Goal: Task Accomplishment & Management: Manage account settings

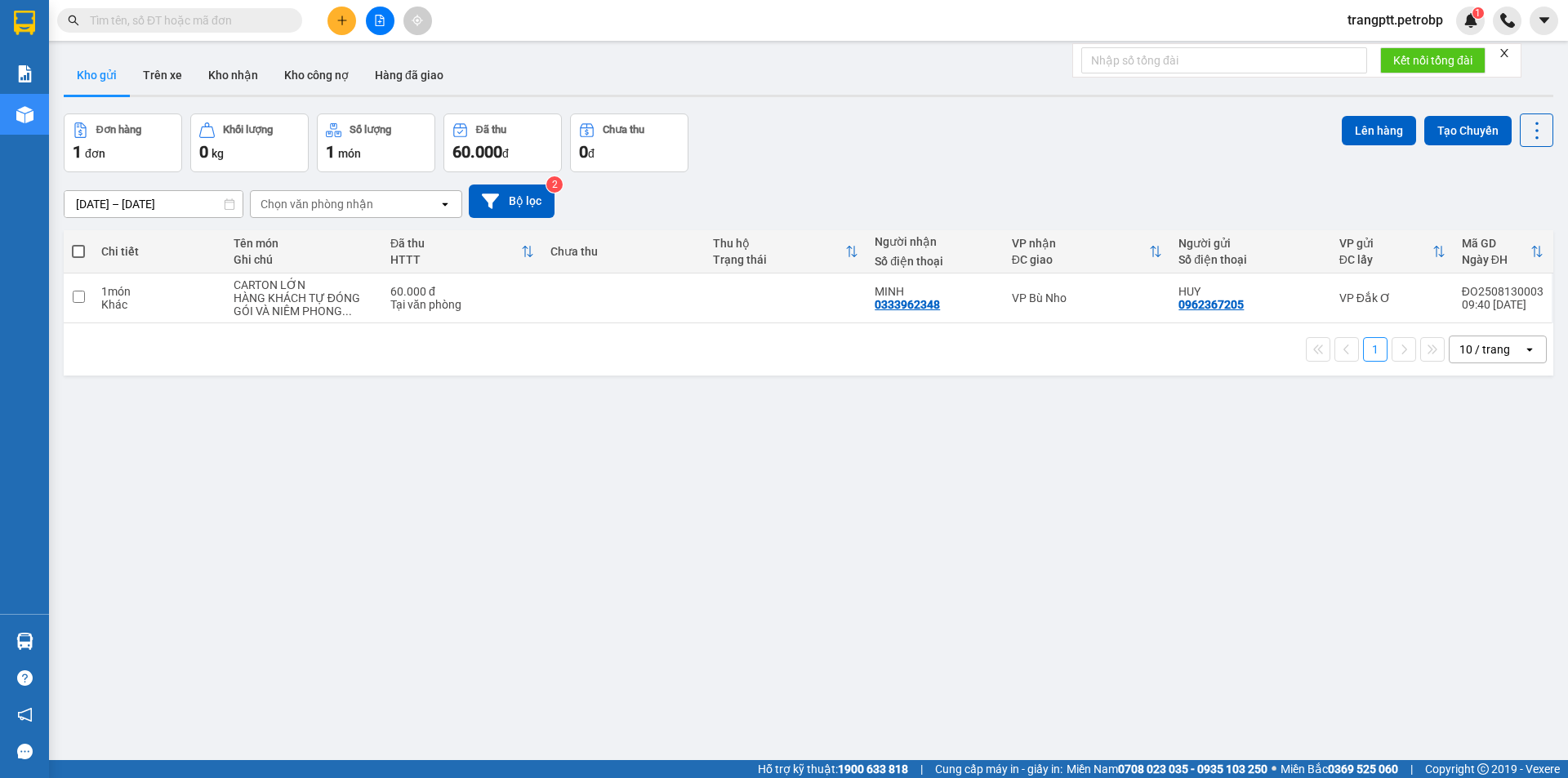
click at [102, 76] on button "Kho gửi" at bounding box center [96, 75] width 66 height 39
click at [229, 68] on button "Kho nhận" at bounding box center [233, 75] width 76 height 39
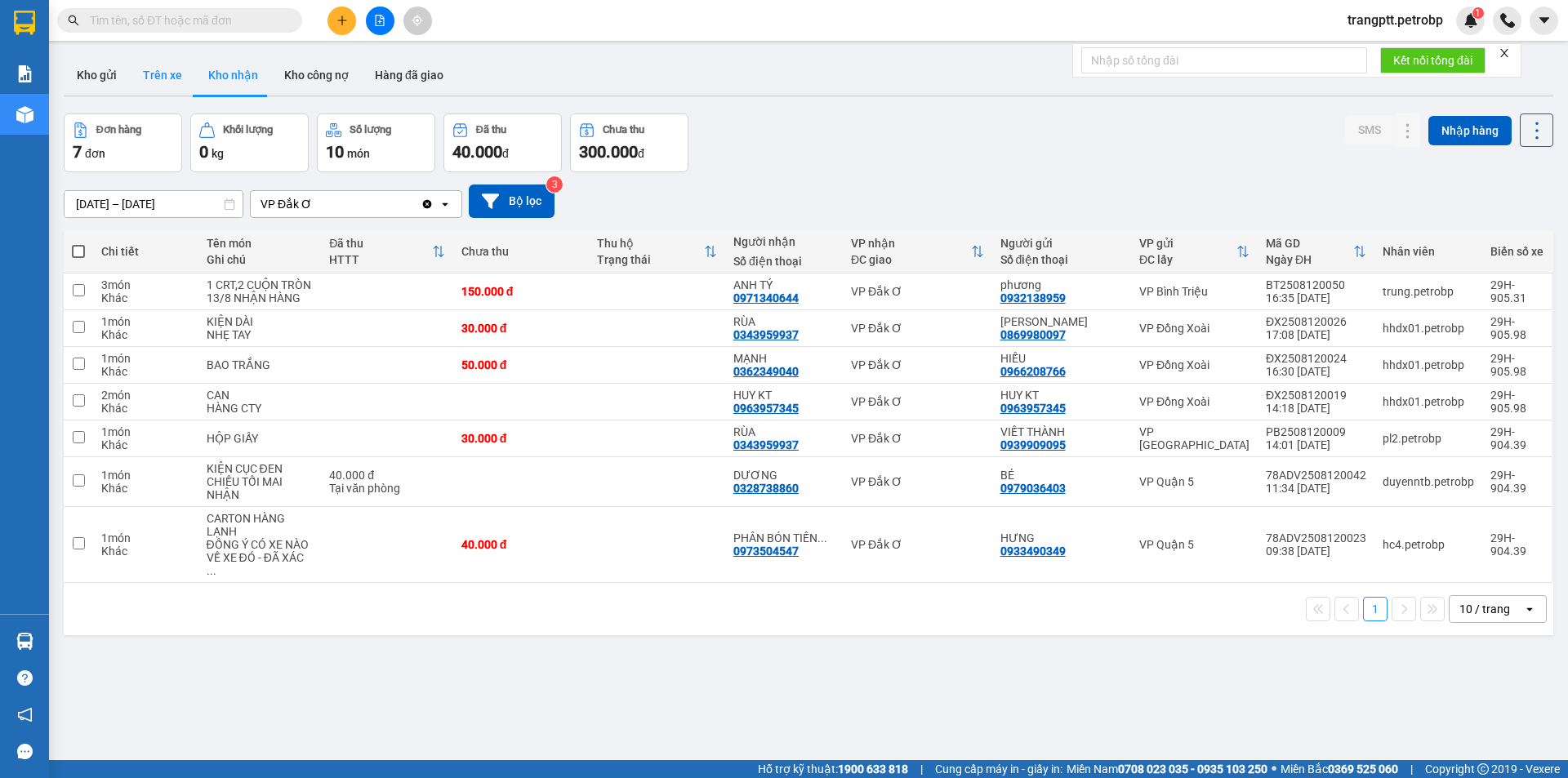
click at [164, 69] on button "Trên xe" at bounding box center [162, 75] width 65 height 39
type input "[DATE] – [DATE]"
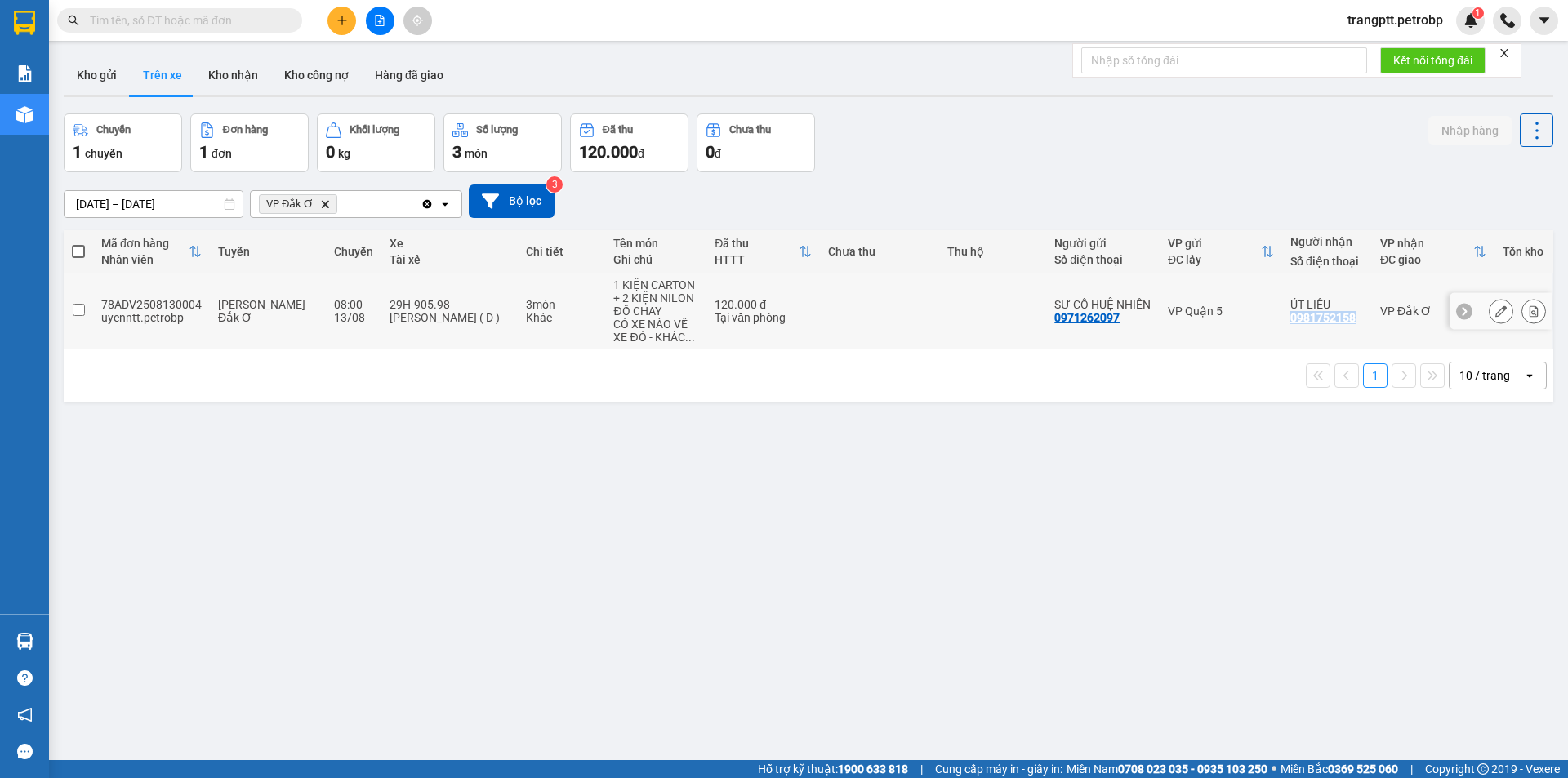
drag, startPoint x: 1287, startPoint y: 314, endPoint x: 1342, endPoint y: 313, distance: 55.0
click at [1342, 313] on td "ÚT LIỄU 0981752158" at bounding box center [1327, 311] width 89 height 76
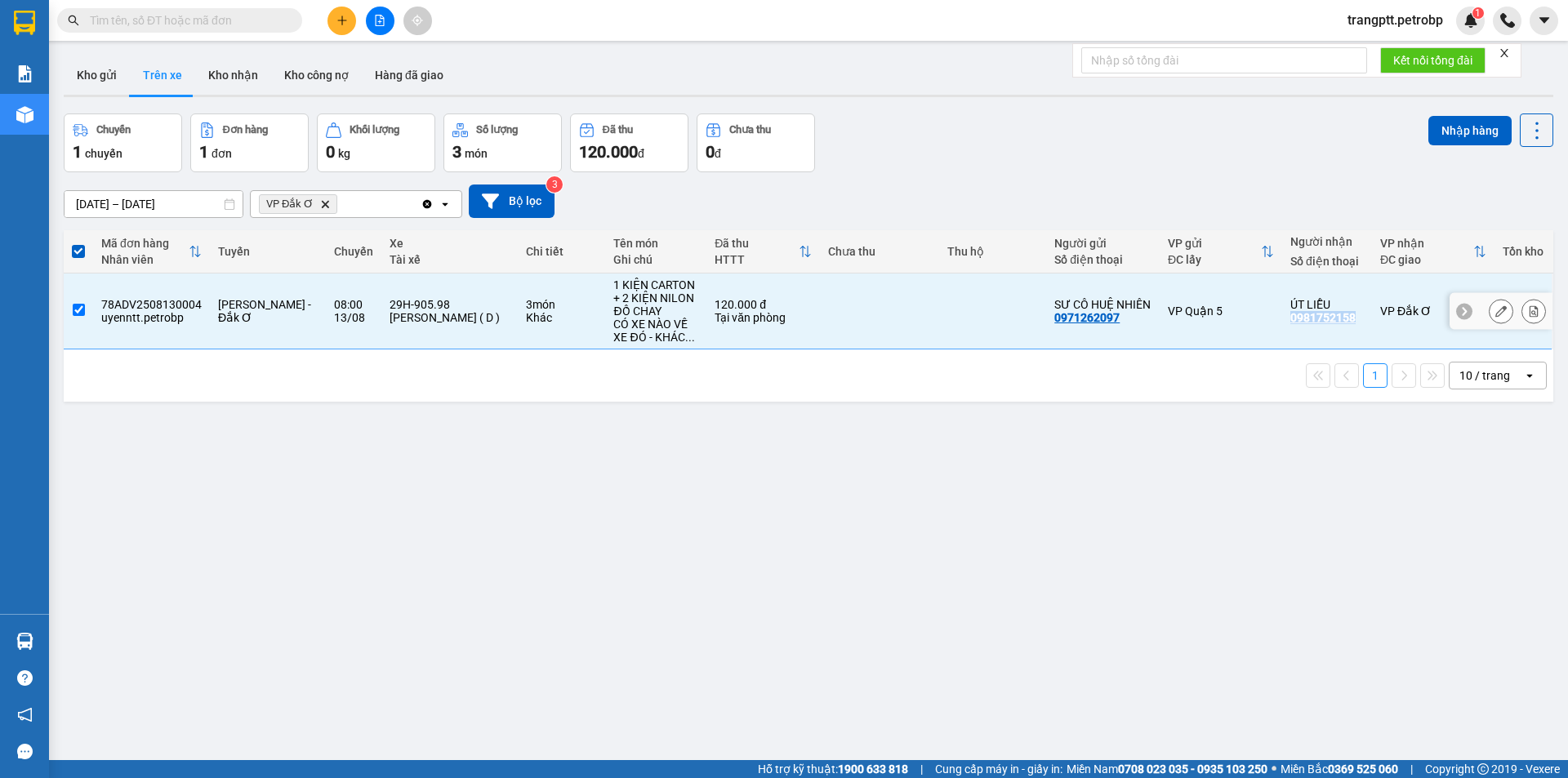
copy div "0981752158"
click at [78, 311] on input "checkbox" at bounding box center [79, 310] width 12 height 12
checkbox input "false"
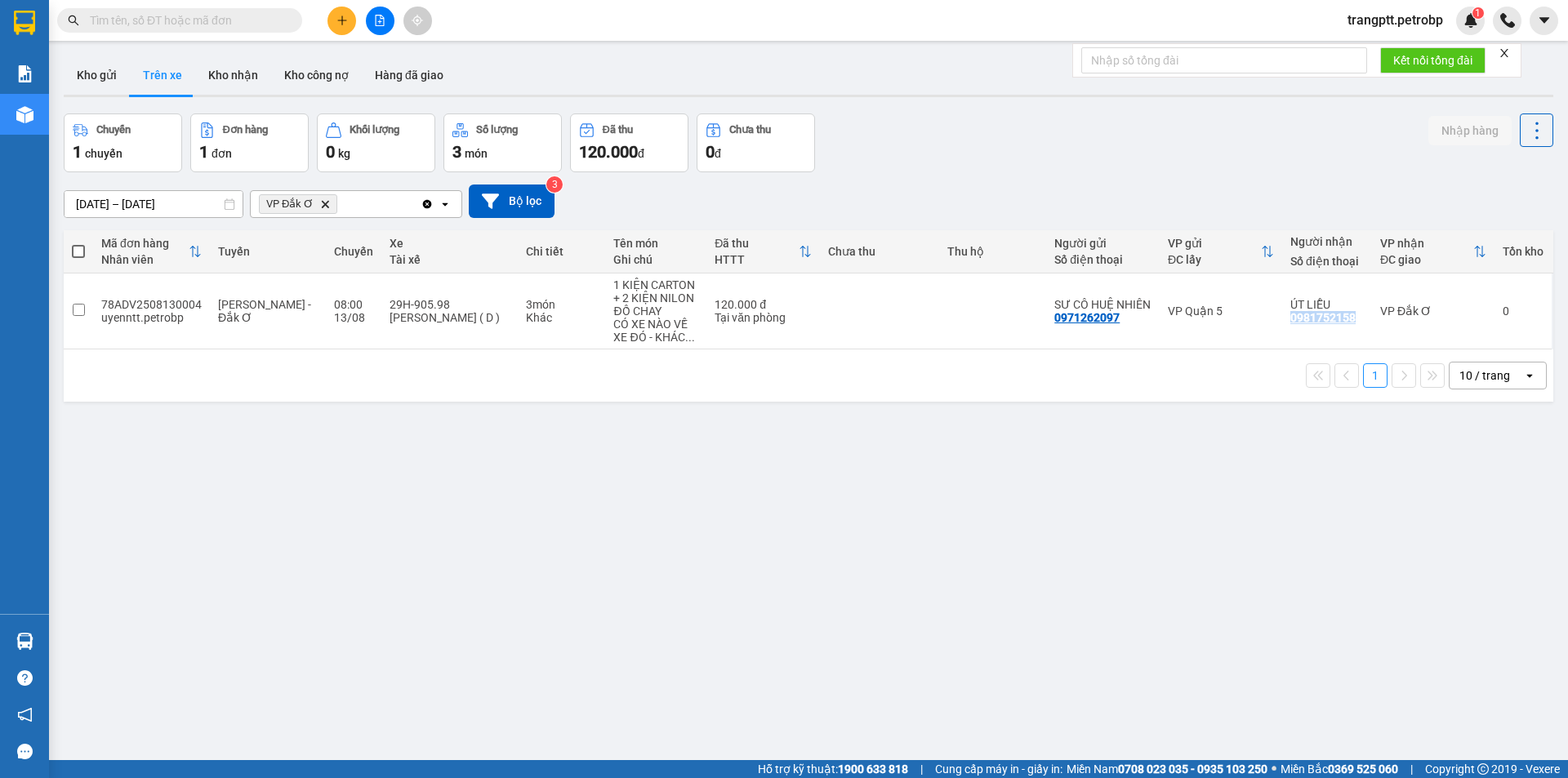
click at [379, 14] on button at bounding box center [380, 21] width 29 height 29
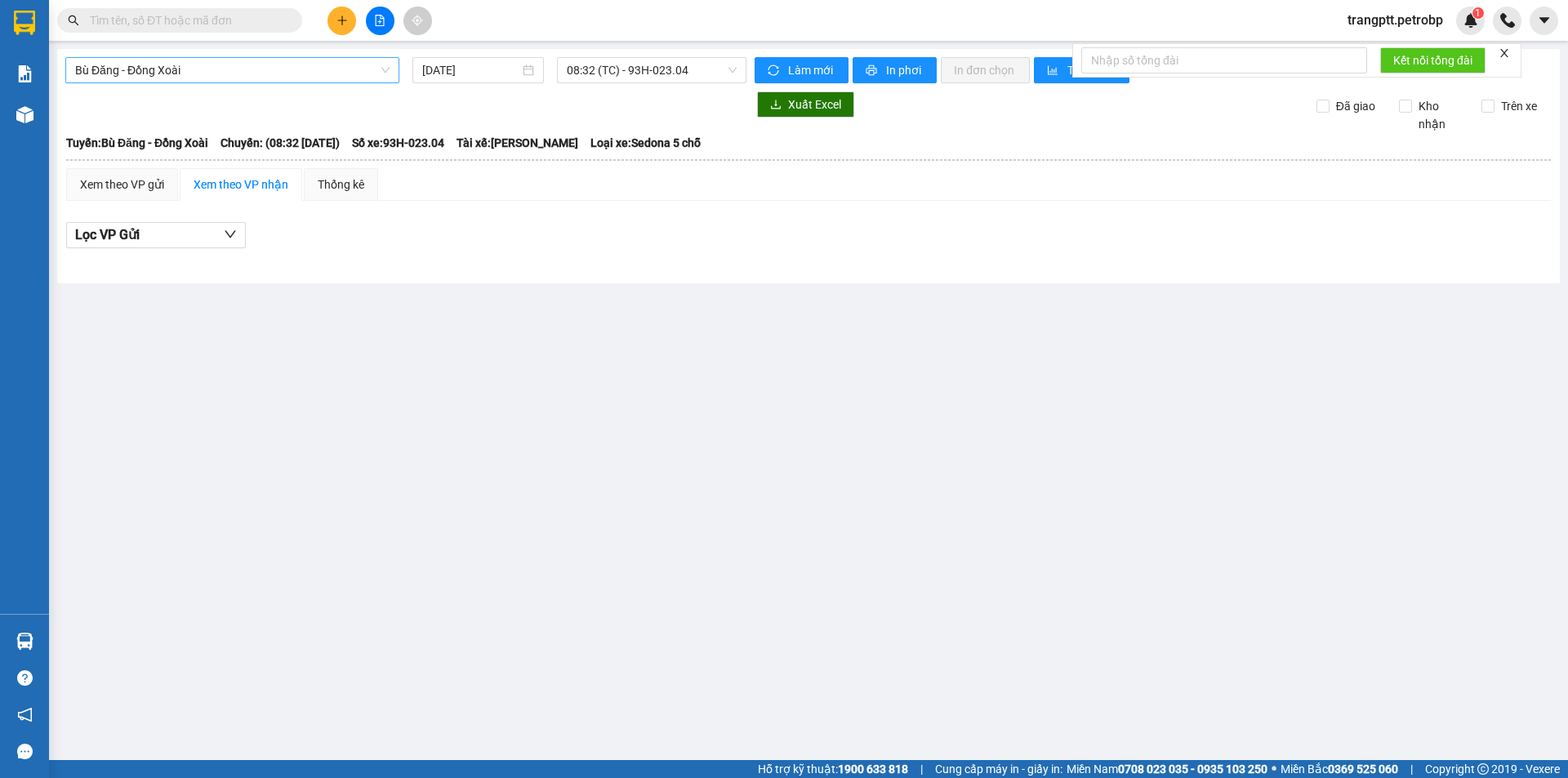
click at [176, 69] on span "Bù Đăng - Đồng Xoài" at bounding box center [232, 70] width 314 height 24
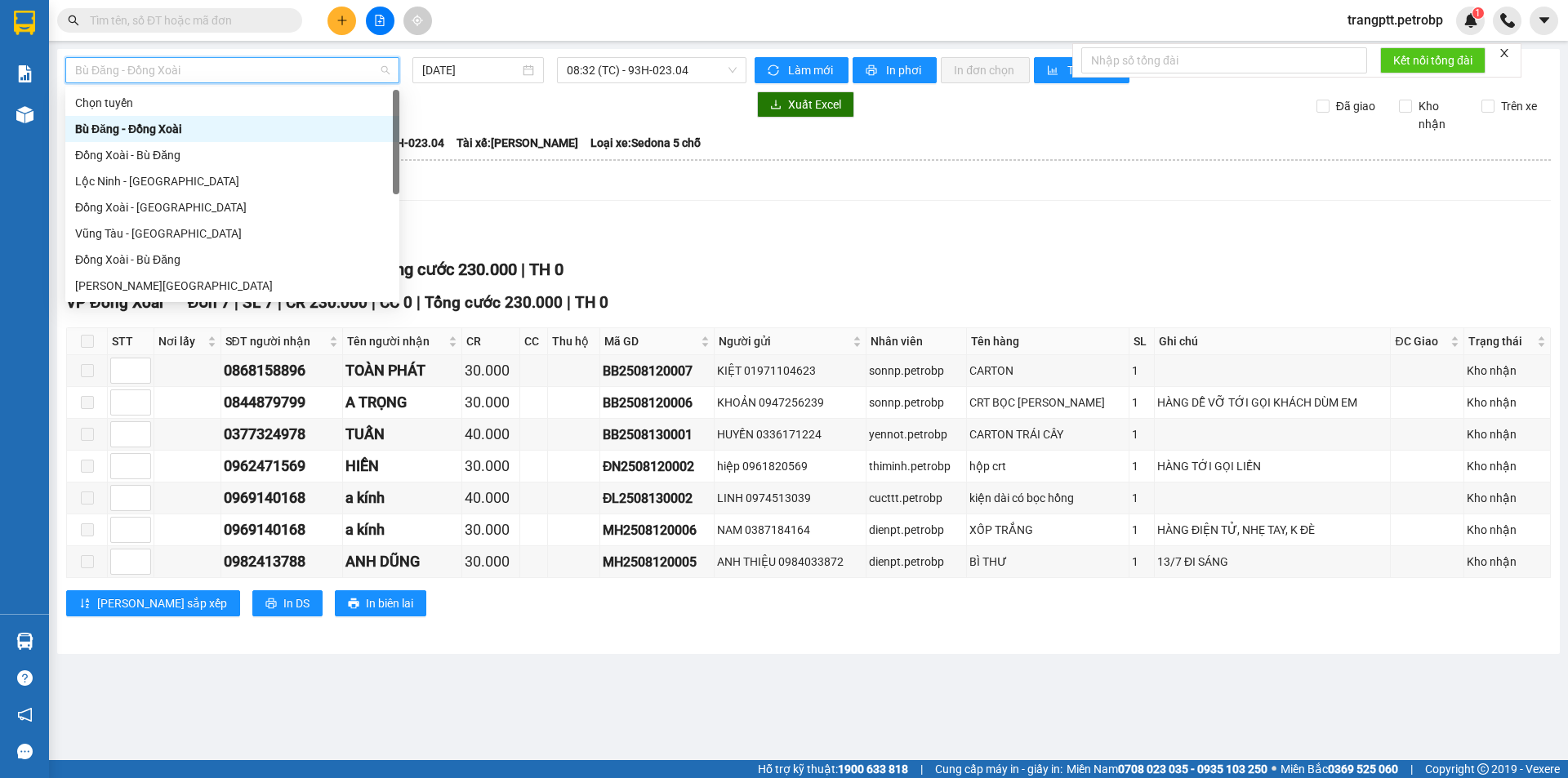
scroll to position [313, 0]
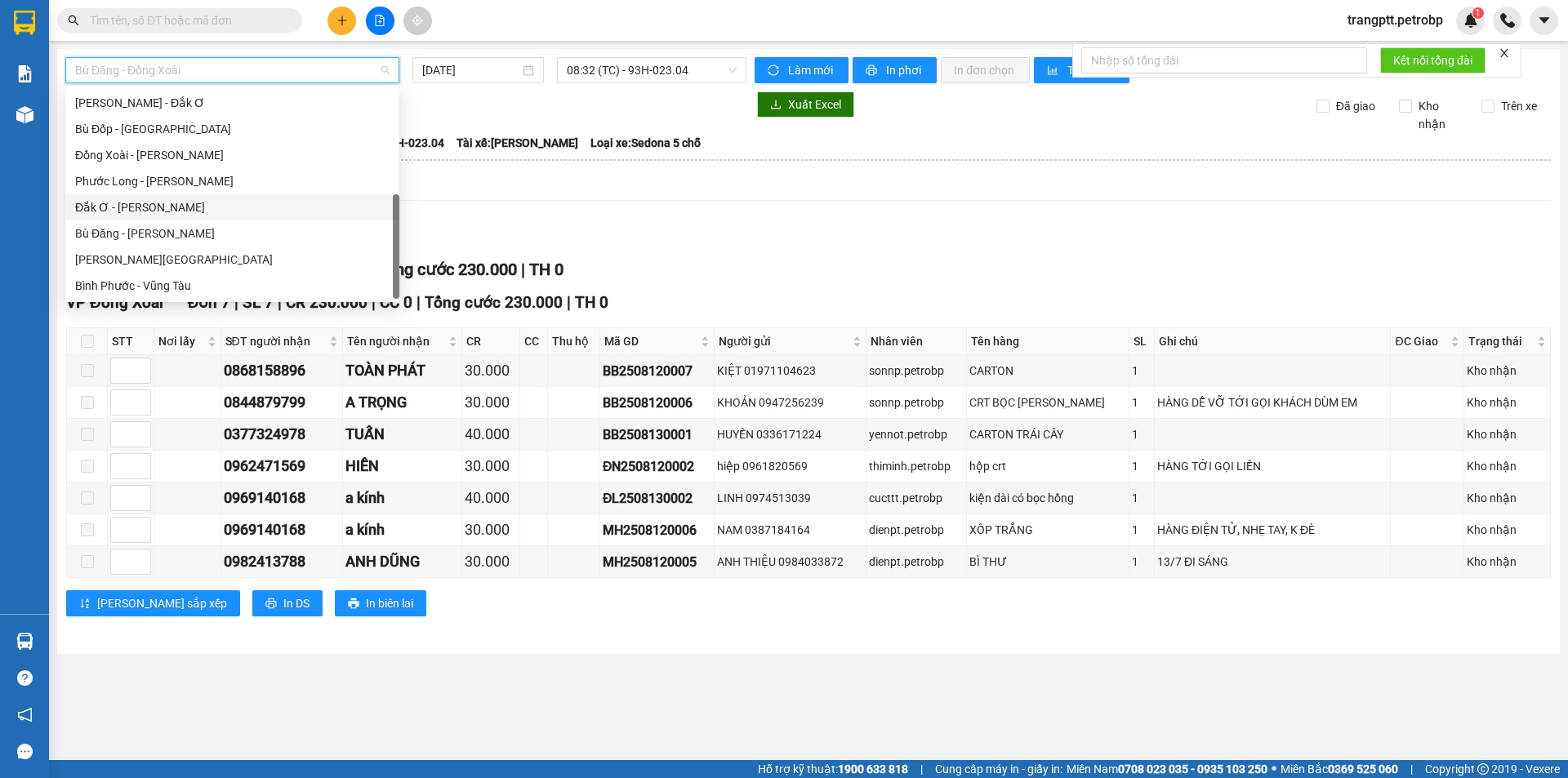
click at [152, 203] on div "Đắk Ơ - [PERSON_NAME]" at bounding box center [232, 207] width 314 height 18
type input "[DATE]"
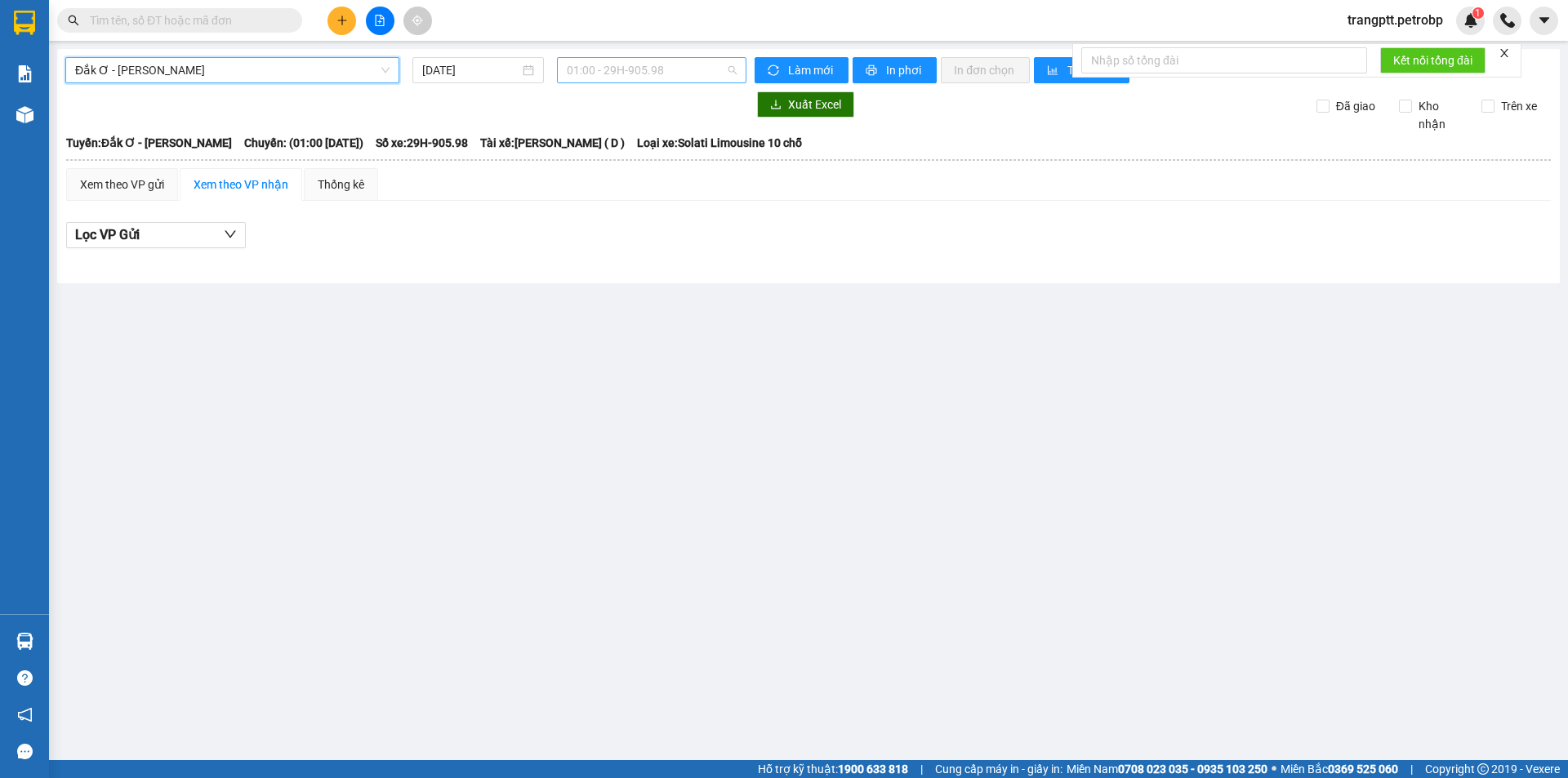
click at [625, 72] on span "01:00 - 29H-905.98" at bounding box center [652, 70] width 170 height 24
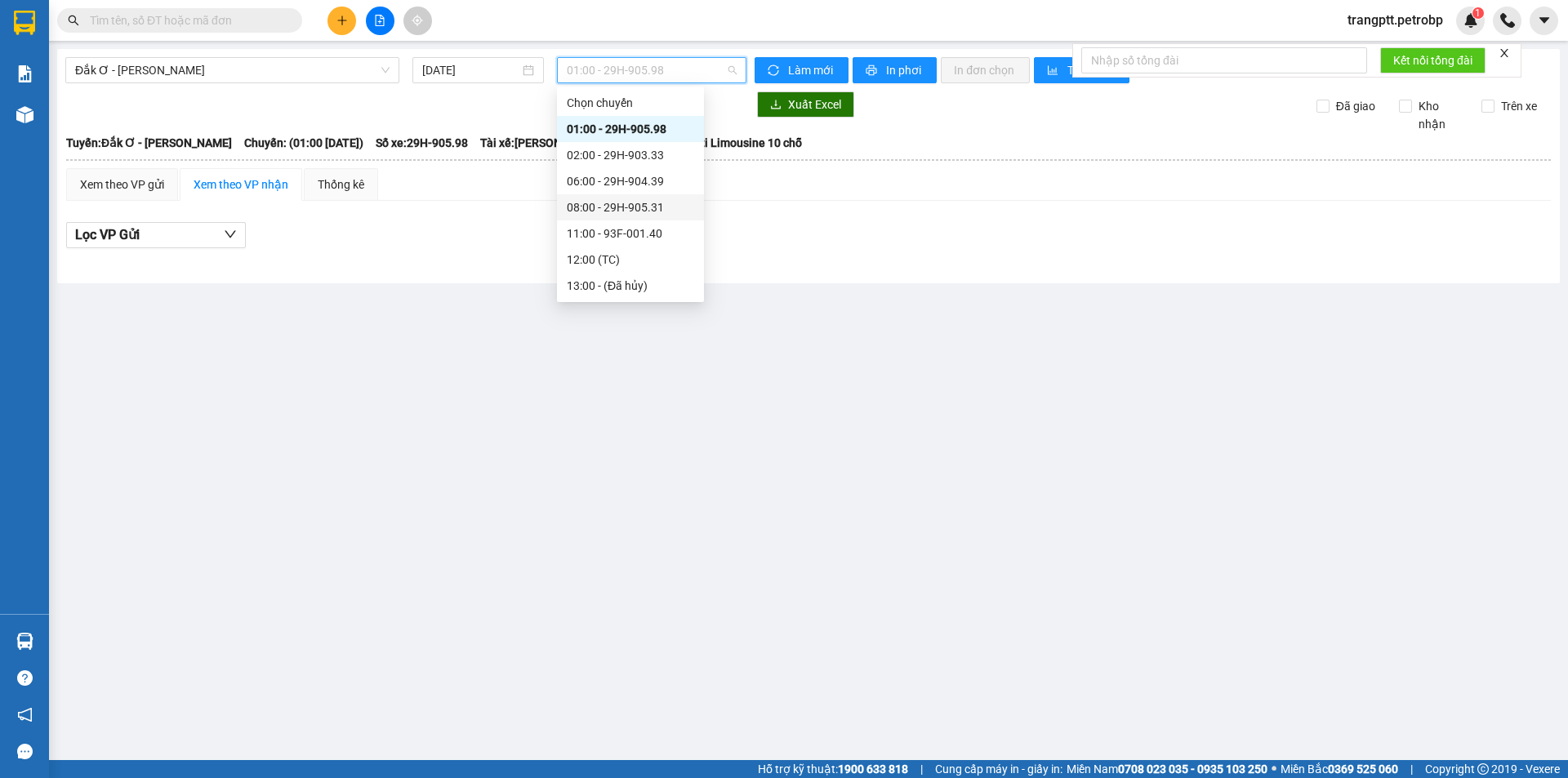
click at [625, 207] on div "08:00 - 29H-905.31" at bounding box center [631, 207] width 128 height 18
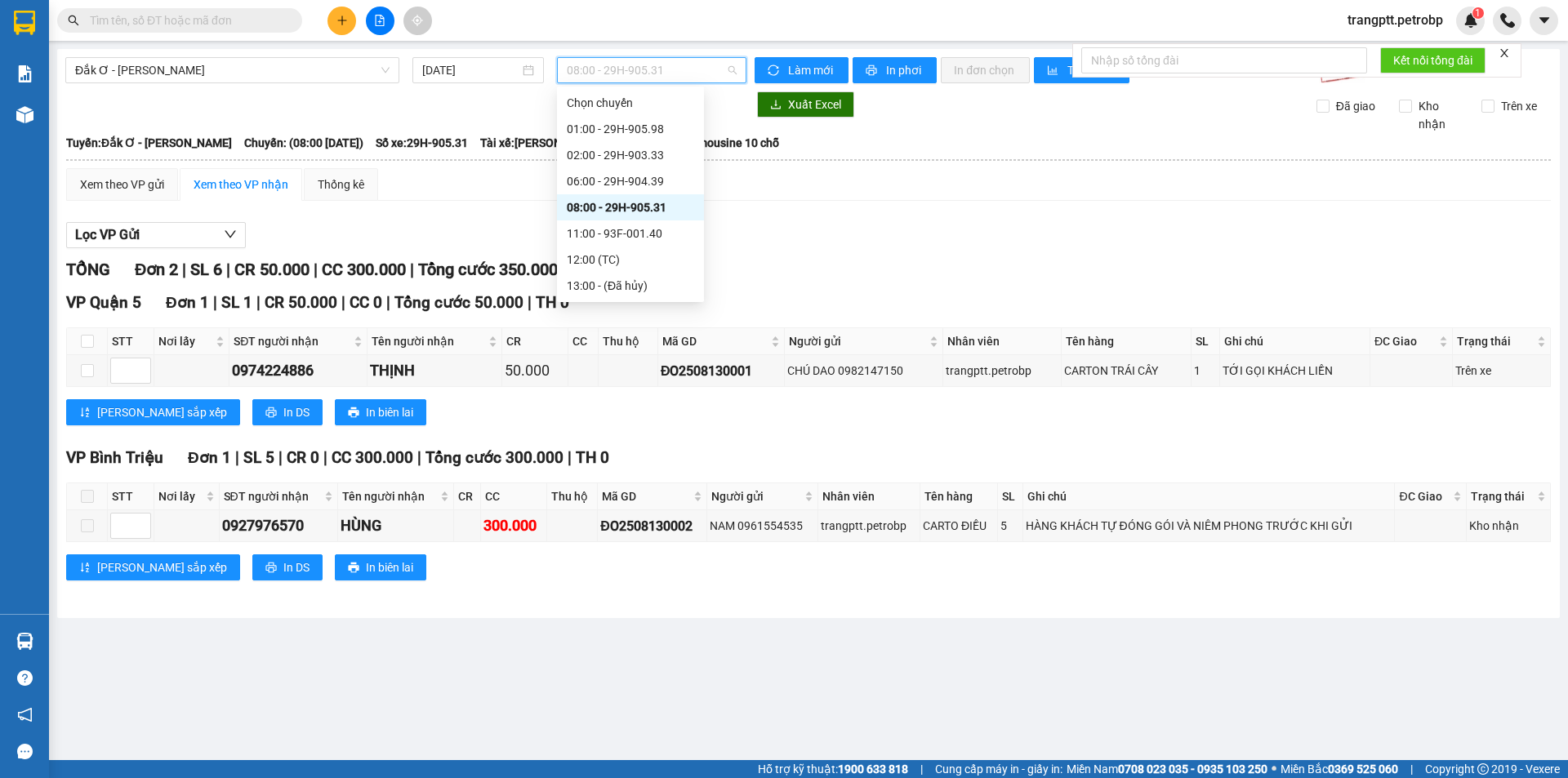
click at [622, 68] on span "08:00 - 29H-905.31" at bounding box center [652, 70] width 170 height 24
click at [857, 263] on div "TỔNG Đơn 2 | SL 6 | CR 50.000 | CC 300.000 | Tổng cước 350.000 | TH 0" at bounding box center [808, 269] width 1485 height 25
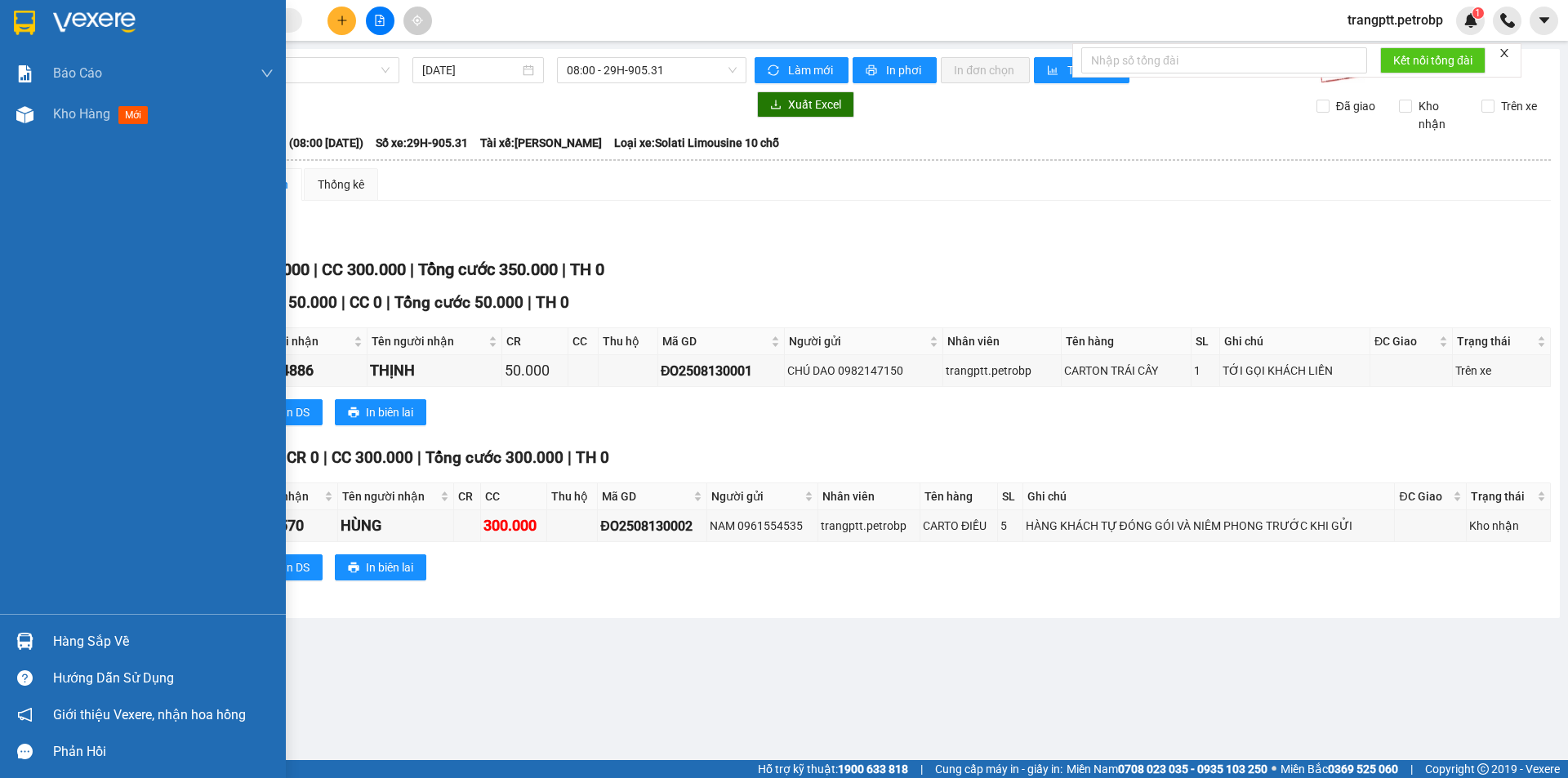
click at [75, 649] on div "Hàng sắp về" at bounding box center [163, 642] width 221 height 24
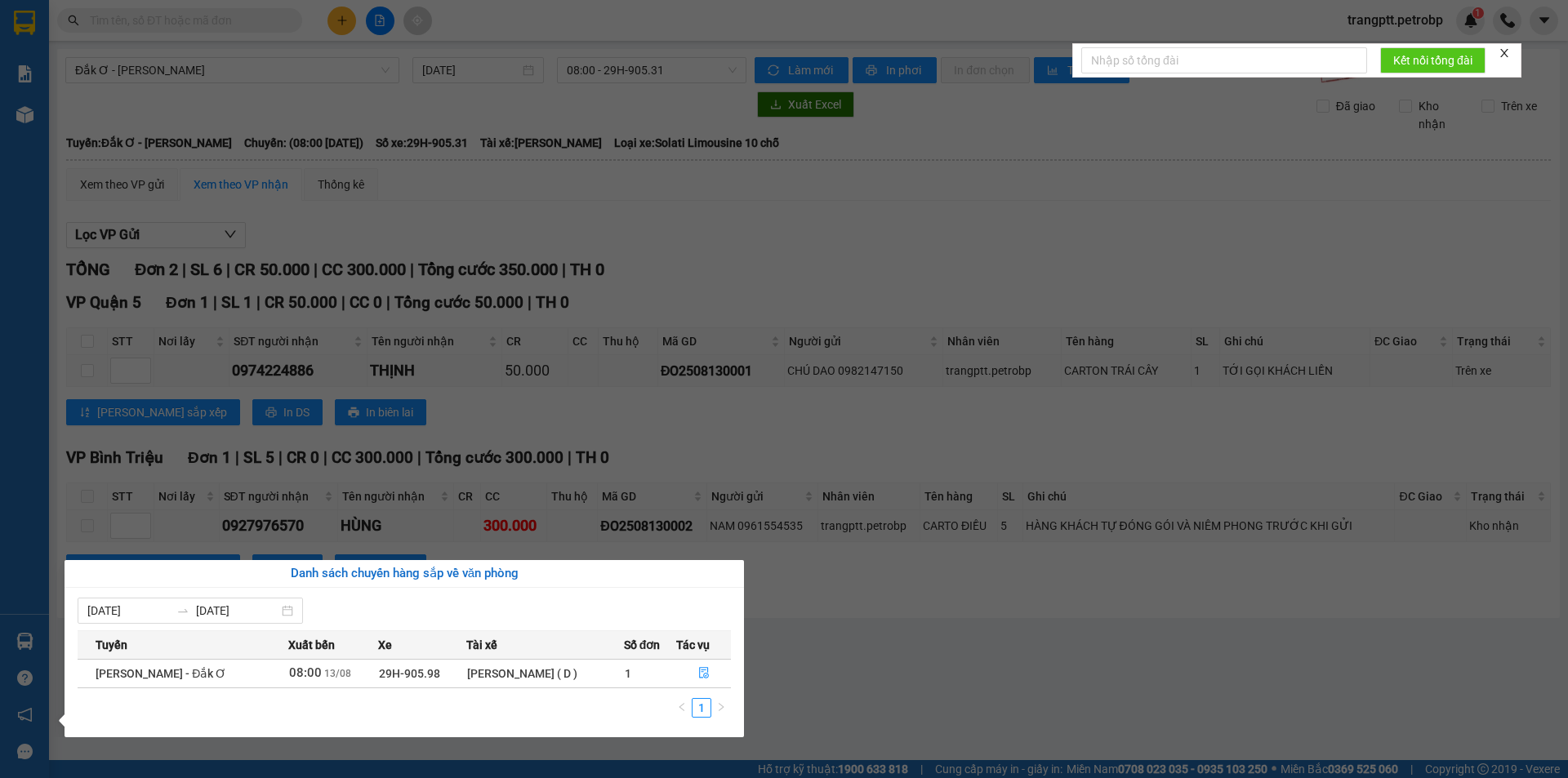
click at [847, 686] on section "Kết quả tìm kiếm ( 0 ) Bộ lọc No Data trangptt.petrobp 1 Báo cáo BC tiền tận nơ…" at bounding box center [784, 389] width 1568 height 778
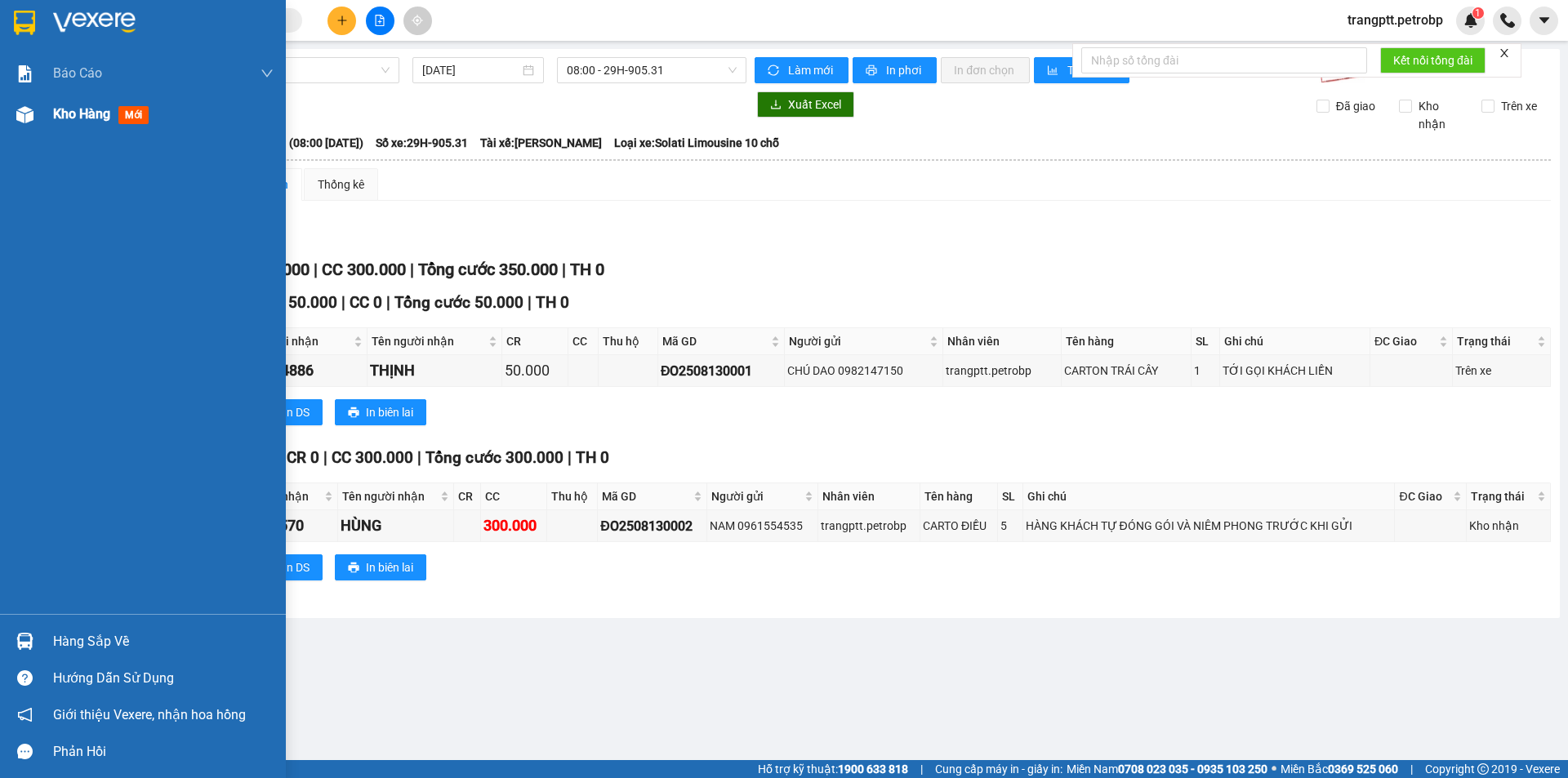
click at [55, 115] on span "Kho hàng" at bounding box center [82, 114] width 57 height 16
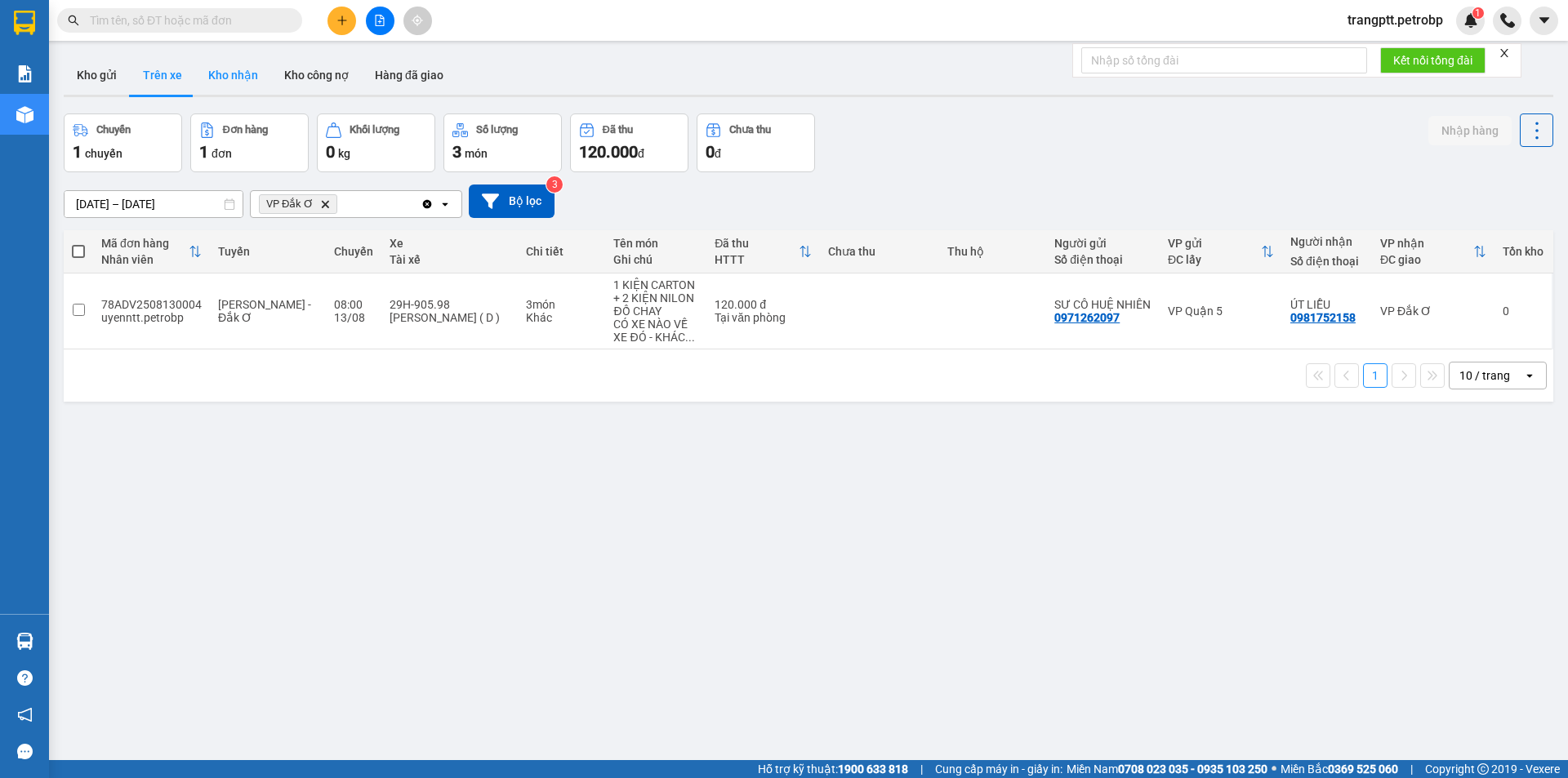
click at [241, 70] on button "Kho nhận" at bounding box center [233, 75] width 76 height 39
type input "[DATE] – [DATE]"
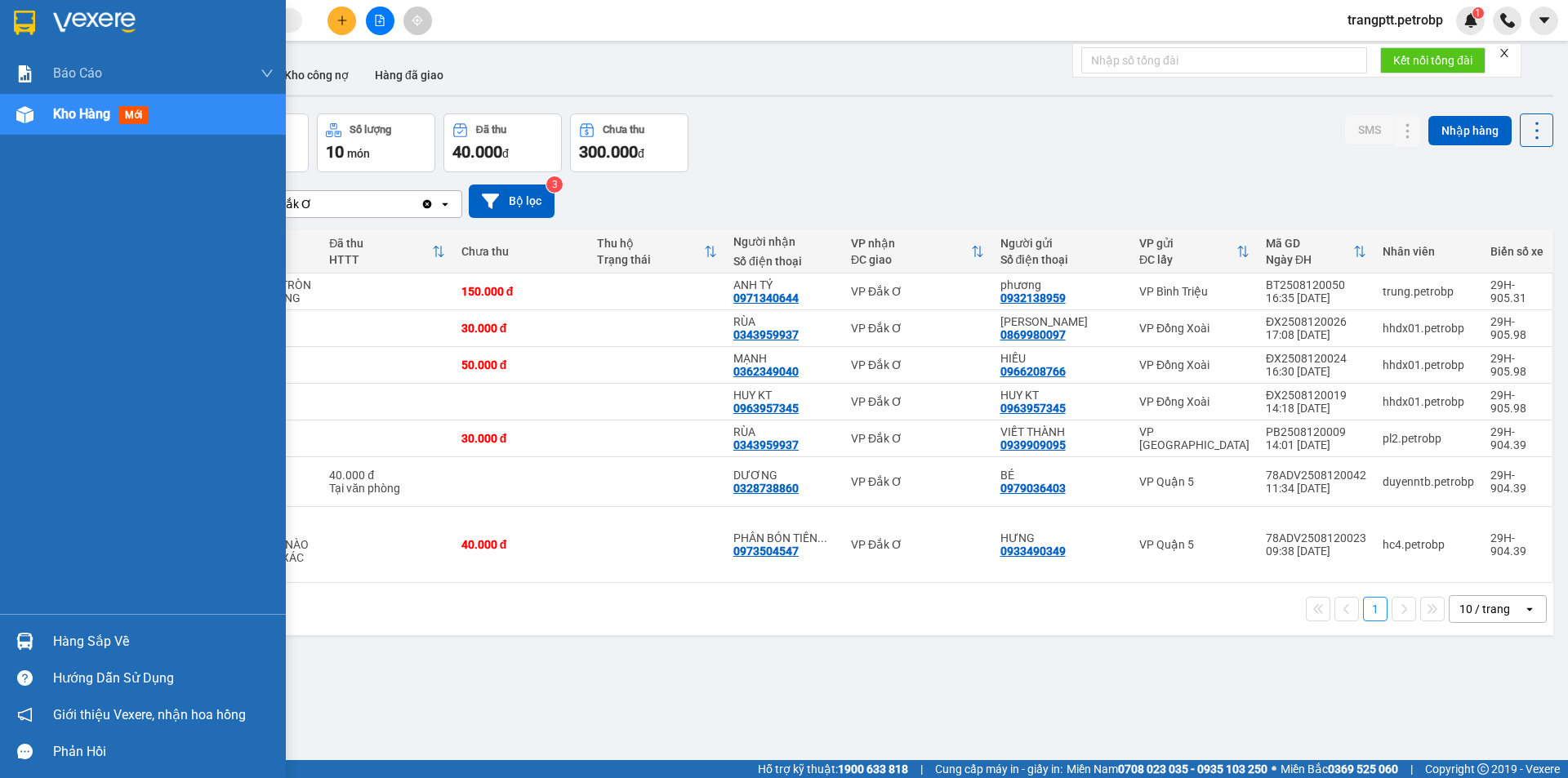
click at [95, 630] on div "Hàng sắp về" at bounding box center [163, 642] width 221 height 24
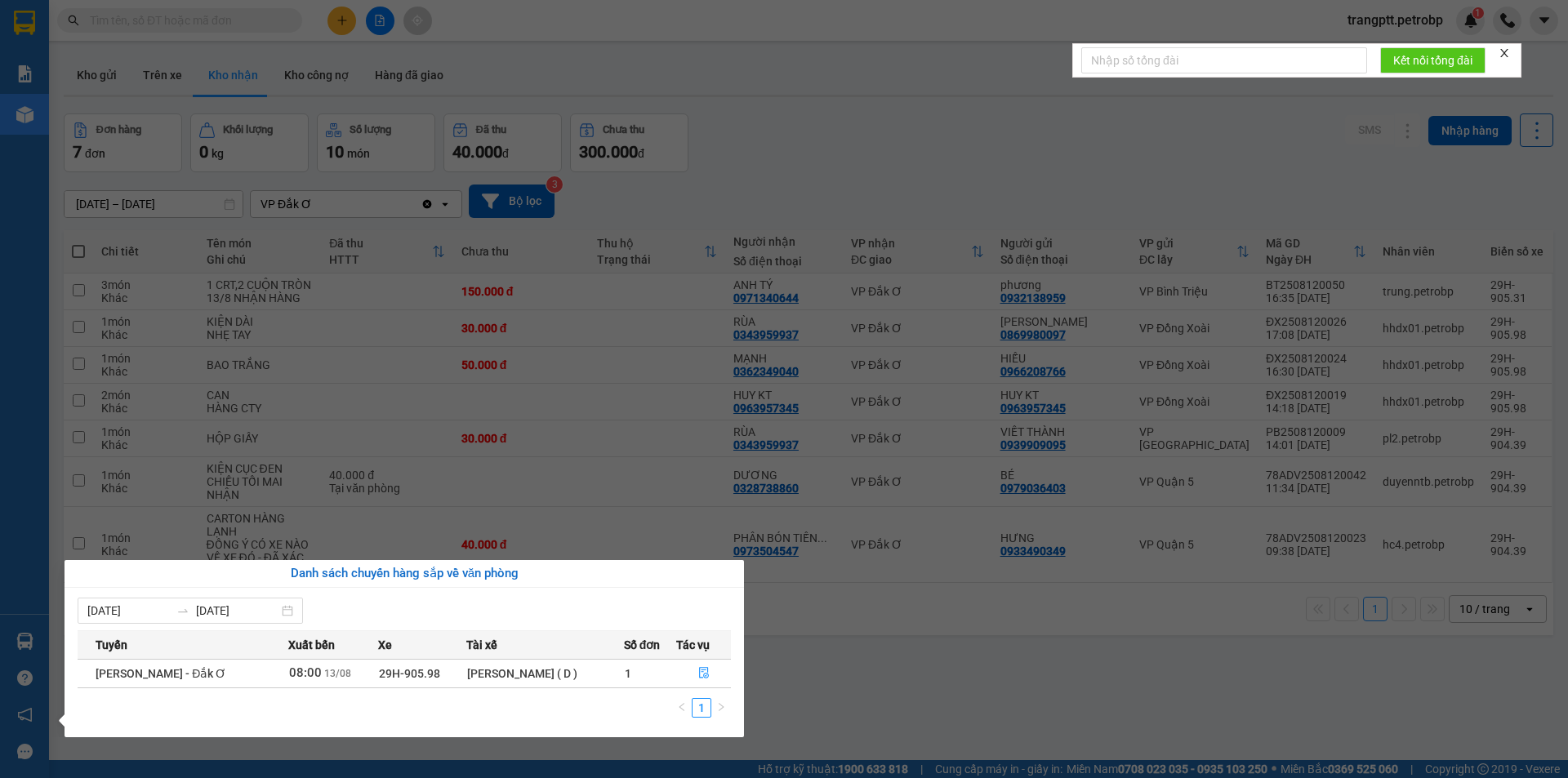
click at [865, 696] on section "Kết quả tìm kiếm ( 0 ) Bộ lọc No Data trangptt.petrobp 1 Báo cáo BC tiền tận nơ…" at bounding box center [784, 389] width 1568 height 778
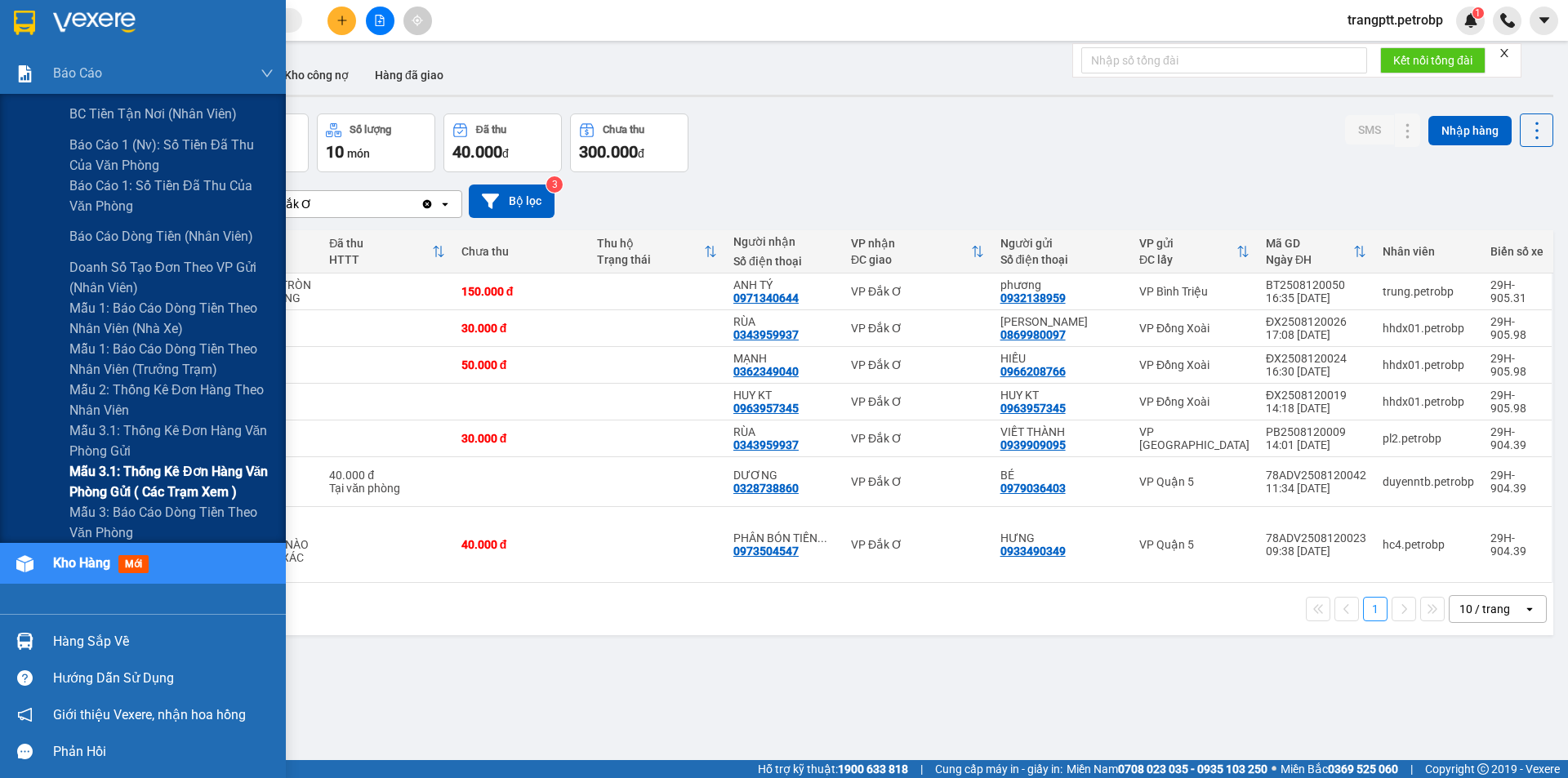
click at [155, 470] on span "Mẫu 3.1: Thống kê đơn hàng văn phòng gửi ( các trạm xem )" at bounding box center [171, 481] width 204 height 41
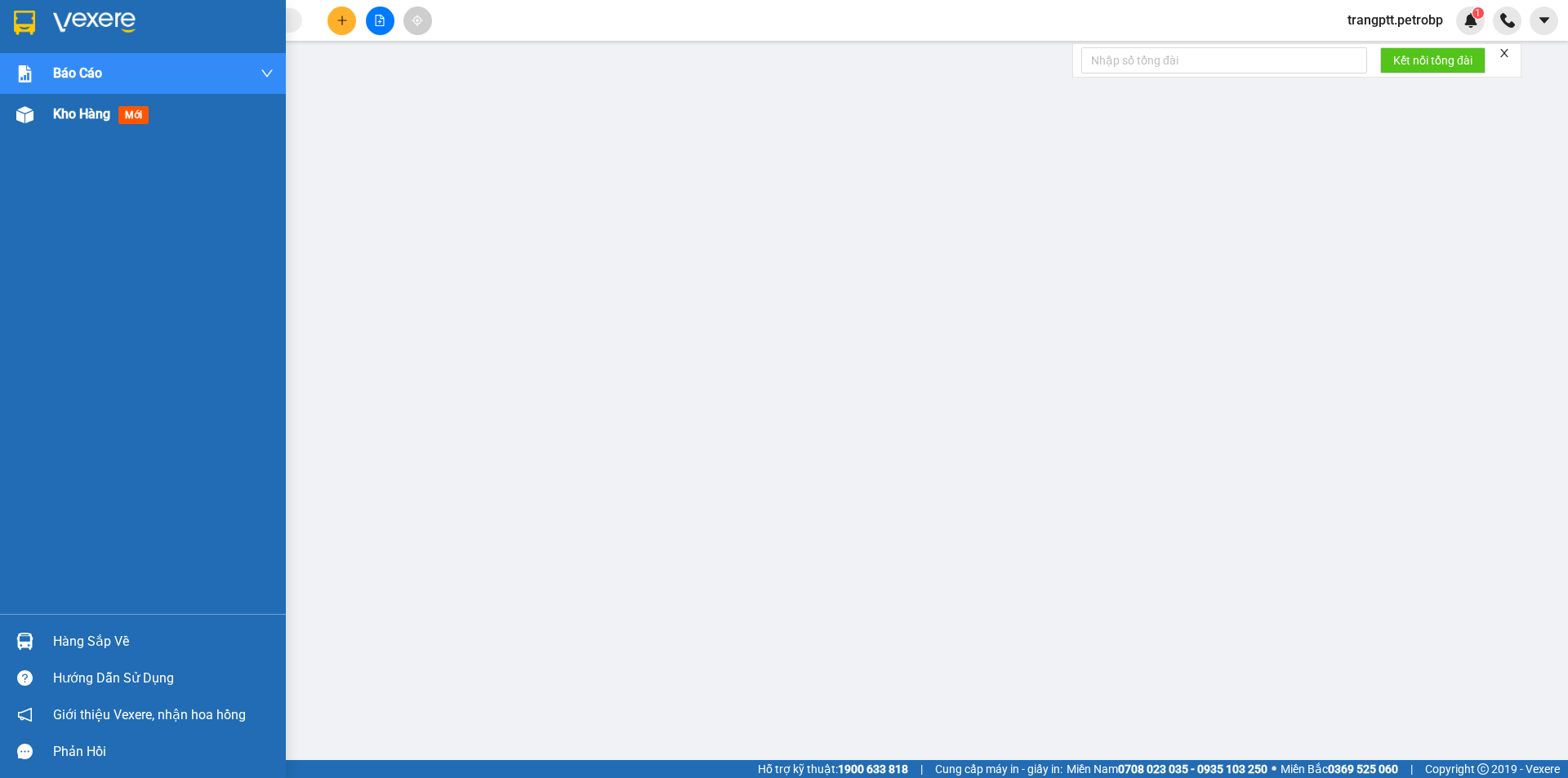
click at [53, 115] on span "Kho hàng" at bounding box center [82, 114] width 57 height 16
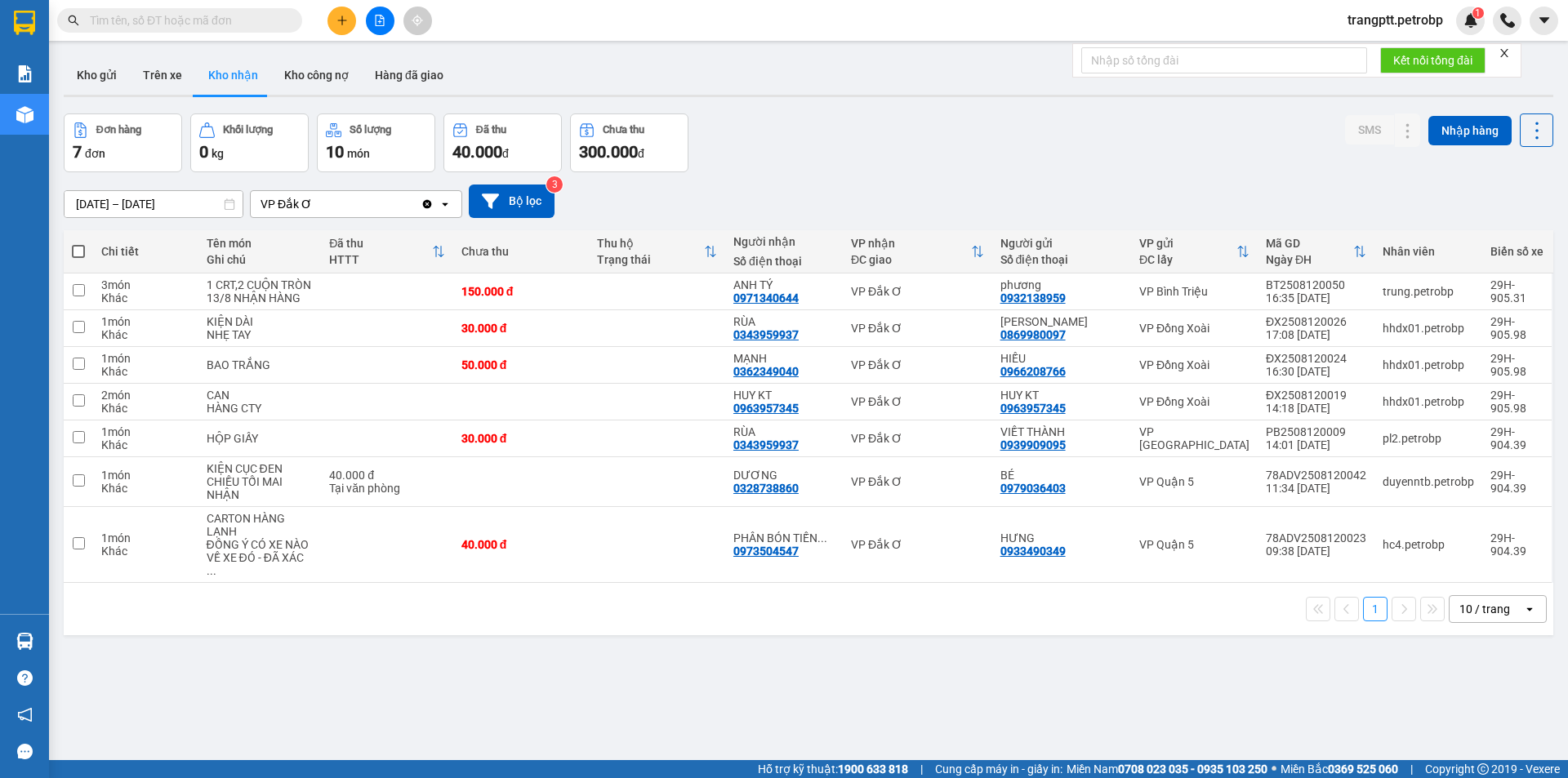
click at [233, 23] on input "text" at bounding box center [186, 20] width 193 height 18
paste input "78ADV2508130046"
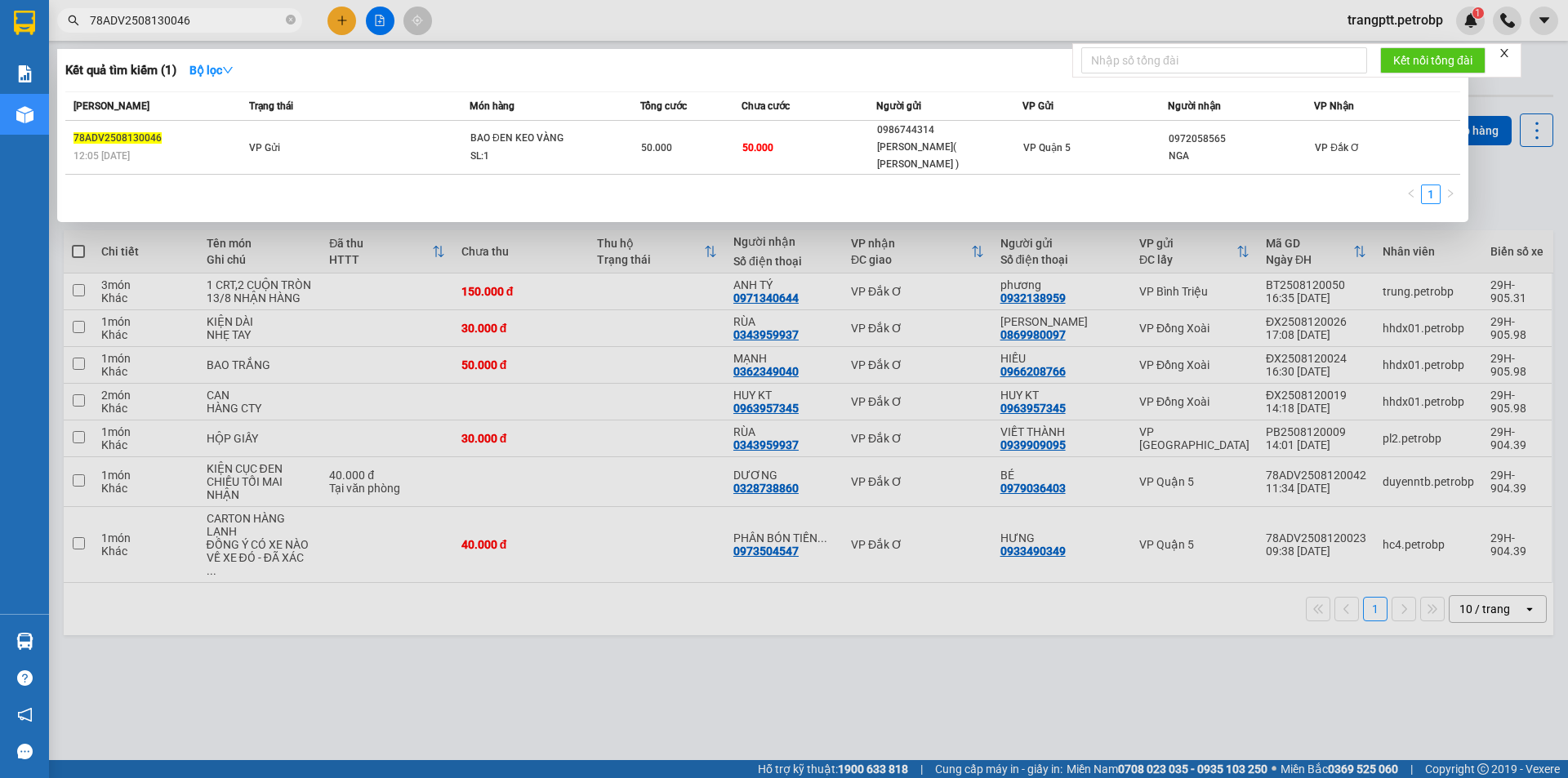
type input "78ADV2508130046"
click at [576, 684] on div at bounding box center [784, 389] width 1568 height 778
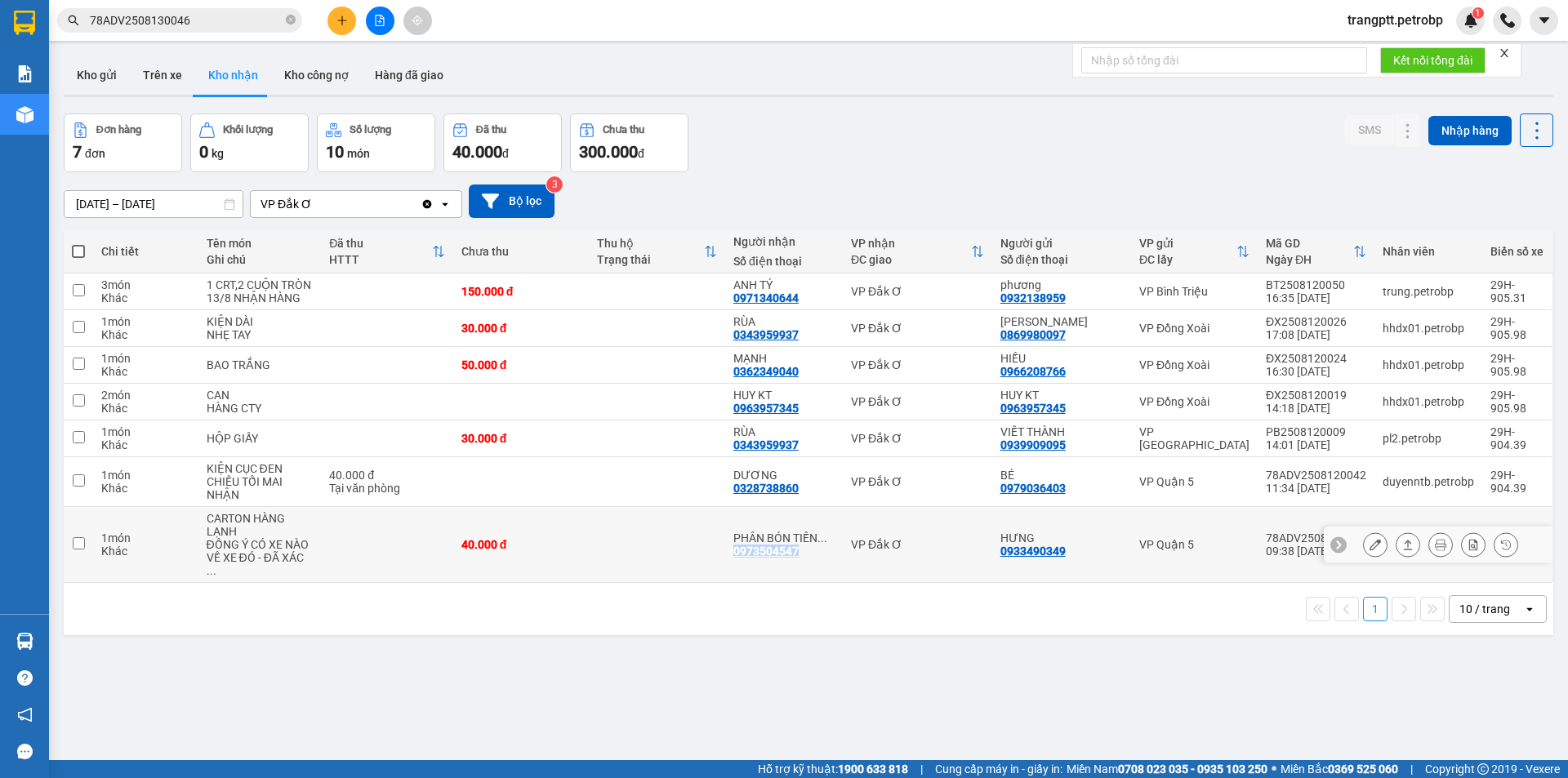
drag, startPoint x: 736, startPoint y: 544, endPoint x: 803, endPoint y: 548, distance: 67.1
click at [803, 548] on div "PHÂN BÓN TIẾN ... 0973504547" at bounding box center [784, 544] width 102 height 26
checkbox input "true"
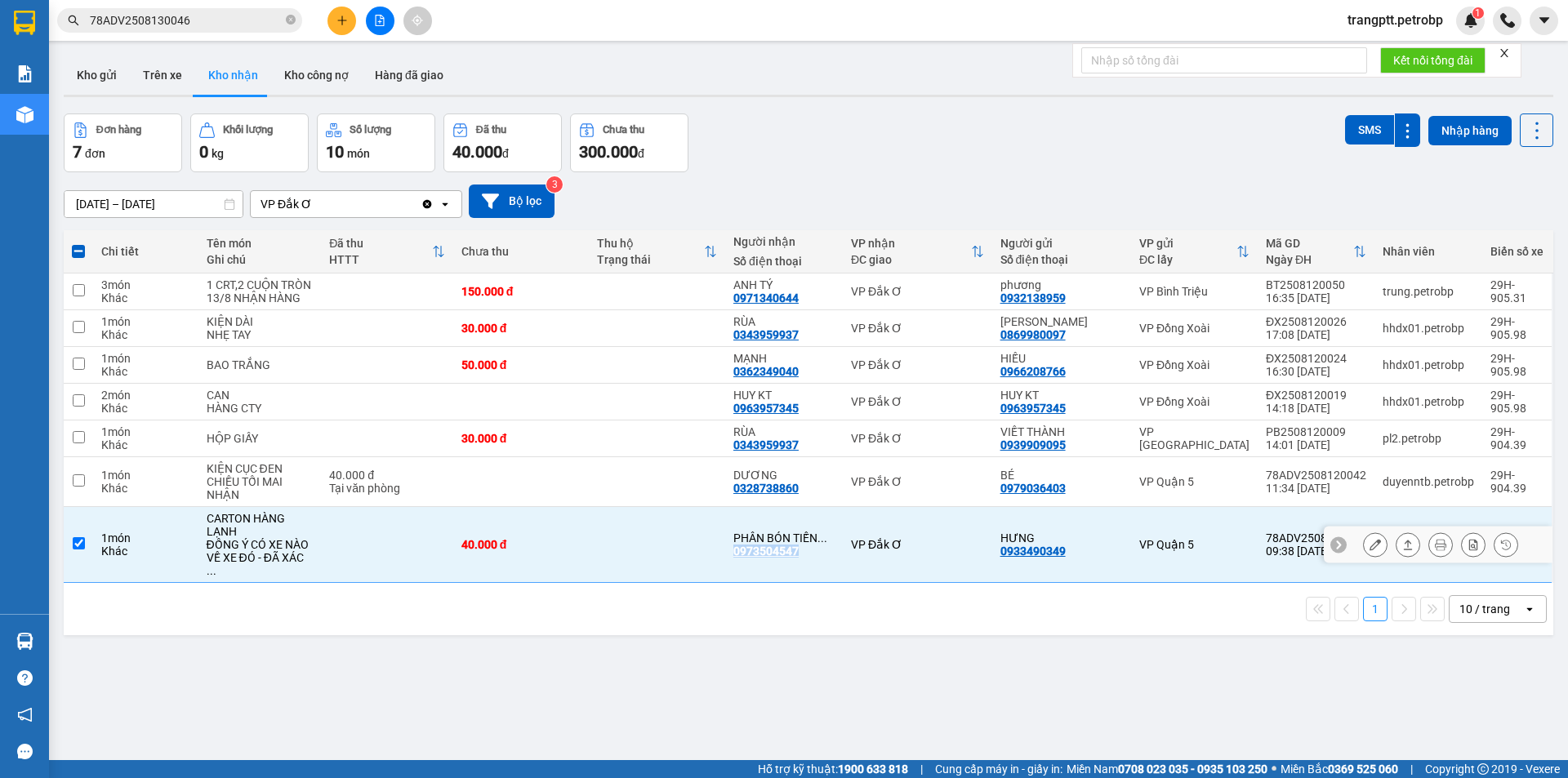
copy div "0973504547"
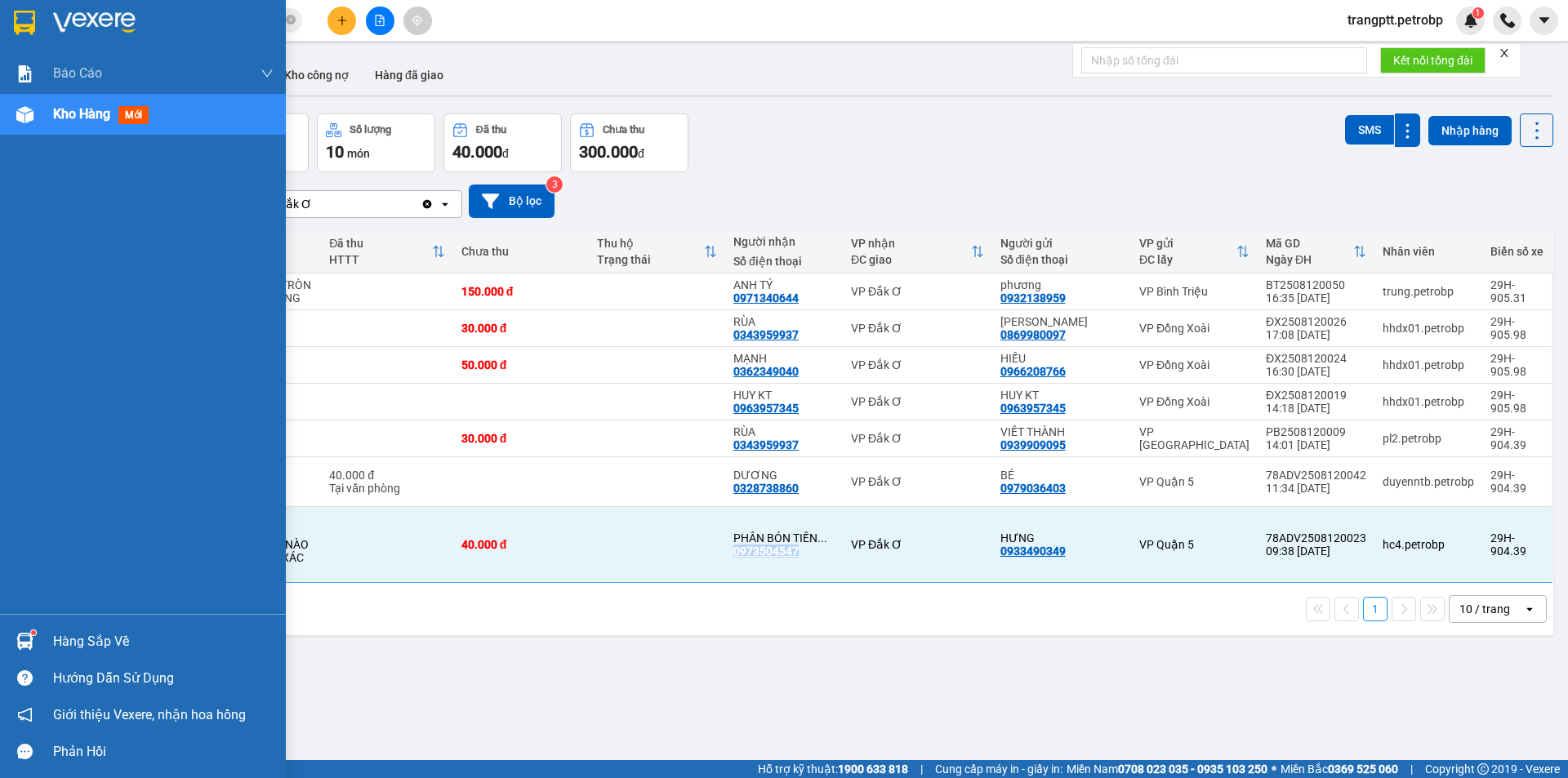
drag, startPoint x: 78, startPoint y: 641, endPoint x: 218, endPoint y: 680, distance: 145.3
click at [89, 645] on div "Hàng sắp về" at bounding box center [163, 642] width 221 height 24
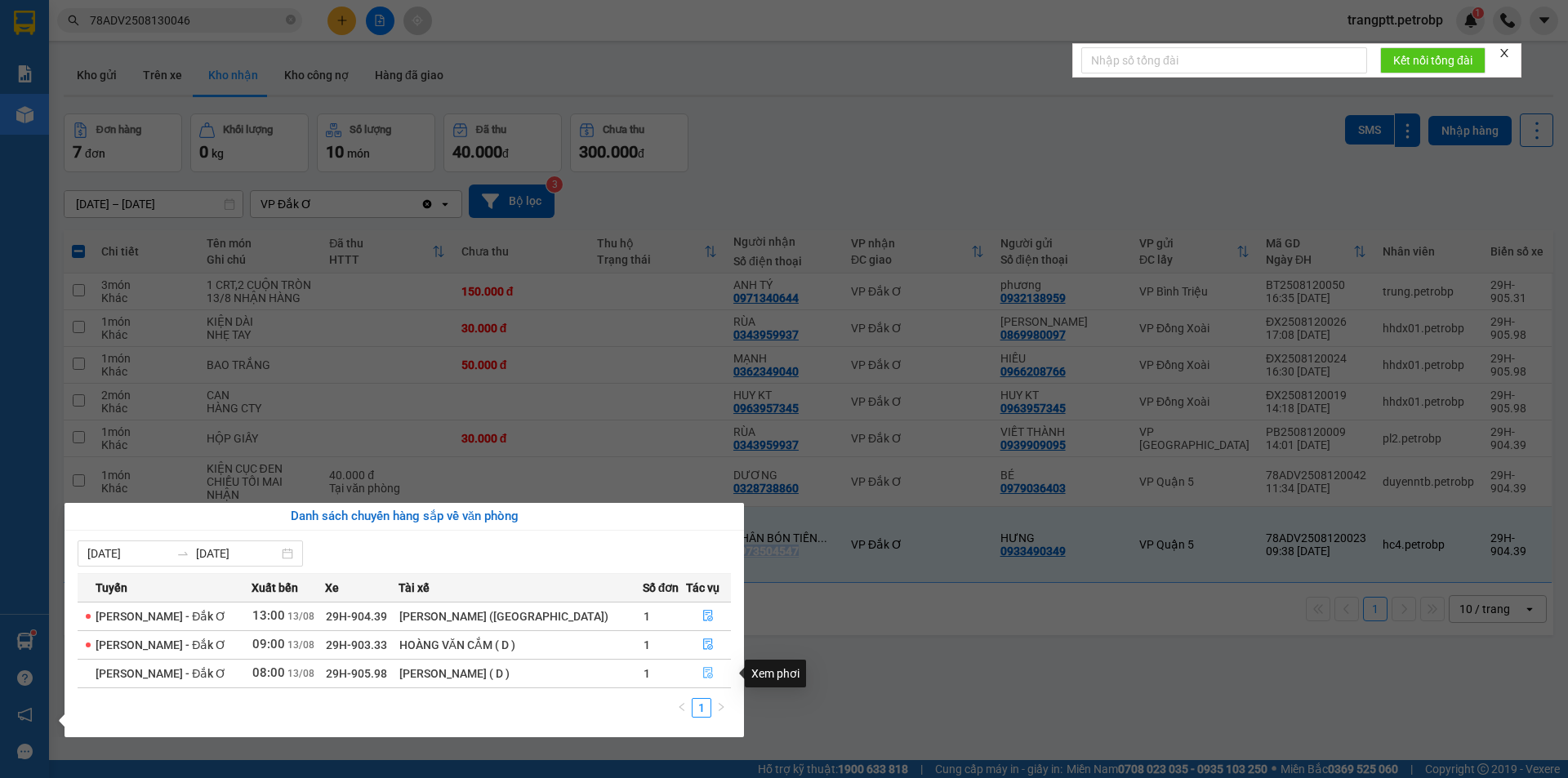
click at [705, 674] on icon "file-done" at bounding box center [708, 673] width 10 height 11
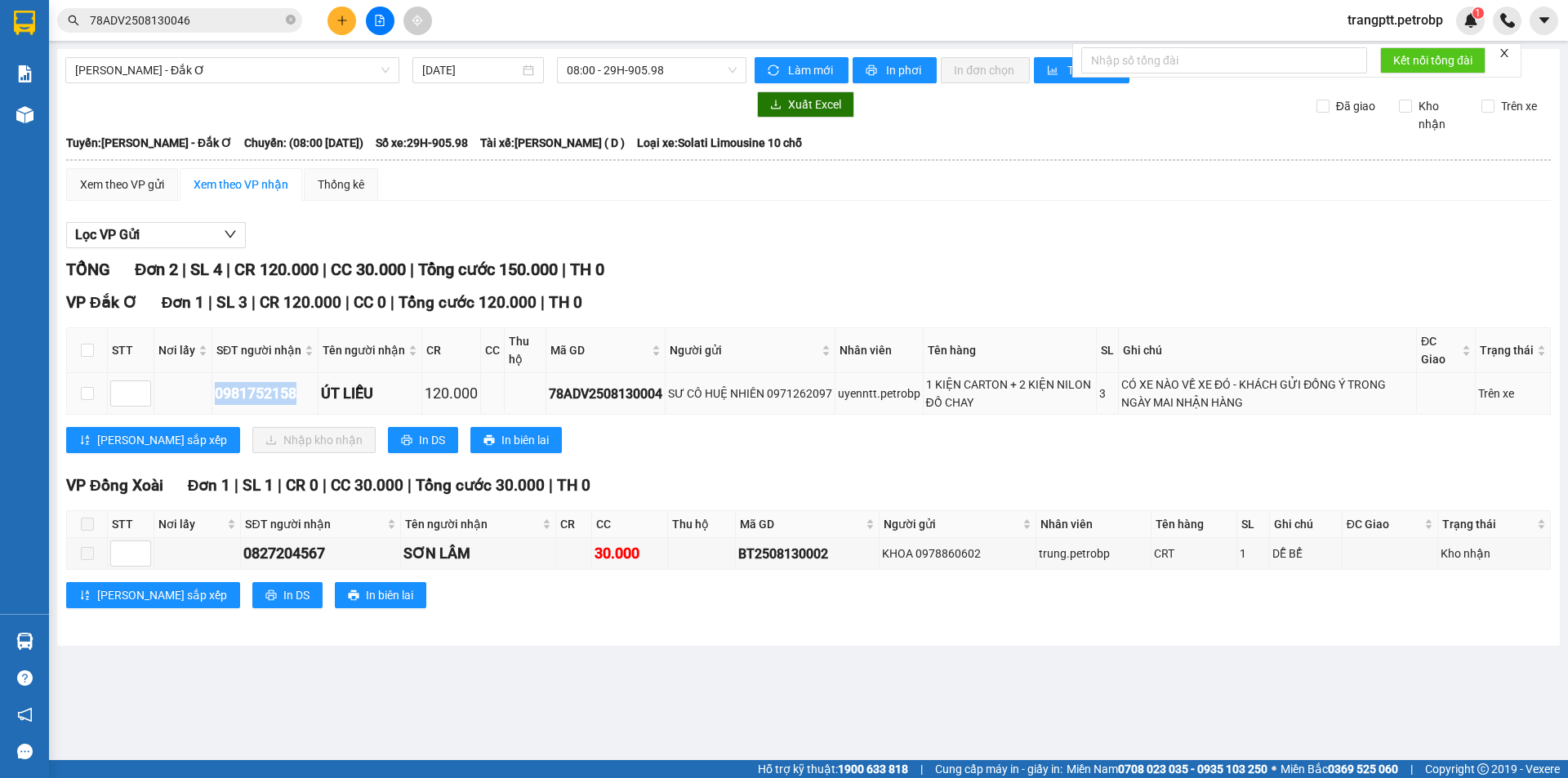
drag, startPoint x: 213, startPoint y: 394, endPoint x: 303, endPoint y: 391, distance: 90.0
click at [303, 391] on td "0981752158" at bounding box center [265, 394] width 106 height 42
copy div "0981752158"
click at [85, 348] on input "checkbox" at bounding box center [87, 350] width 13 height 13
checkbox input "true"
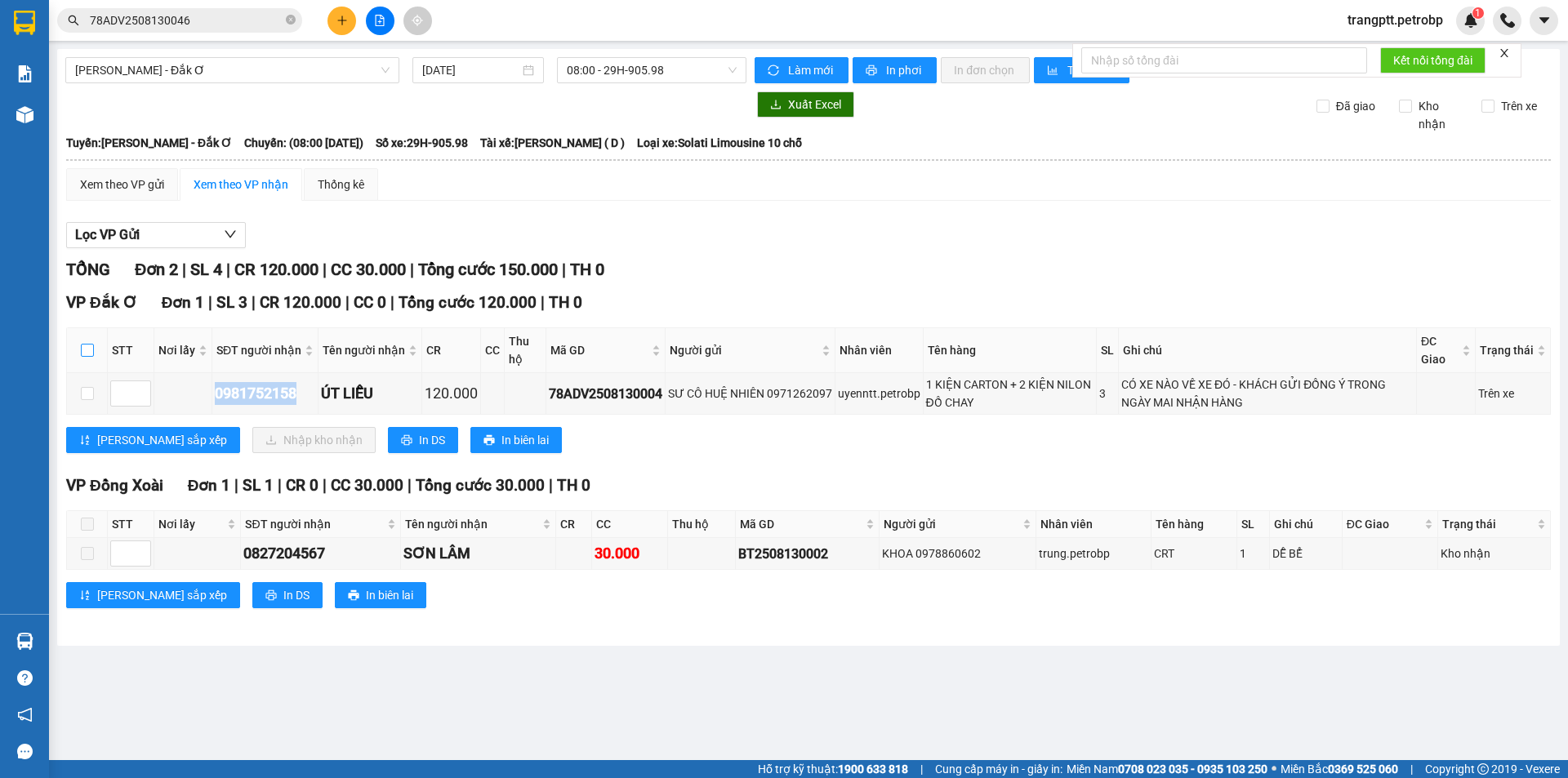
checkbox input "true"
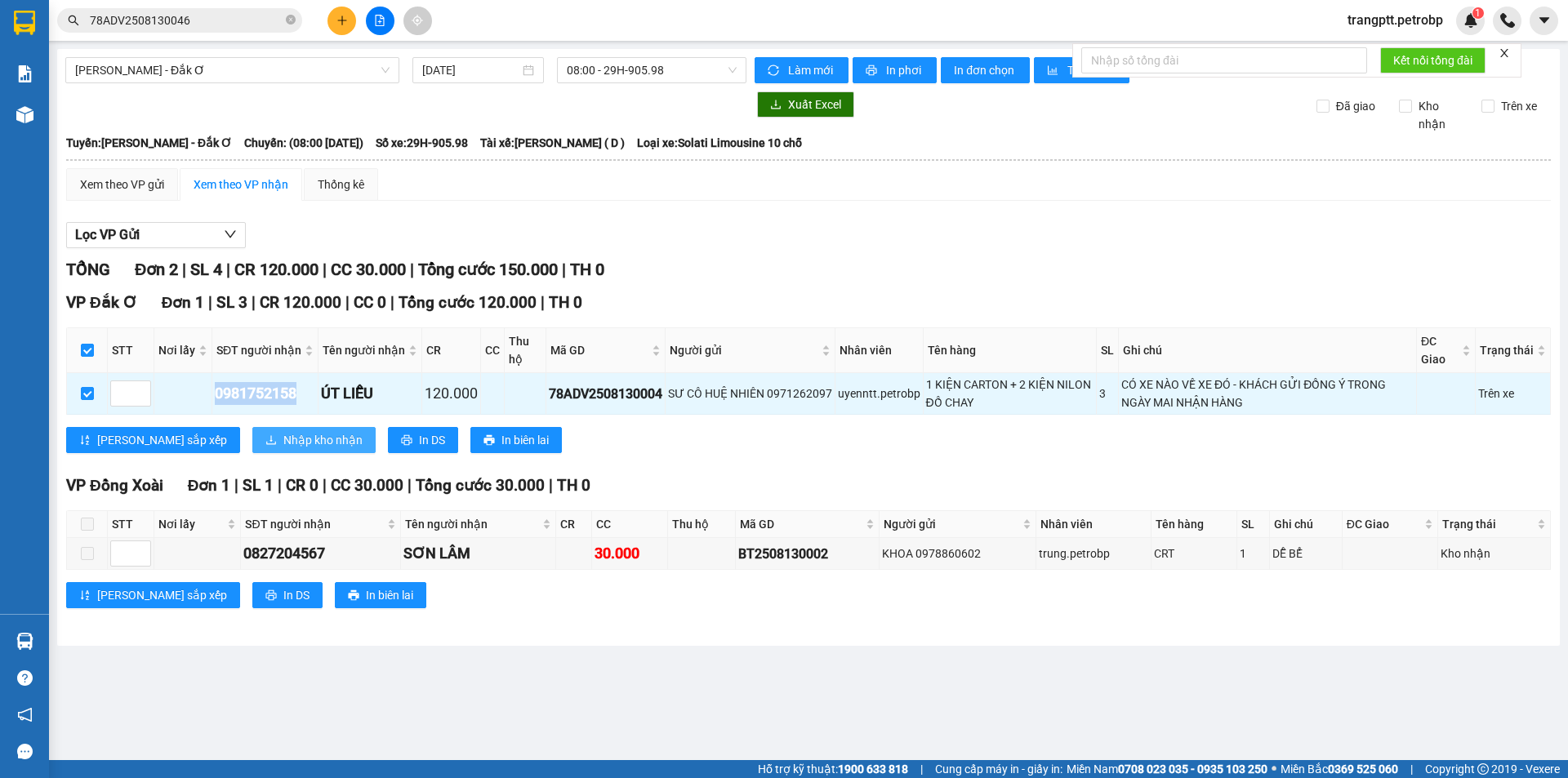
click at [283, 444] on span "Nhập kho nhận" at bounding box center [322, 439] width 79 height 18
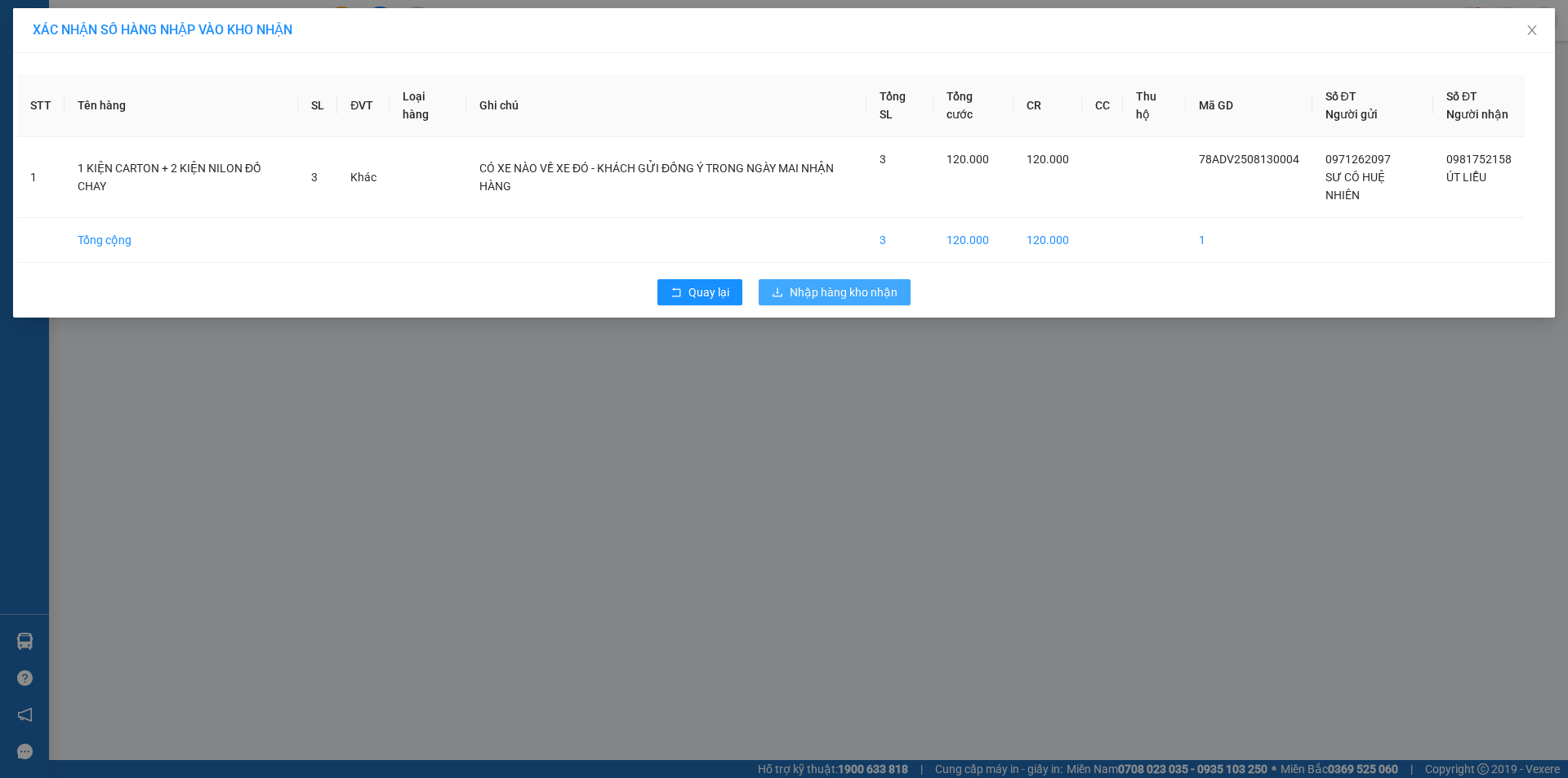
click at [826, 289] on span "Nhập hàng kho nhận" at bounding box center [844, 292] width 108 height 18
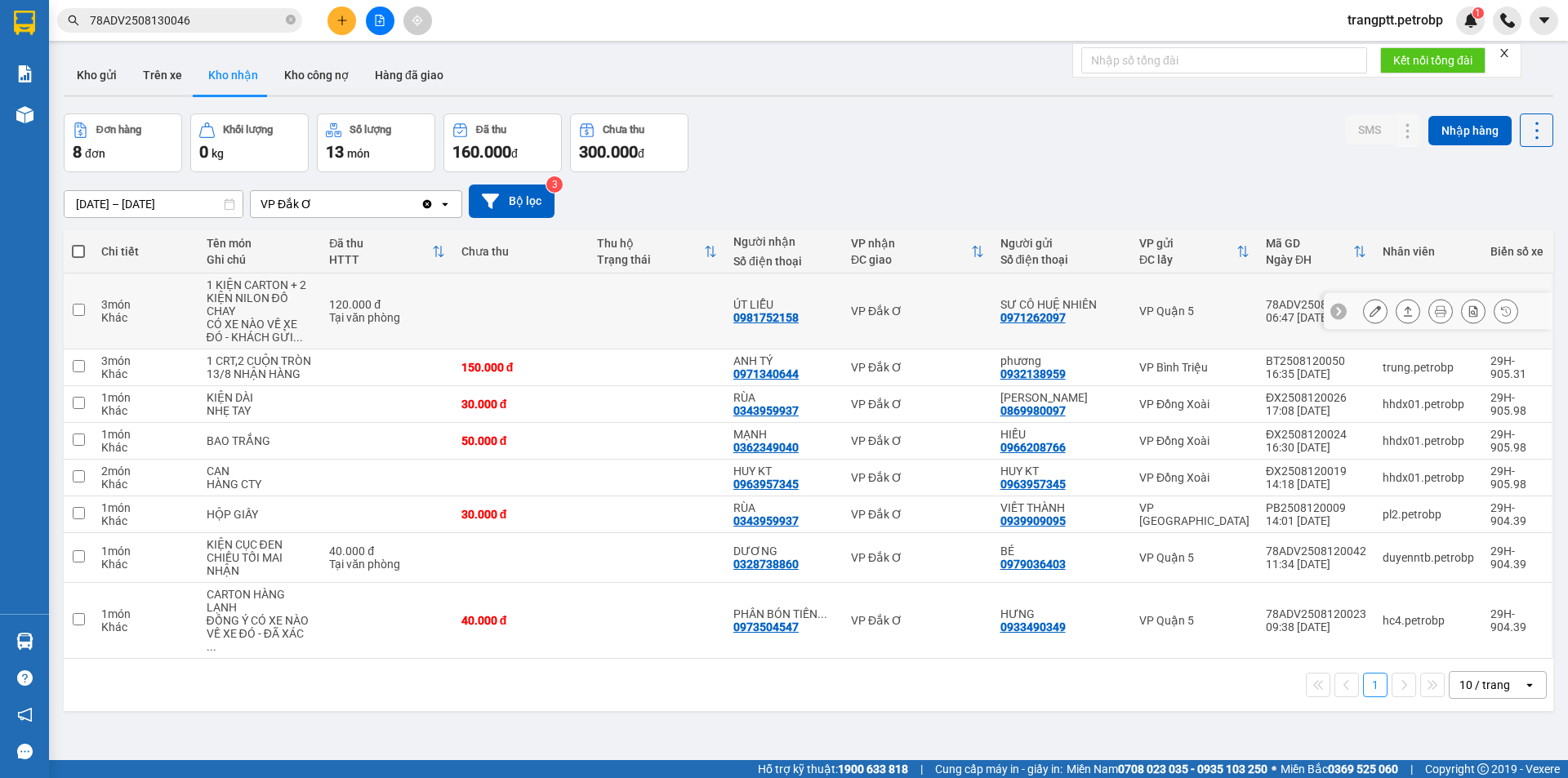
click at [1435, 307] on icon at bounding box center [1440, 311] width 11 height 11
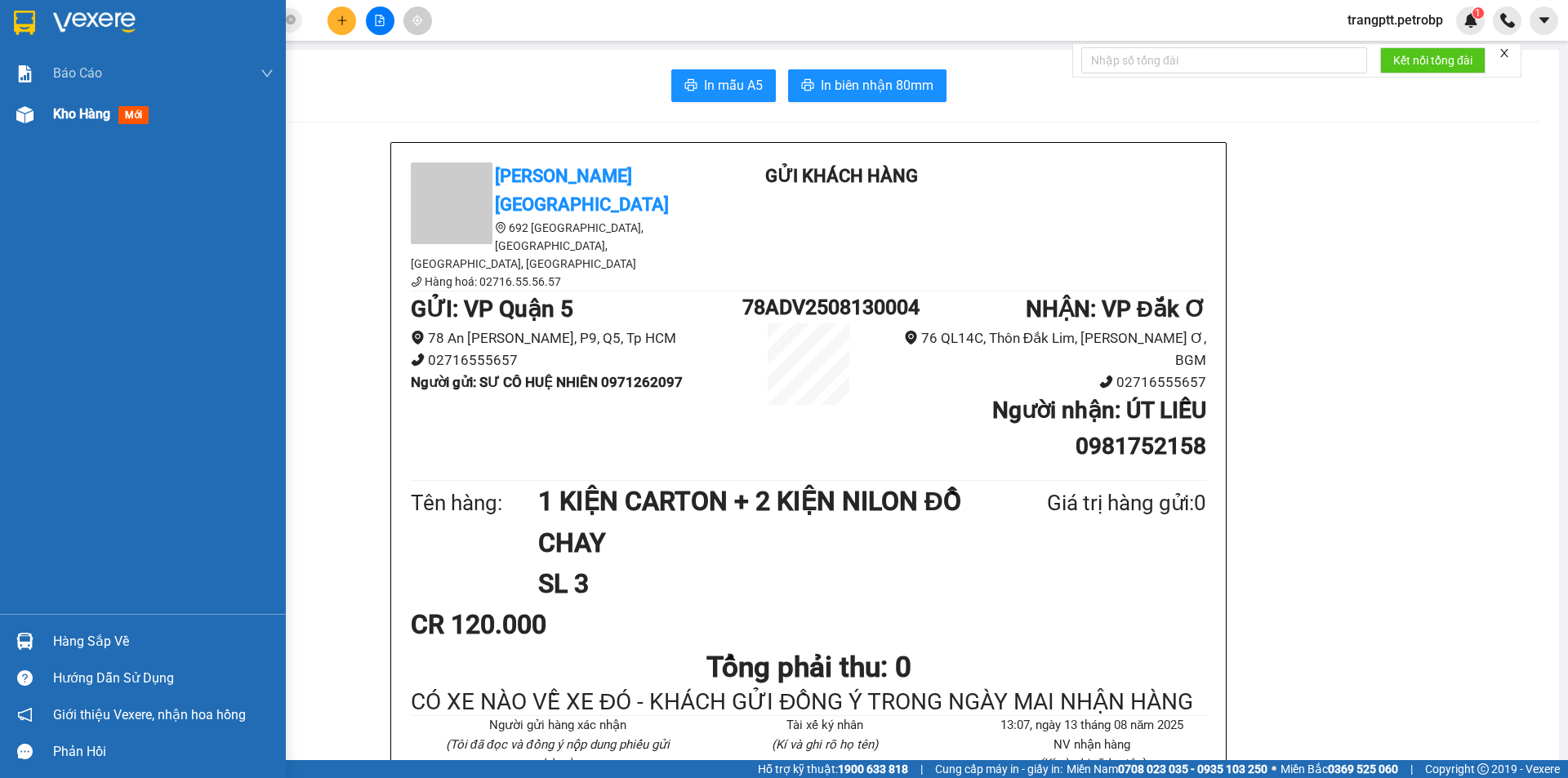
click at [89, 117] on span "Kho hàng" at bounding box center [82, 114] width 57 height 16
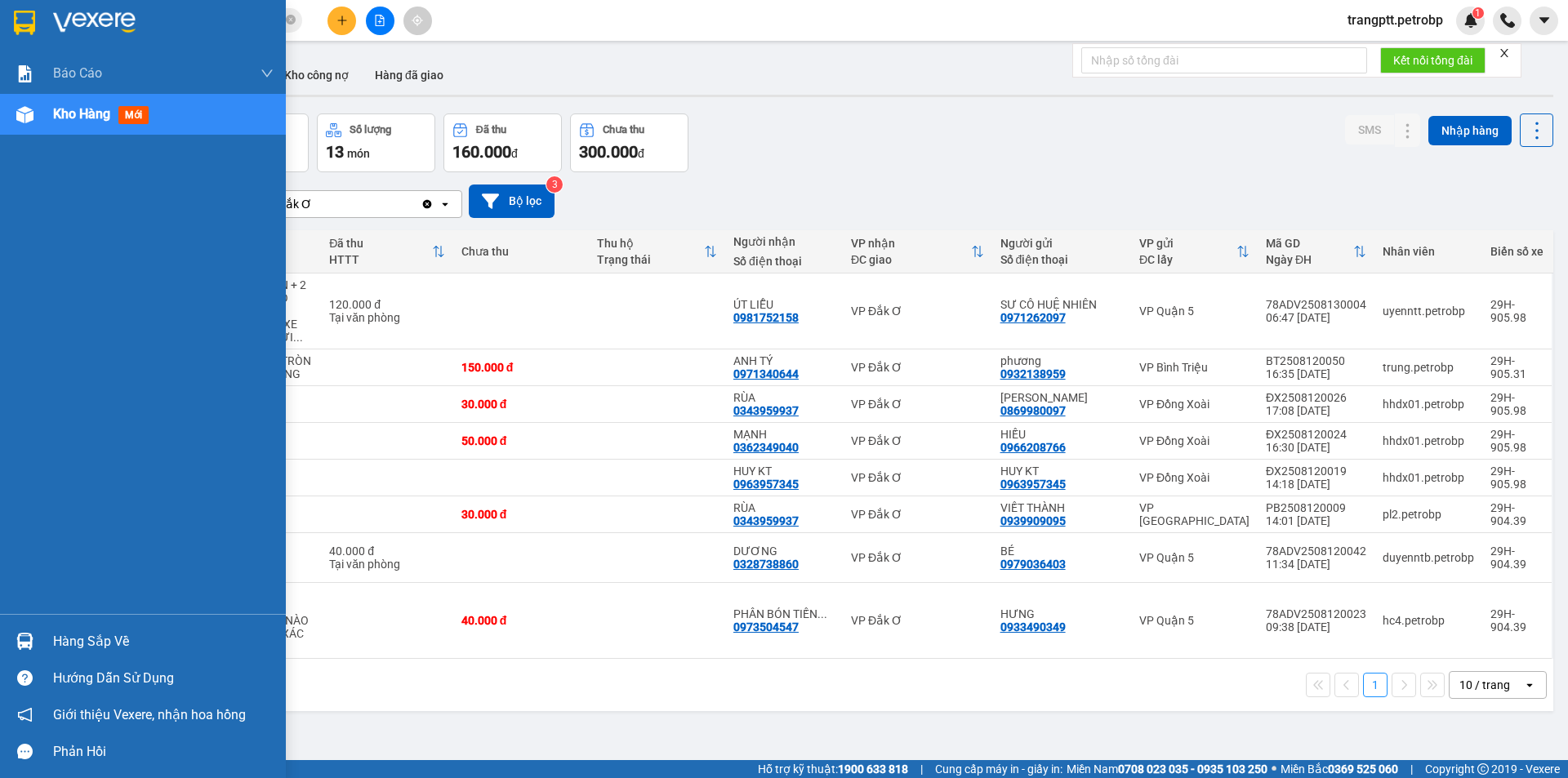
drag, startPoint x: 66, startPoint y: 639, endPoint x: 267, endPoint y: 687, distance: 206.7
click at [114, 649] on div "Hàng sắp về" at bounding box center [163, 642] width 221 height 24
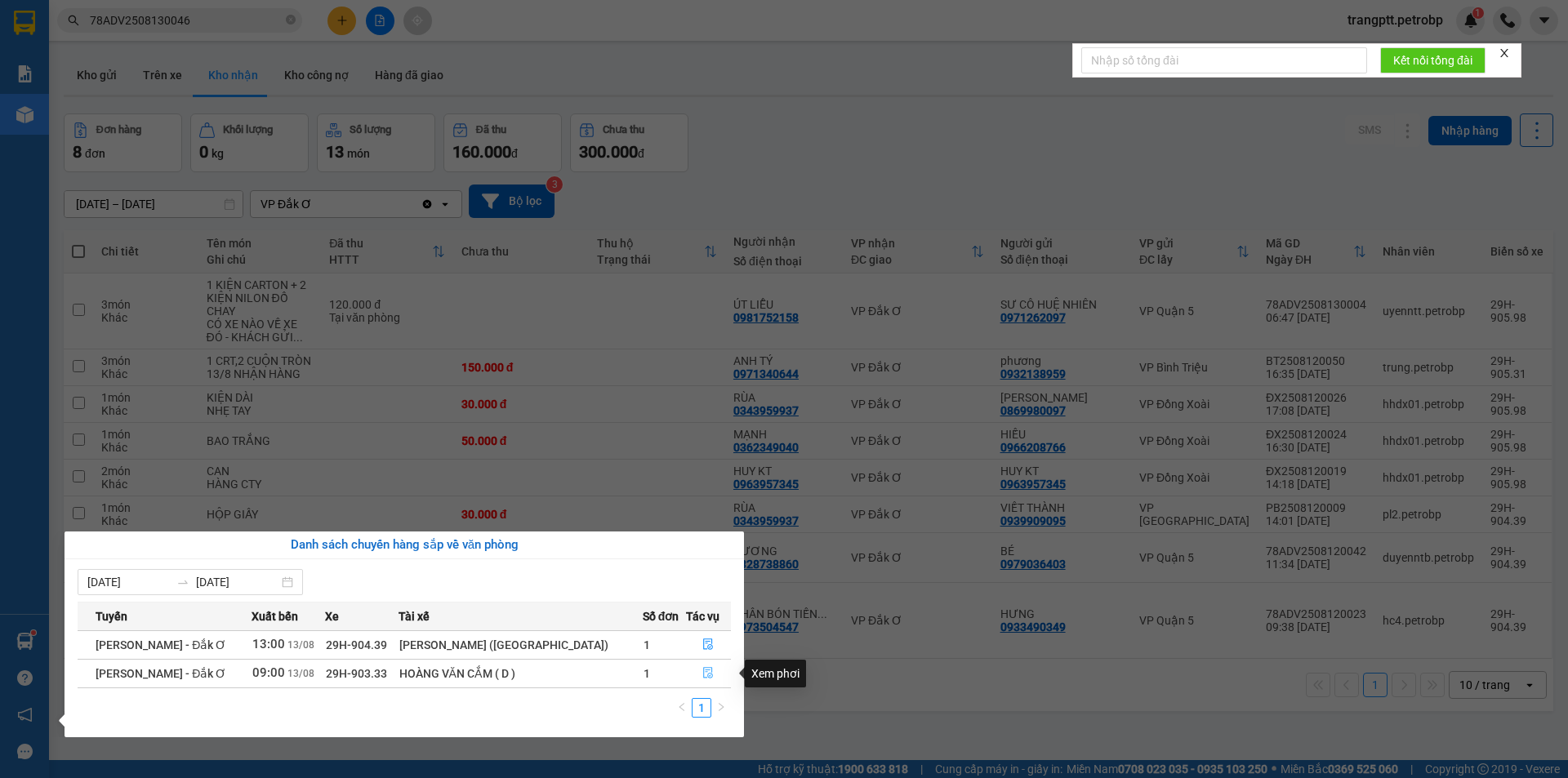
click at [703, 675] on icon "file-done" at bounding box center [708, 672] width 11 height 11
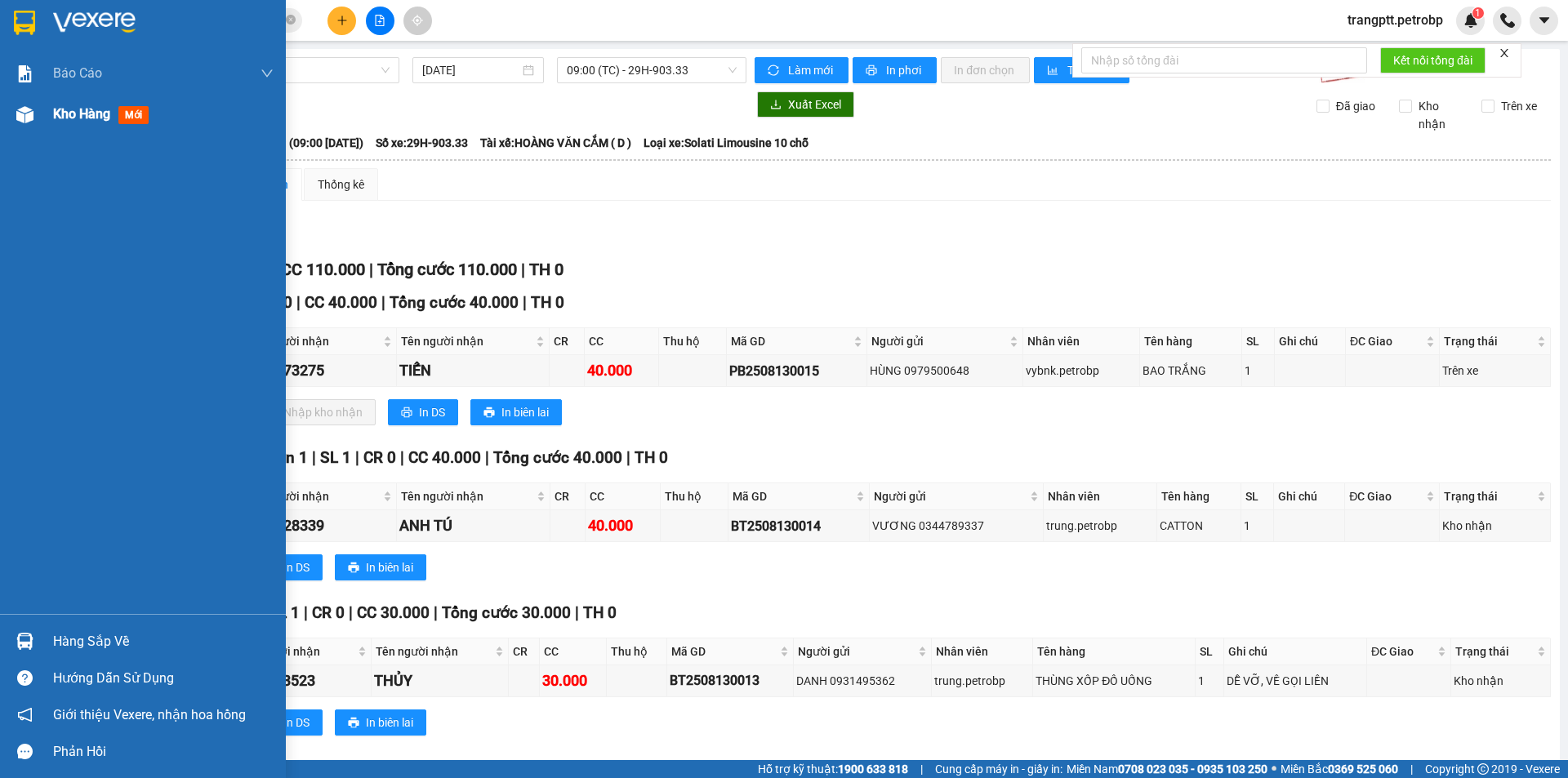
click at [68, 113] on span "Kho hàng" at bounding box center [82, 114] width 57 height 16
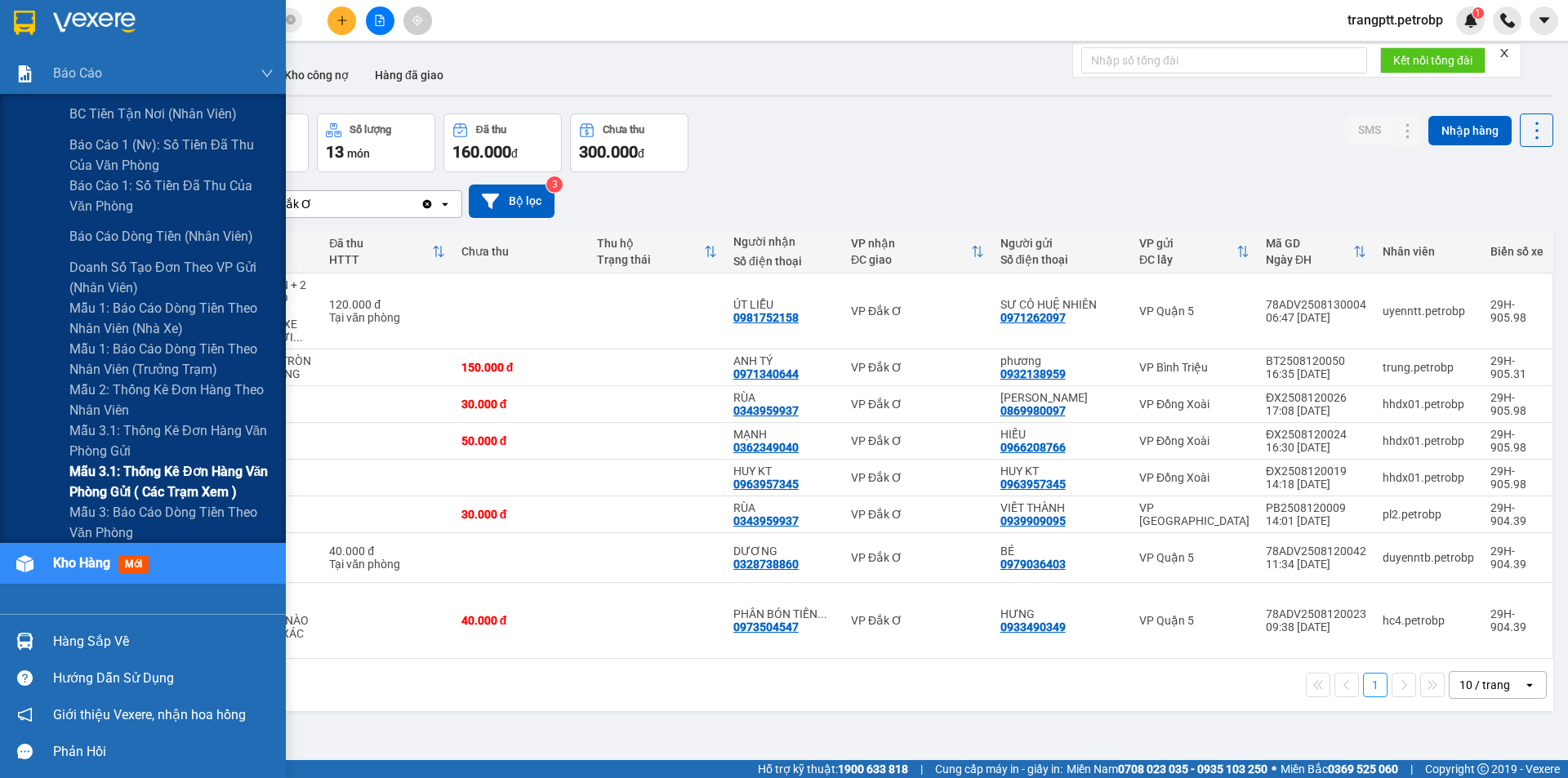
click at [142, 472] on span "Mẫu 3.1: Thống kê đơn hàng văn phòng gửi ( các trạm xem )" at bounding box center [171, 481] width 204 height 41
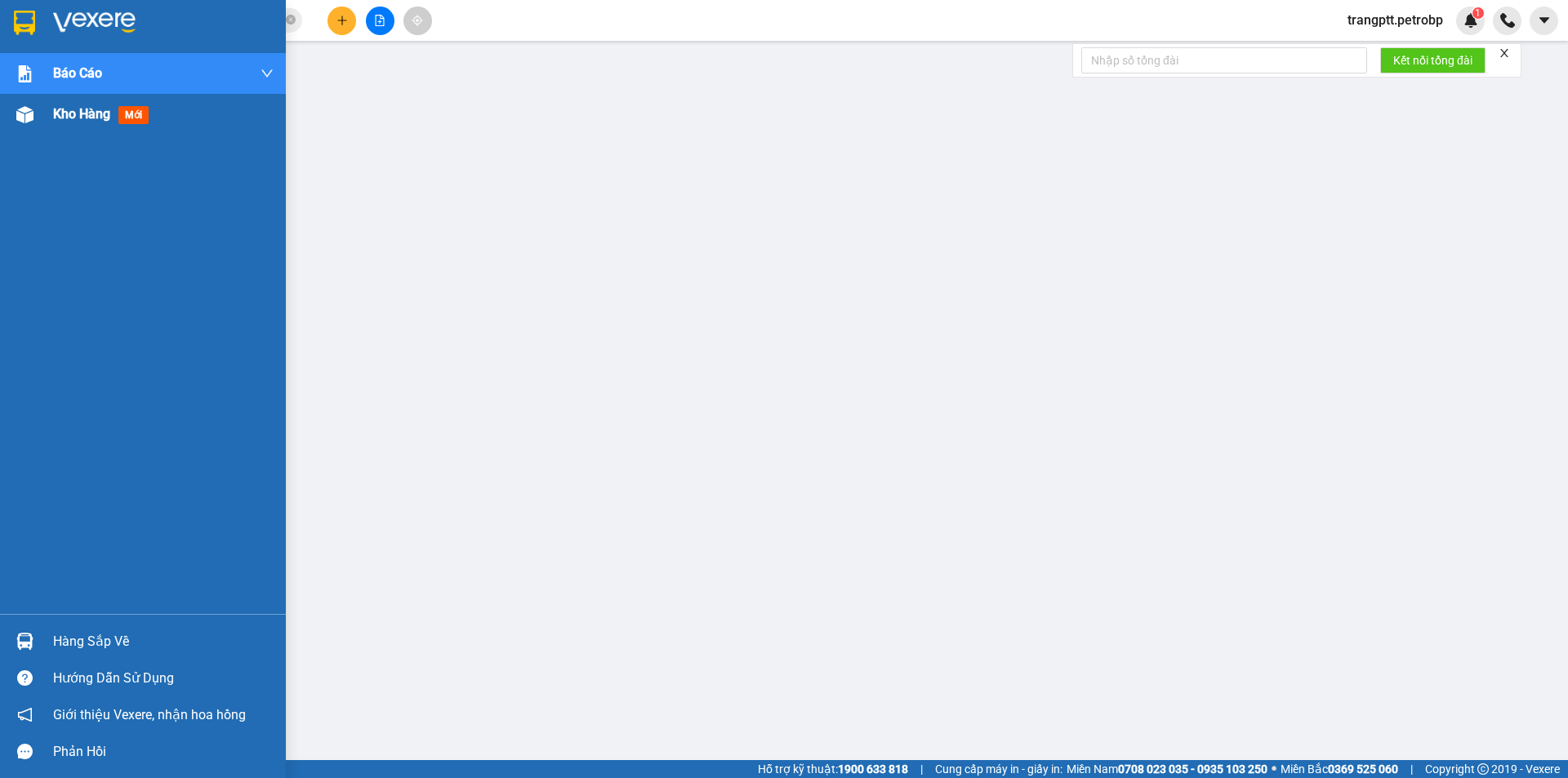
click at [62, 113] on span "Kho hàng" at bounding box center [82, 114] width 57 height 16
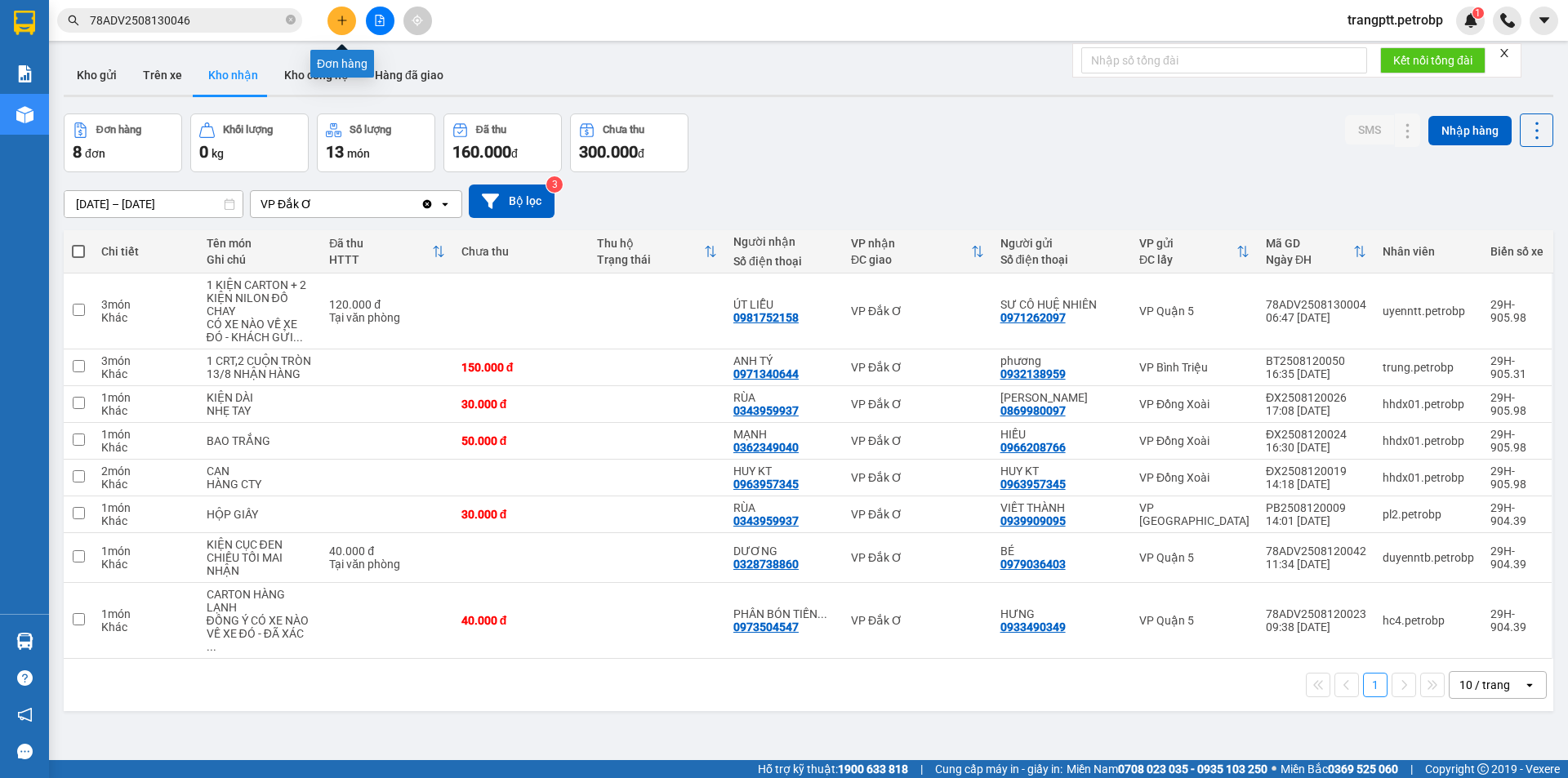
click at [336, 18] on icon "plus" at bounding box center [341, 20] width 11 height 11
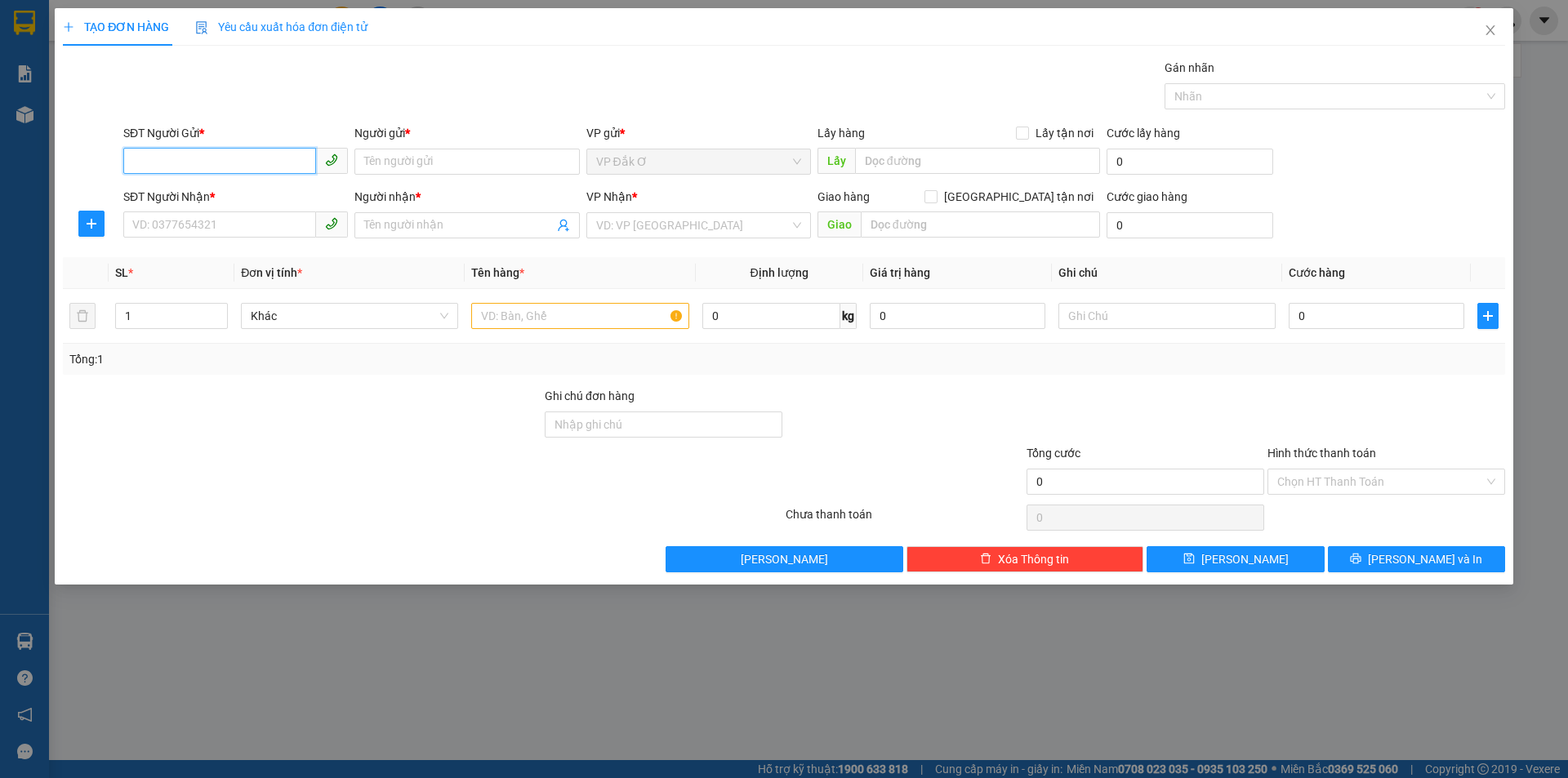
click at [185, 159] on input "SĐT Người Gửi *" at bounding box center [220, 161] width 193 height 26
type input "0889789087"
click at [419, 151] on input "Người gửi *" at bounding box center [466, 162] width 225 height 26
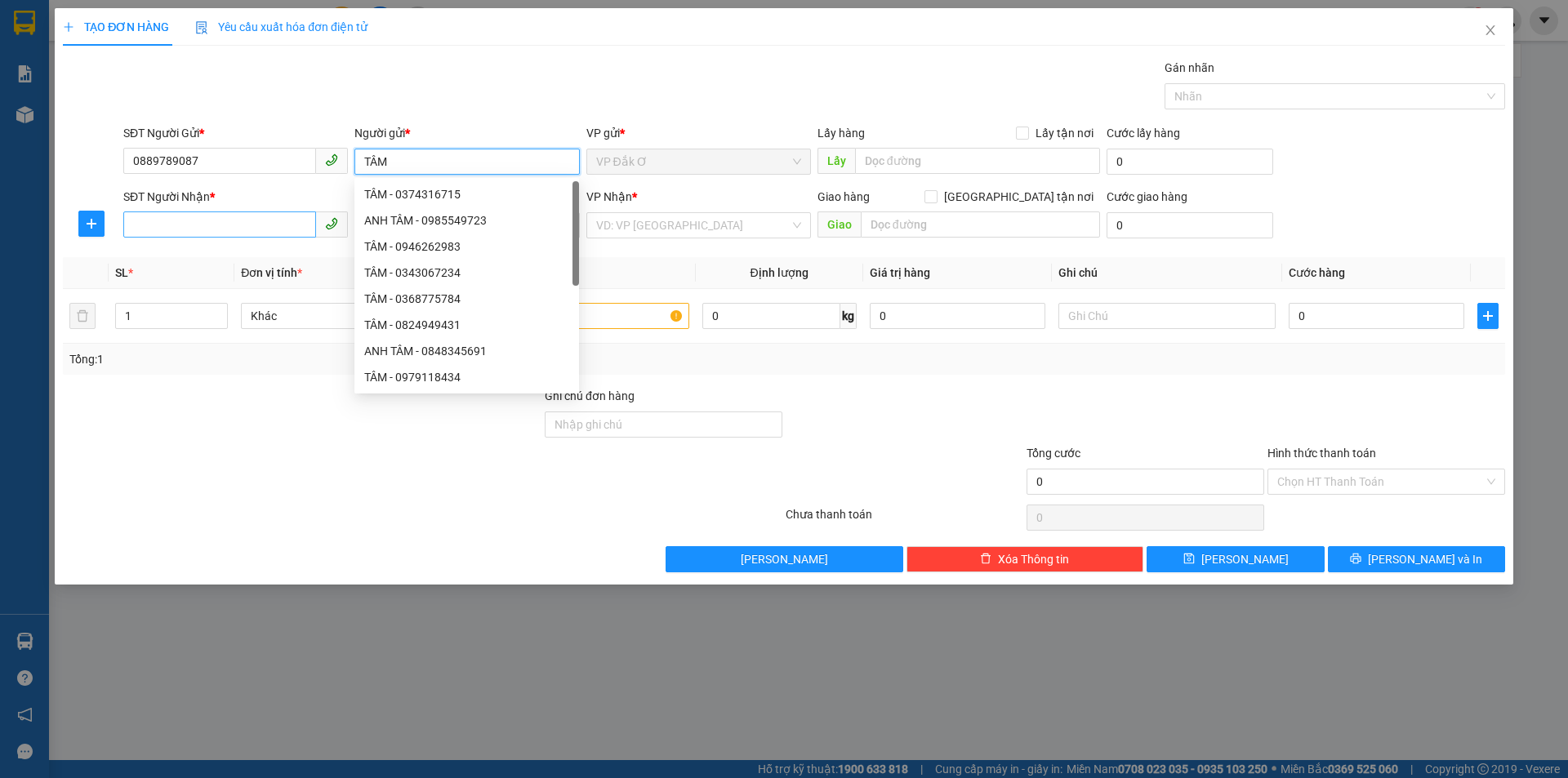
type input "TÂM"
click at [189, 221] on input "SĐT Người Nhận *" at bounding box center [220, 225] width 193 height 26
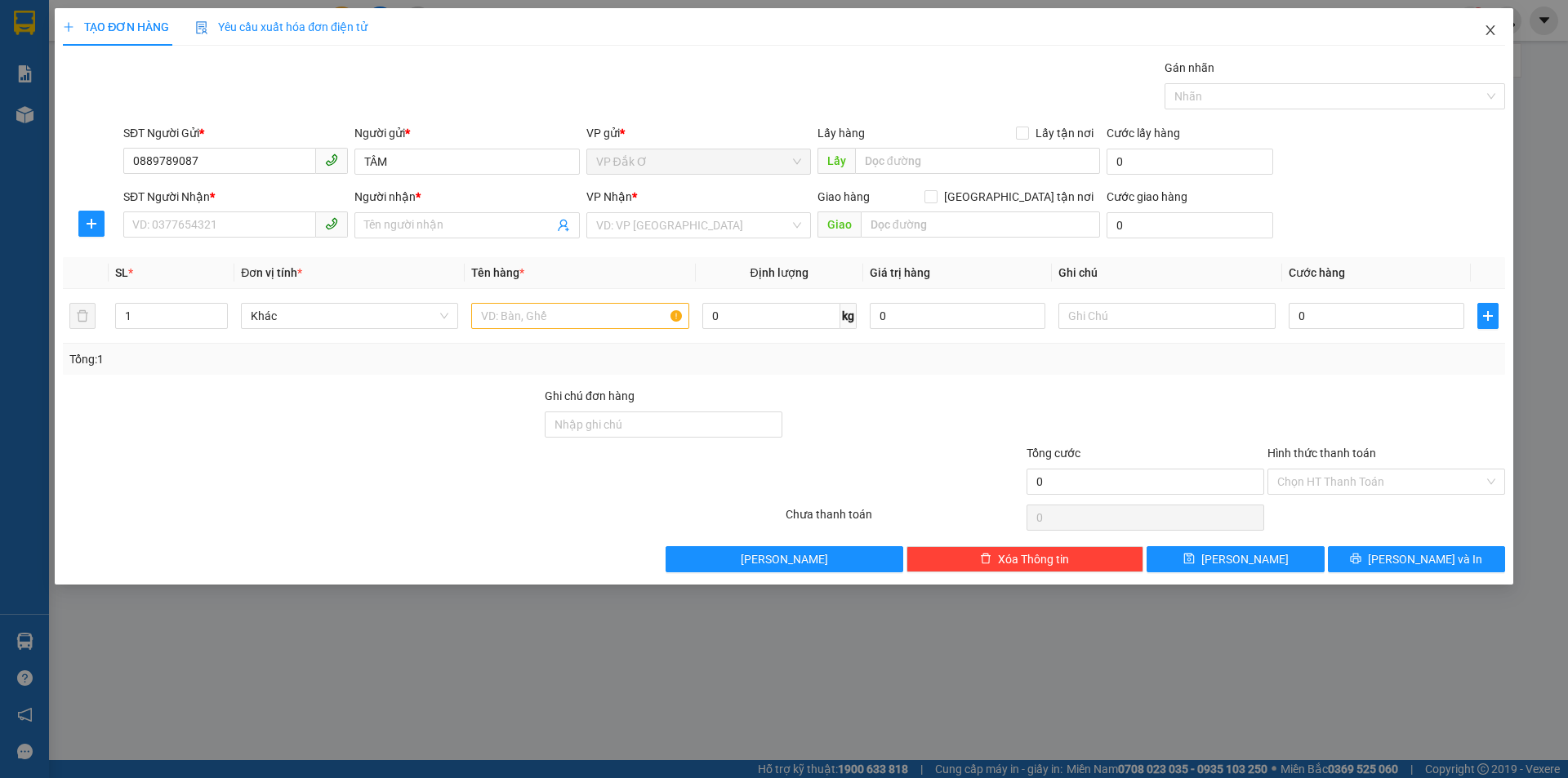
click at [1488, 28] on icon "close" at bounding box center [1490, 30] width 9 height 10
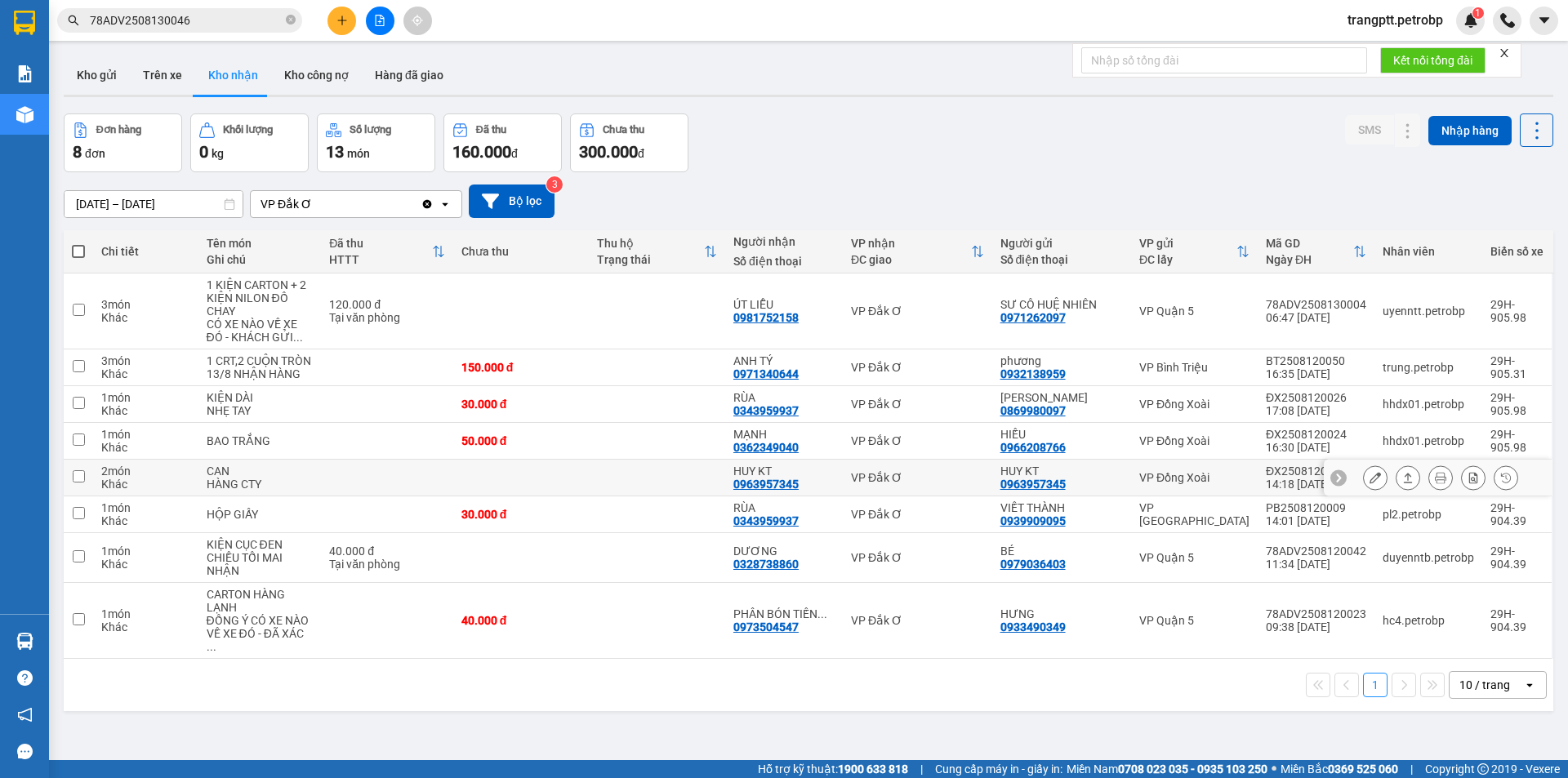
scroll to position [75, 0]
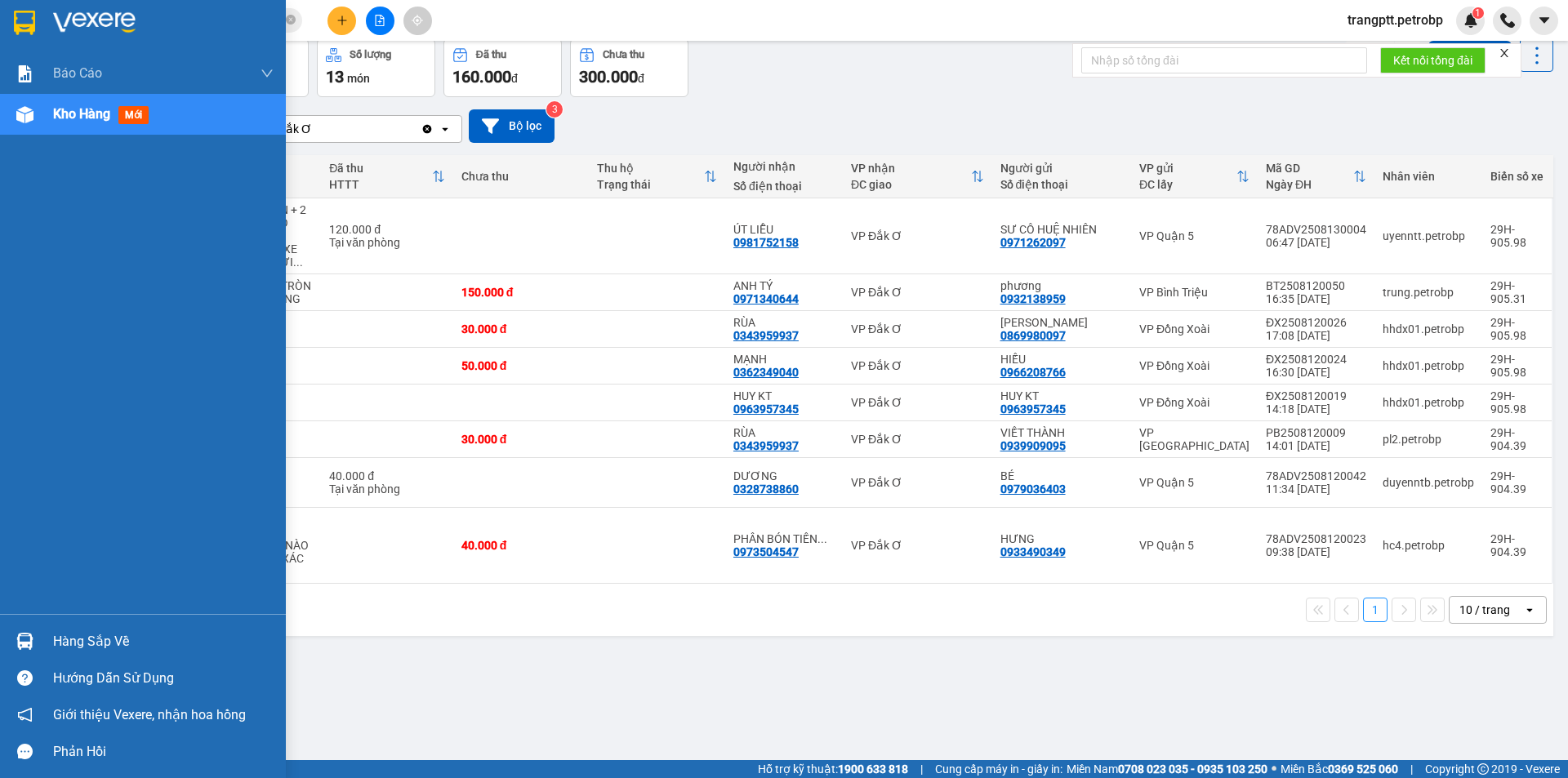
click at [96, 643] on div "Hàng sắp về" at bounding box center [163, 642] width 221 height 24
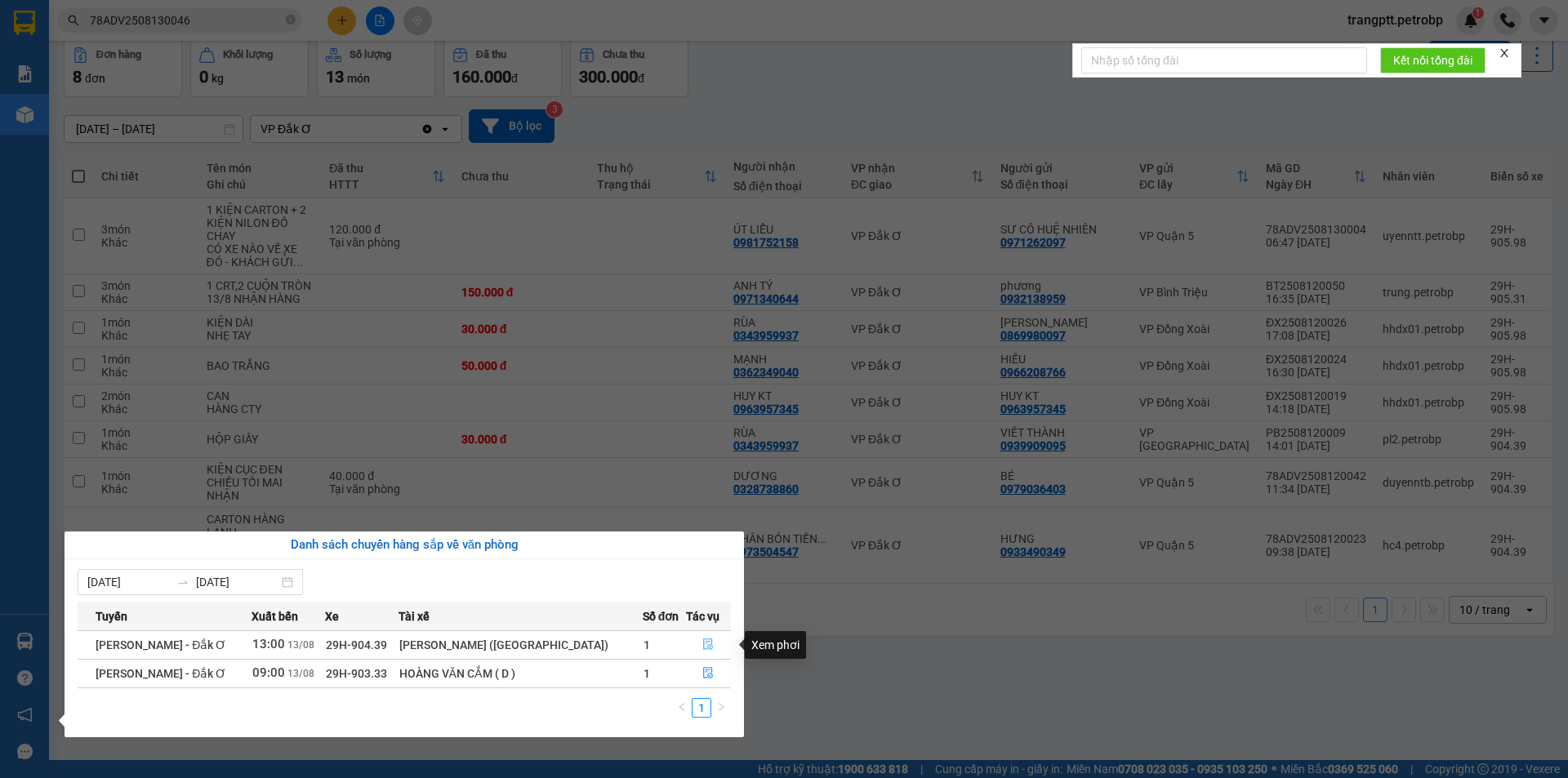
click at [701, 637] on button "button" at bounding box center [709, 645] width 44 height 26
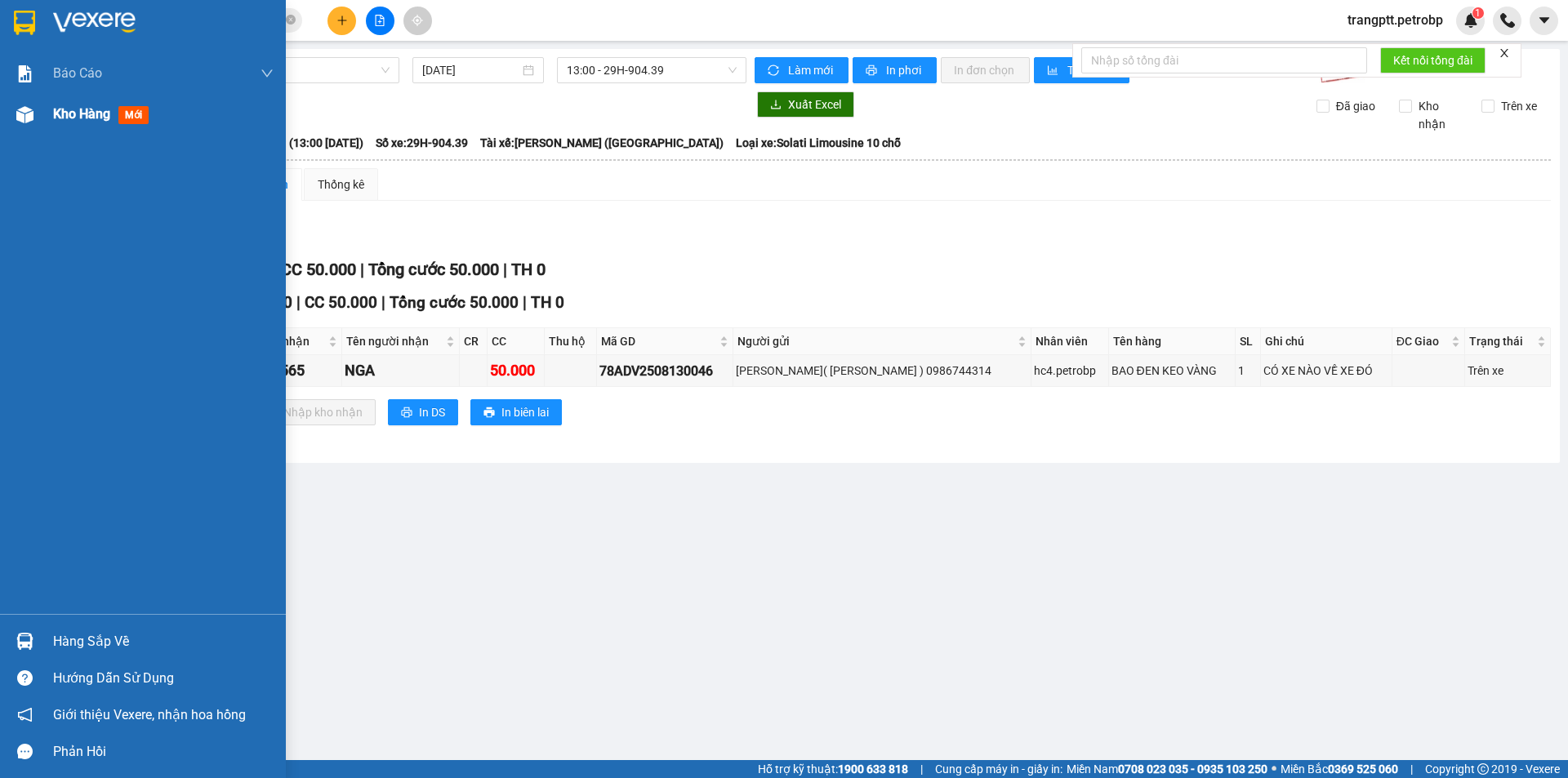
click at [78, 113] on span "Kho hàng" at bounding box center [82, 114] width 57 height 16
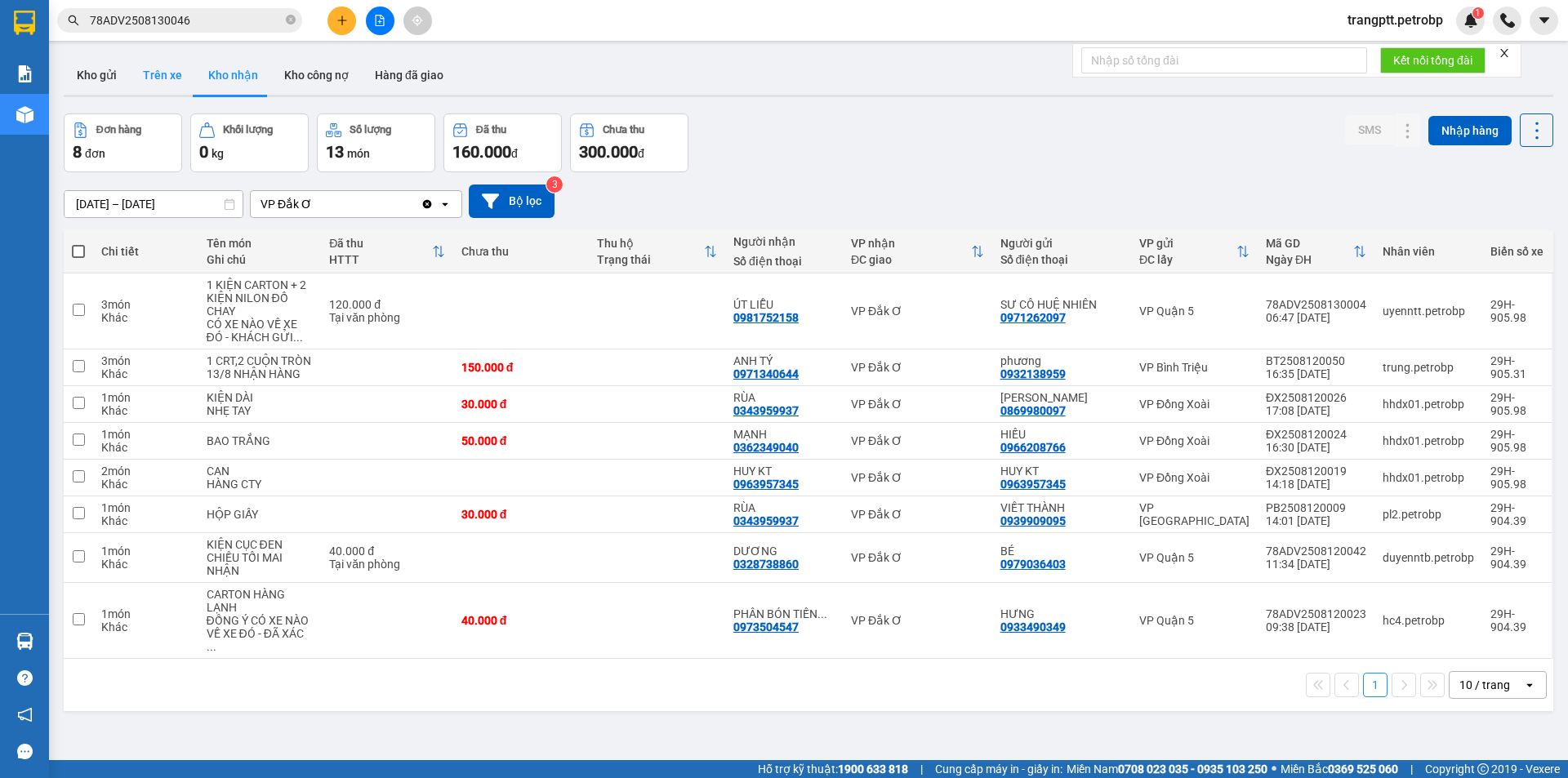
click at [149, 69] on button "Trên xe" at bounding box center [162, 75] width 65 height 39
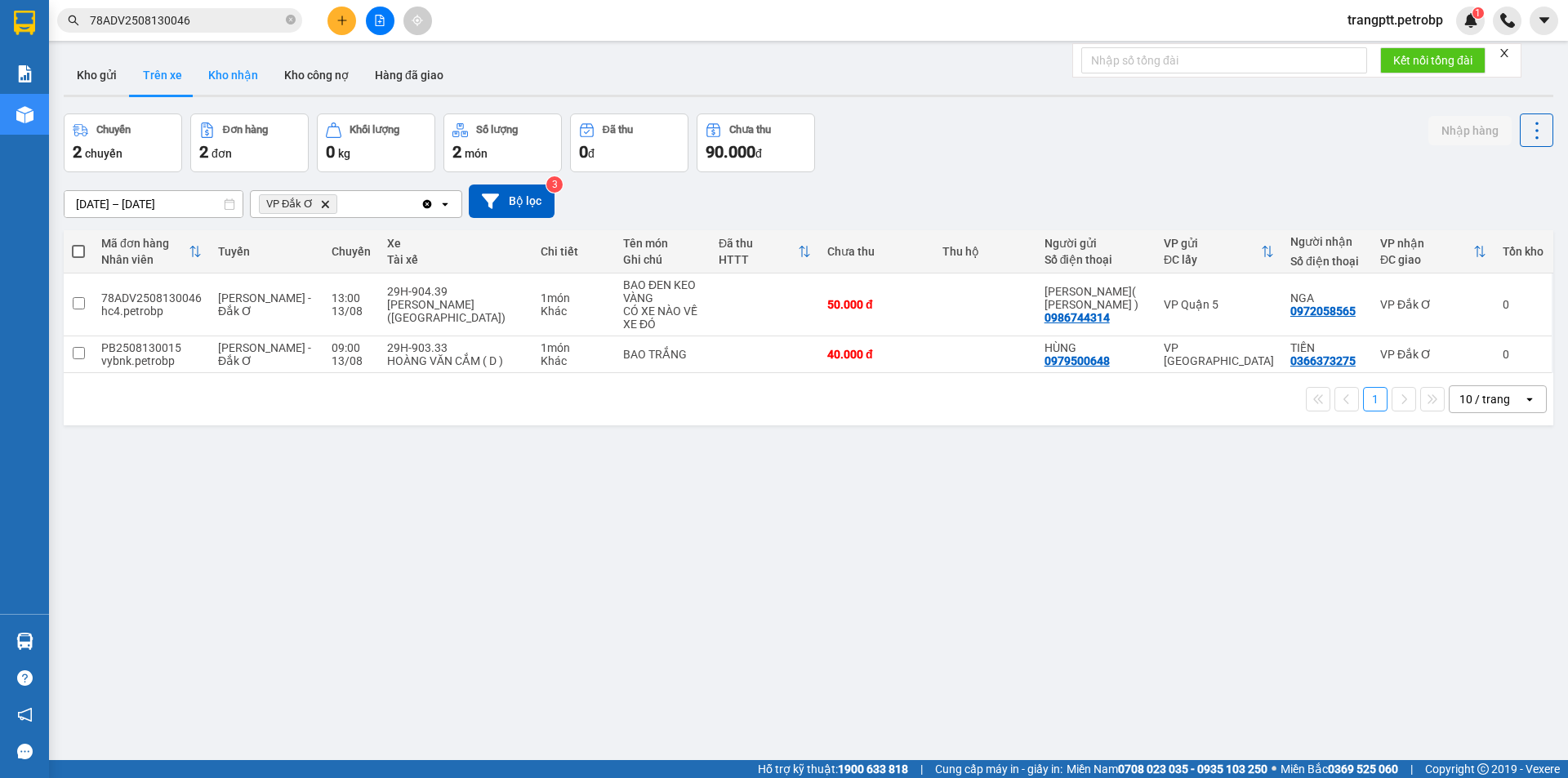
click at [242, 77] on button "Kho nhận" at bounding box center [233, 75] width 76 height 39
type input "[DATE] – [DATE]"
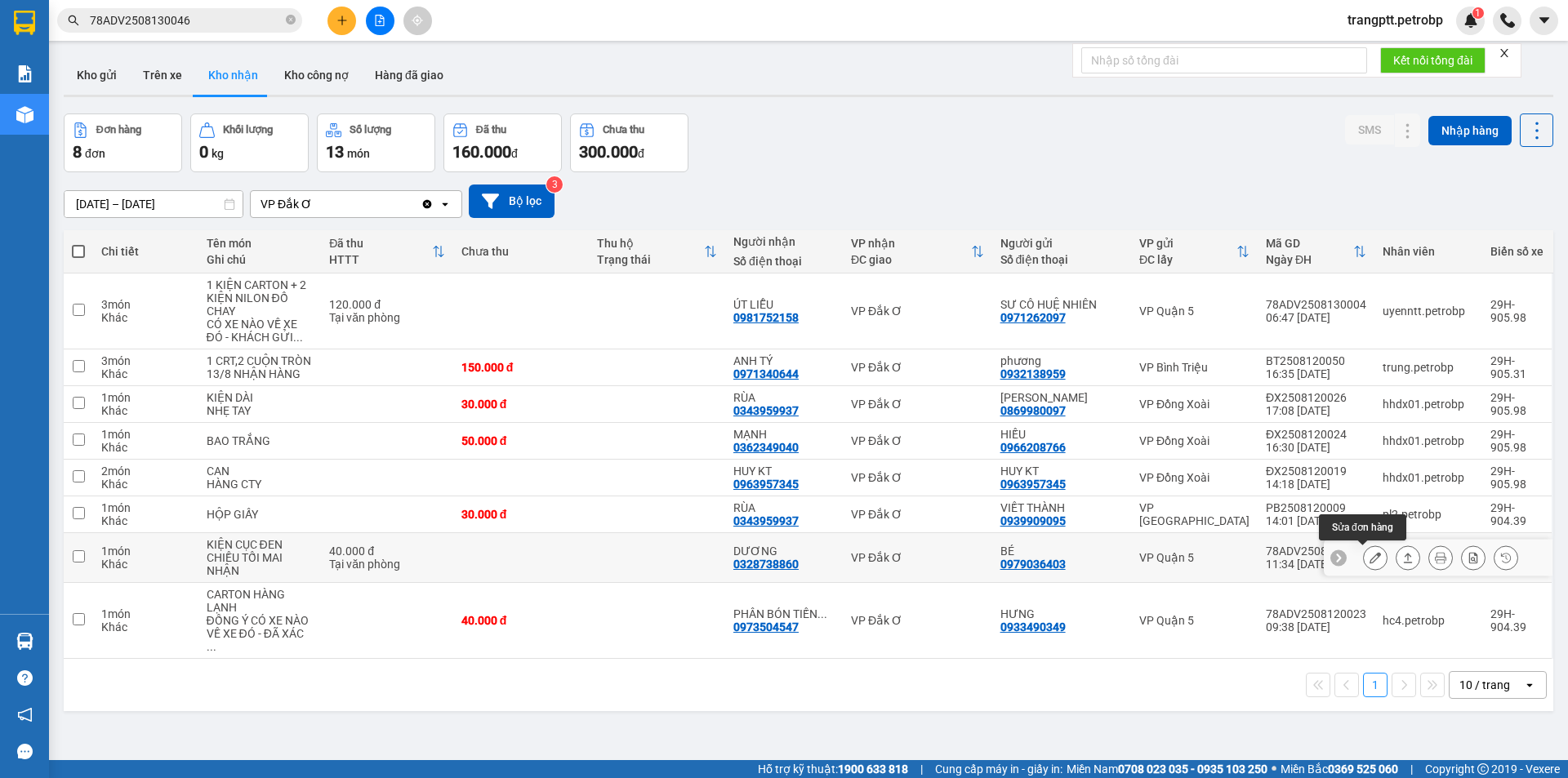
click at [1370, 557] on icon at bounding box center [1375, 557] width 11 height 11
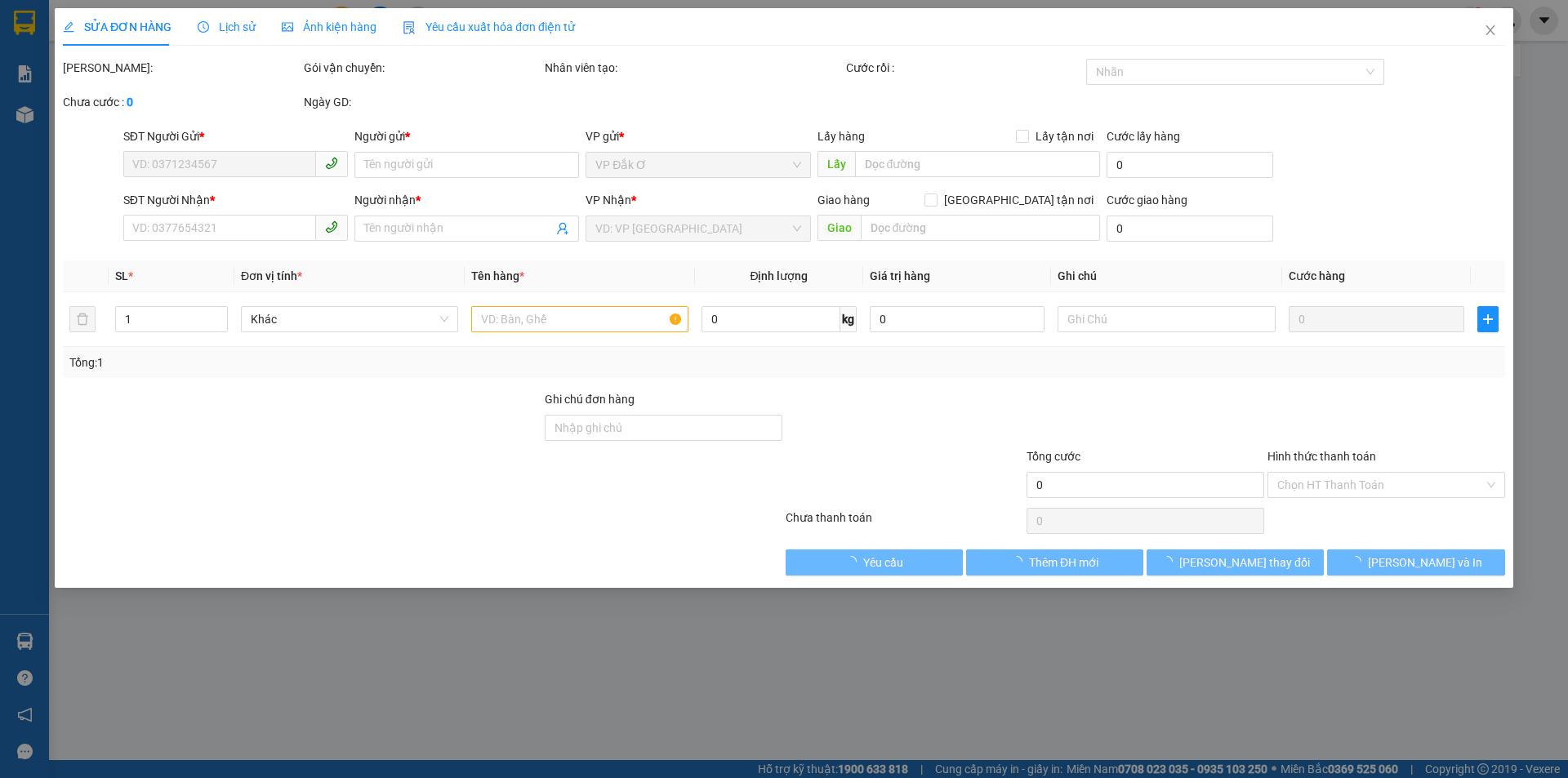
type input "0979036403"
type input "BÉ"
type input "0328738860"
type input "DƯƠNG"
type input "40.000"
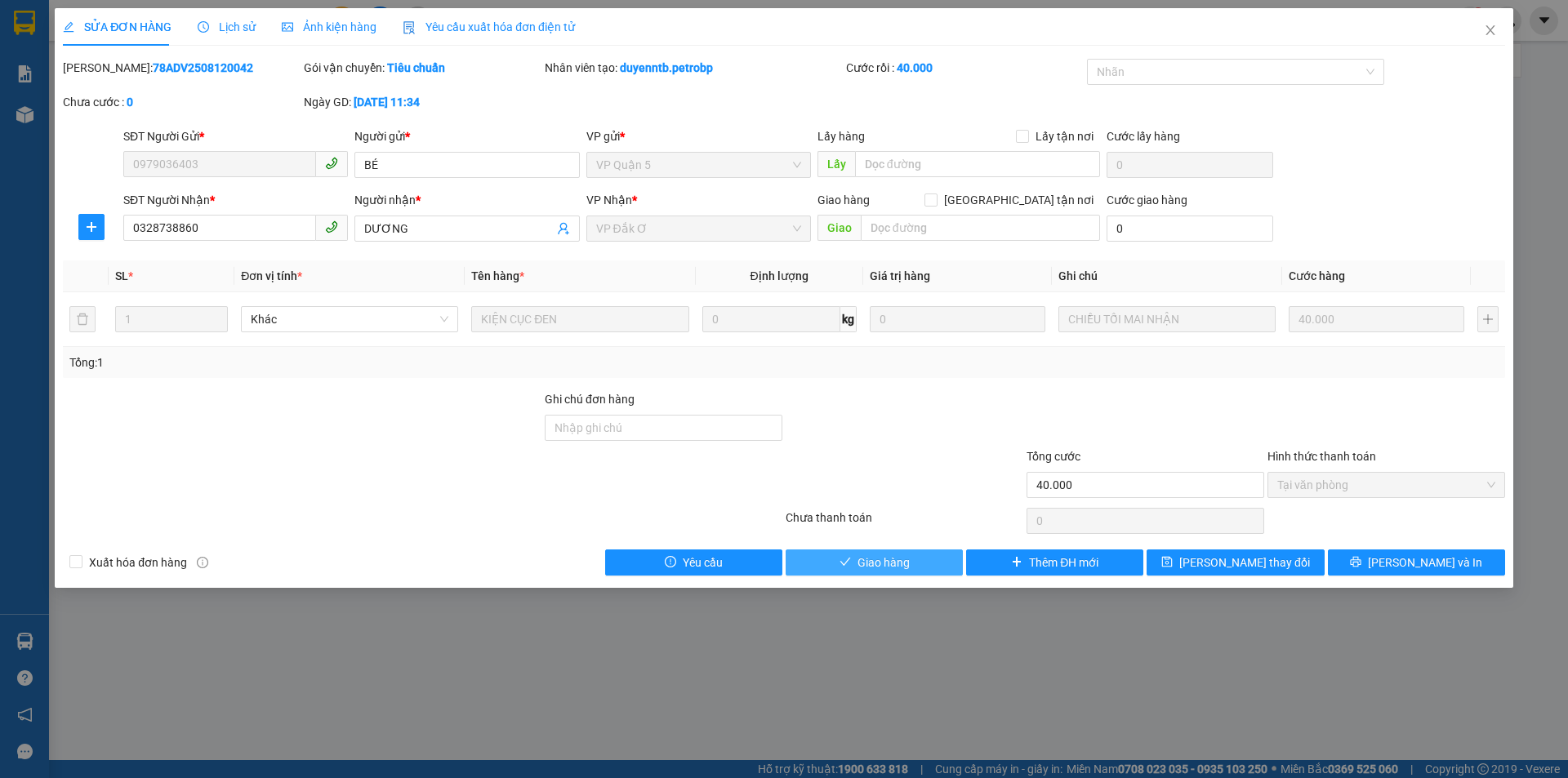
click at [868, 557] on span "Giao hàng" at bounding box center [883, 562] width 52 height 18
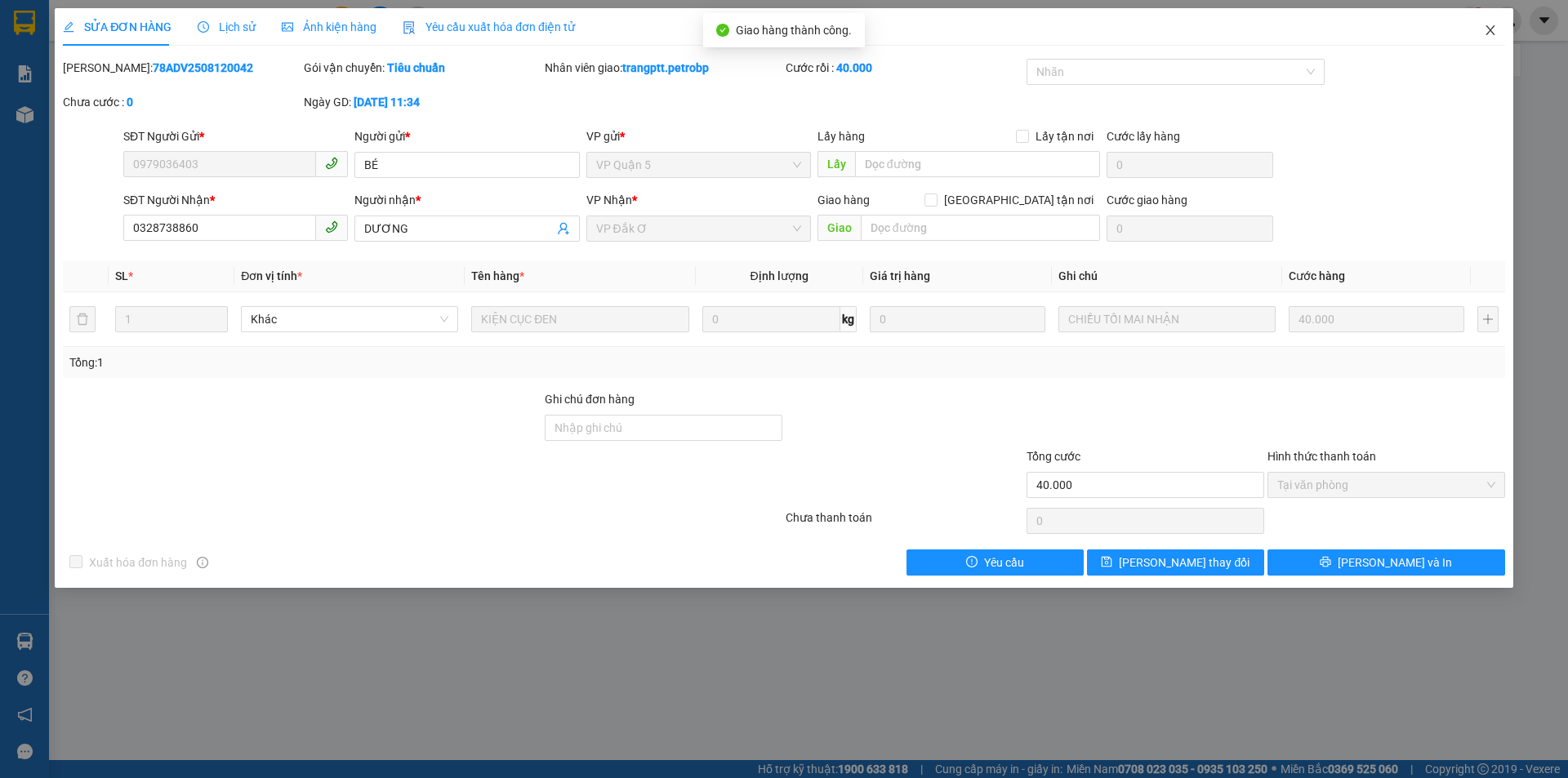
click at [1493, 25] on icon "close" at bounding box center [1490, 30] width 13 height 13
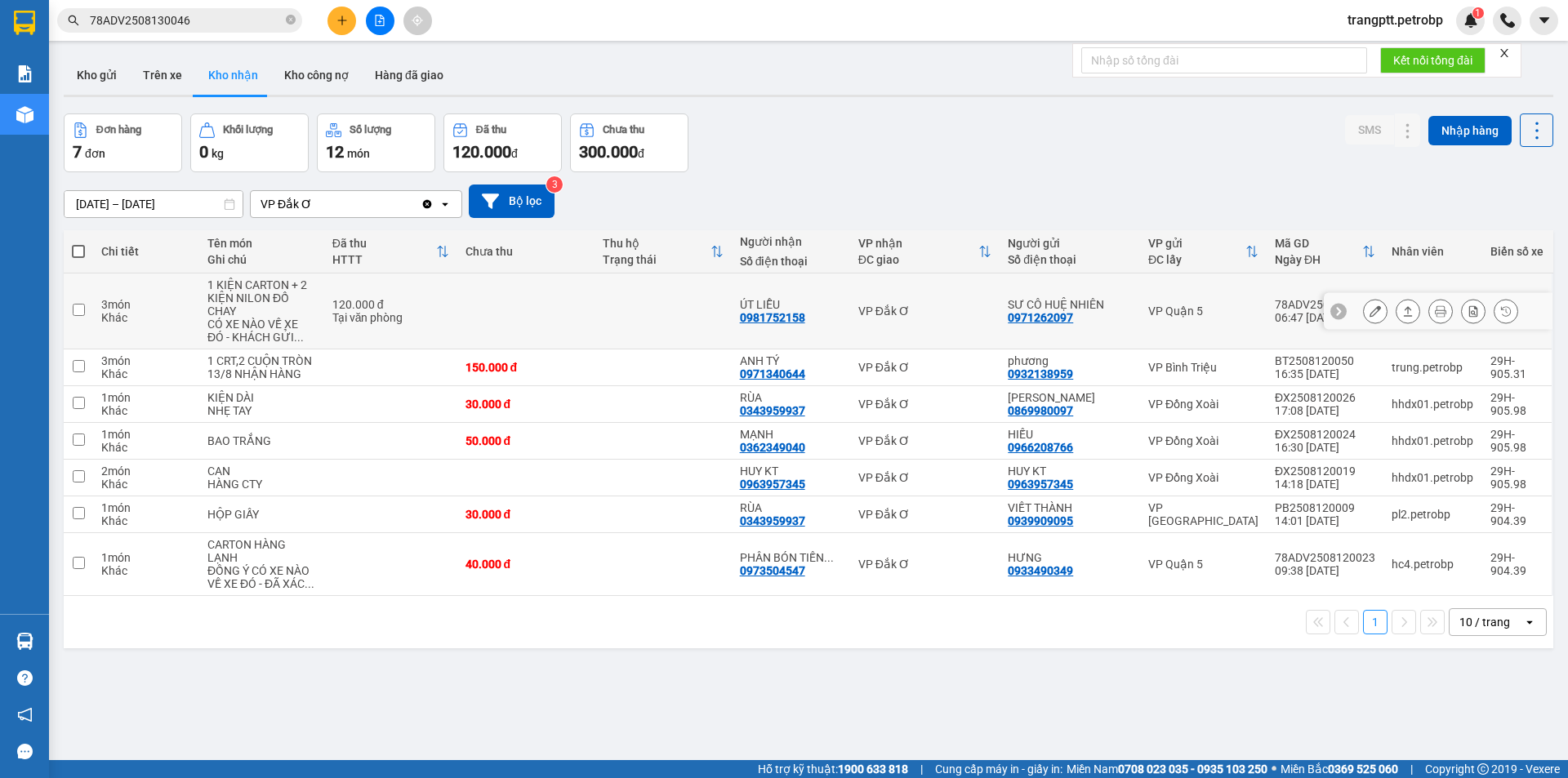
click at [1370, 307] on icon at bounding box center [1375, 311] width 11 height 11
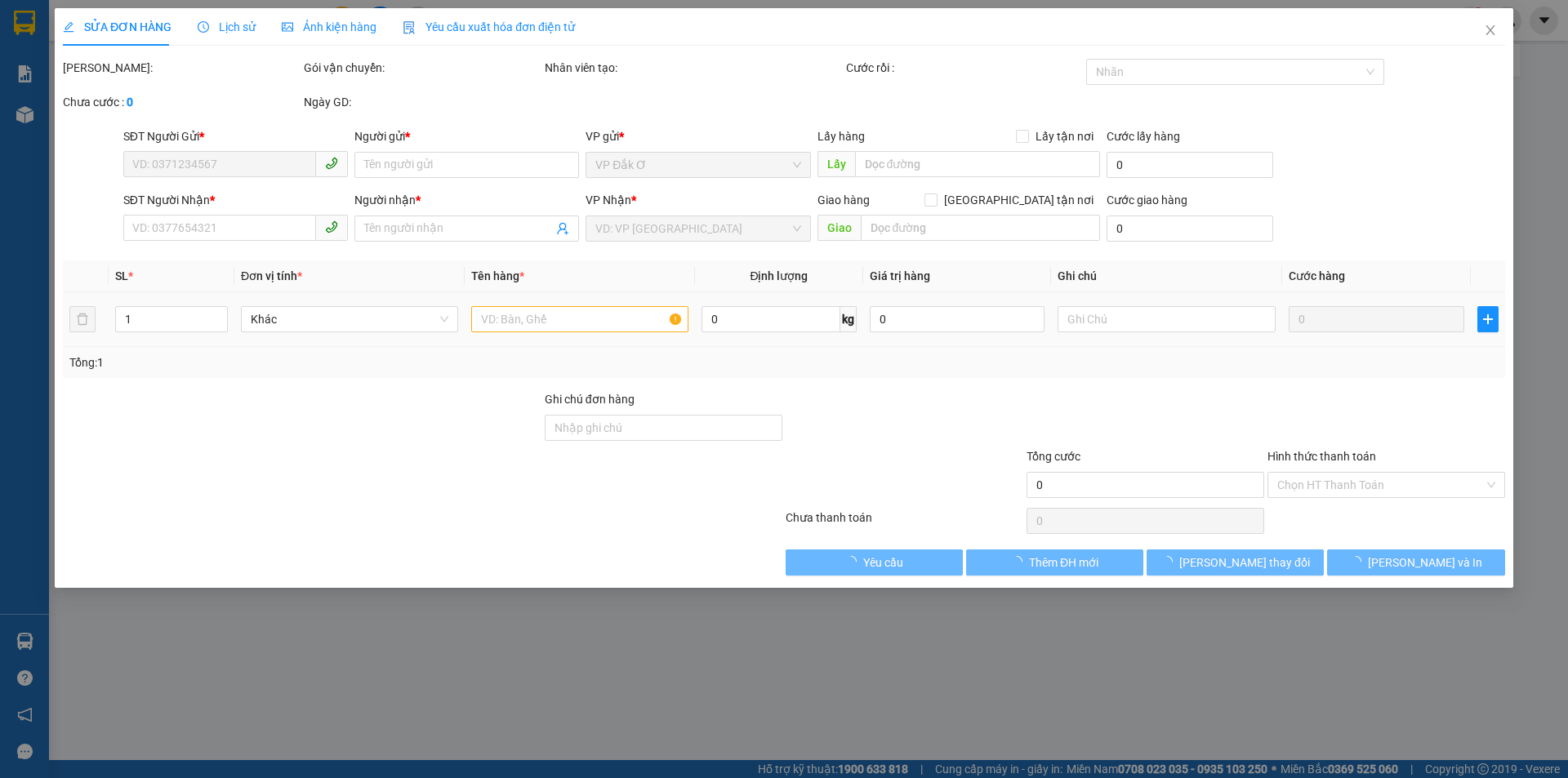
type input "0971262097"
type input "SƯ CÔ HUỆ NHIÊN"
type input "0981752158"
type input "ÚT LIỄU"
type input "120.000"
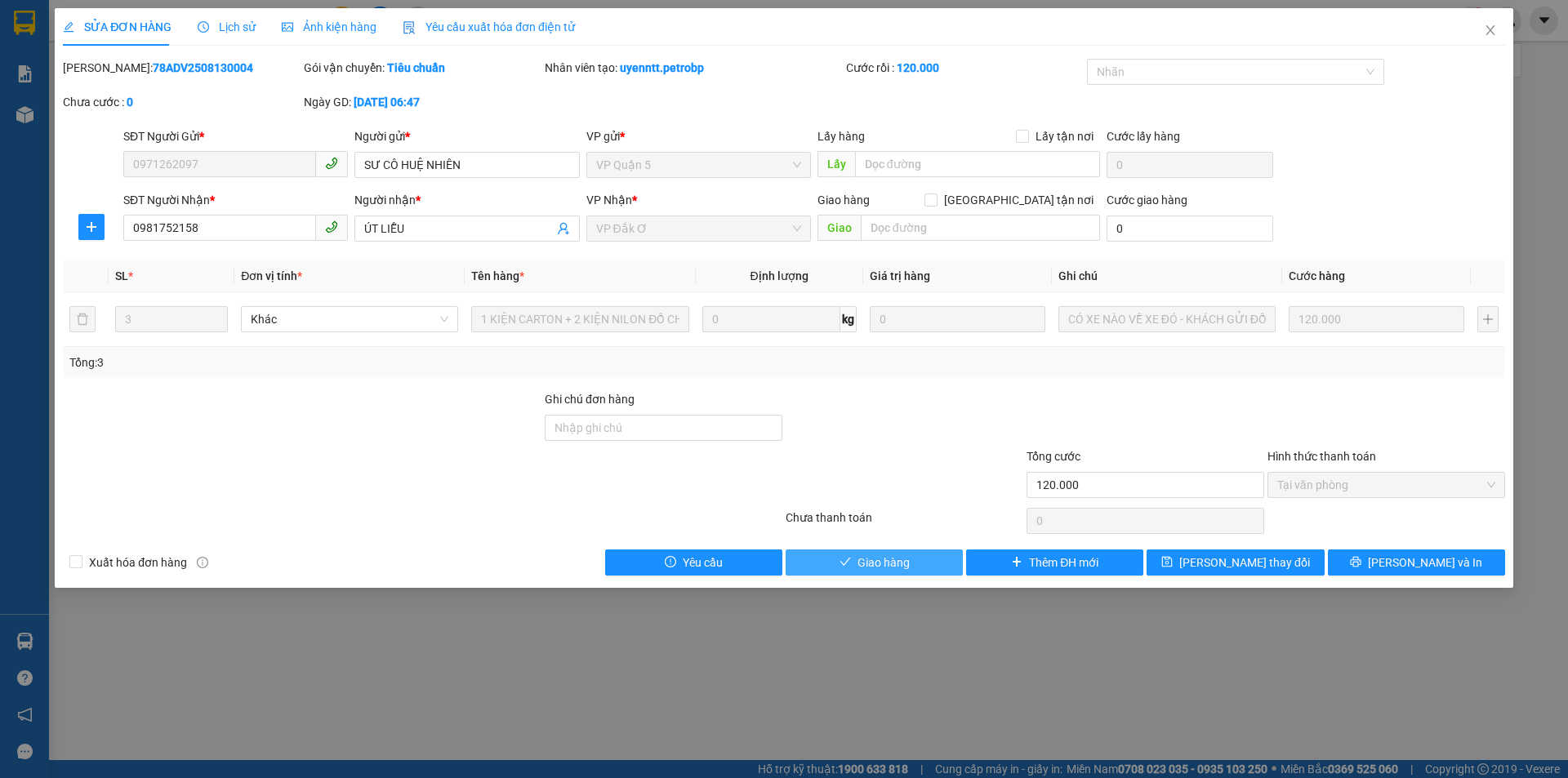
click at [896, 557] on span "Giao hàng" at bounding box center [883, 562] width 52 height 18
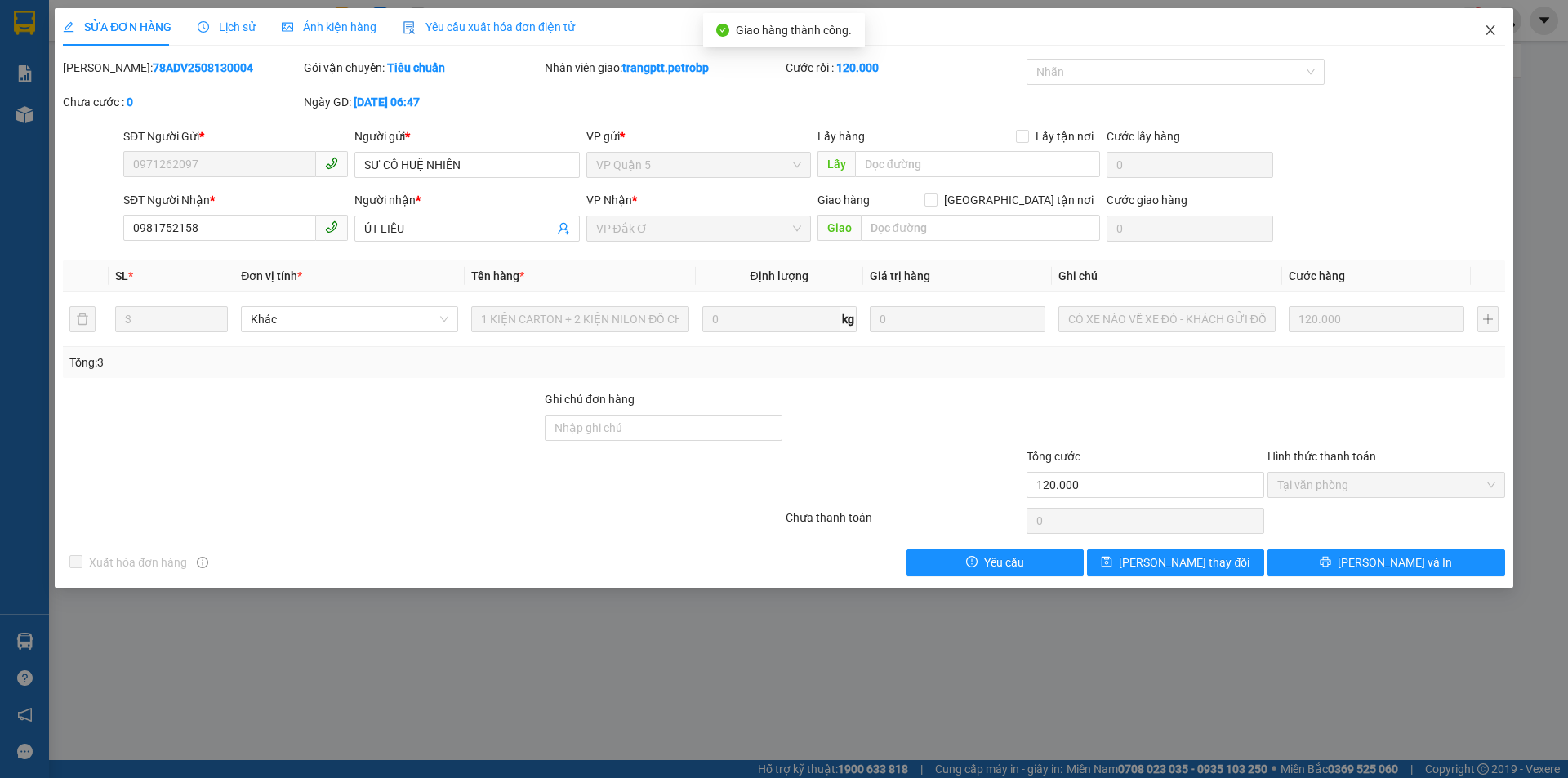
click at [1489, 24] on icon "close" at bounding box center [1490, 30] width 13 height 13
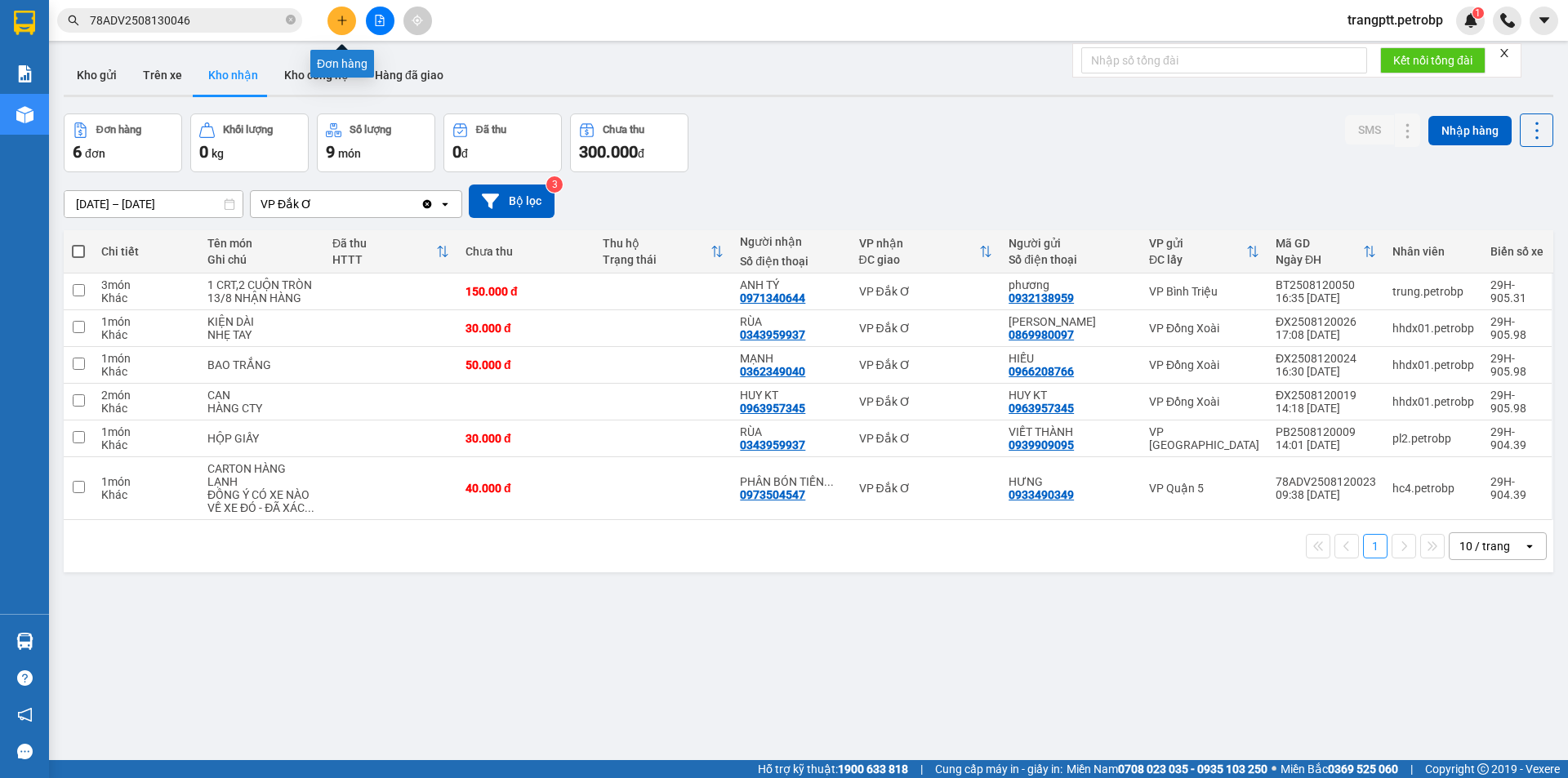
click at [344, 15] on button at bounding box center [341, 21] width 29 height 29
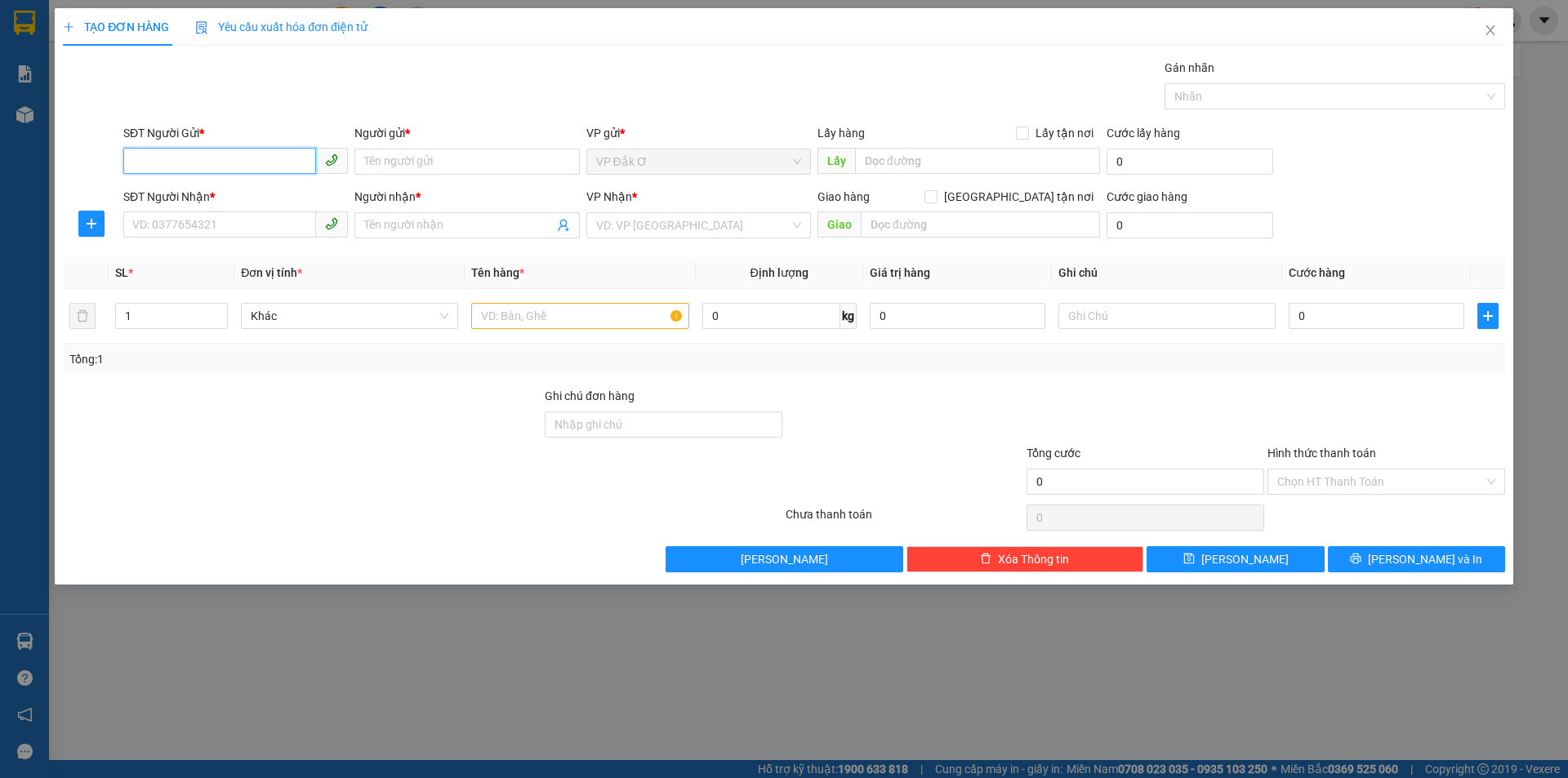
click at [225, 160] on input "SĐT Người Gửi *" at bounding box center [220, 161] width 193 height 26
type input "0986722053"
drag, startPoint x: 158, startPoint y: 192, endPoint x: 314, endPoint y: 214, distance: 157.5
click at [160, 192] on div "0986722053 - TĨNH" at bounding box center [235, 194] width 205 height 18
type input "TĨNH"
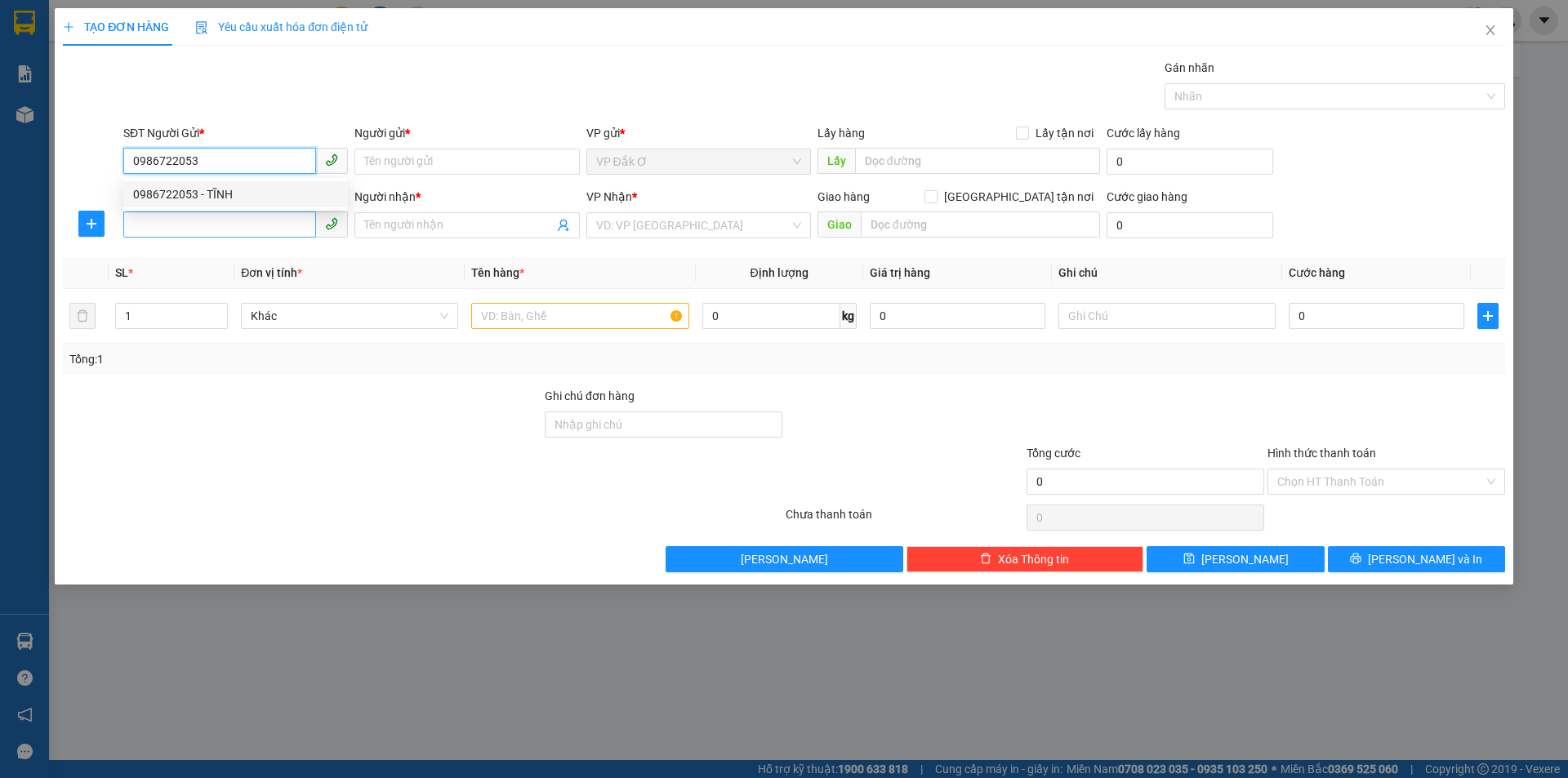
type input "0907165533"
type input "HOÀNG"
type input "40.000"
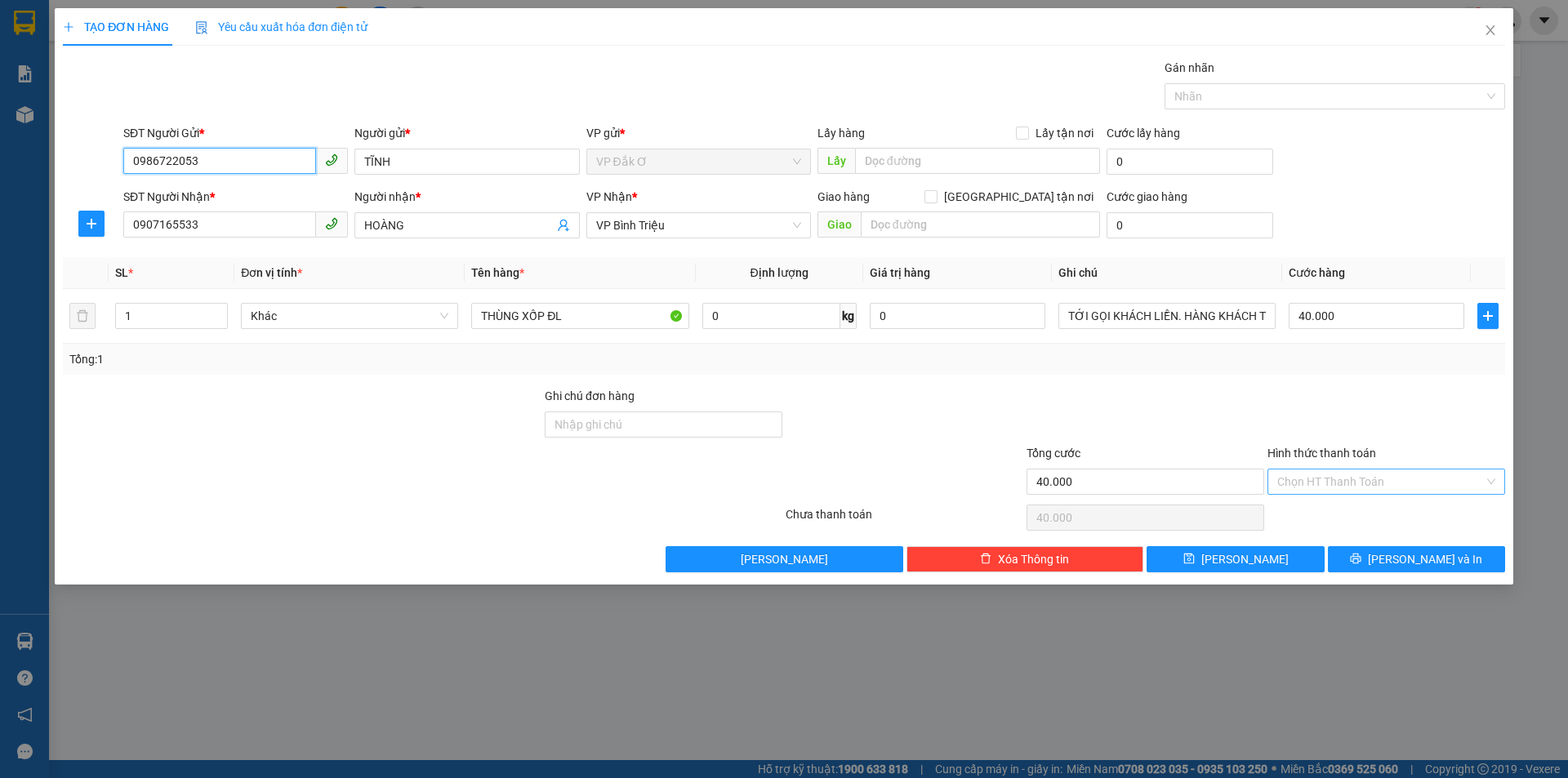
type input "0986722053"
click at [1334, 482] on input "Hình thức thanh toán" at bounding box center [1380, 482] width 207 height 24
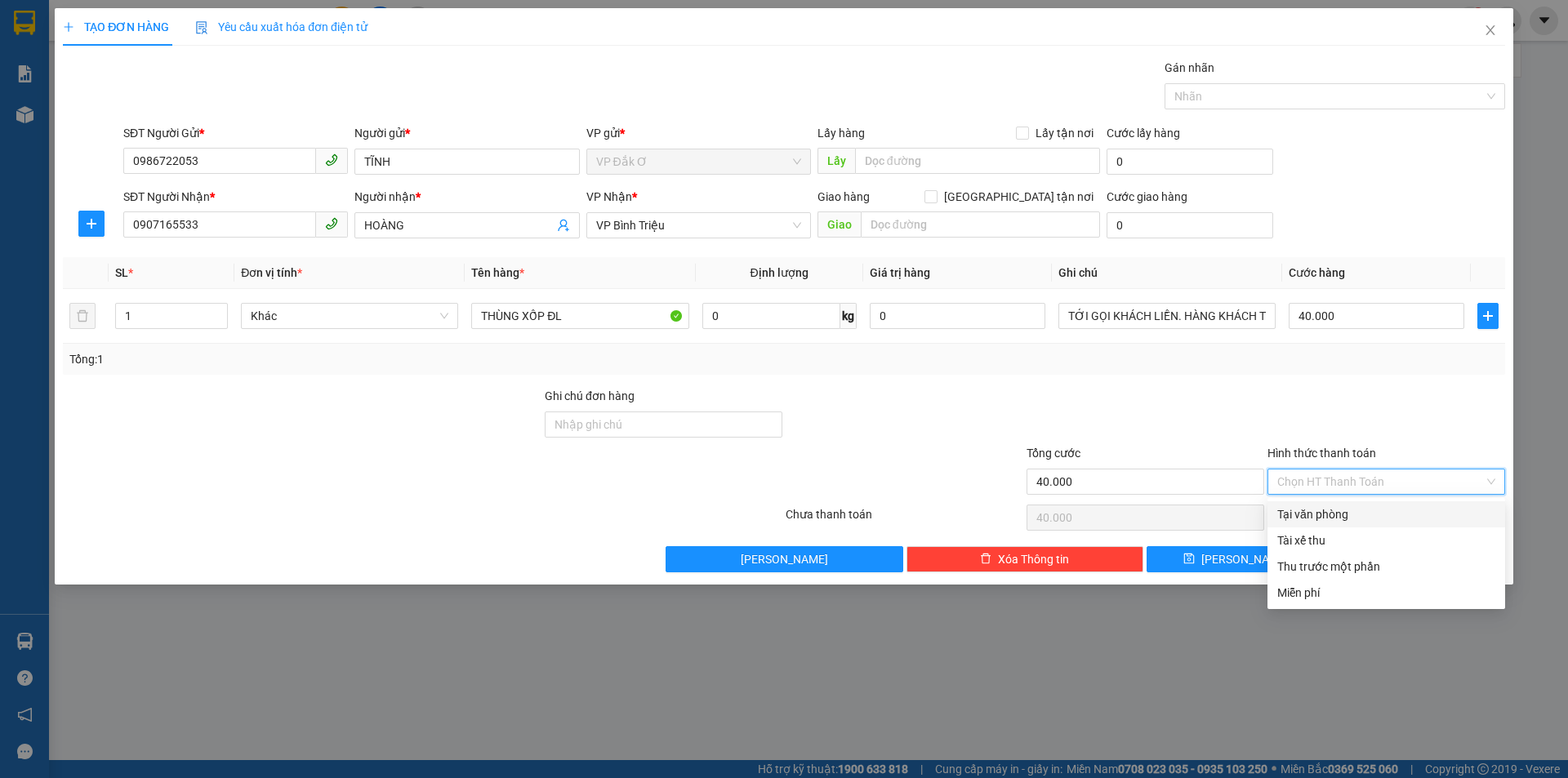
click at [1333, 512] on div "Tại văn phòng" at bounding box center [1386, 514] width 218 height 18
type input "0"
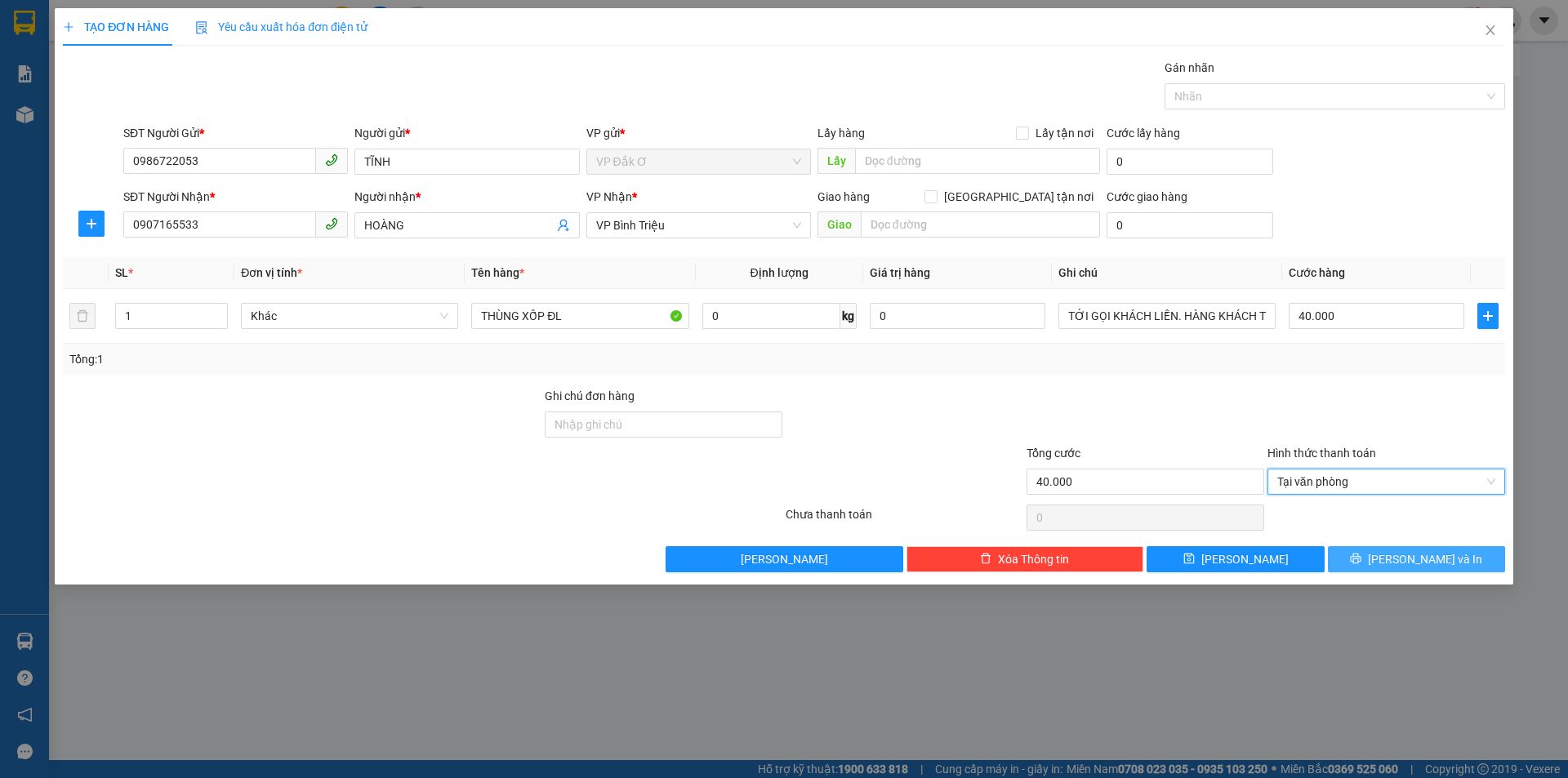
click at [1379, 566] on button "[PERSON_NAME] và In" at bounding box center [1417, 559] width 177 height 26
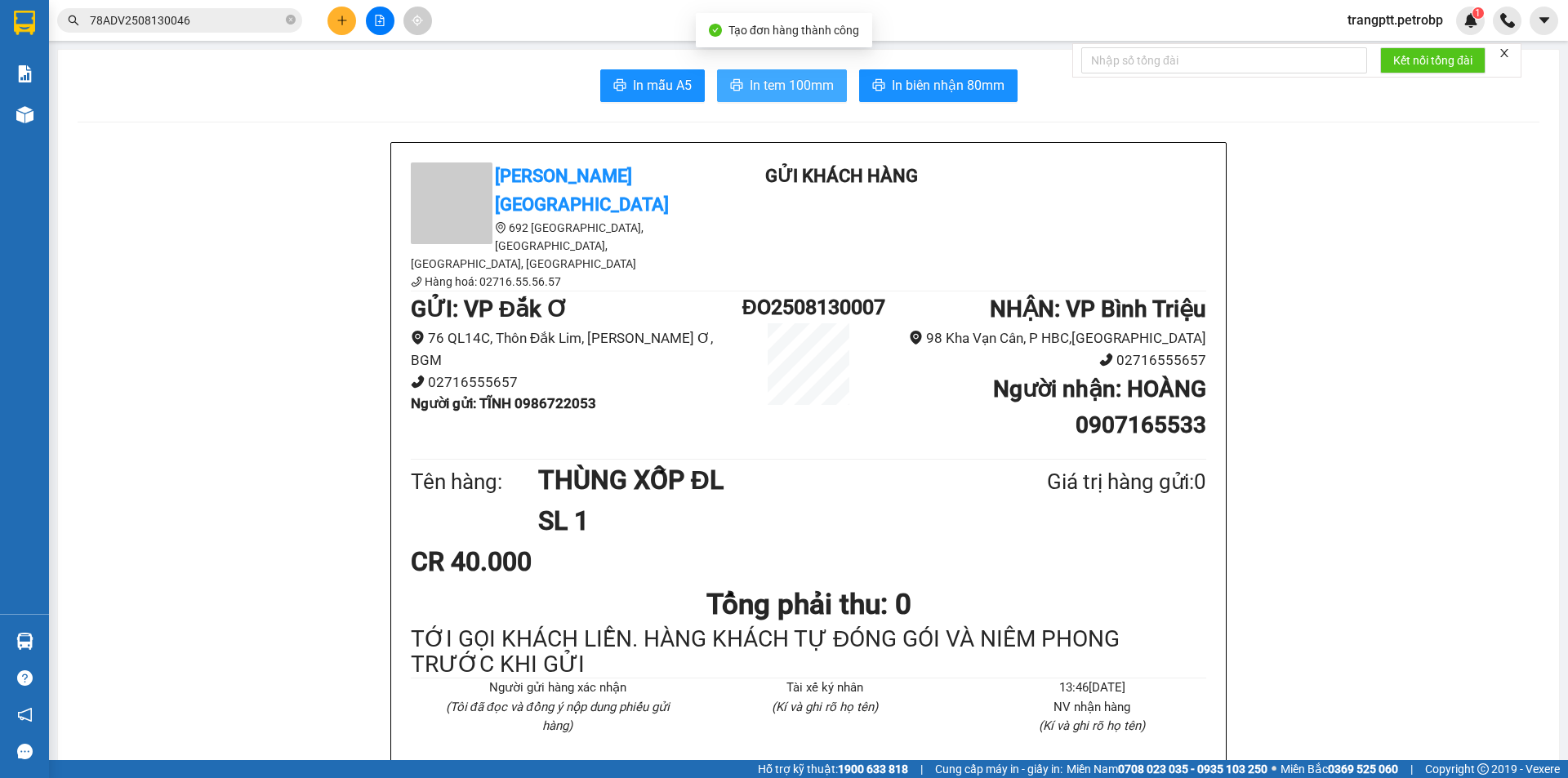
click at [780, 80] on span "In tem 100mm" at bounding box center [791, 85] width 84 height 21
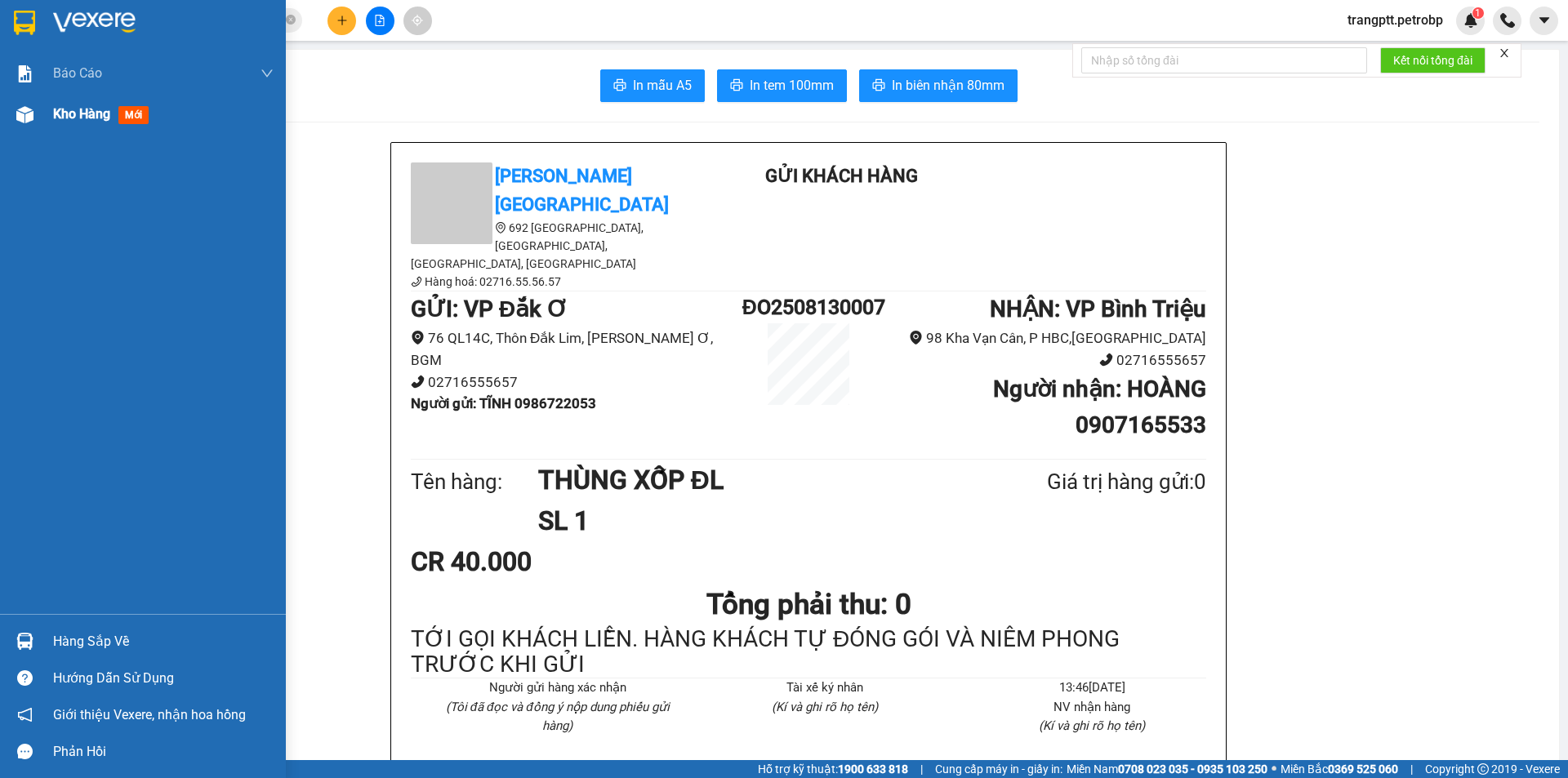
click at [66, 115] on span "Kho hàng" at bounding box center [82, 114] width 57 height 16
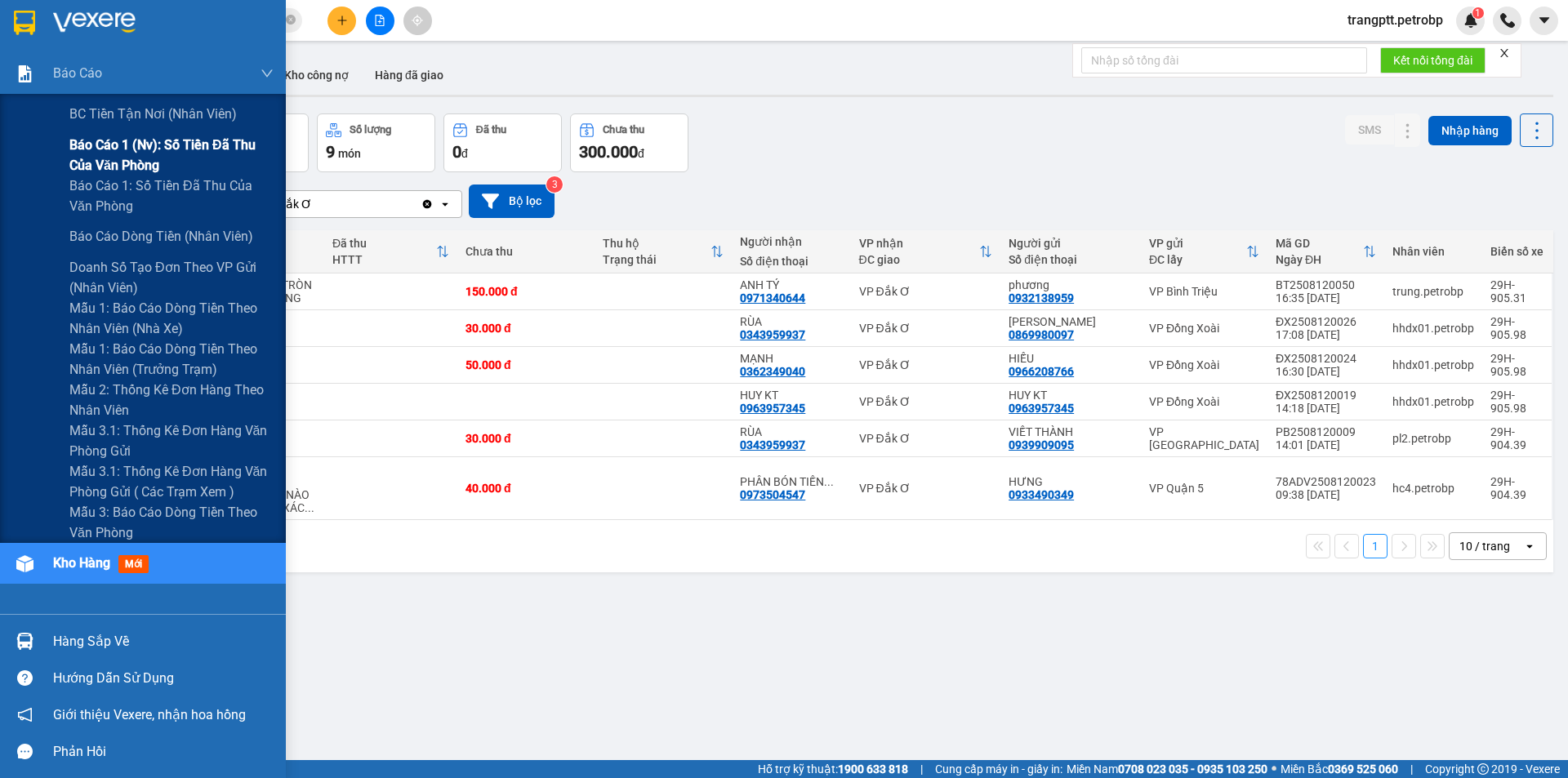
drag, startPoint x: 162, startPoint y: 143, endPoint x: 238, endPoint y: 143, distance: 76.0
click at [164, 143] on span "Báo cáo 1 (nv): Số tiền đã thu của văn phòng" at bounding box center [171, 155] width 204 height 41
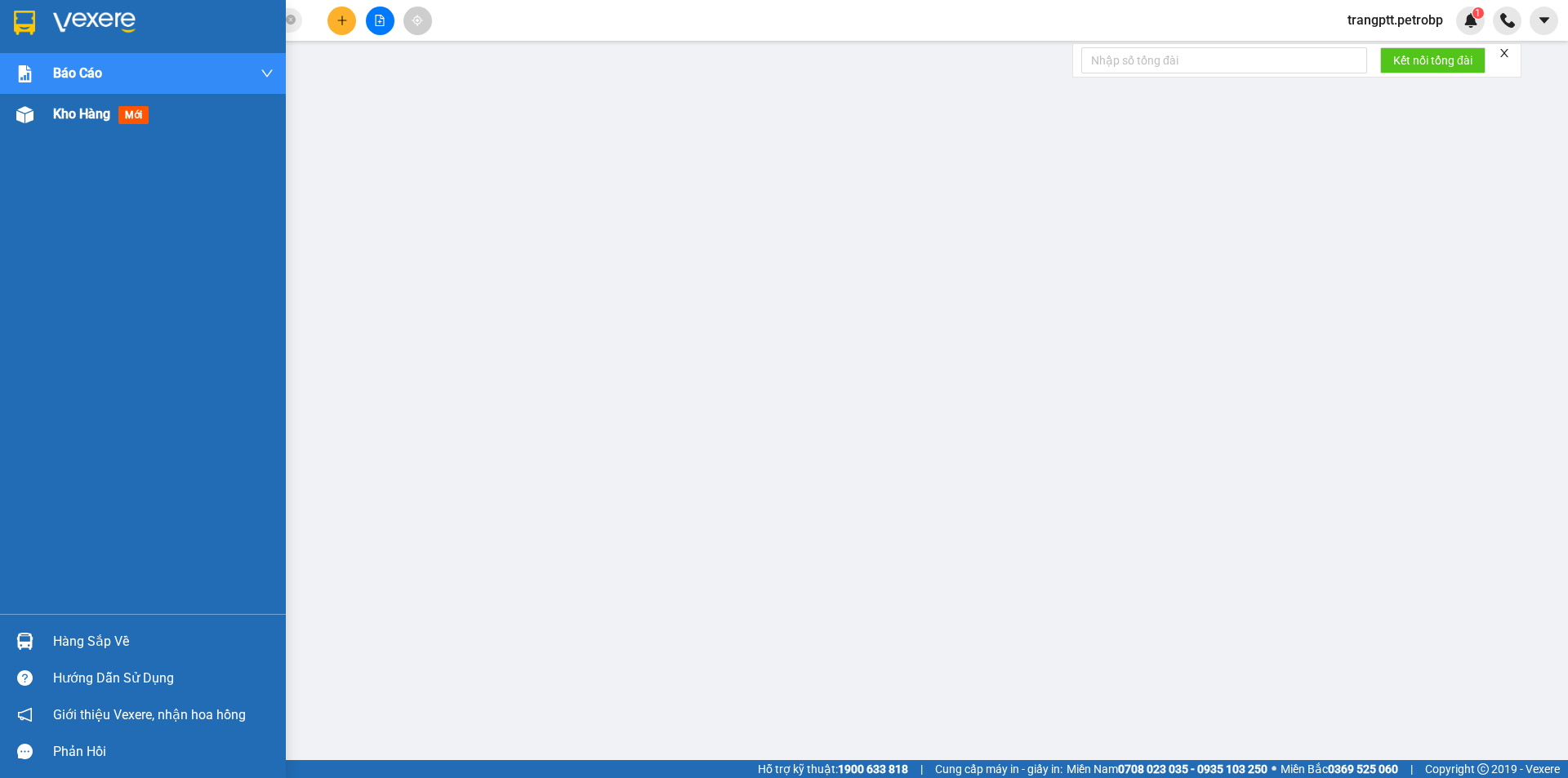
click at [75, 116] on span "Kho hàng" at bounding box center [82, 114] width 57 height 16
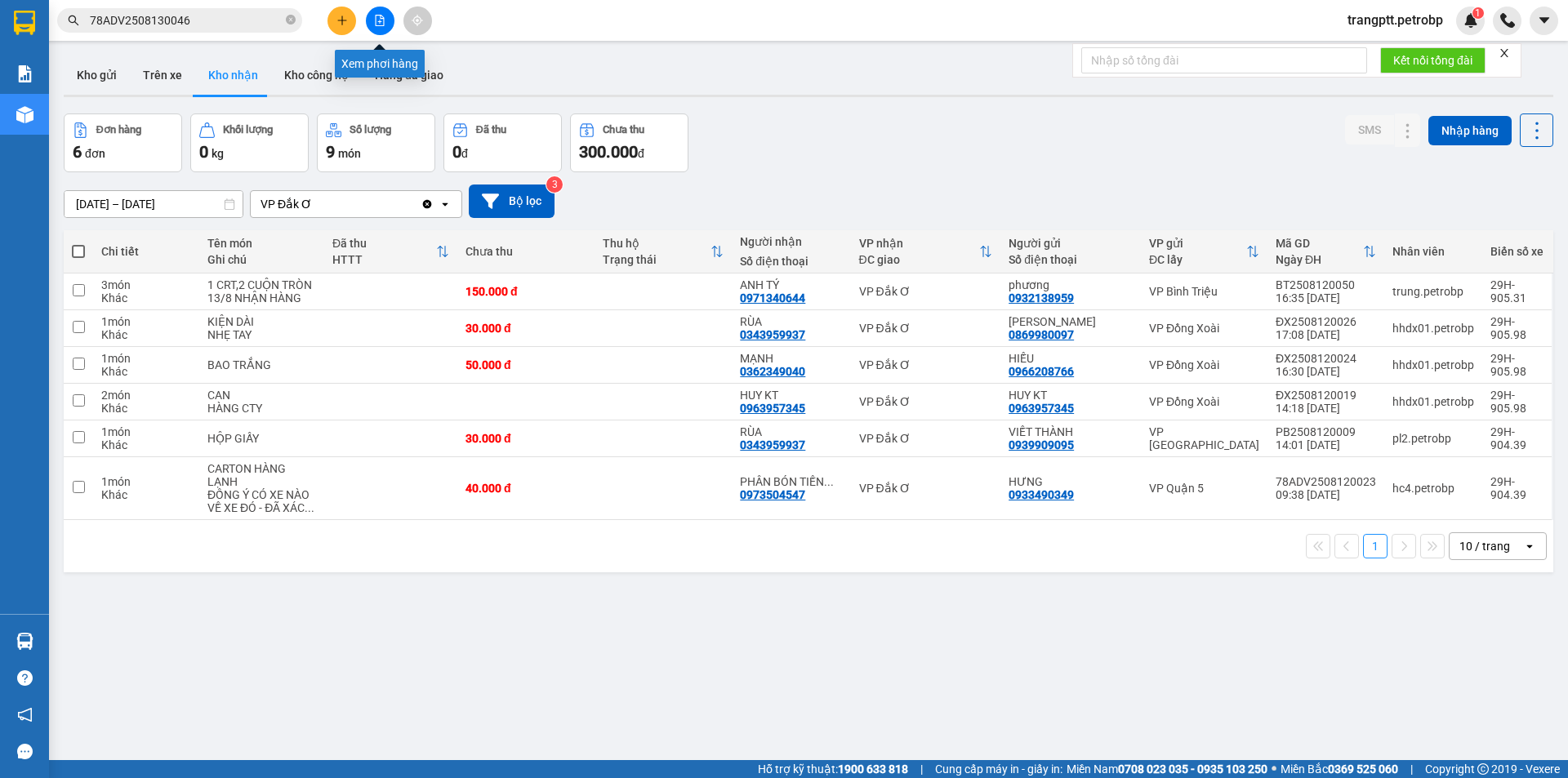
click at [376, 21] on icon "file-add" at bounding box center [380, 20] width 11 height 11
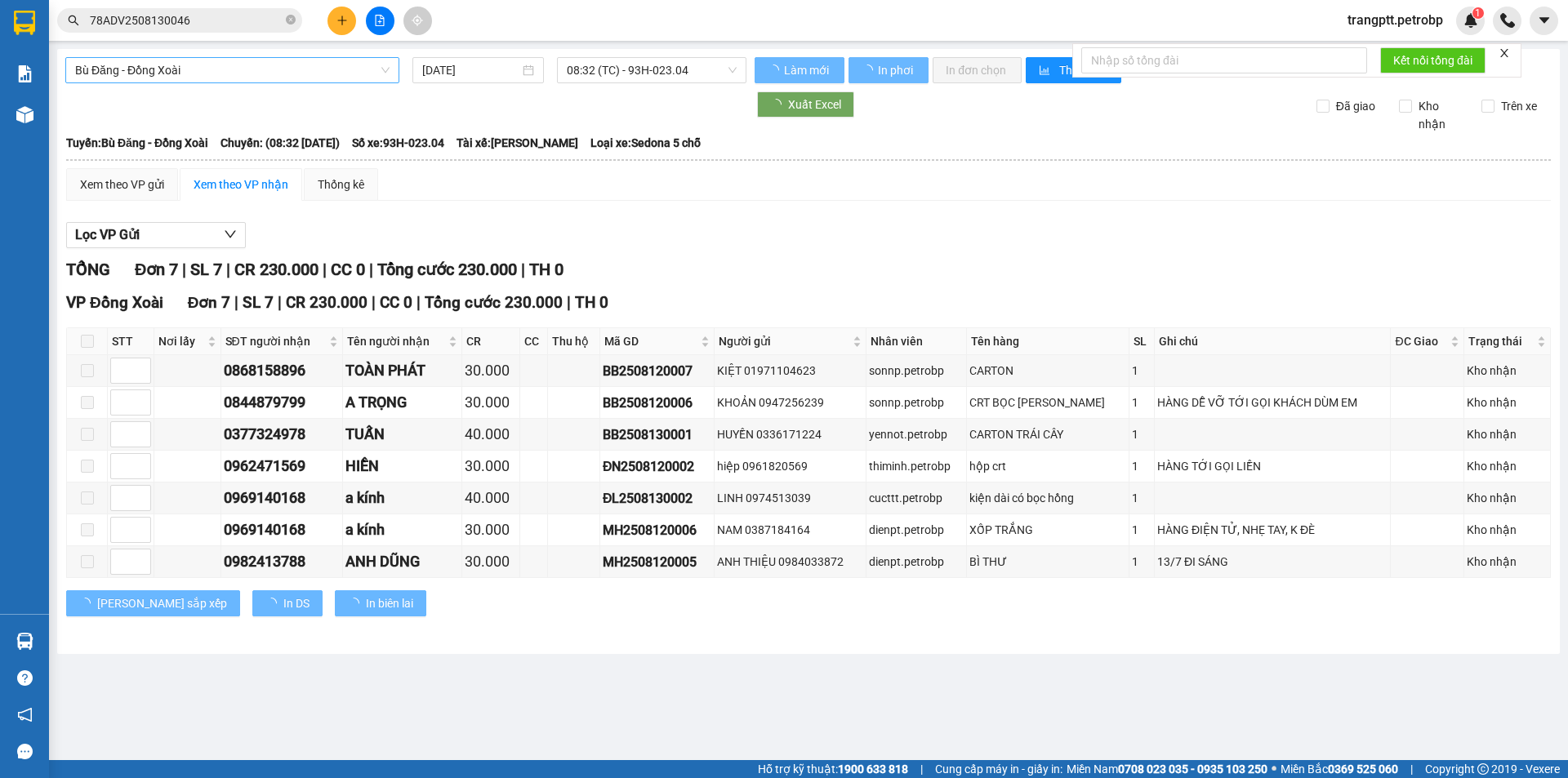
click at [204, 66] on span "Bù Đăng - Đồng Xoài" at bounding box center [232, 70] width 314 height 24
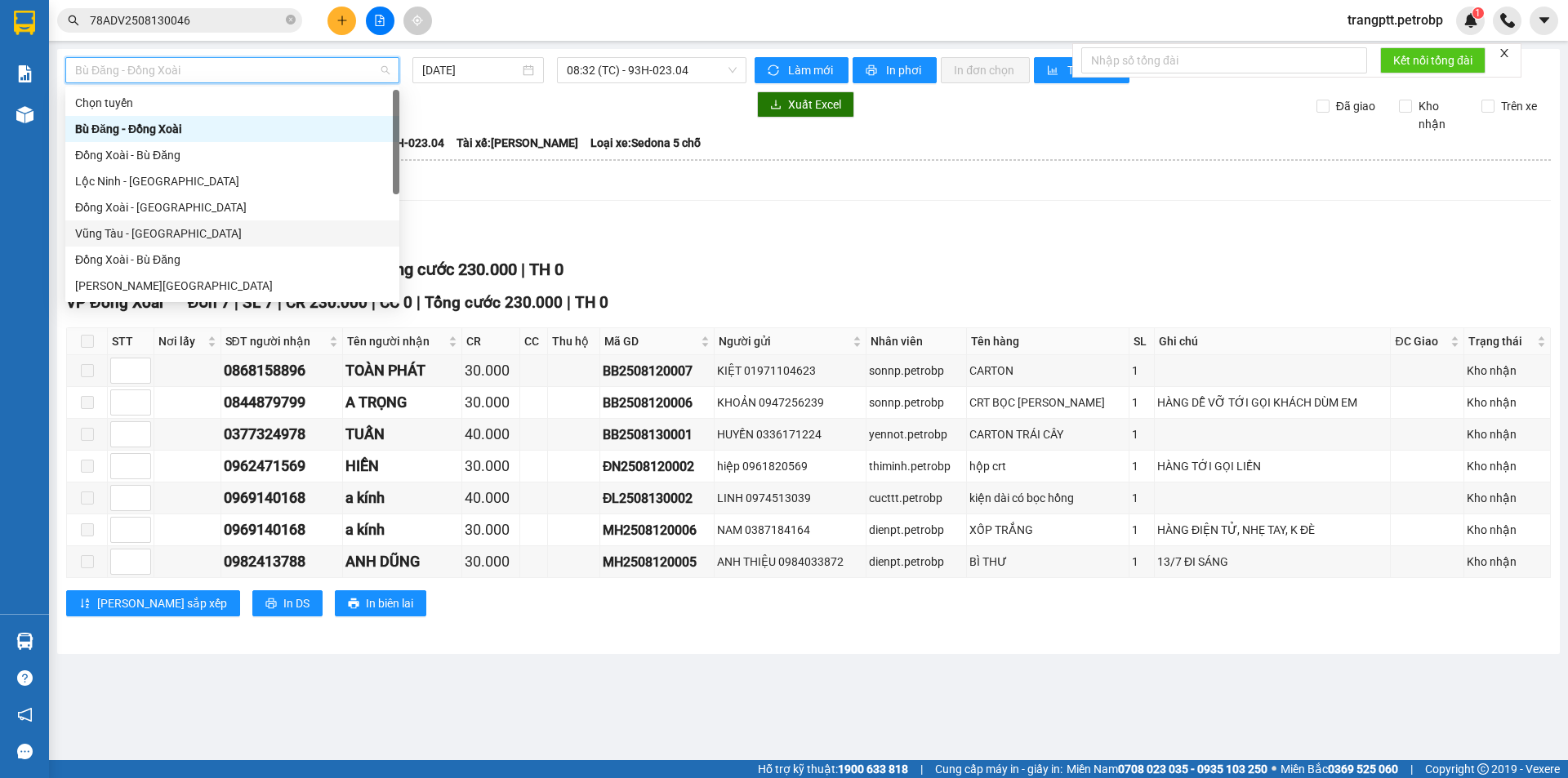
scroll to position [313, 0]
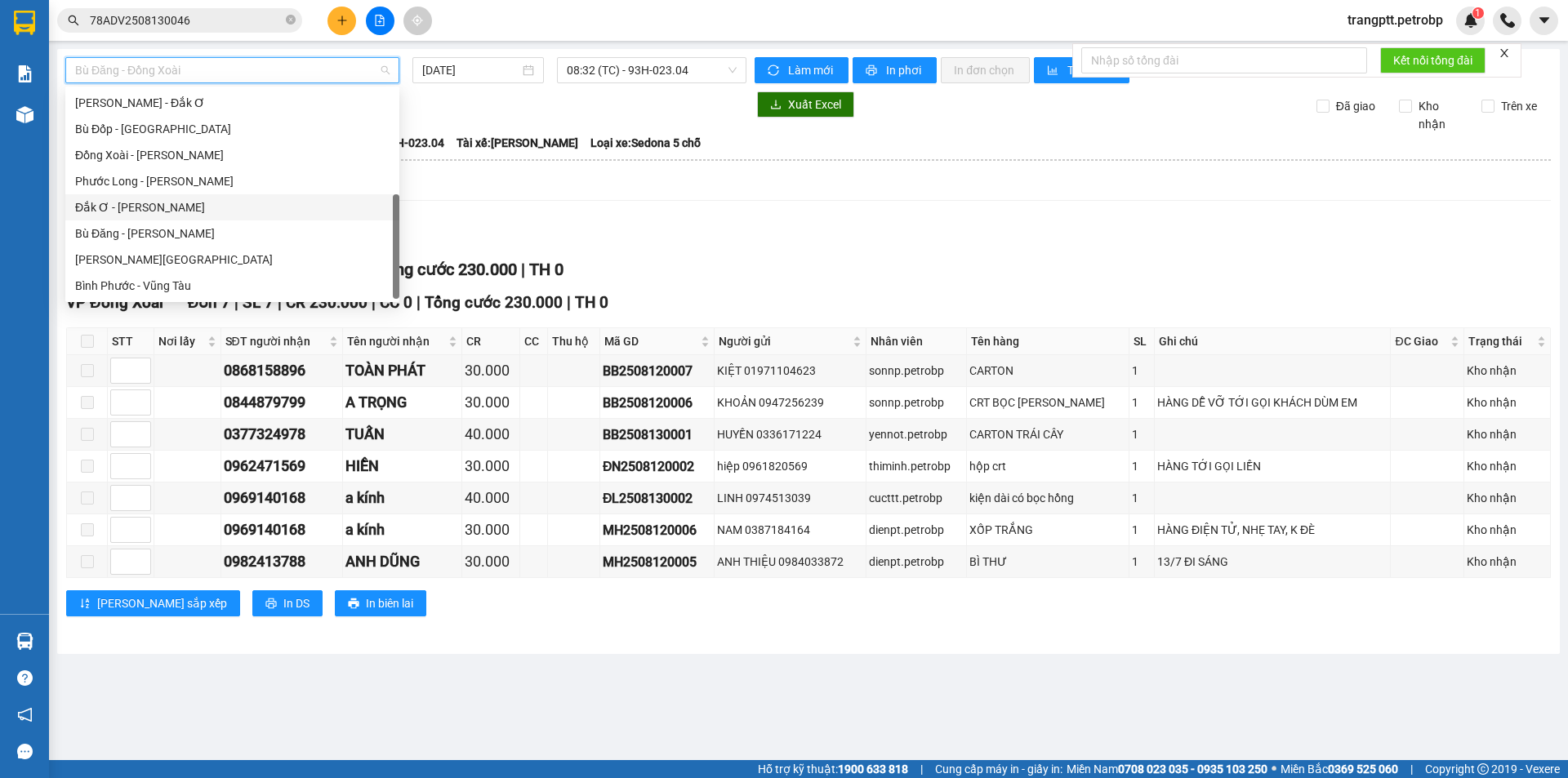
click at [129, 199] on div "Đắk Ơ - [PERSON_NAME]" at bounding box center [232, 207] width 314 height 18
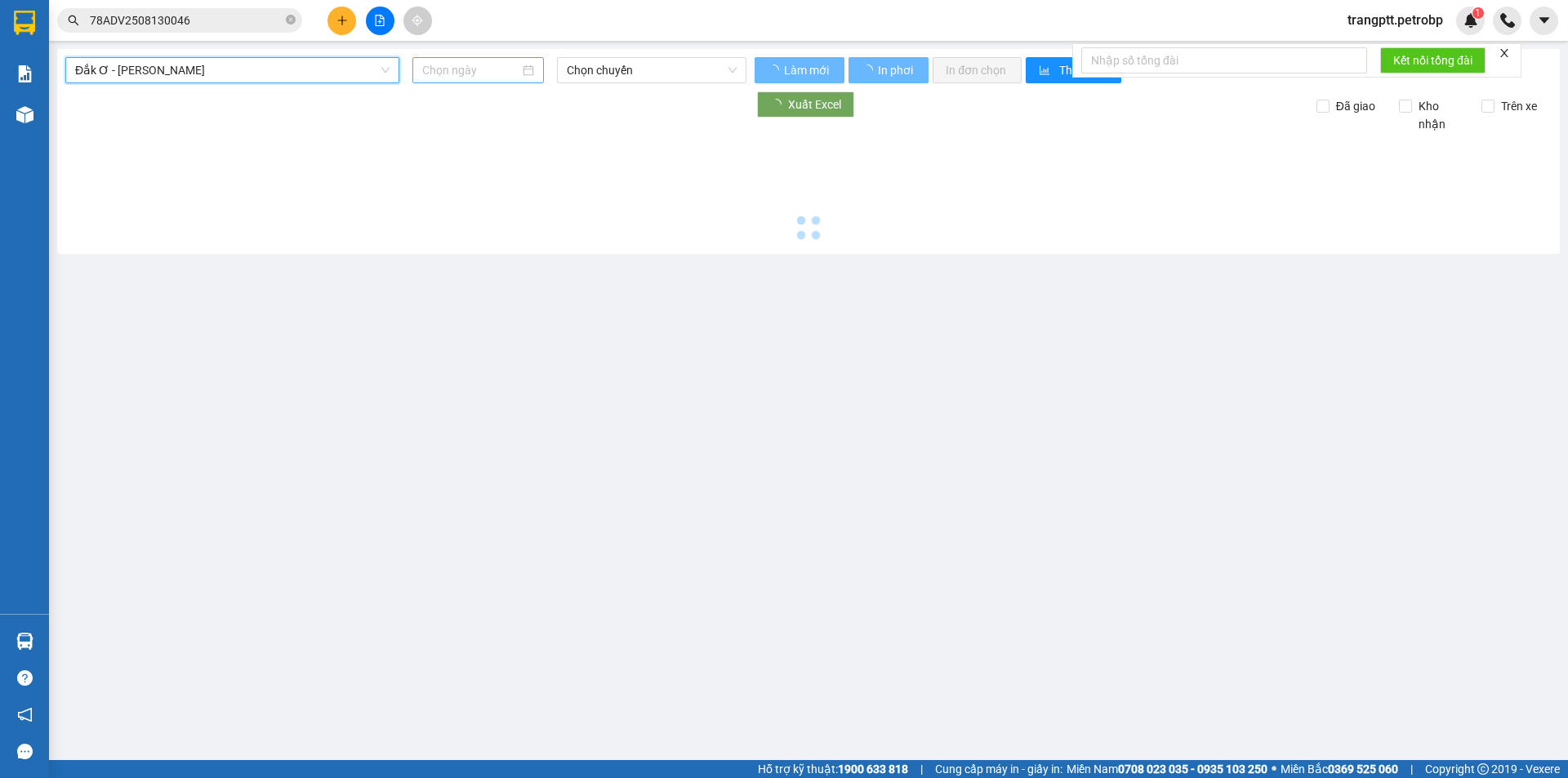
type input "[DATE]"
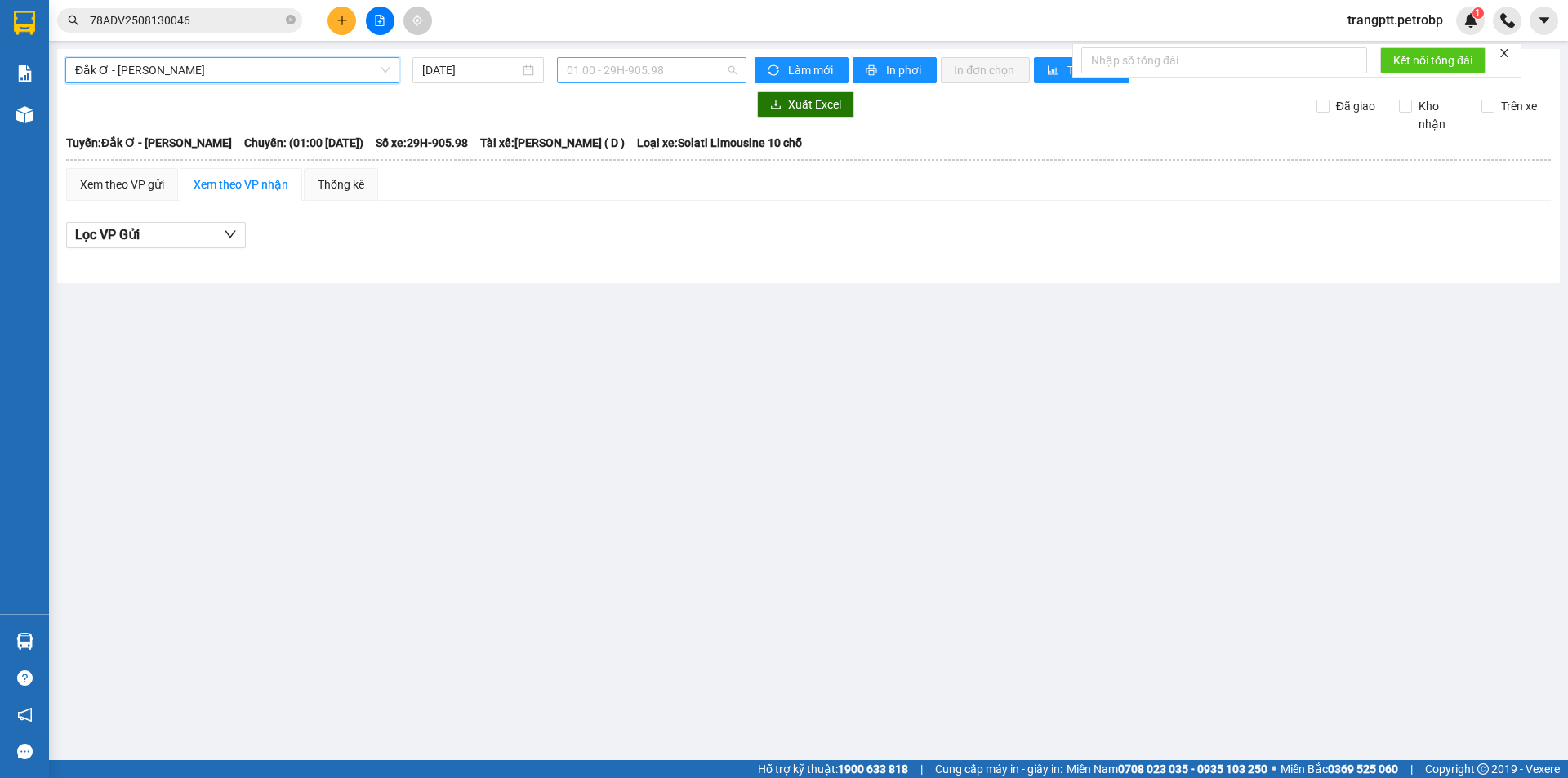
click at [612, 70] on span "01:00 - 29H-905.98" at bounding box center [652, 70] width 170 height 24
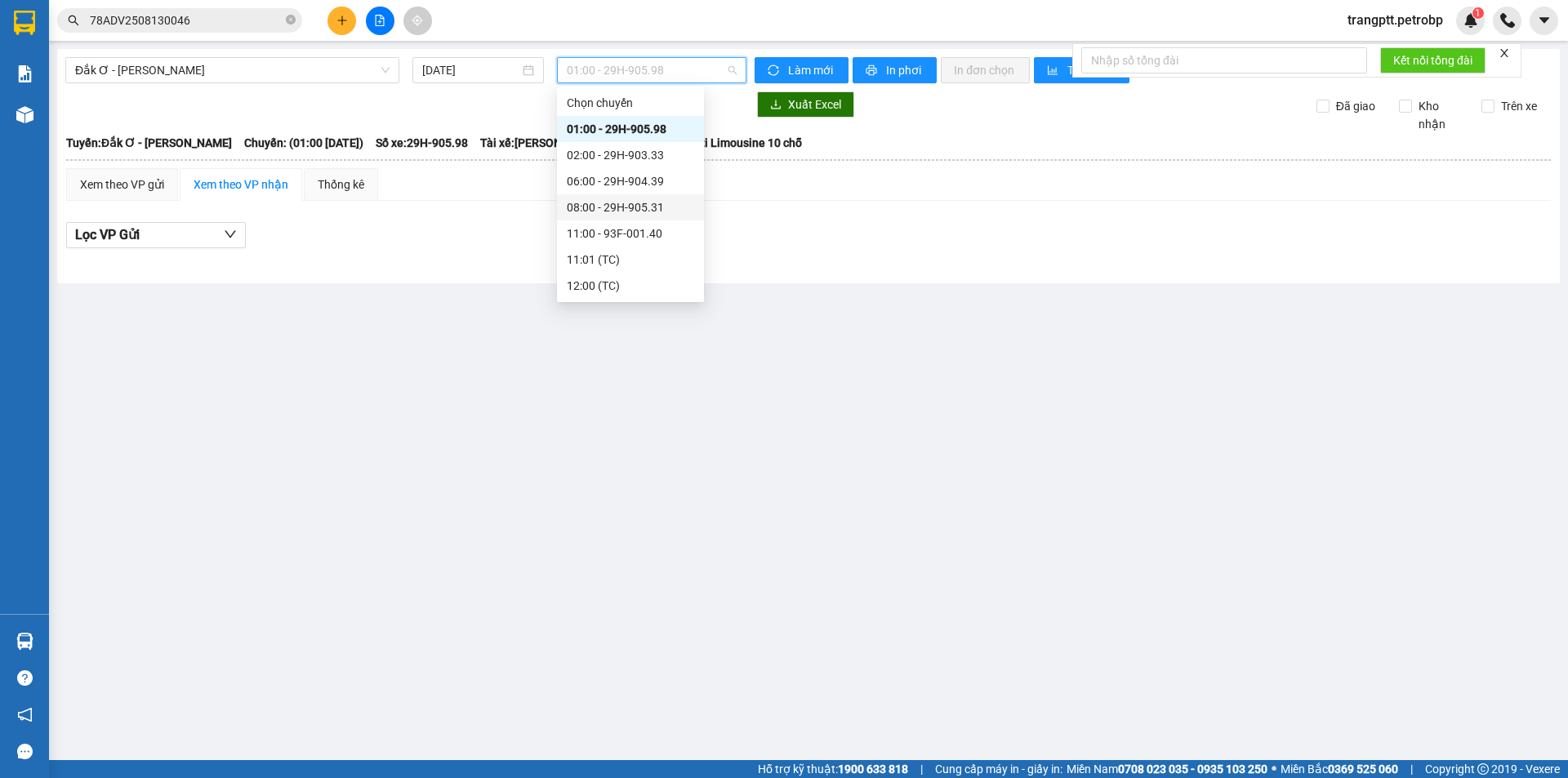
scroll to position [78, 0]
click at [615, 152] on div "11:00 - 93F-001.40" at bounding box center [631, 155] width 128 height 18
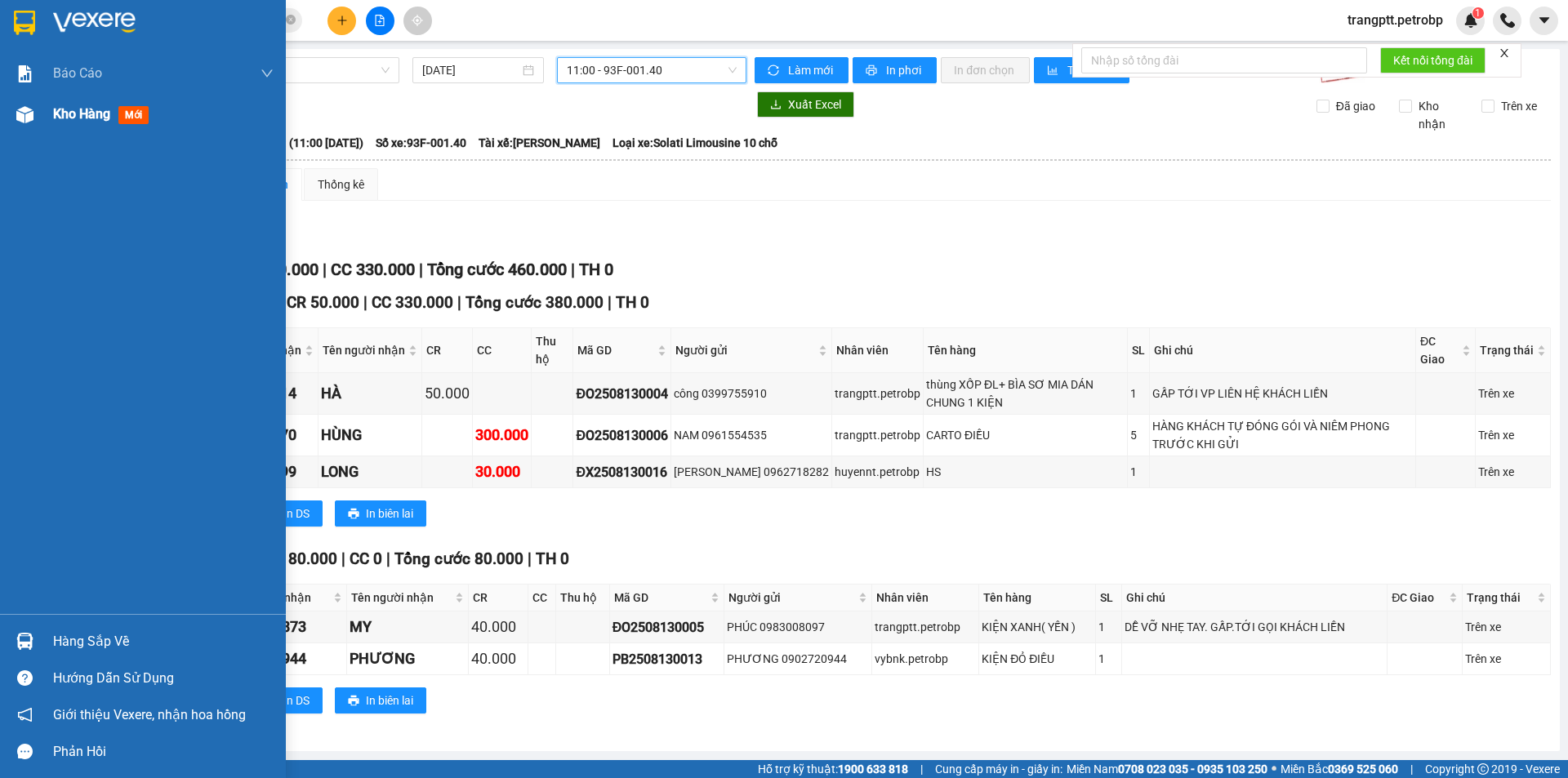
click at [67, 109] on span "Kho hàng" at bounding box center [82, 114] width 57 height 16
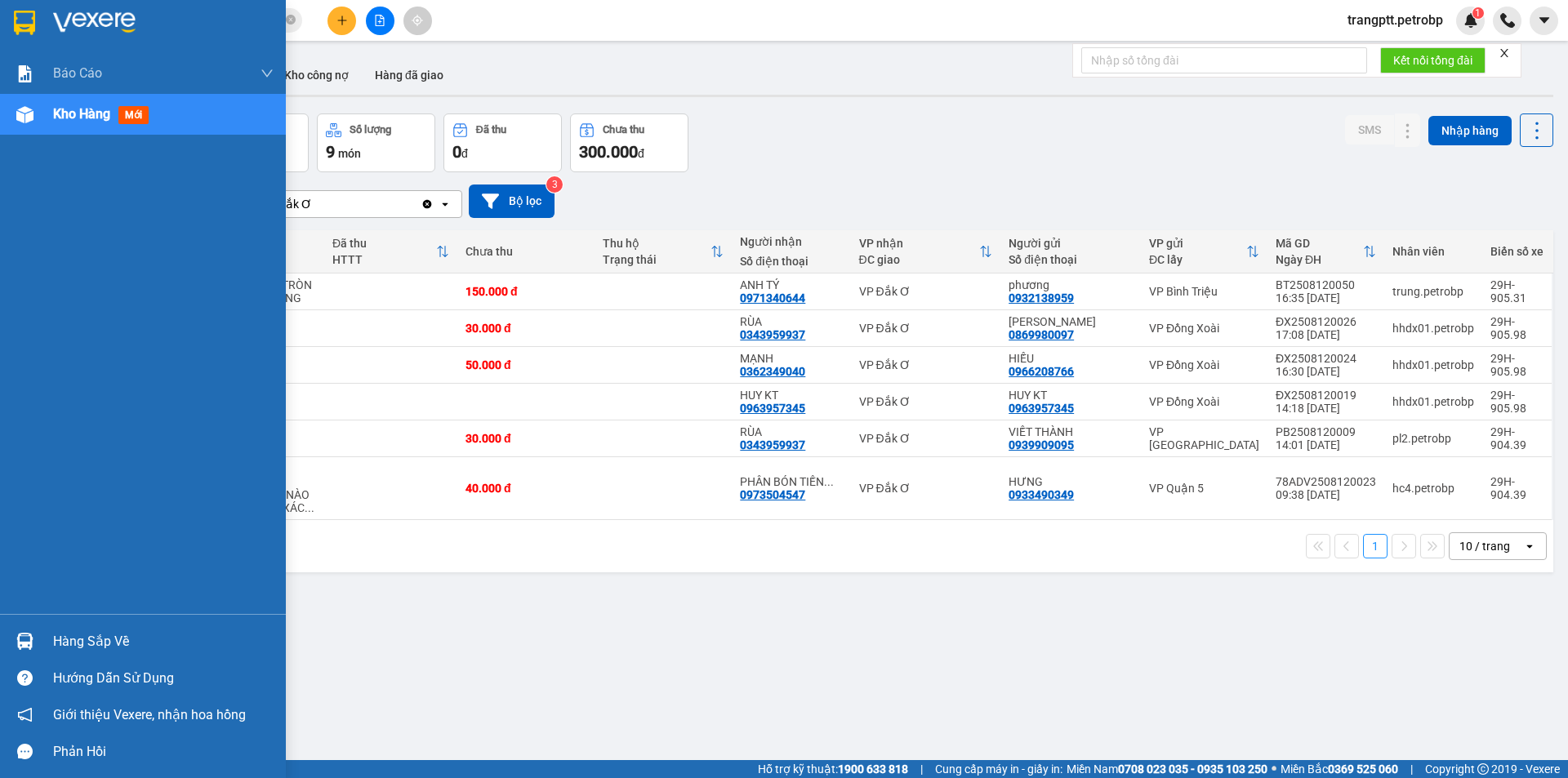
click at [56, 644] on div "Hàng sắp về" at bounding box center [163, 642] width 221 height 24
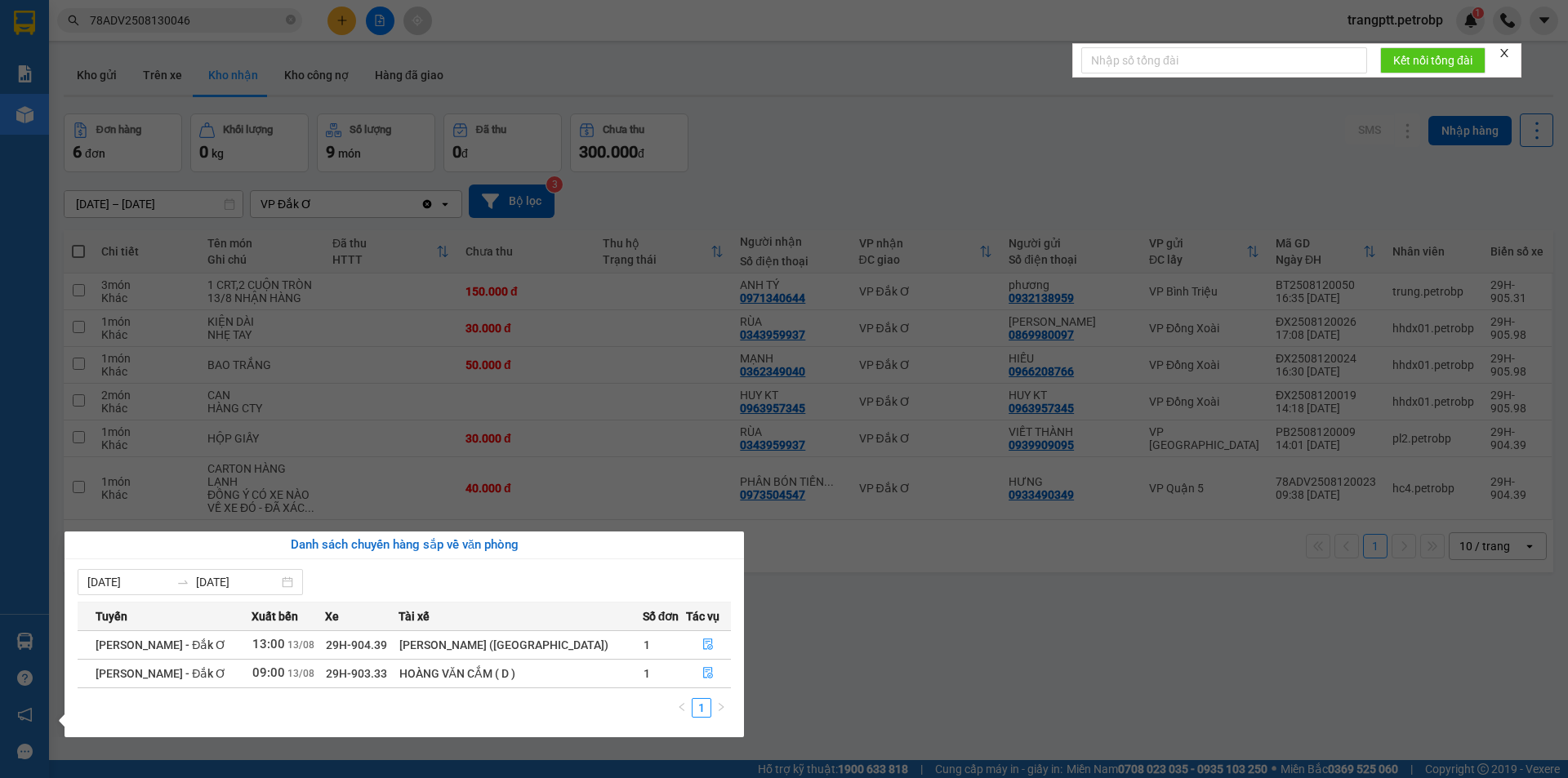
click at [829, 671] on section "Kết quả tìm kiếm ( 1 ) Bộ lọc Mã ĐH Trạng thái Món hàng Tổng cước Chưa cước Ngư…" at bounding box center [784, 389] width 1568 height 778
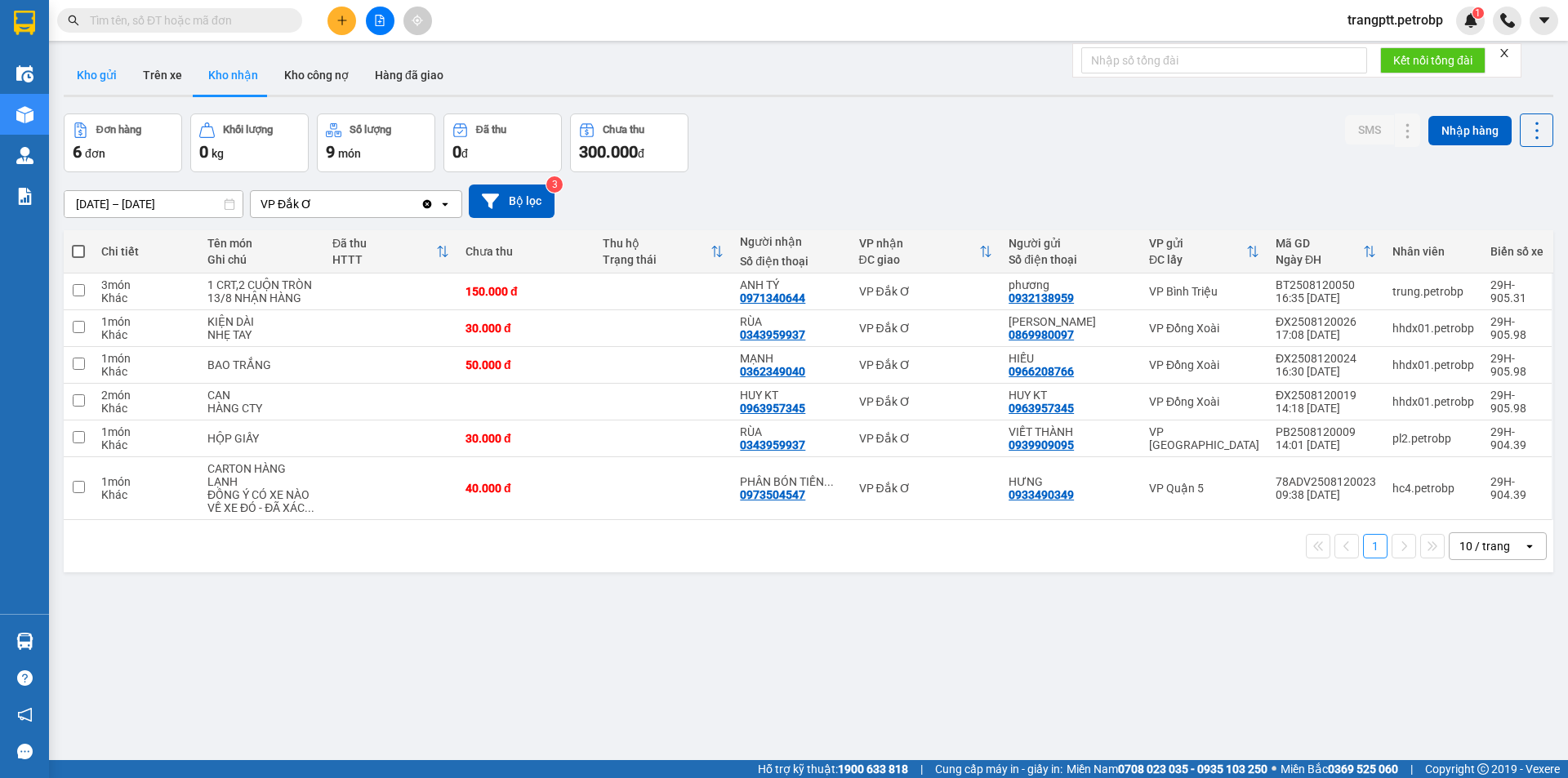
click at [93, 66] on button "Kho gửi" at bounding box center [96, 75] width 66 height 39
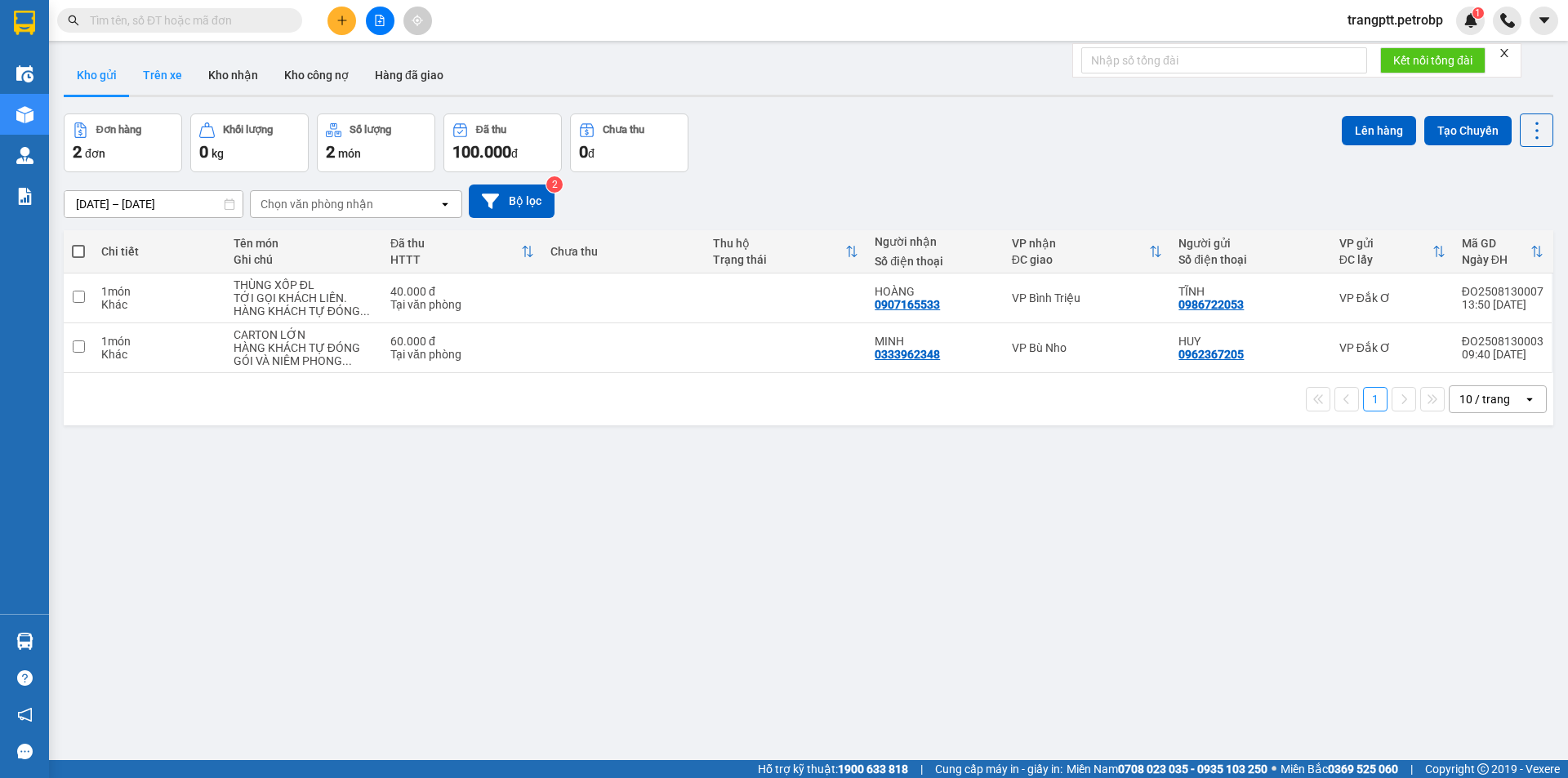
click at [170, 76] on button "Trên xe" at bounding box center [162, 75] width 65 height 39
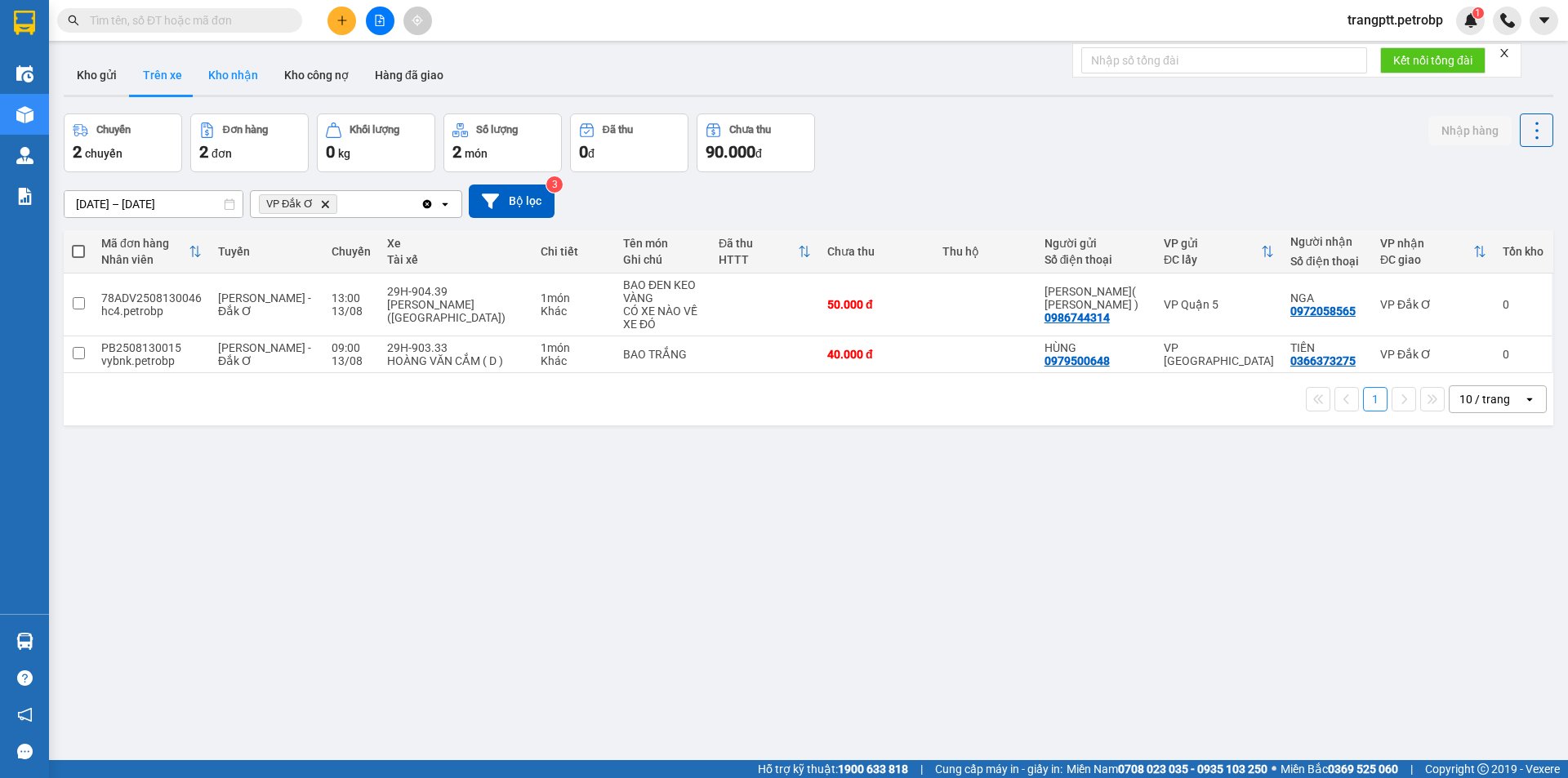
click at [225, 68] on button "Kho nhận" at bounding box center [233, 75] width 76 height 39
type input "[DATE] – [DATE]"
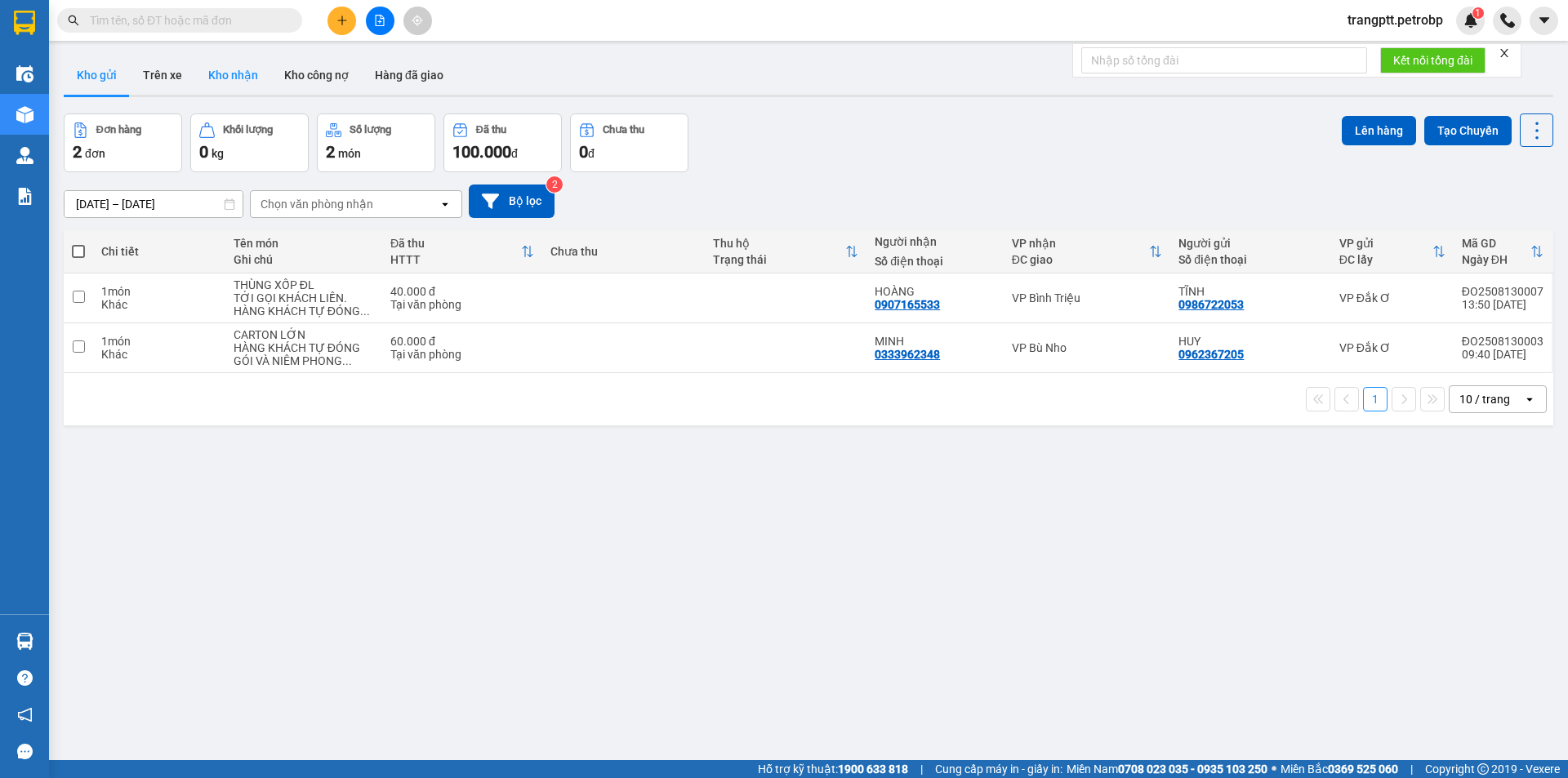
click at [223, 61] on button "Kho nhận" at bounding box center [233, 75] width 76 height 39
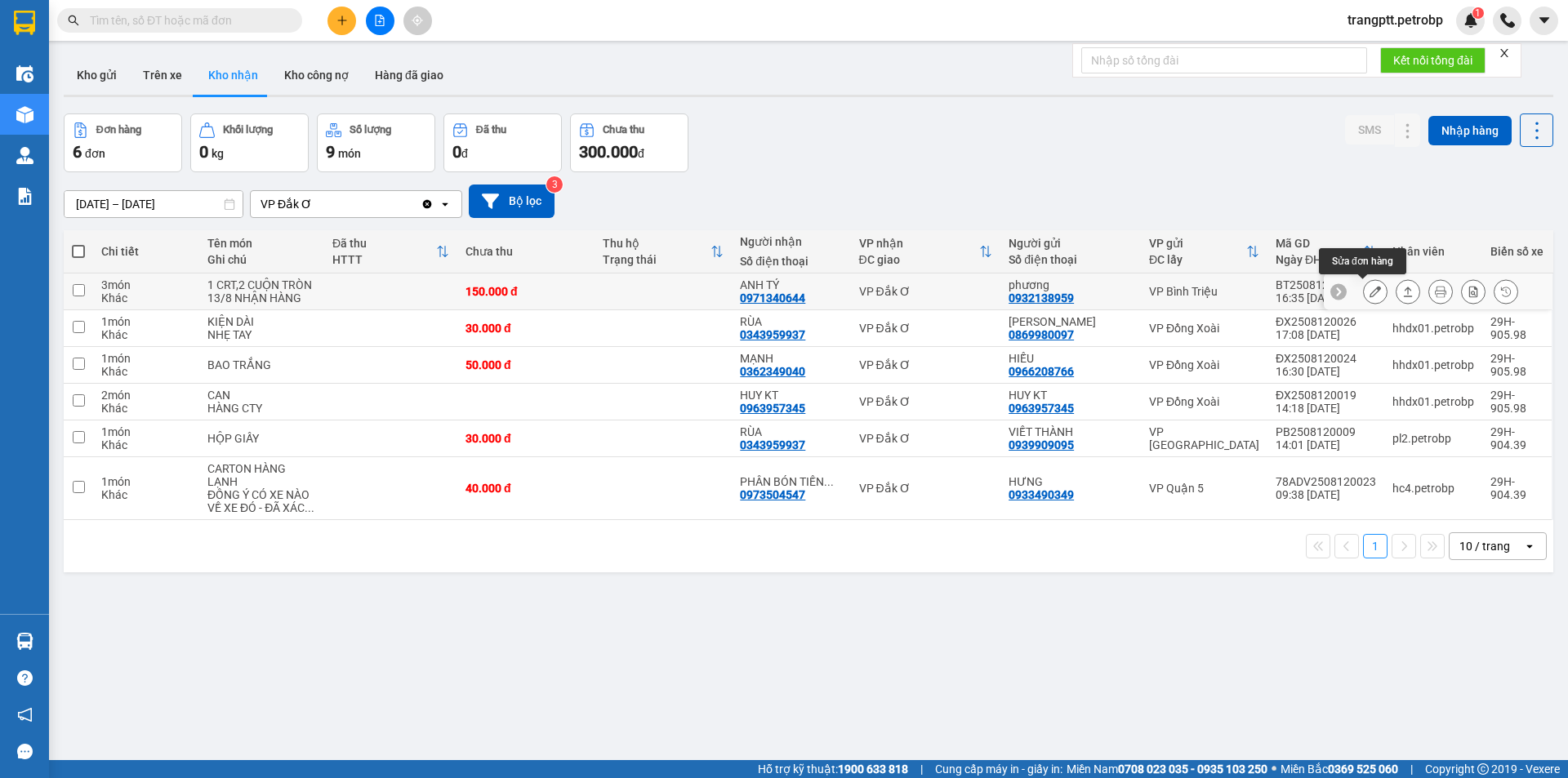
click at [1370, 287] on icon at bounding box center [1375, 291] width 11 height 11
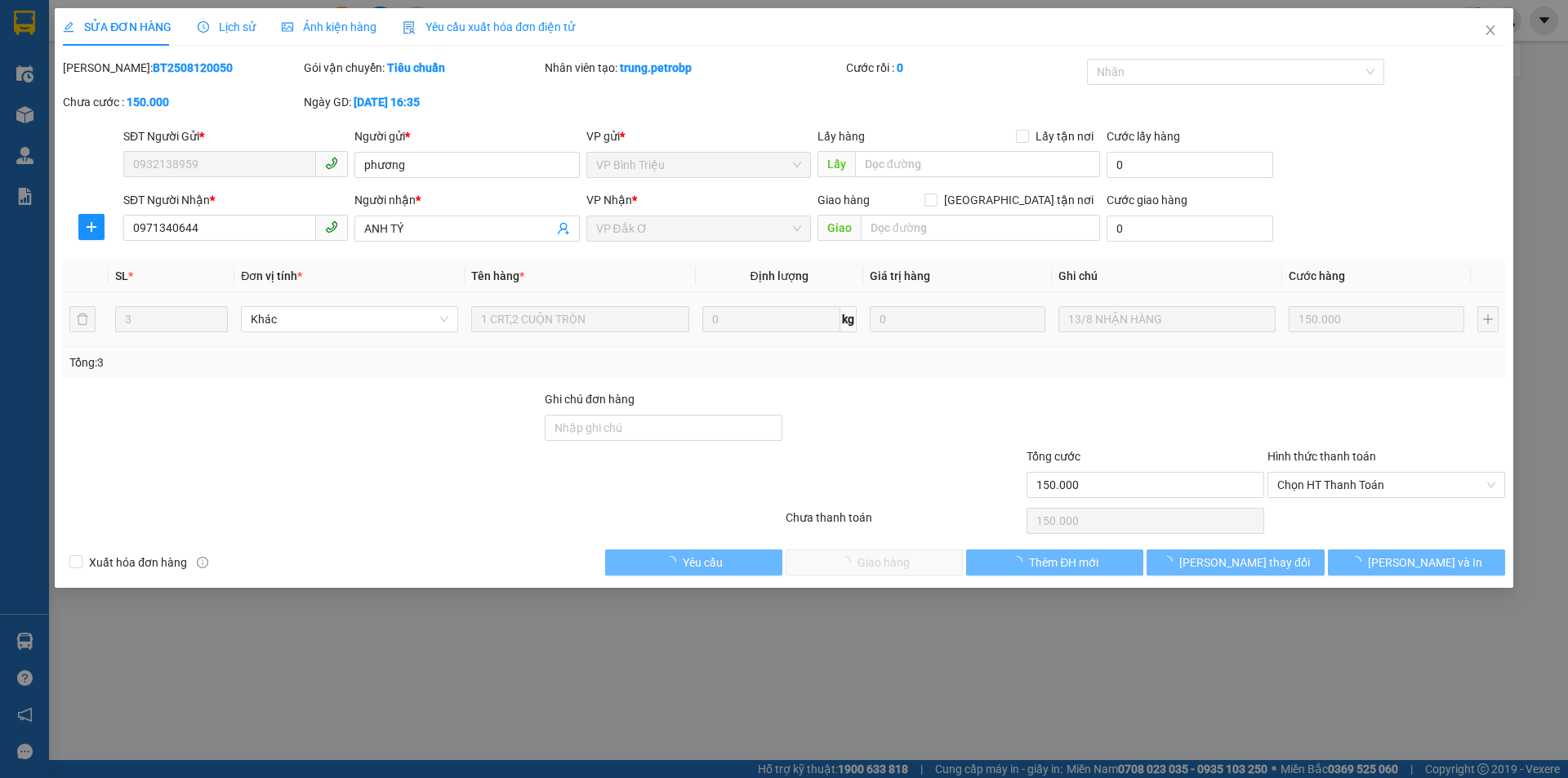
type input "0932138959"
type input "phương"
type input "0971340644"
type input "ANH TÝ"
type input "150.000"
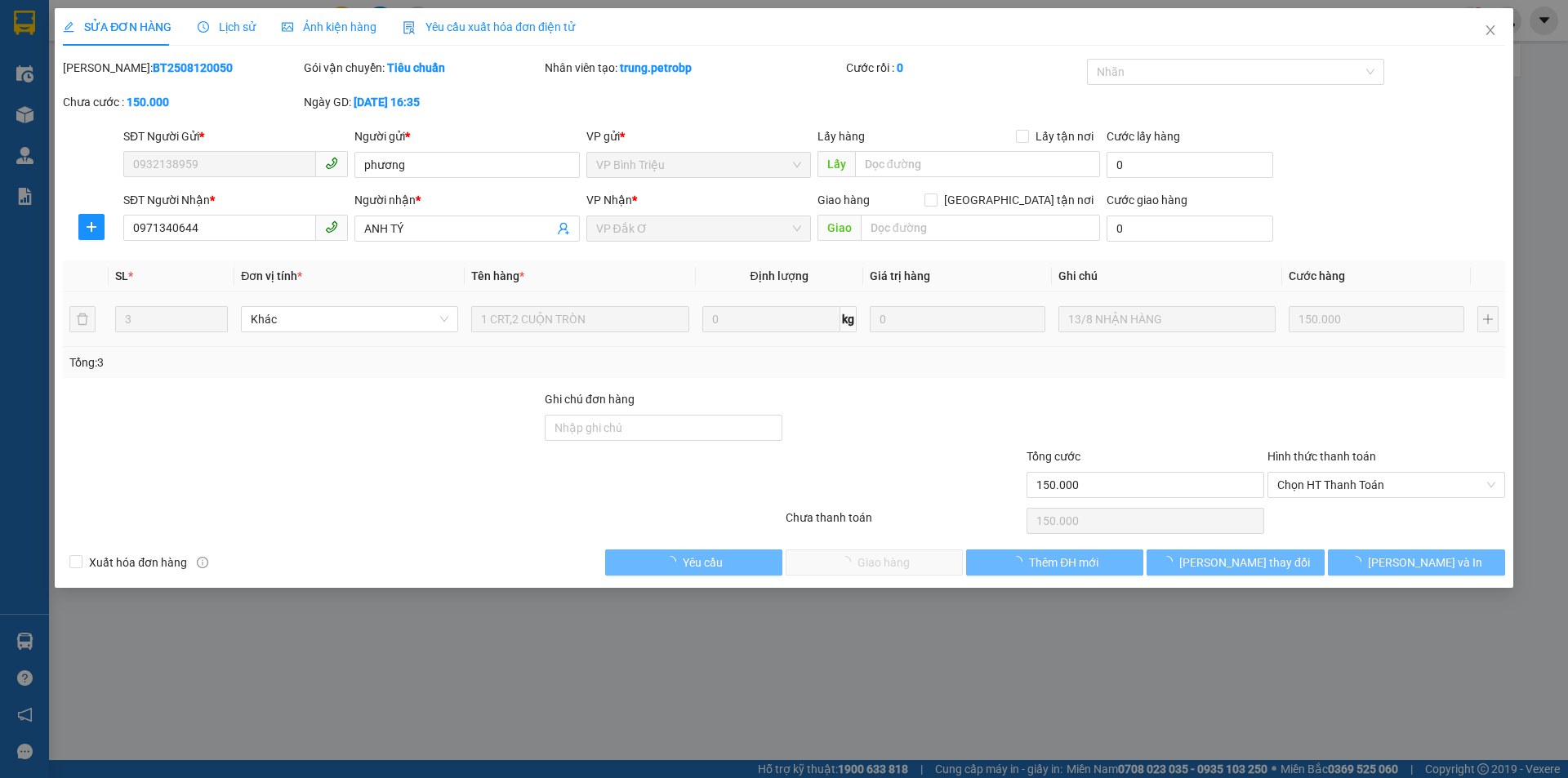
type input "150.000"
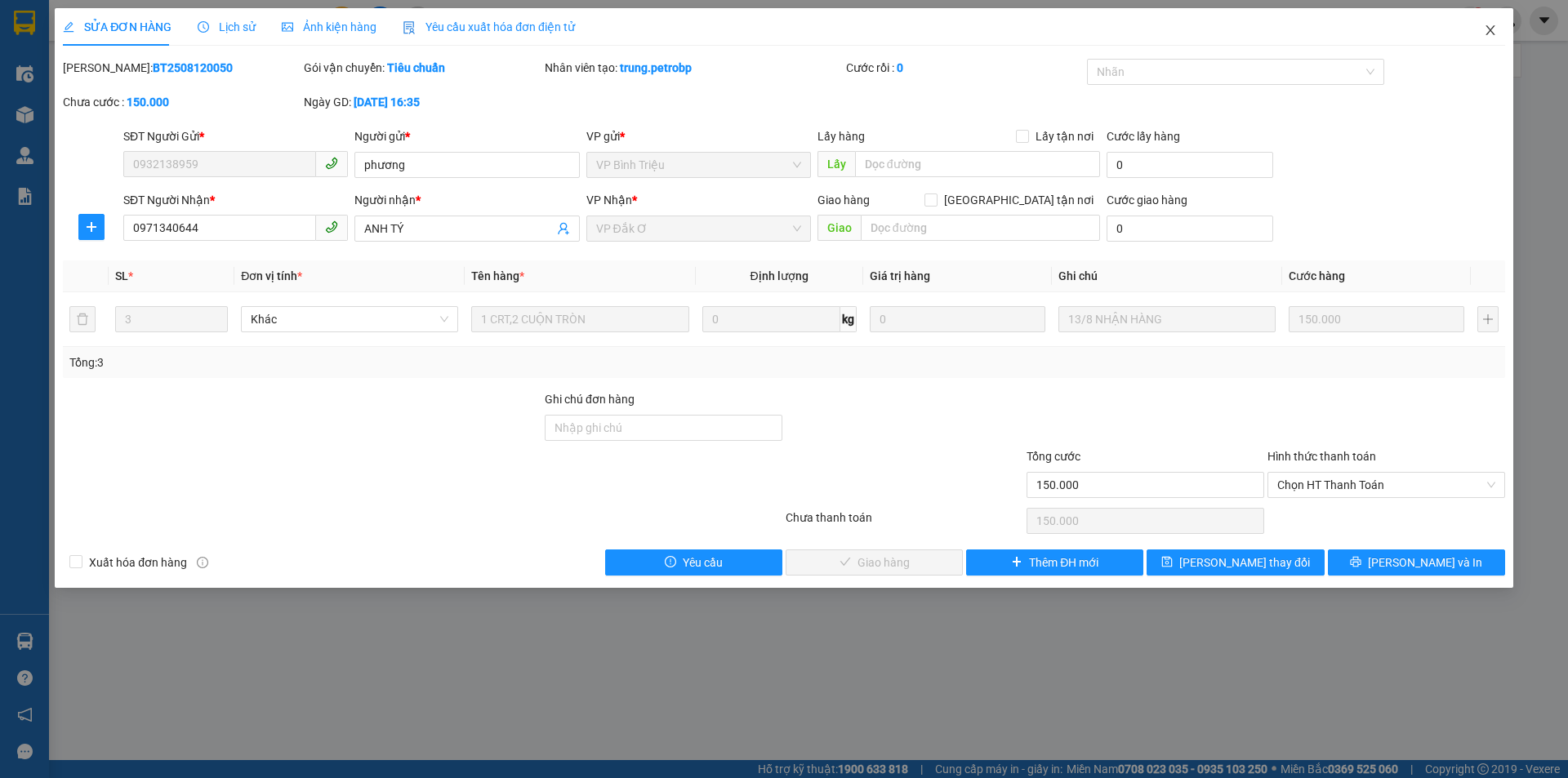
click at [1489, 28] on icon "close" at bounding box center [1490, 30] width 13 height 13
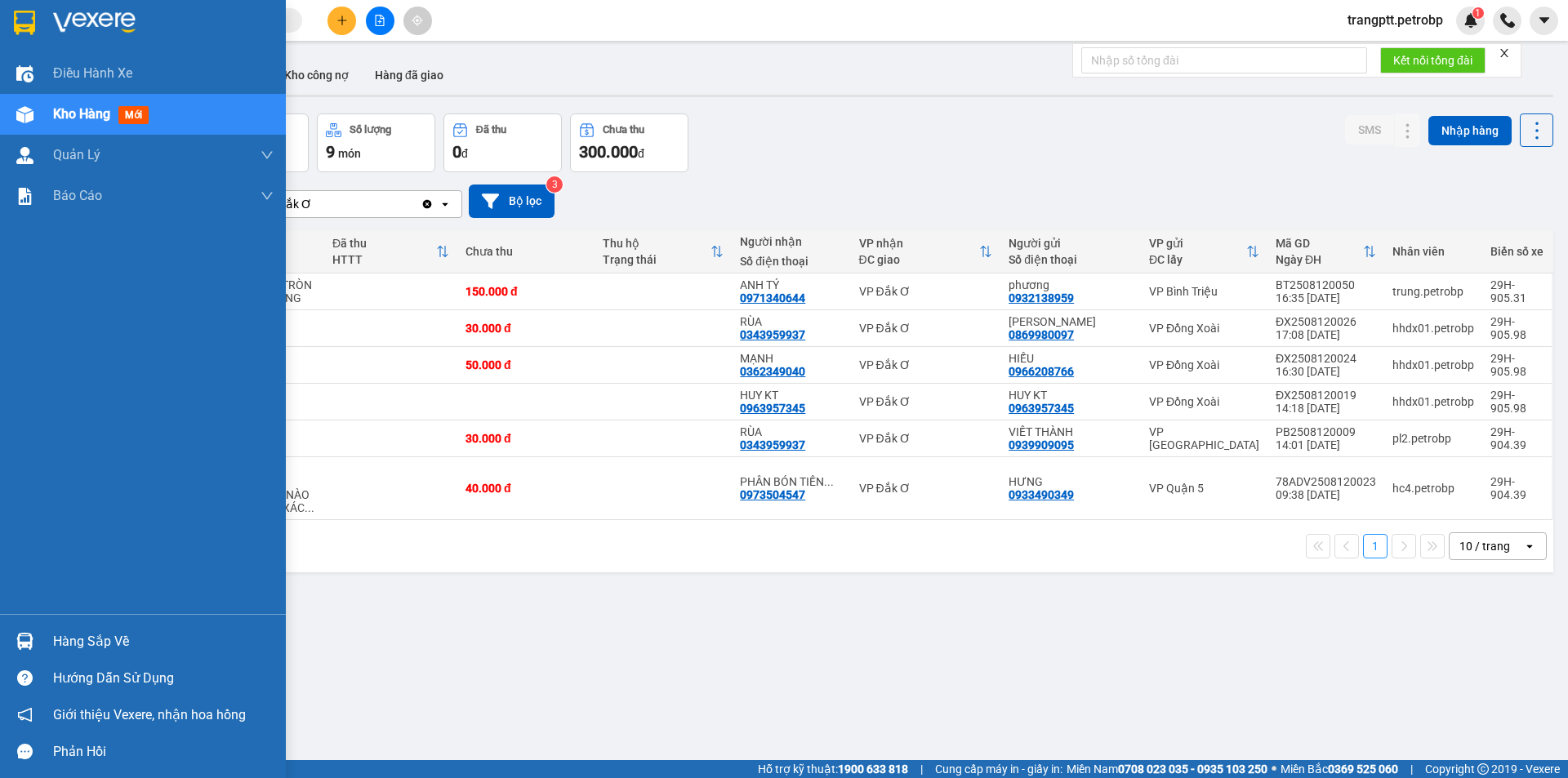
click at [65, 641] on div "Hàng sắp về" at bounding box center [163, 642] width 221 height 24
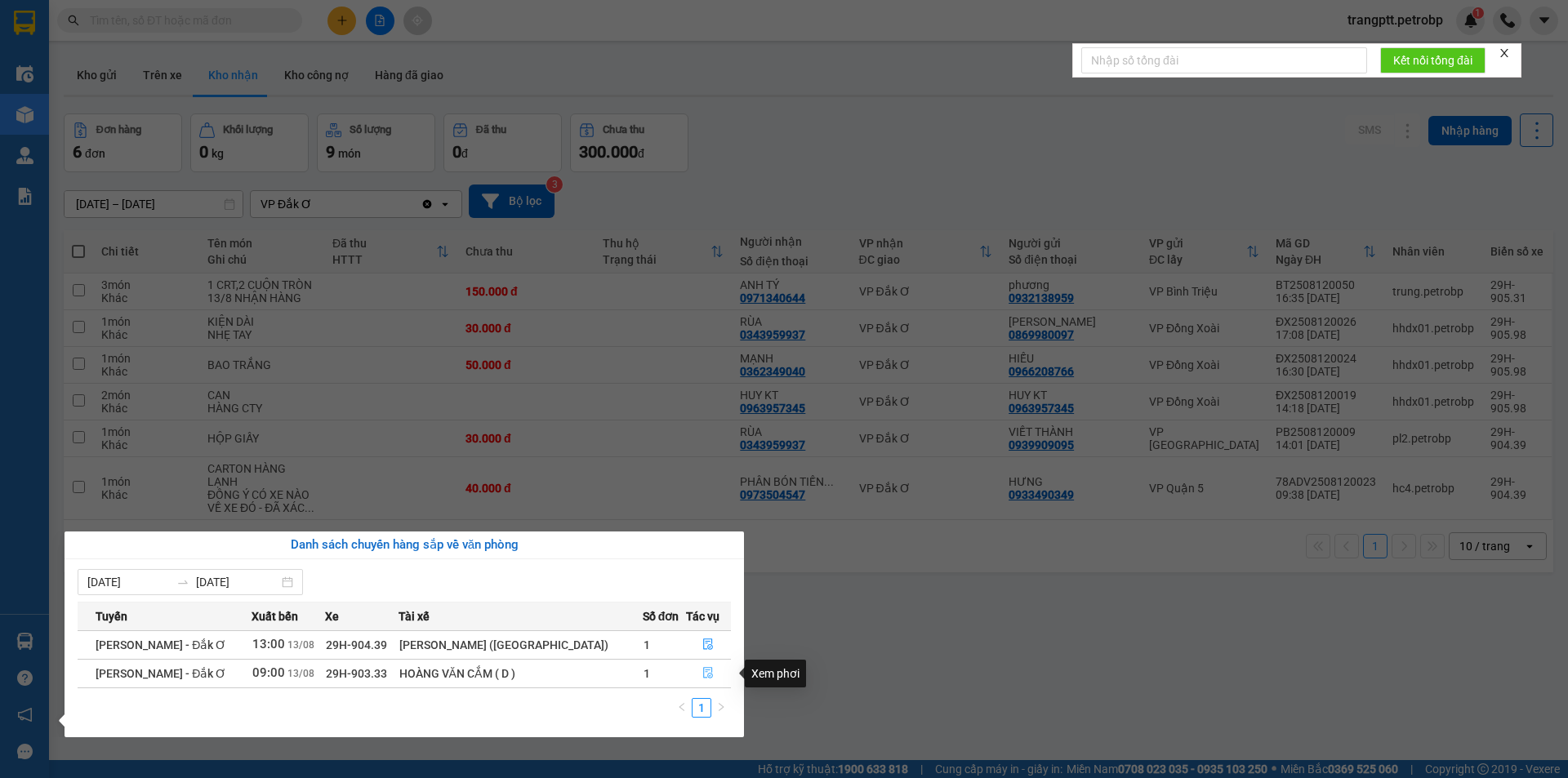
click at [703, 674] on icon "file-done" at bounding box center [708, 672] width 11 height 11
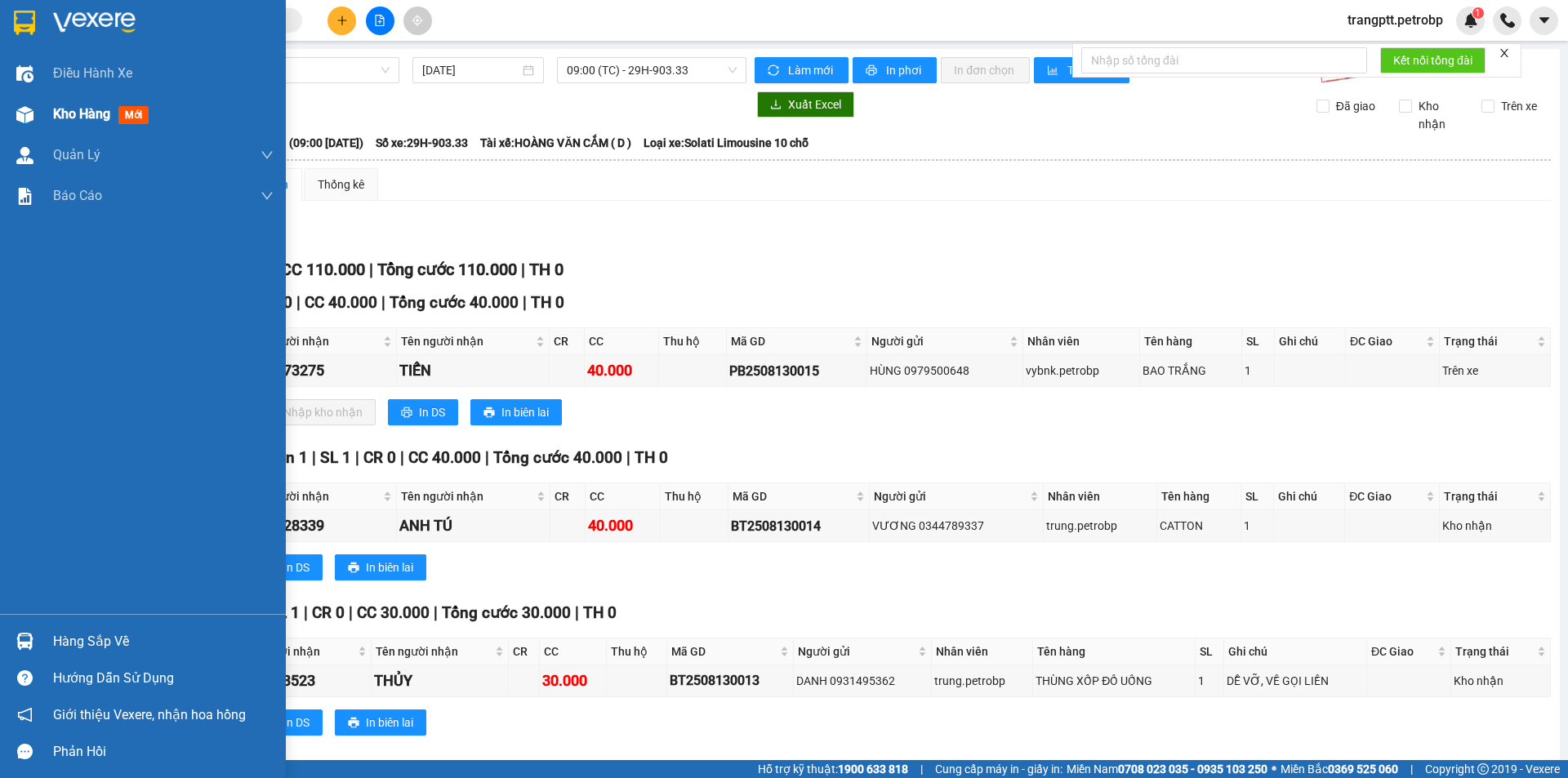
click at [83, 114] on span "Kho hàng" at bounding box center [82, 114] width 57 height 16
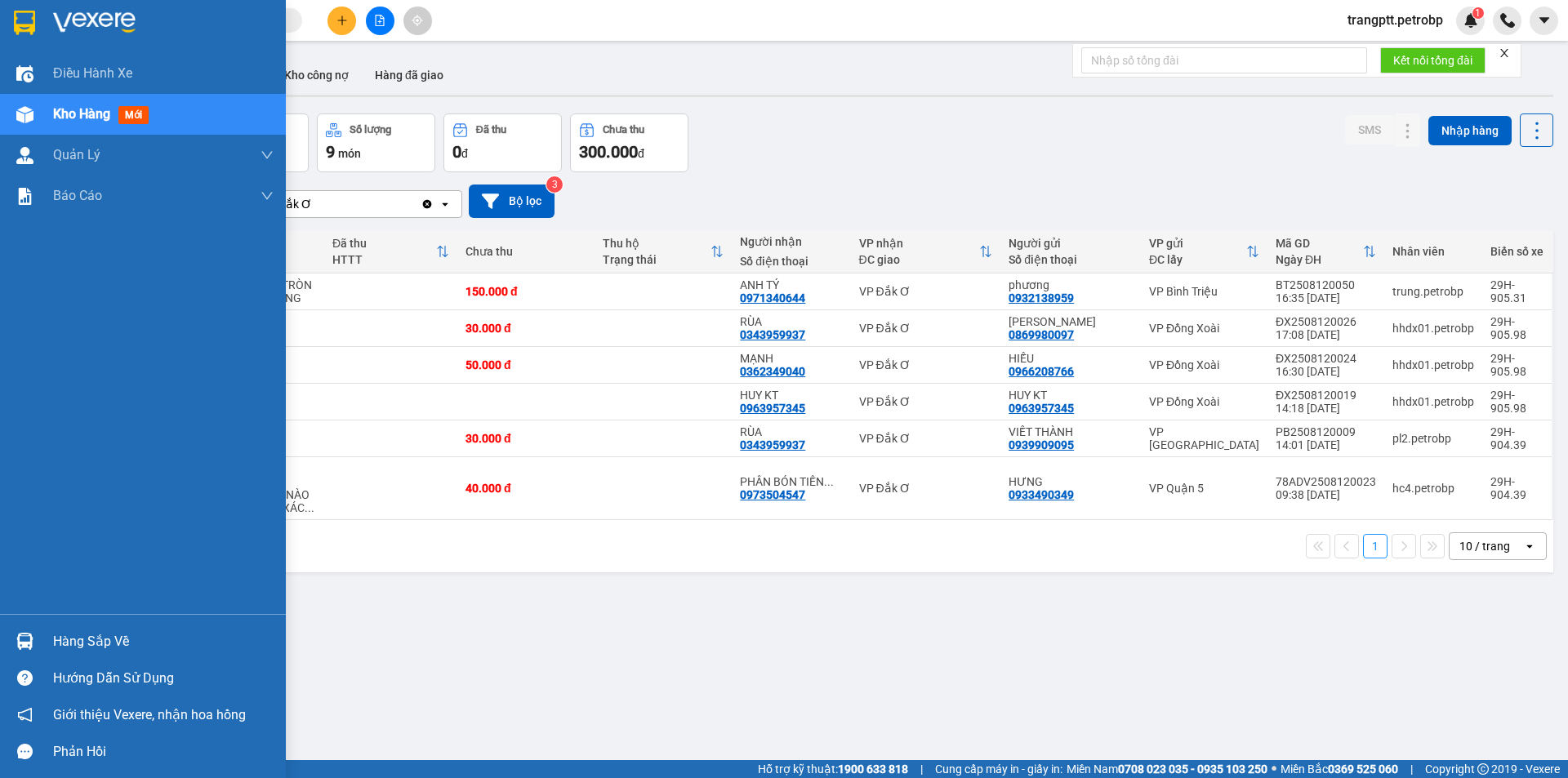
click at [82, 107] on span "Kho hàng" at bounding box center [82, 114] width 57 height 16
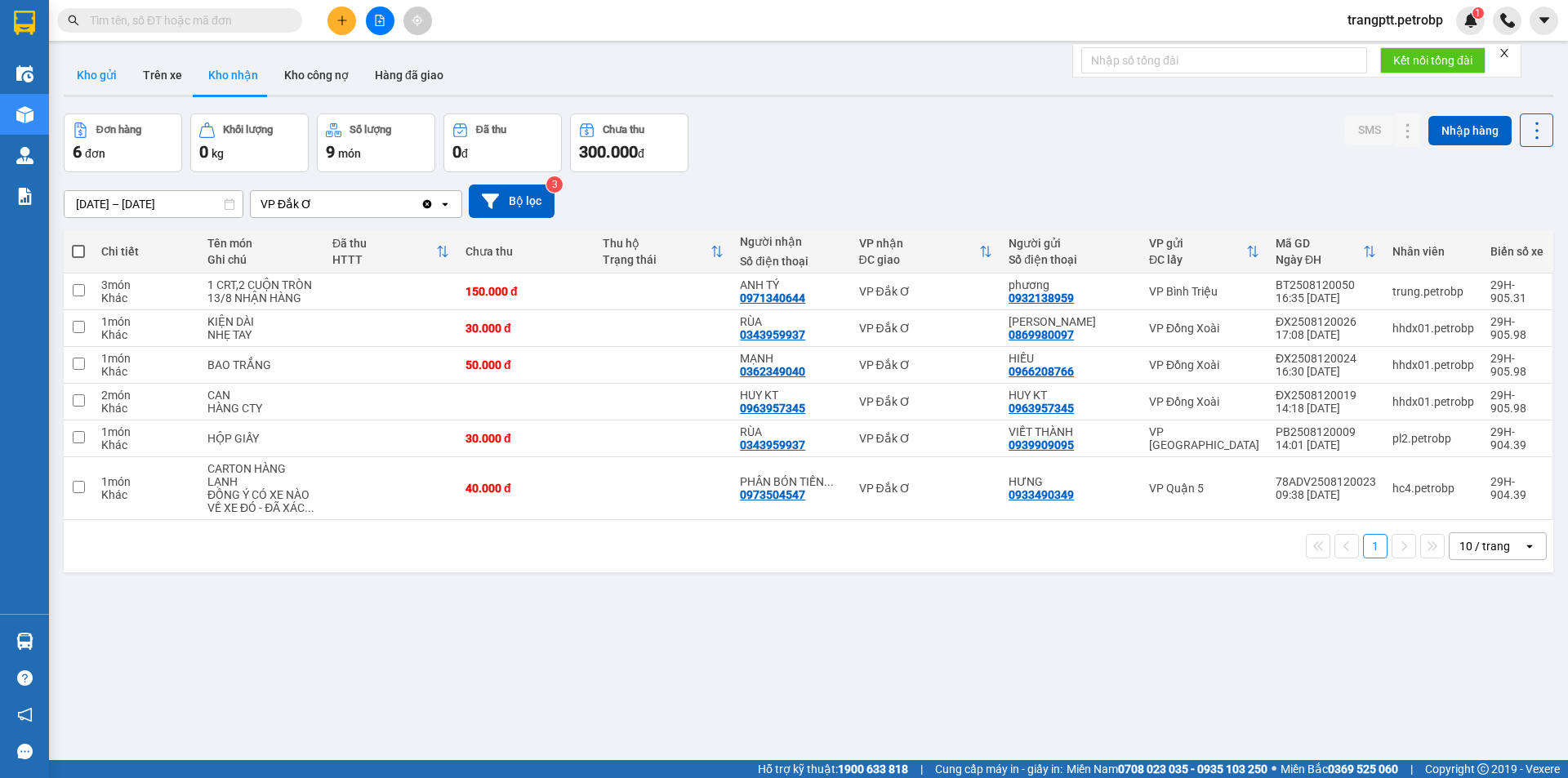
click at [89, 71] on button "Kho gửi" at bounding box center [96, 75] width 66 height 39
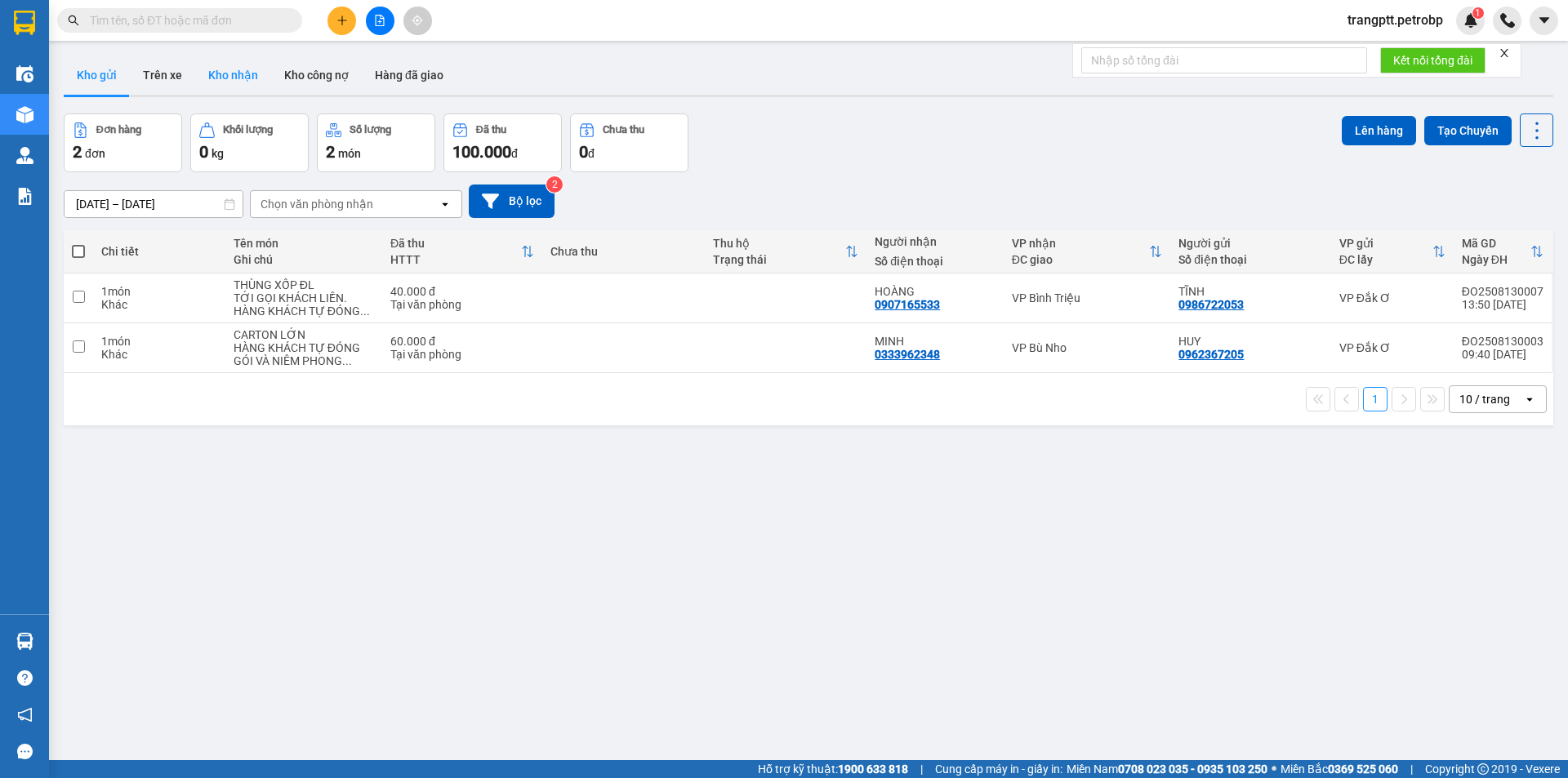
click at [241, 68] on button "Kho nhận" at bounding box center [233, 75] width 76 height 39
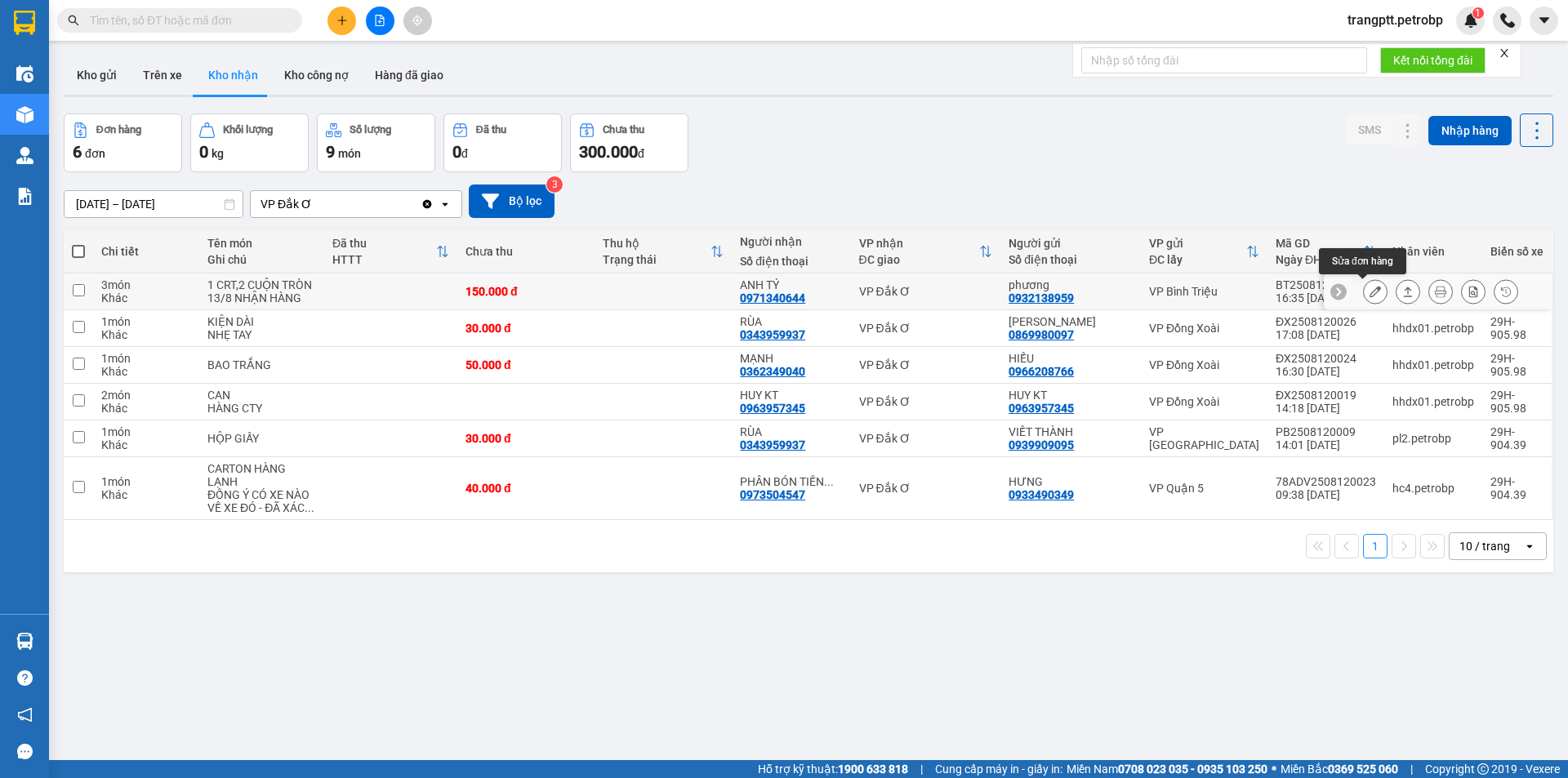
click at [1370, 287] on icon at bounding box center [1375, 291] width 11 height 11
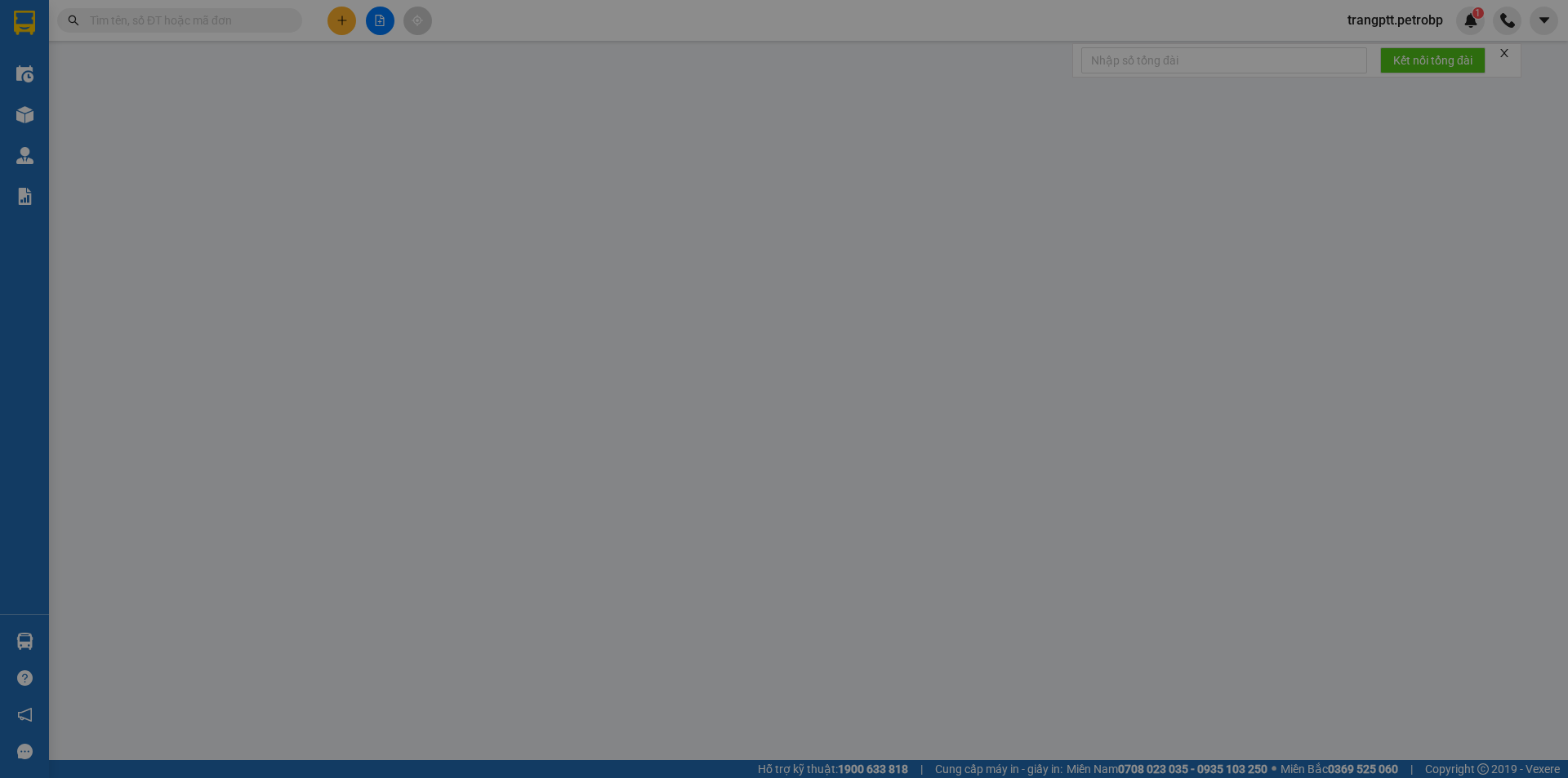
type input "0932138959"
type input "phương"
type input "0971340644"
type input "ANH TÝ"
type input "150.000"
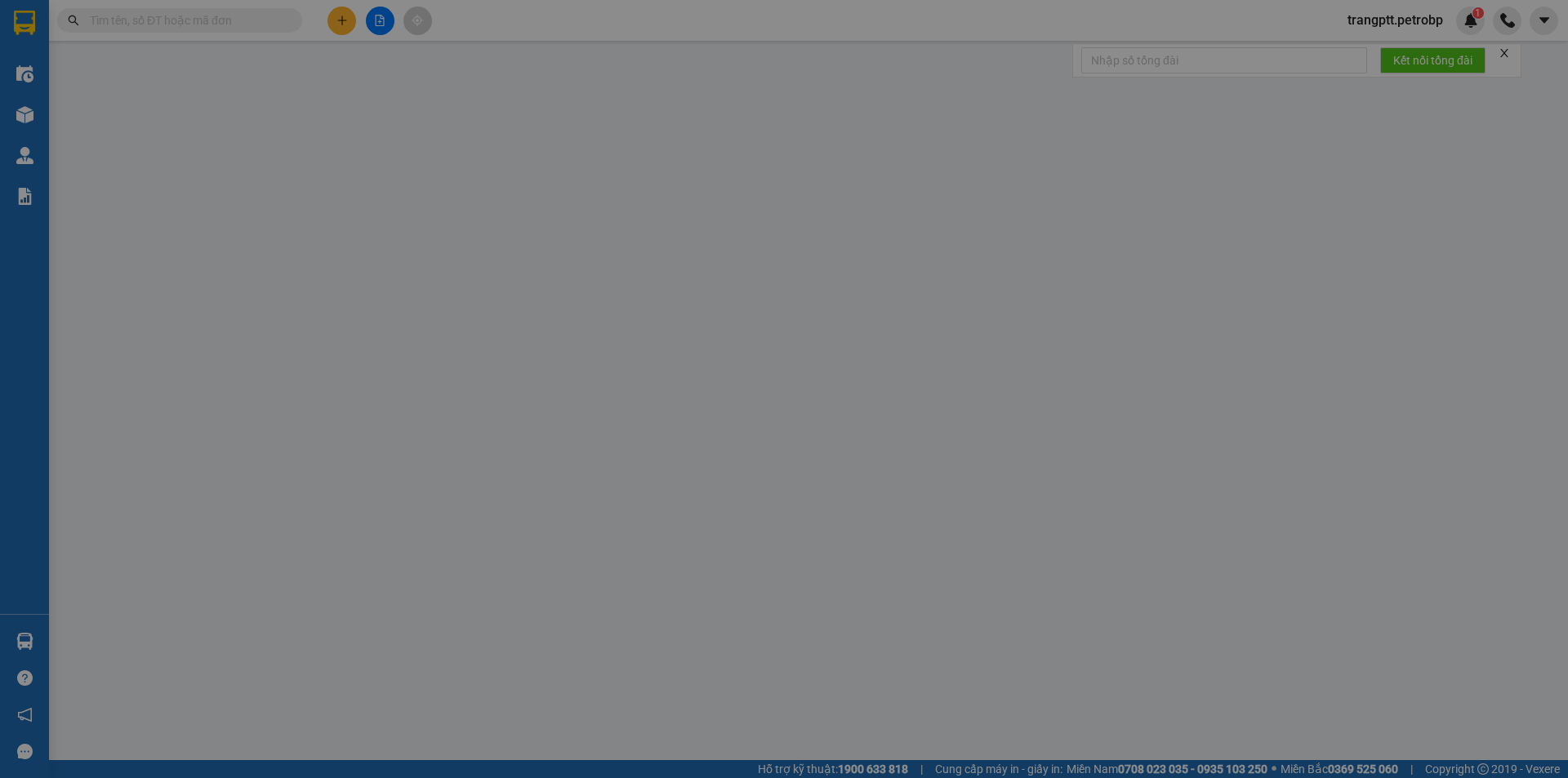
type input "150.000"
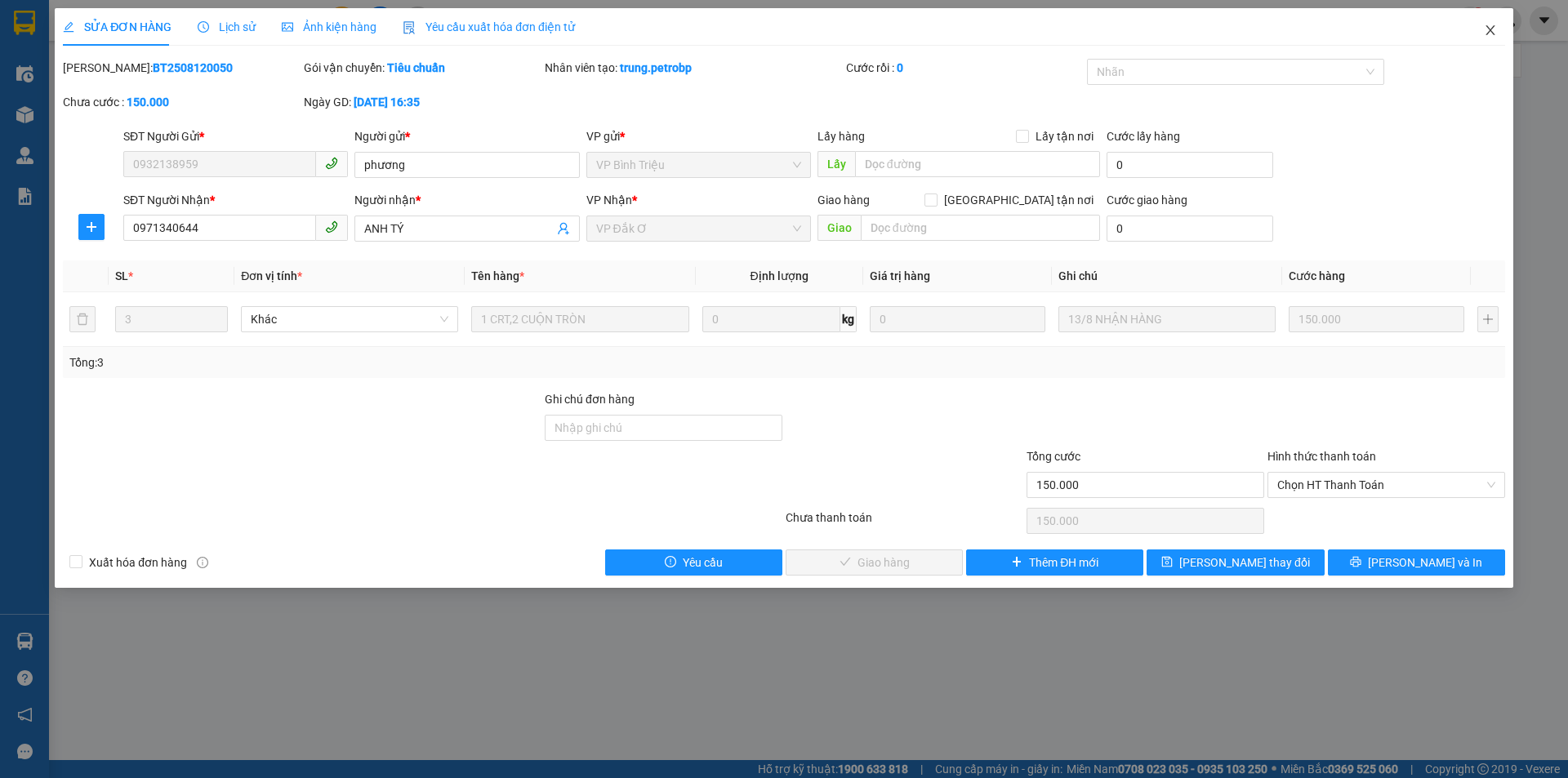
click at [1498, 31] on span "Close" at bounding box center [1491, 30] width 46 height 46
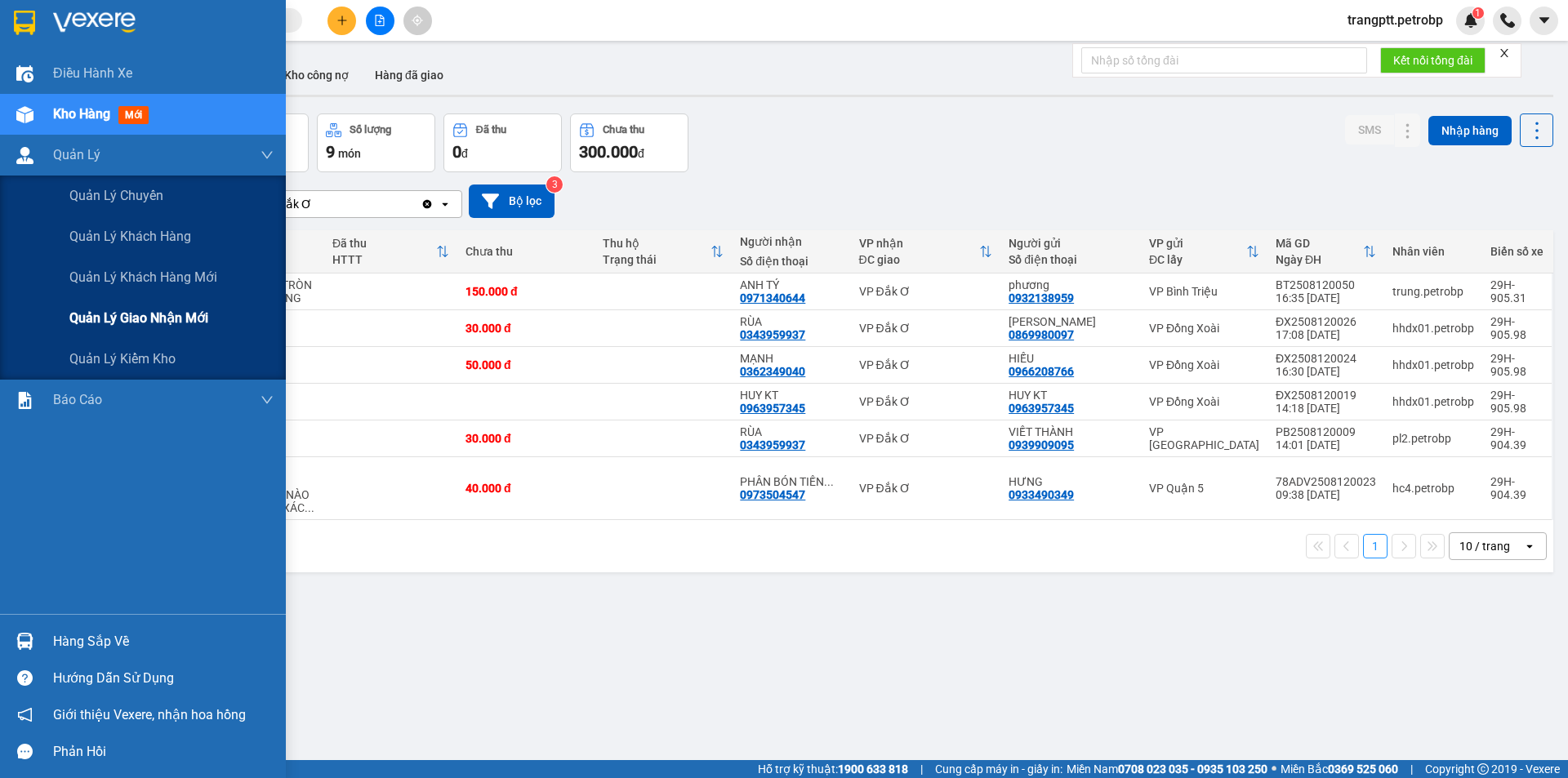
click at [130, 317] on span "Quản lý giao nhận mới" at bounding box center [139, 318] width 139 height 21
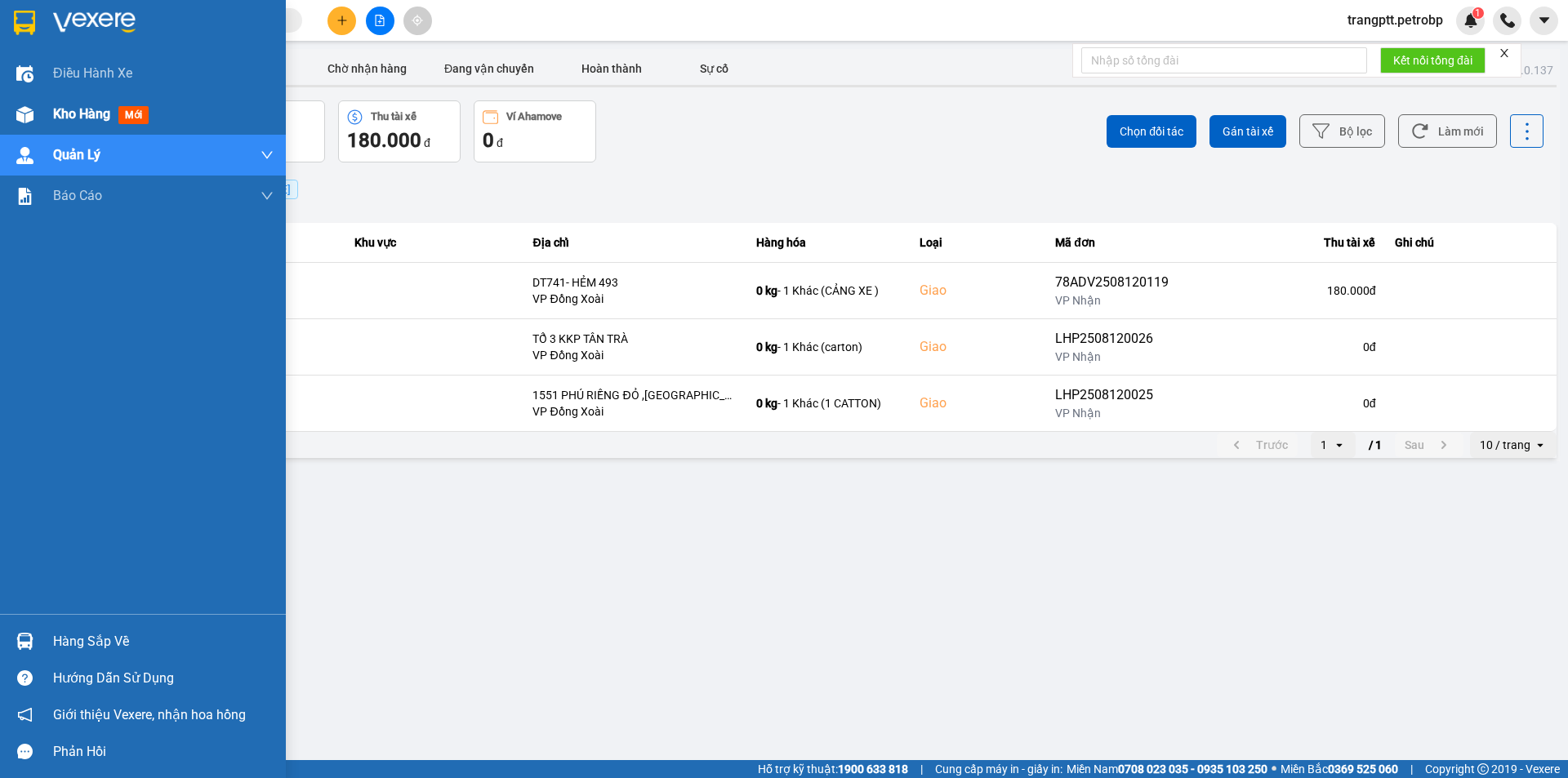
click at [29, 113] on img at bounding box center [25, 115] width 17 height 17
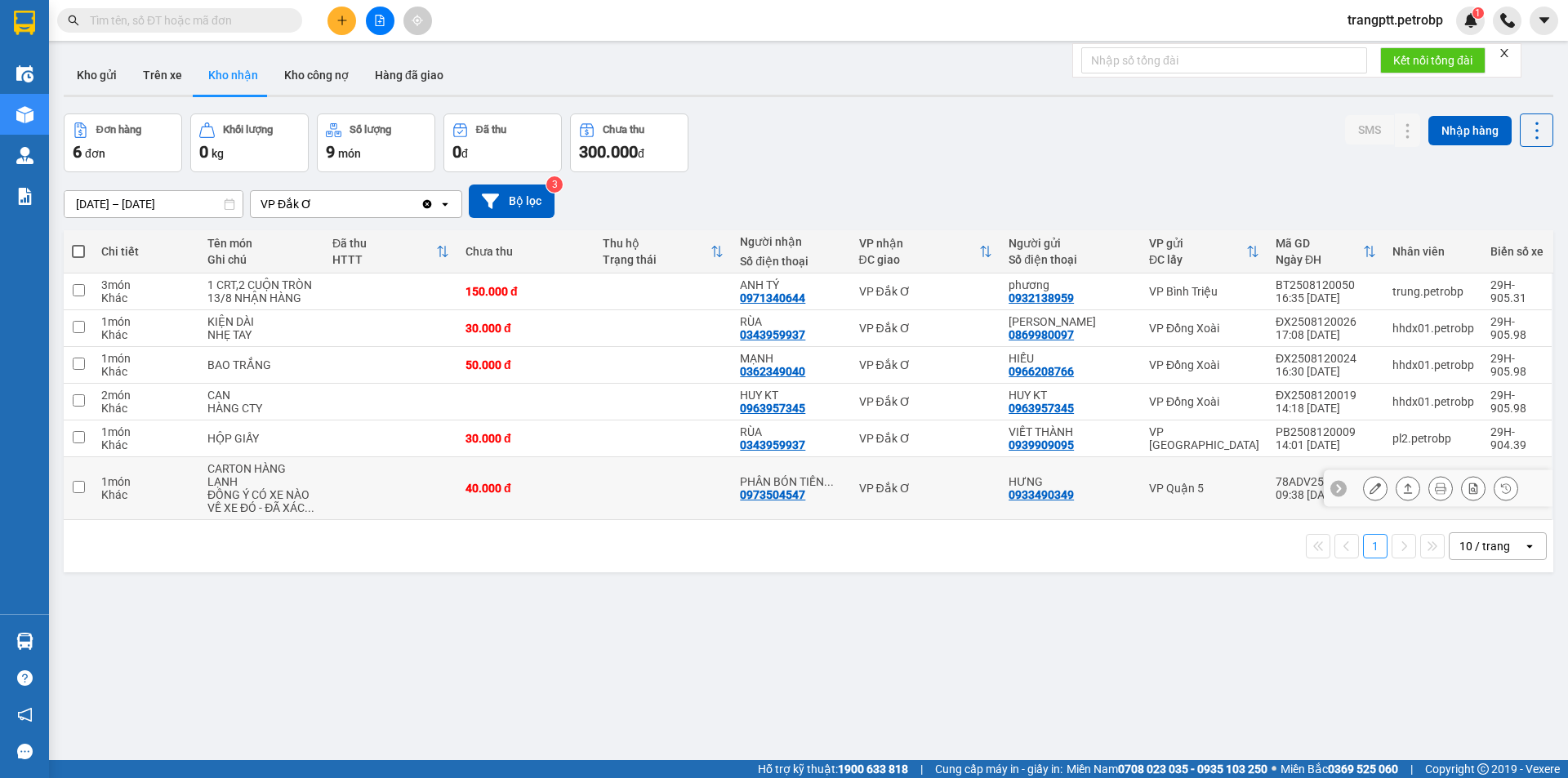
click at [287, 501] on div "ĐỒNG Ý CÓ XE NÀO VỀ XE ĐÓ - ĐÃ XÁC ..." at bounding box center [261, 501] width 109 height 26
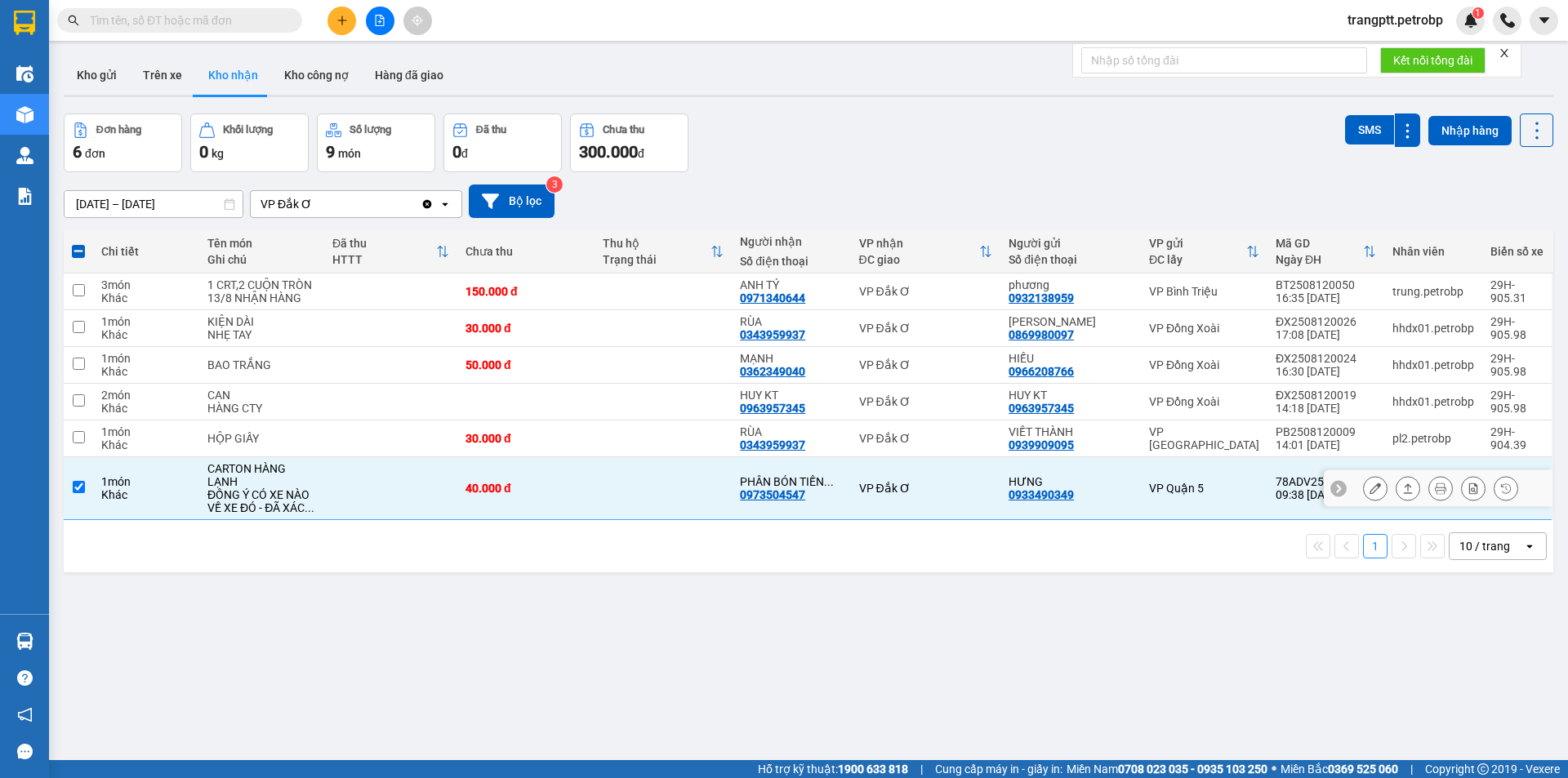
click at [78, 487] on input "checkbox" at bounding box center [79, 487] width 12 height 12
checkbox input "false"
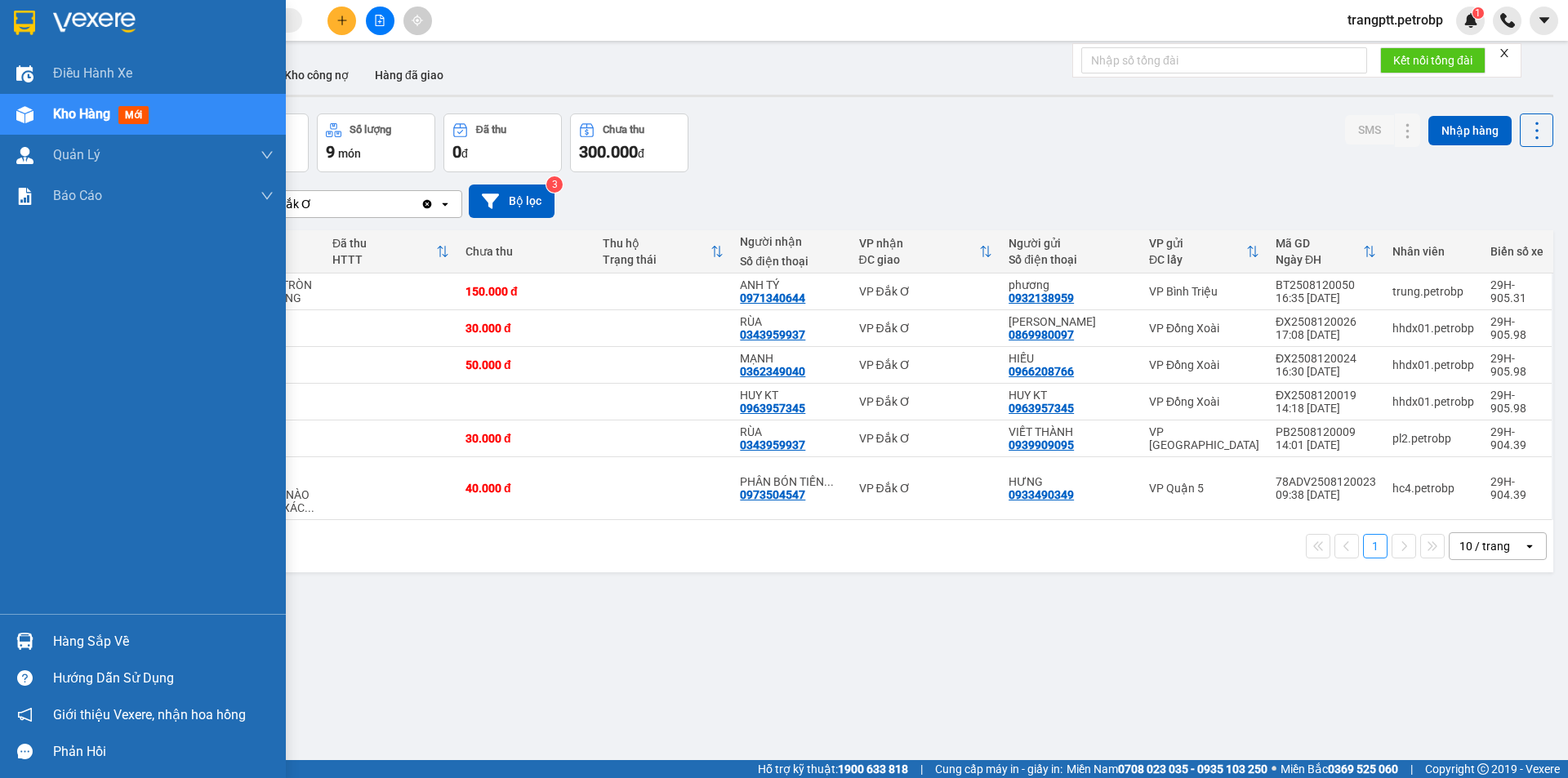
click at [89, 113] on span "Kho hàng" at bounding box center [82, 114] width 57 height 16
click at [212, 115] on div "Kho hàng mới" at bounding box center [163, 114] width 221 height 41
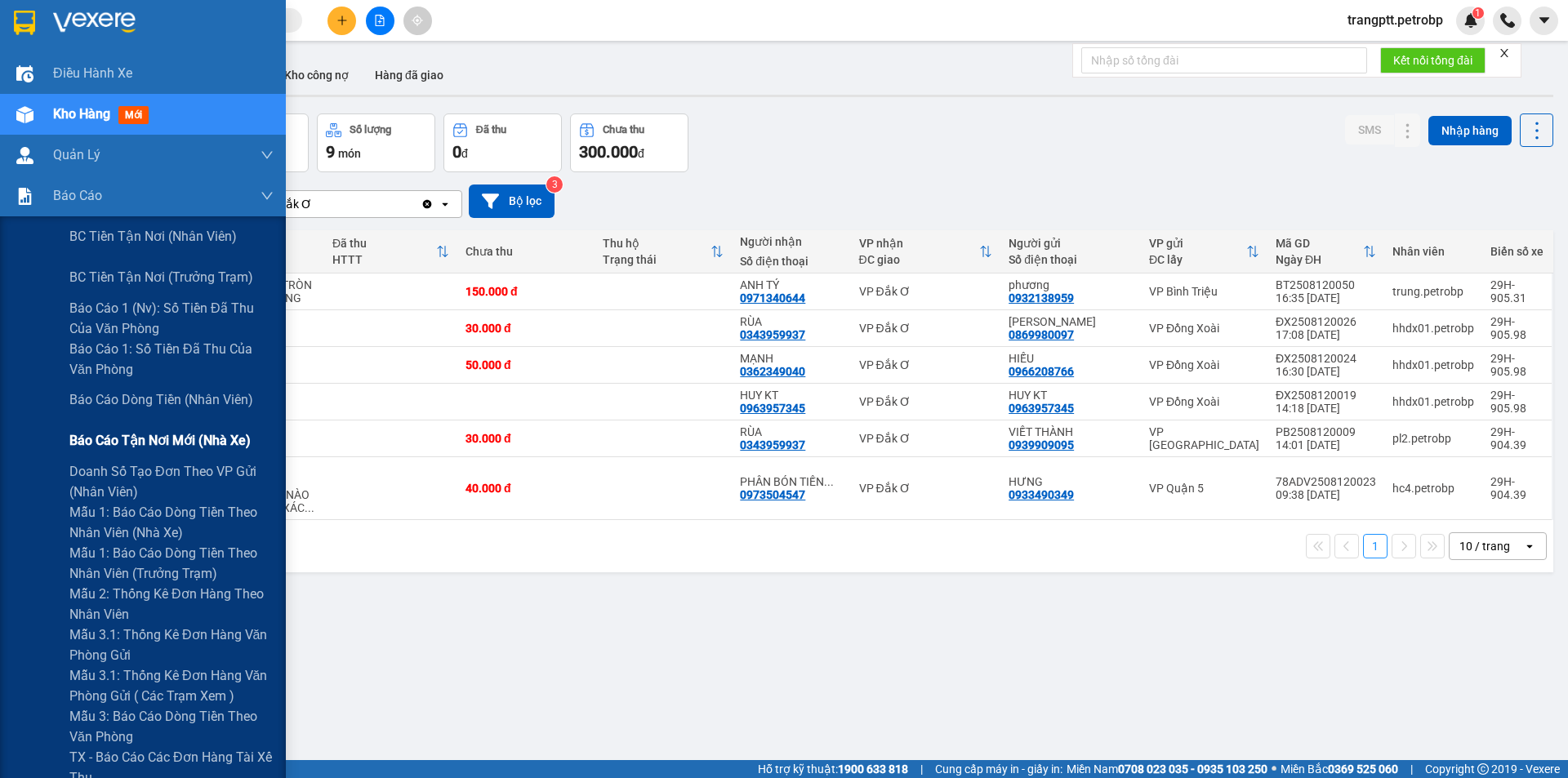
scroll to position [163, 0]
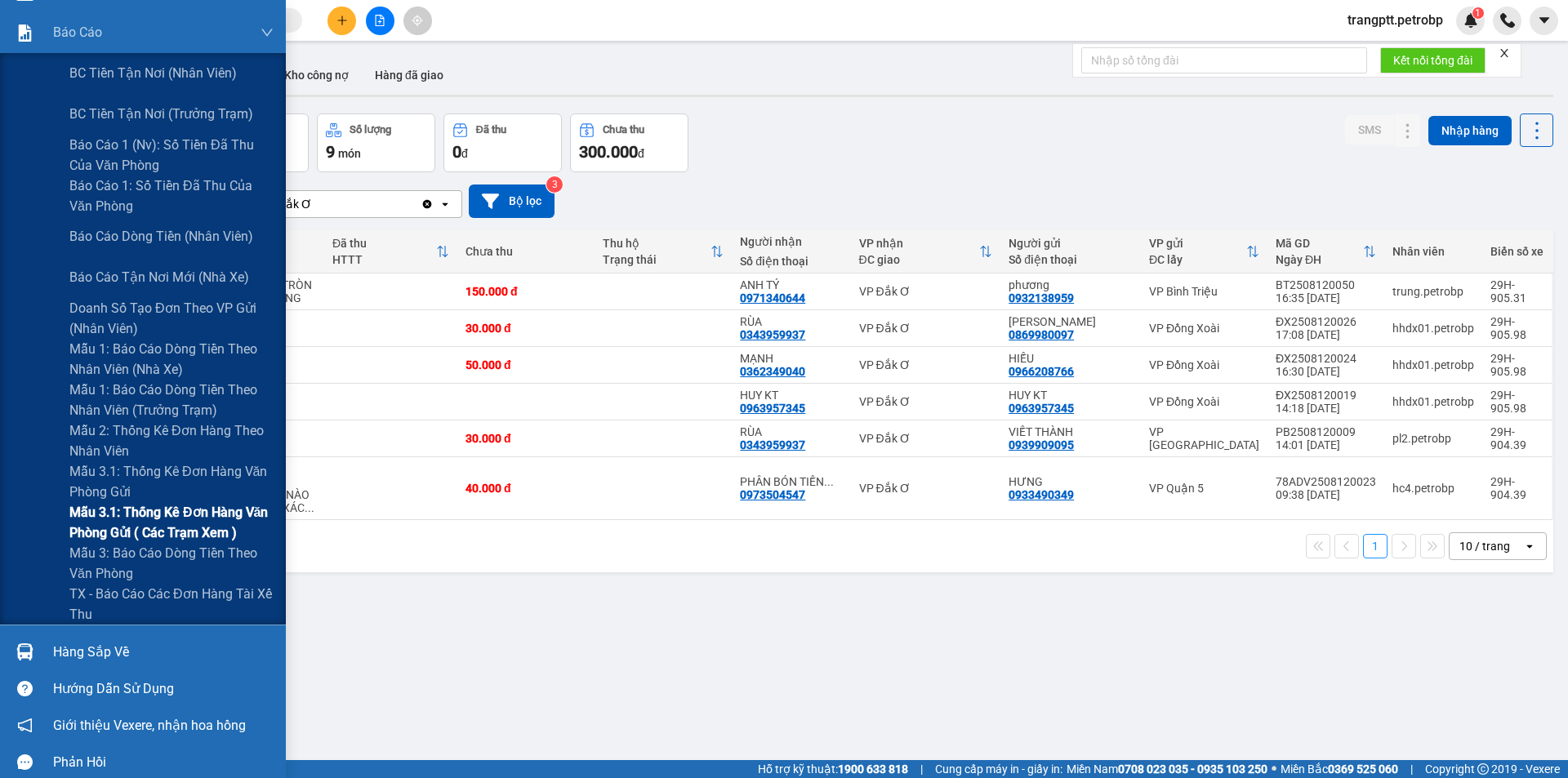
click at [169, 517] on span "Mẫu 3.1: Thống kê đơn hàng văn phòng gửi ( các trạm xem )" at bounding box center [171, 522] width 204 height 41
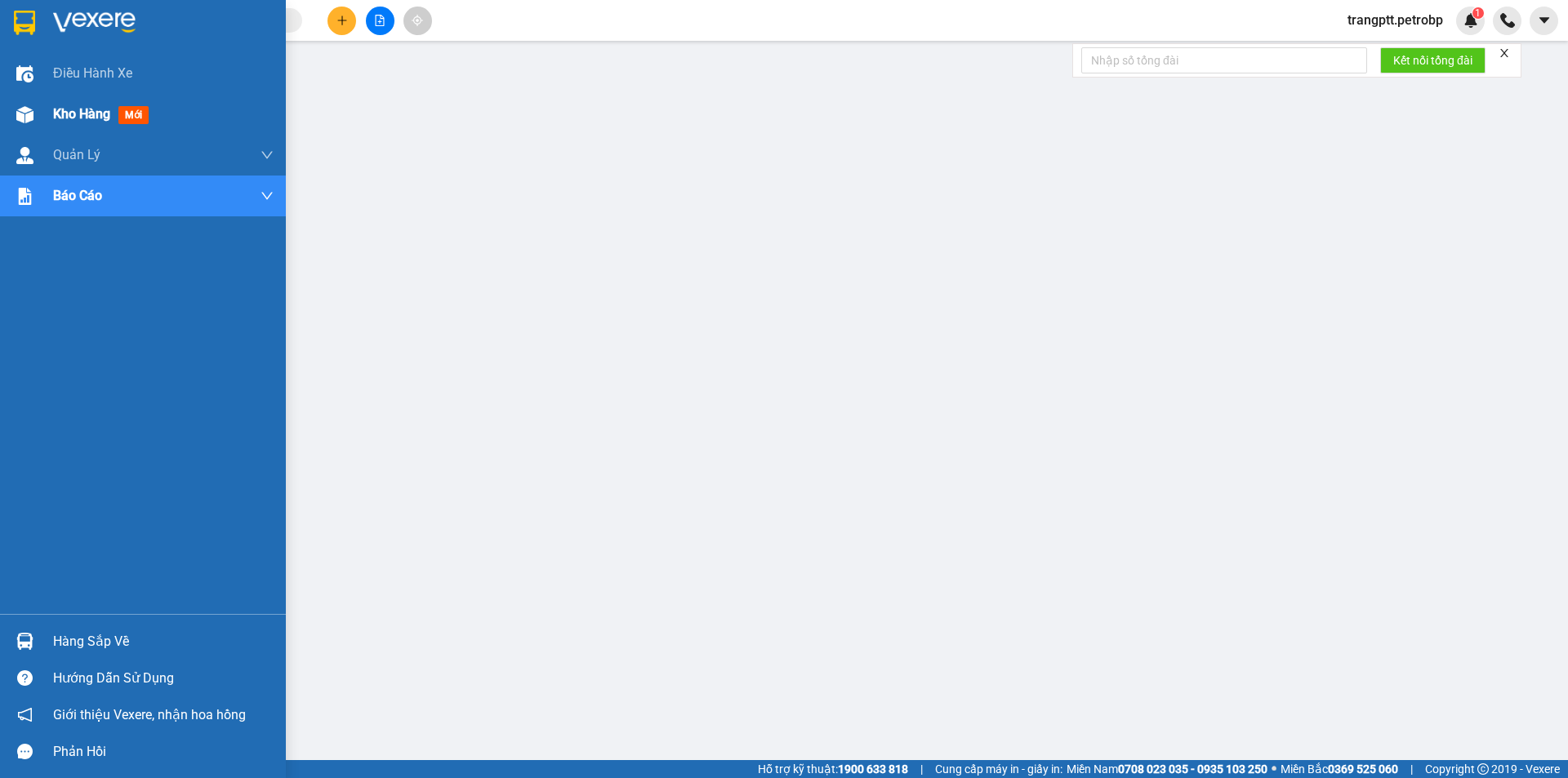
click at [78, 114] on span "Kho hàng" at bounding box center [82, 114] width 57 height 16
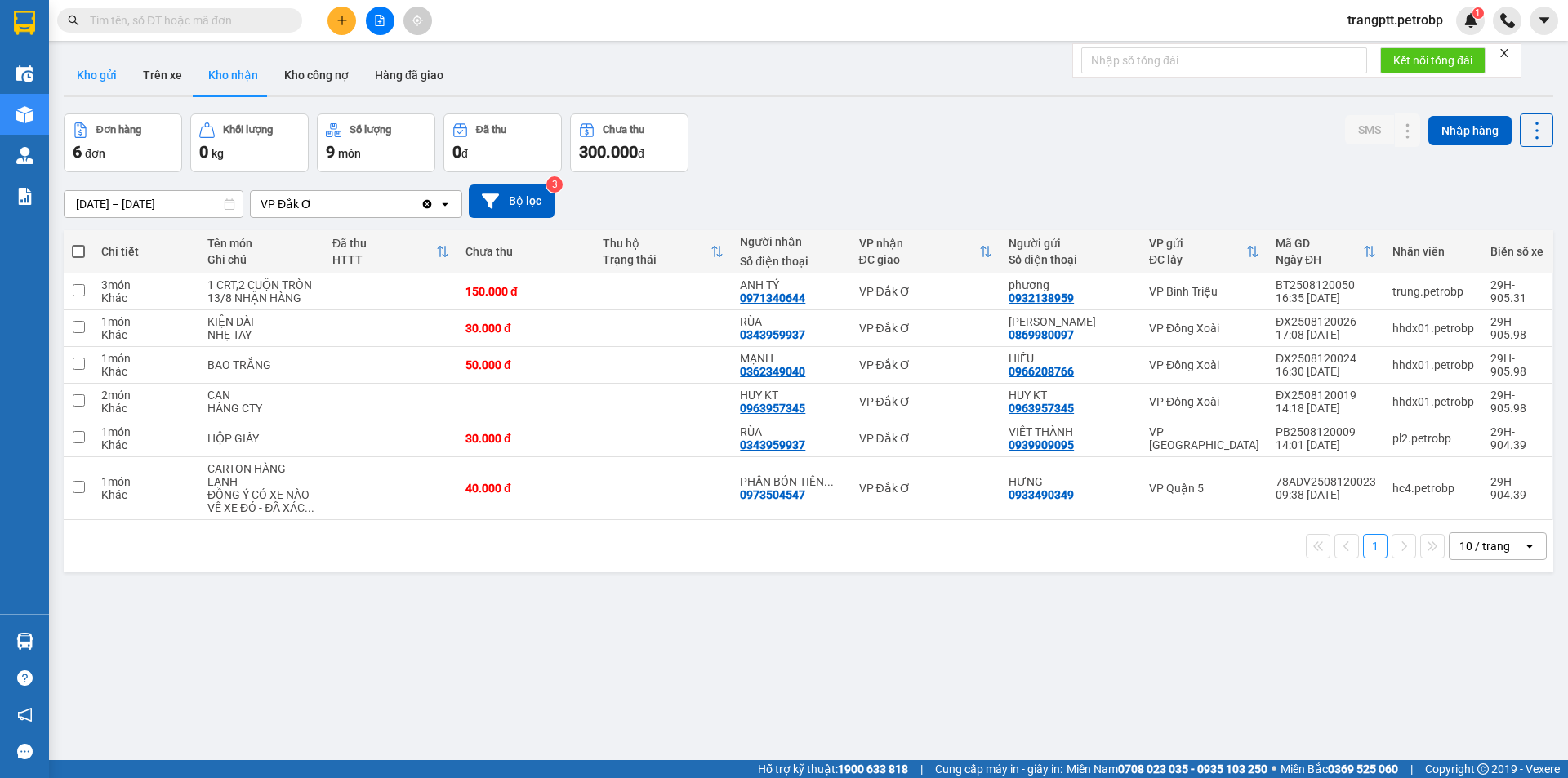
click at [97, 68] on button "Kho gửi" at bounding box center [96, 75] width 66 height 39
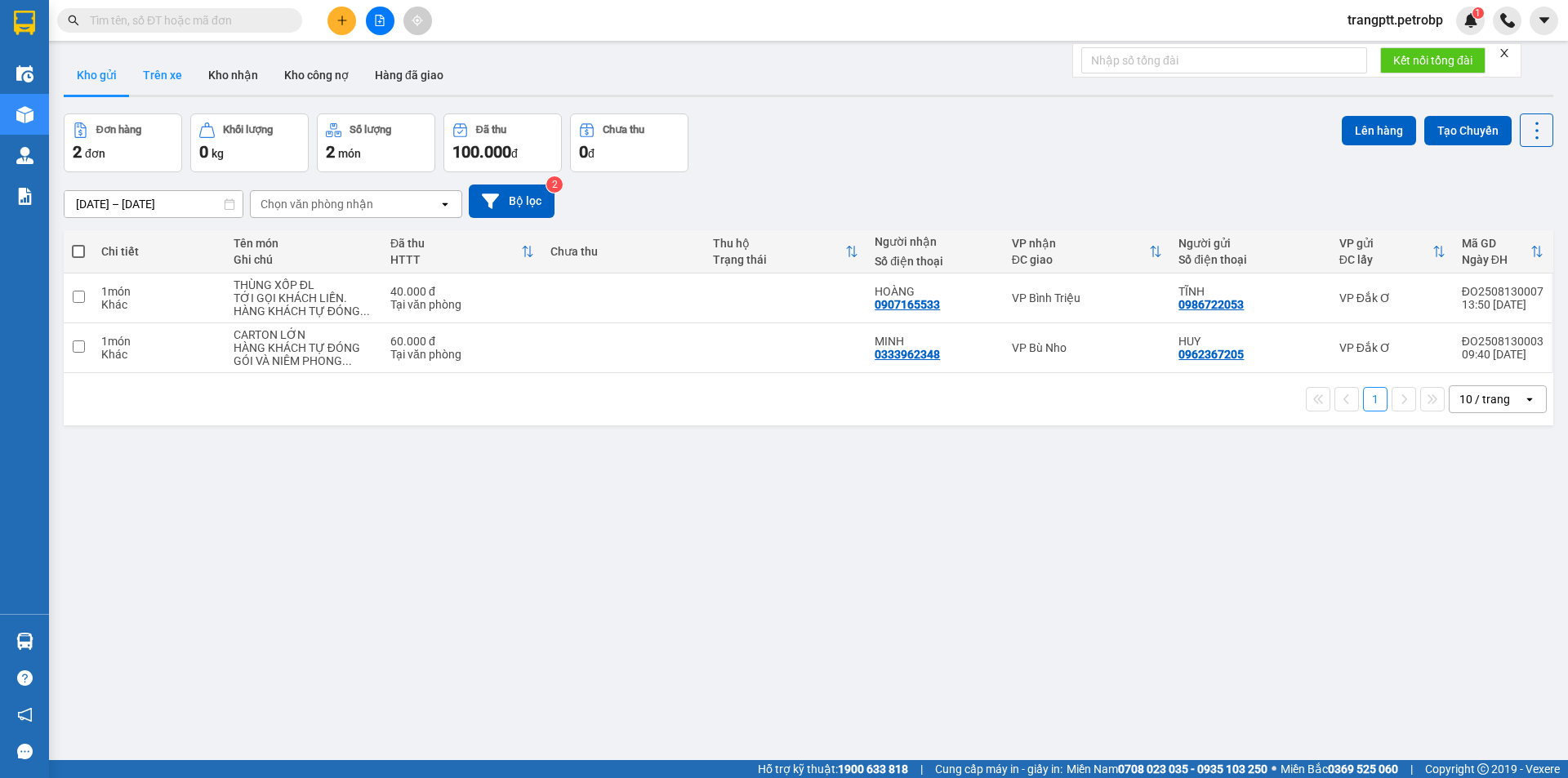
click at [171, 72] on button "Trên xe" at bounding box center [162, 75] width 65 height 39
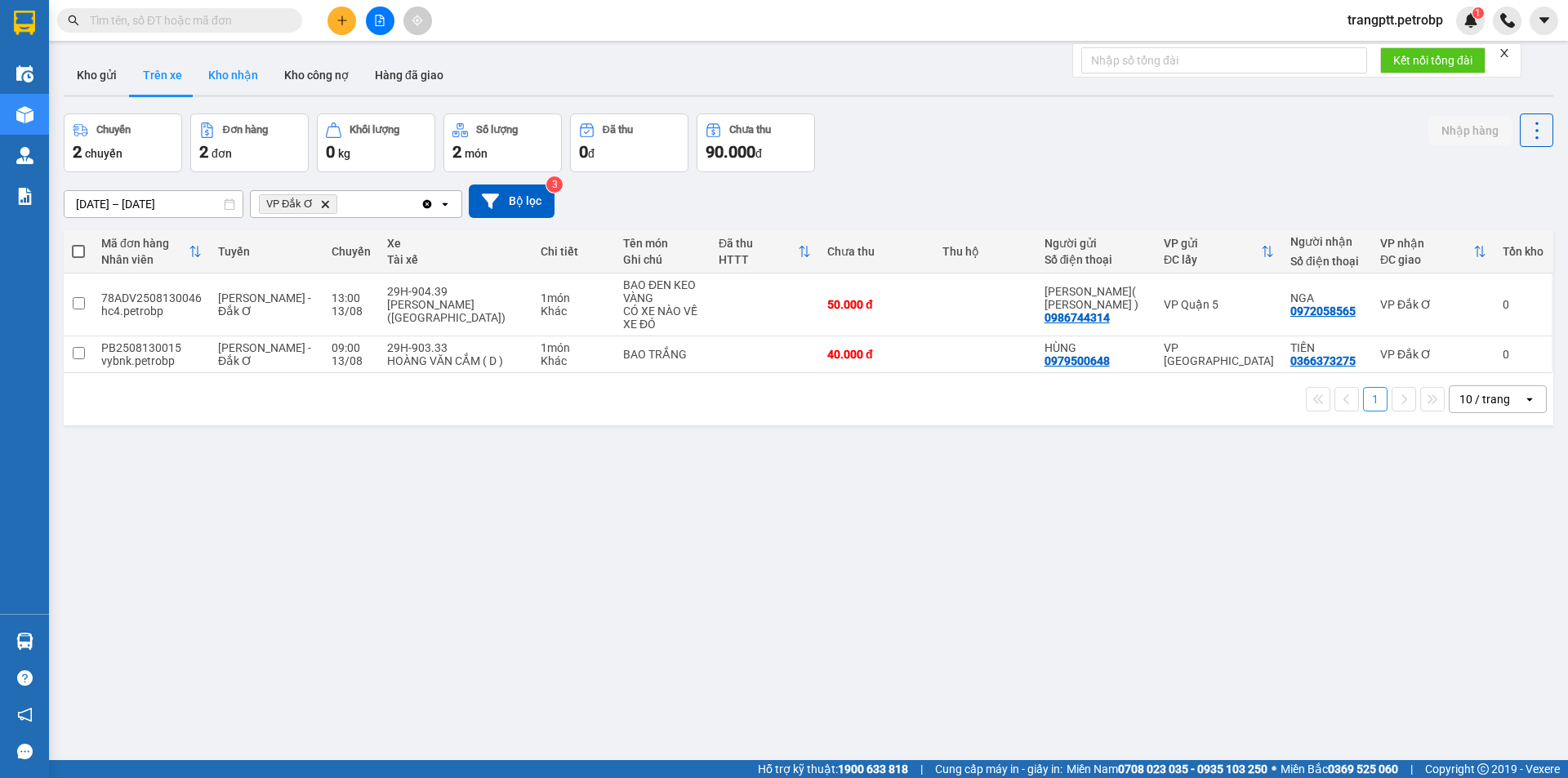
click at [237, 72] on button "Kho nhận" at bounding box center [233, 75] width 76 height 39
type input "[DATE] – [DATE]"
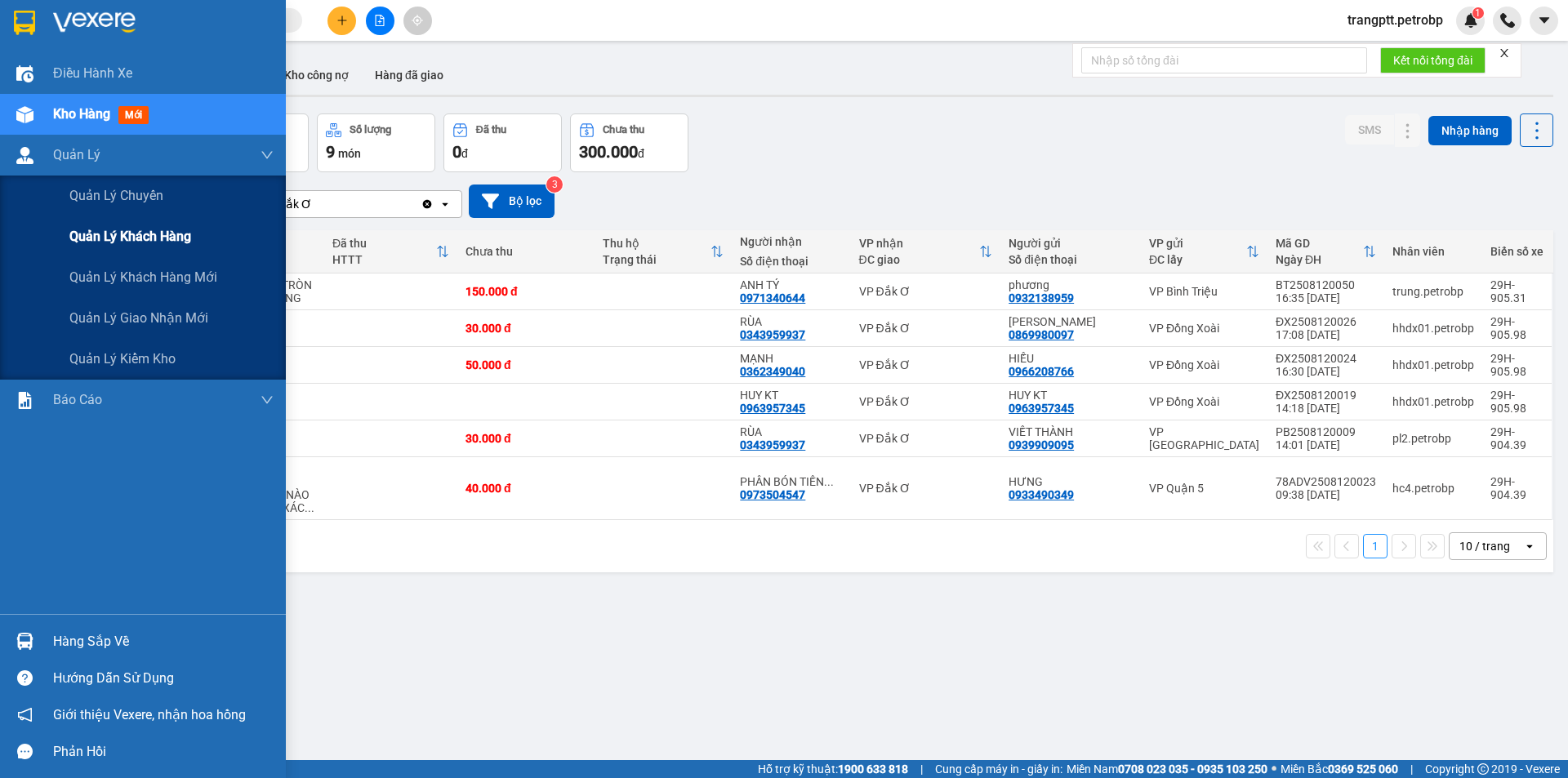
click at [157, 234] on span "Quản lý khách hàng" at bounding box center [130, 236] width 122 height 21
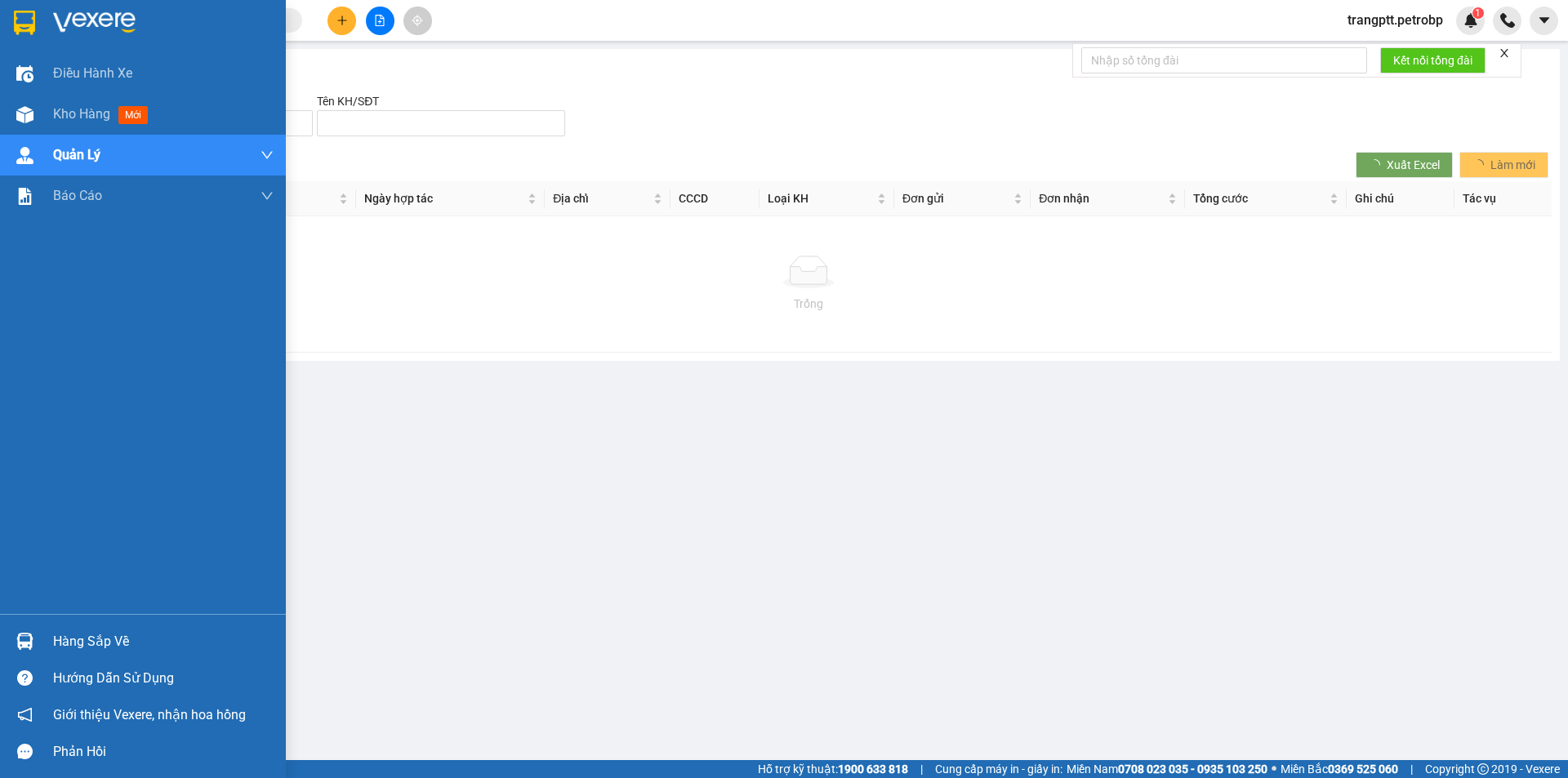
drag, startPoint x: 66, startPoint y: 105, endPoint x: 91, endPoint y: 156, distance: 56.8
click at [67, 106] on span "Kho hàng" at bounding box center [82, 114] width 57 height 16
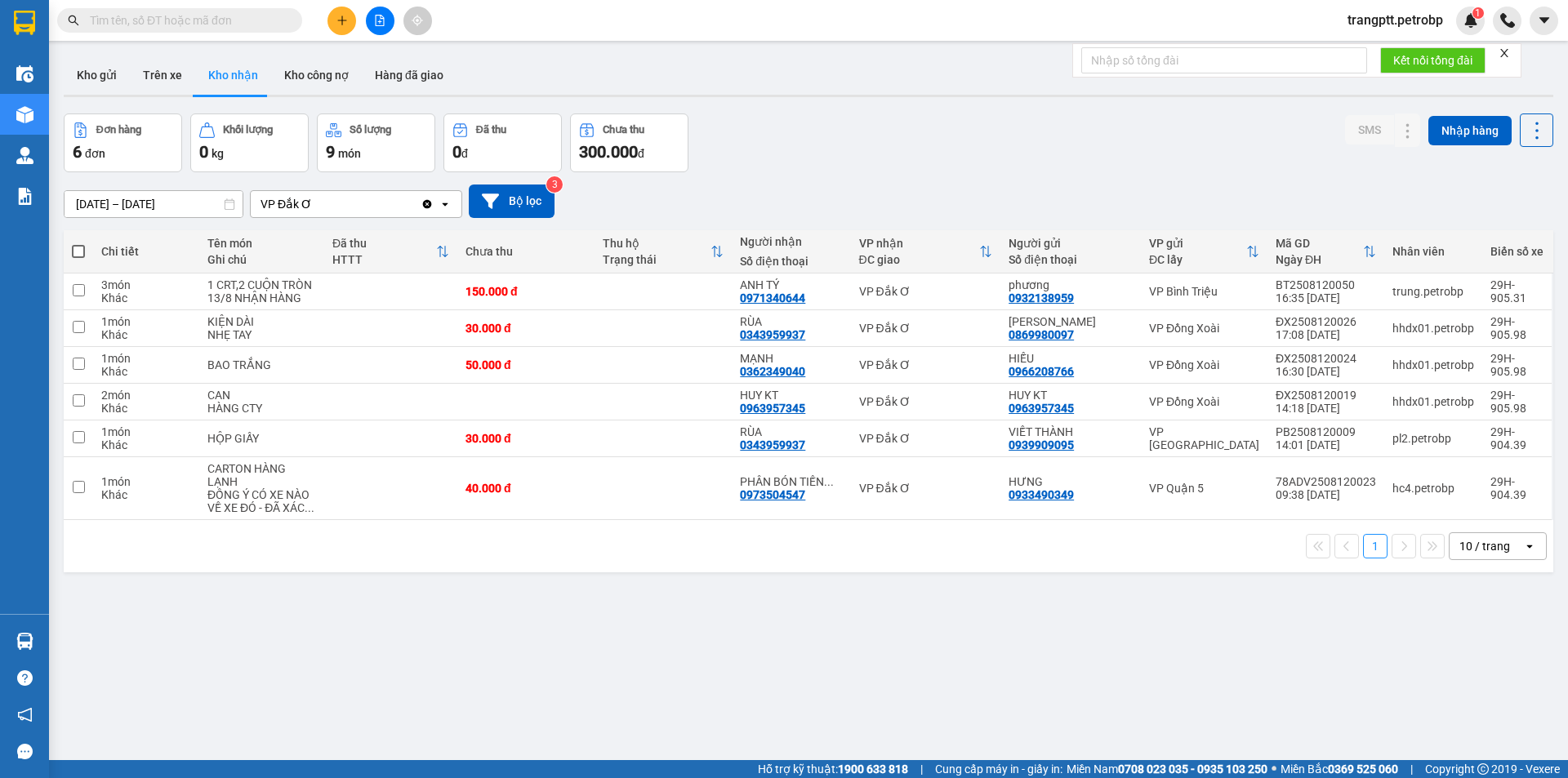
click at [512, 672] on div "ver 1.8.138 Kho gửi Trên xe Kho nhận Kho công nợ Hàng đã giao Đơn hàng 6 đơn Kh…" at bounding box center [809, 438] width 1503 height 778
click at [1500, 489] on icon at bounding box center [1505, 488] width 11 height 11
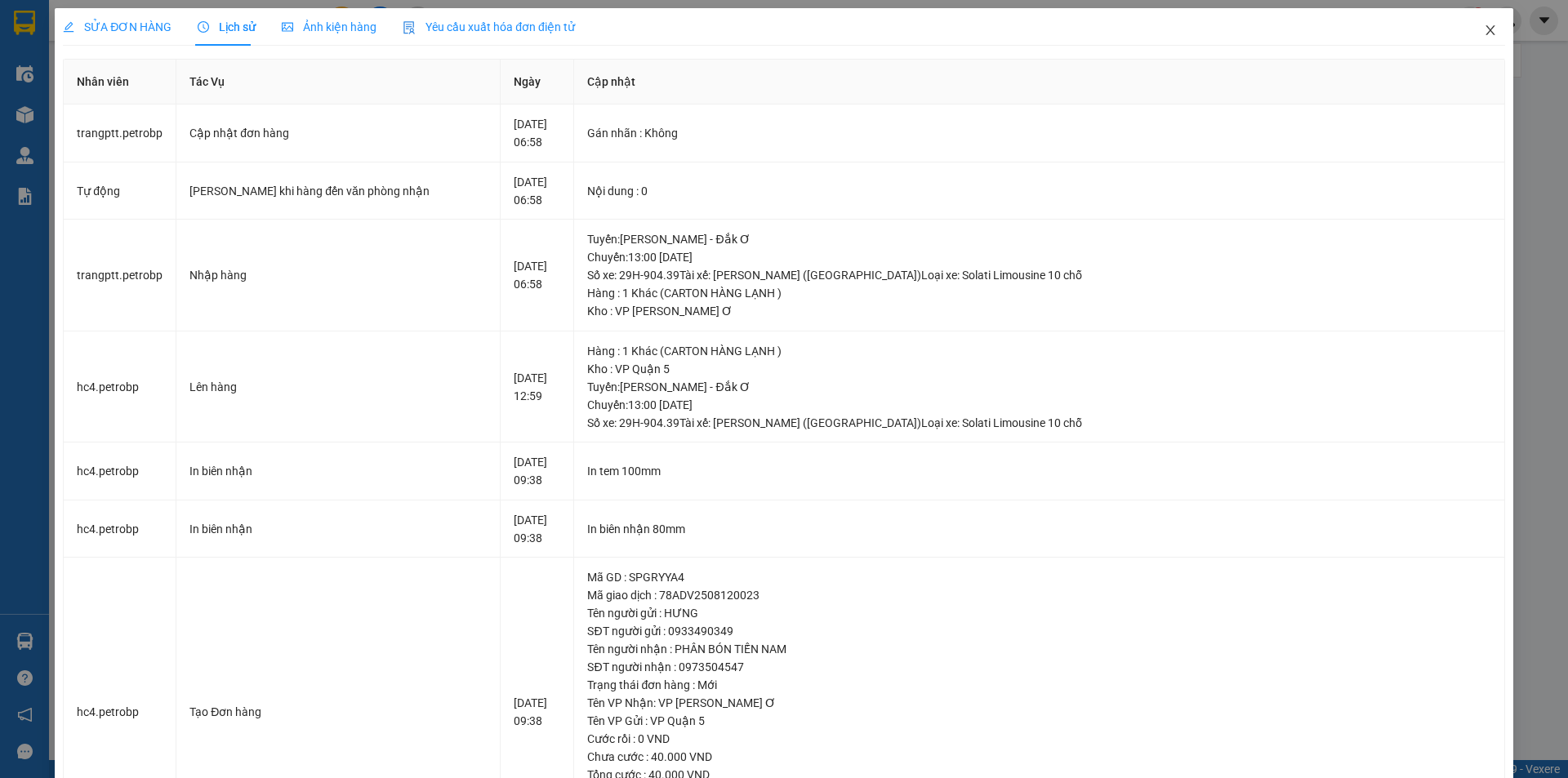
click at [1484, 24] on icon "close" at bounding box center [1490, 30] width 13 height 13
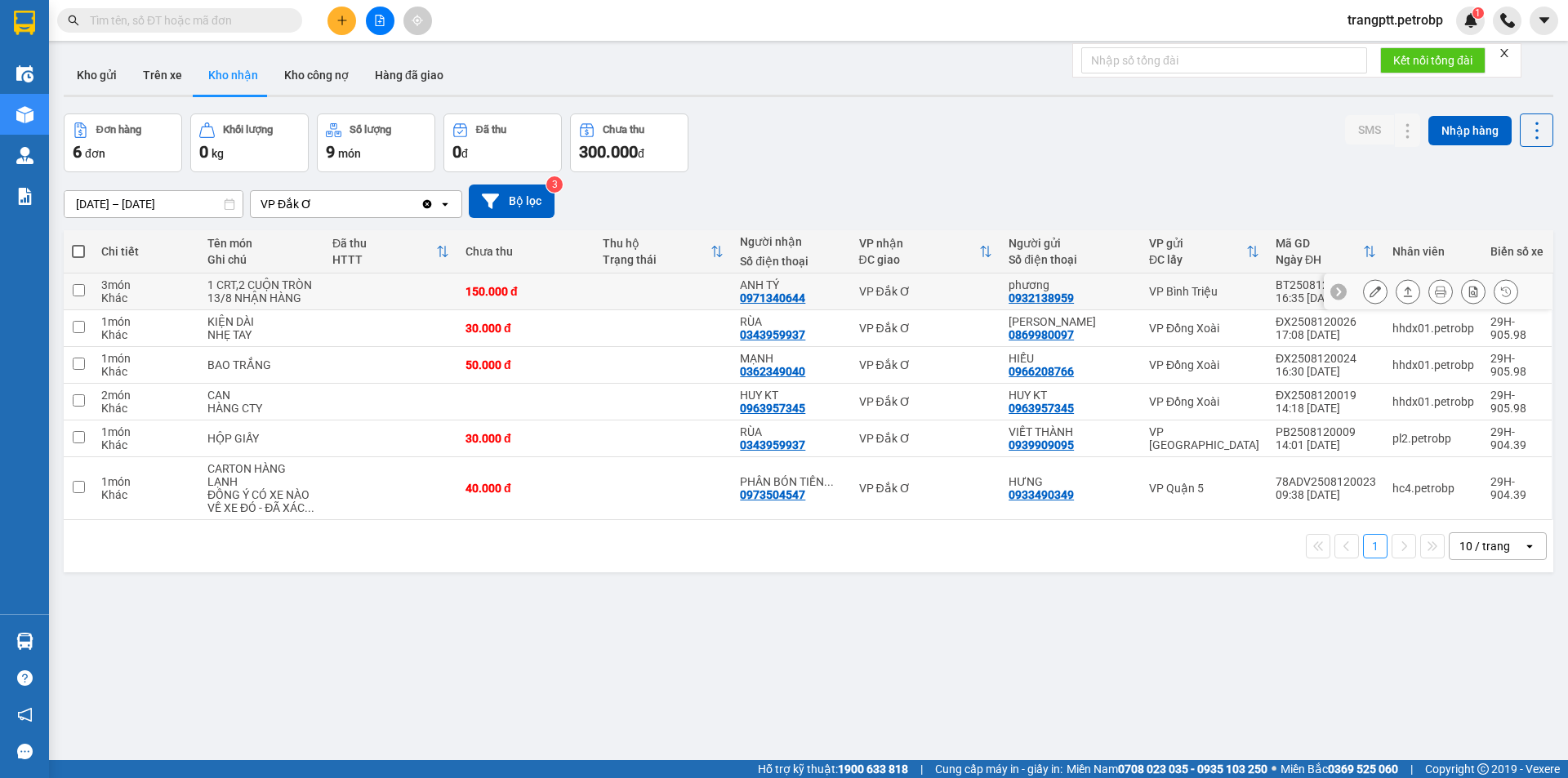
click at [1370, 287] on icon at bounding box center [1375, 291] width 11 height 11
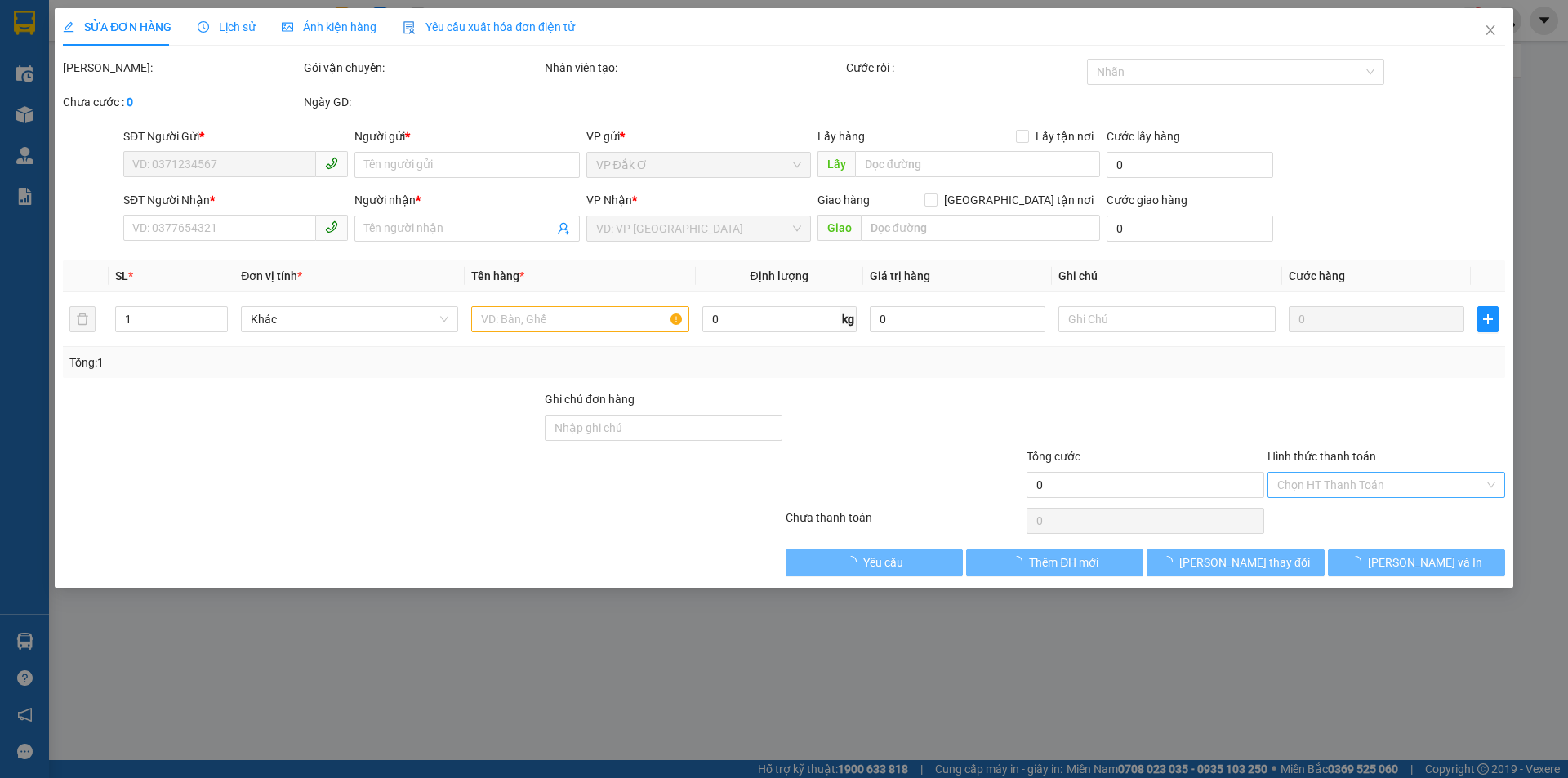
type input "0932138959"
type input "phương"
type input "0971340644"
type input "ANH TÝ"
type input "150.000"
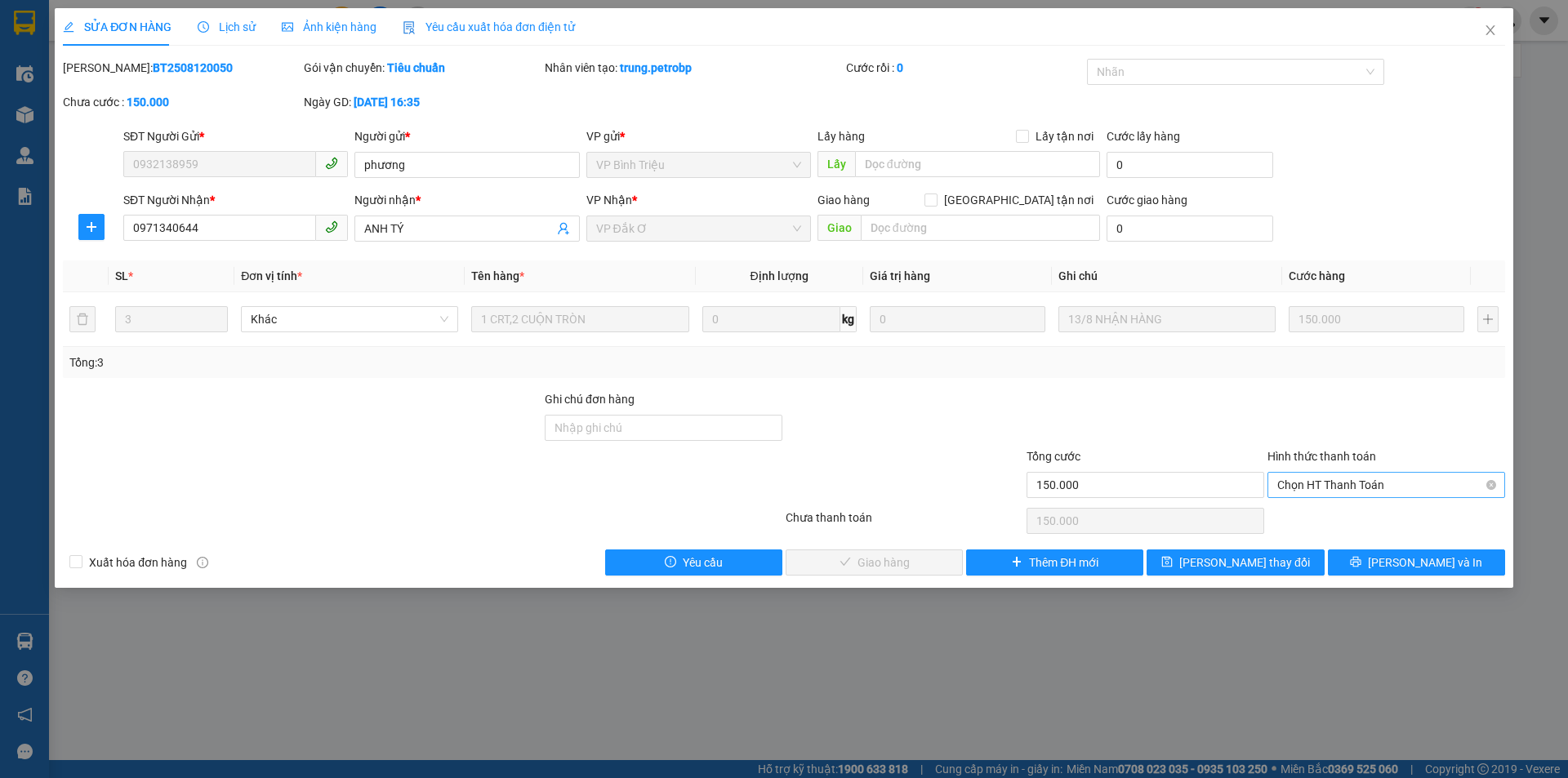
click at [1307, 481] on span "Chọn HT Thanh Toán" at bounding box center [1386, 485] width 218 height 24
click at [1320, 511] on div "Tại văn phòng" at bounding box center [1386, 518] width 218 height 18
type input "0"
click at [913, 565] on span "[PERSON_NAME] và Giao hàng" at bounding box center [895, 562] width 157 height 18
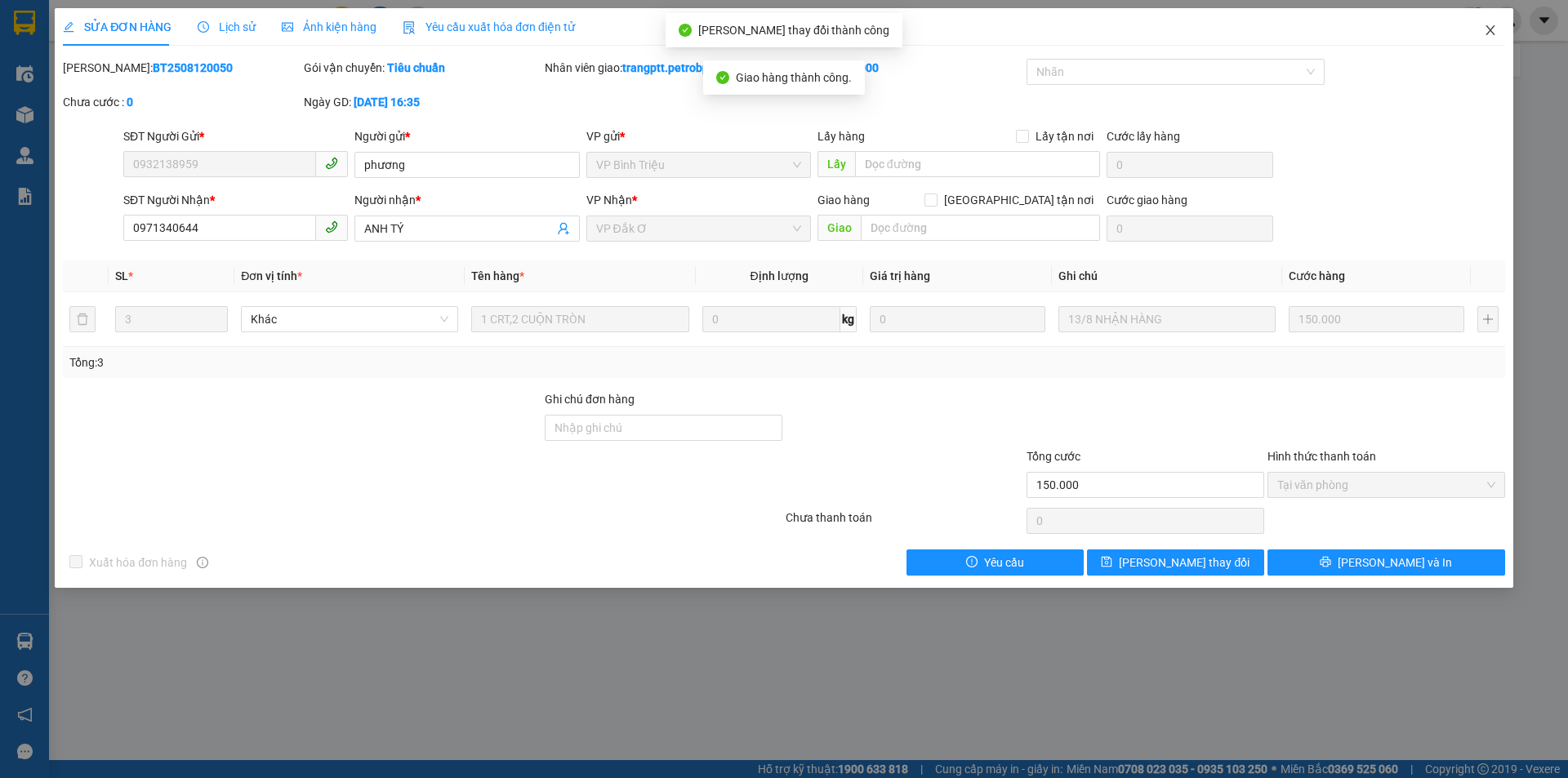
click at [1492, 30] on icon "close" at bounding box center [1490, 30] width 9 height 10
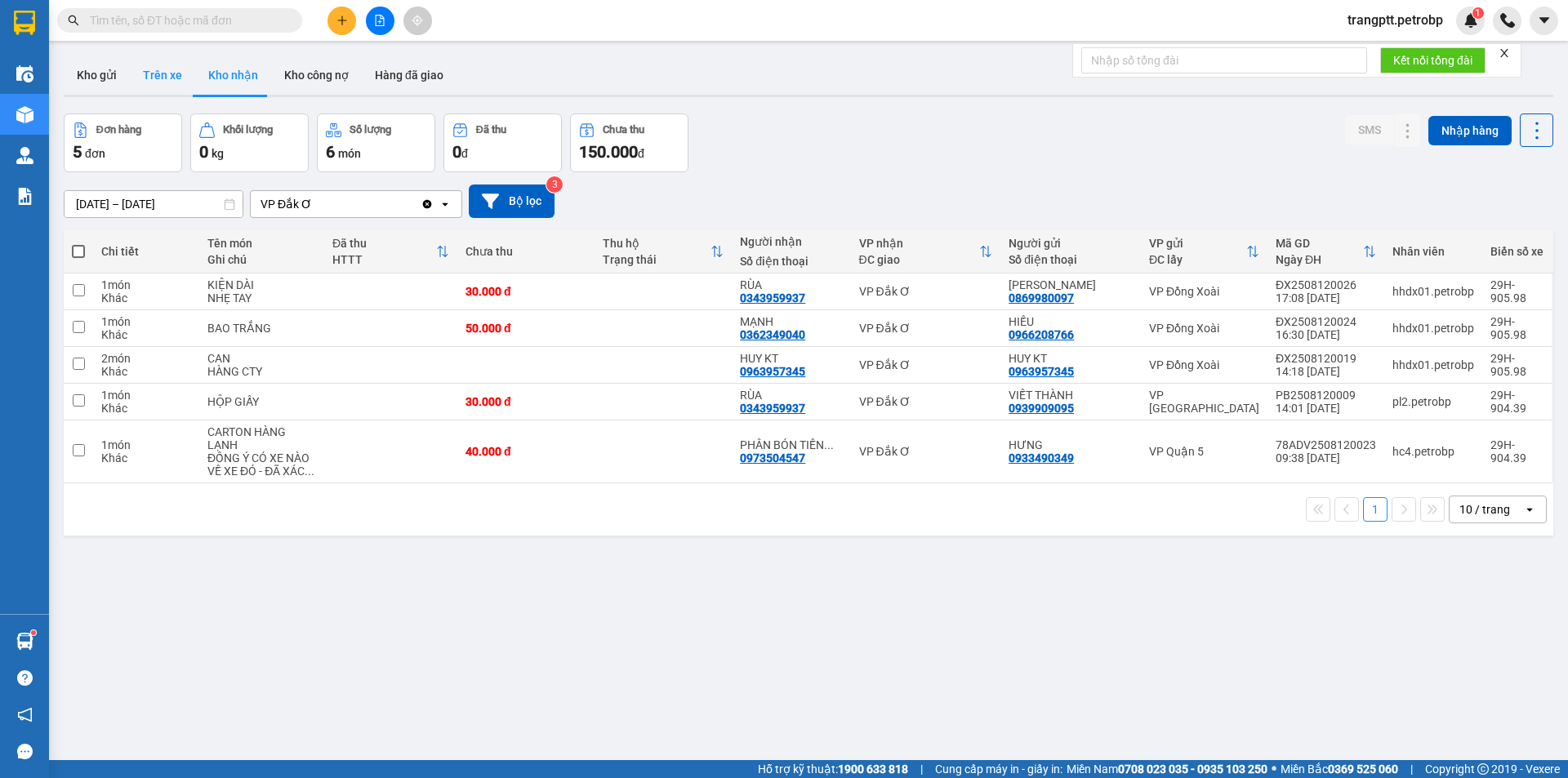
click at [157, 73] on button "Trên xe" at bounding box center [162, 75] width 65 height 39
type input "[DATE] – [DATE]"
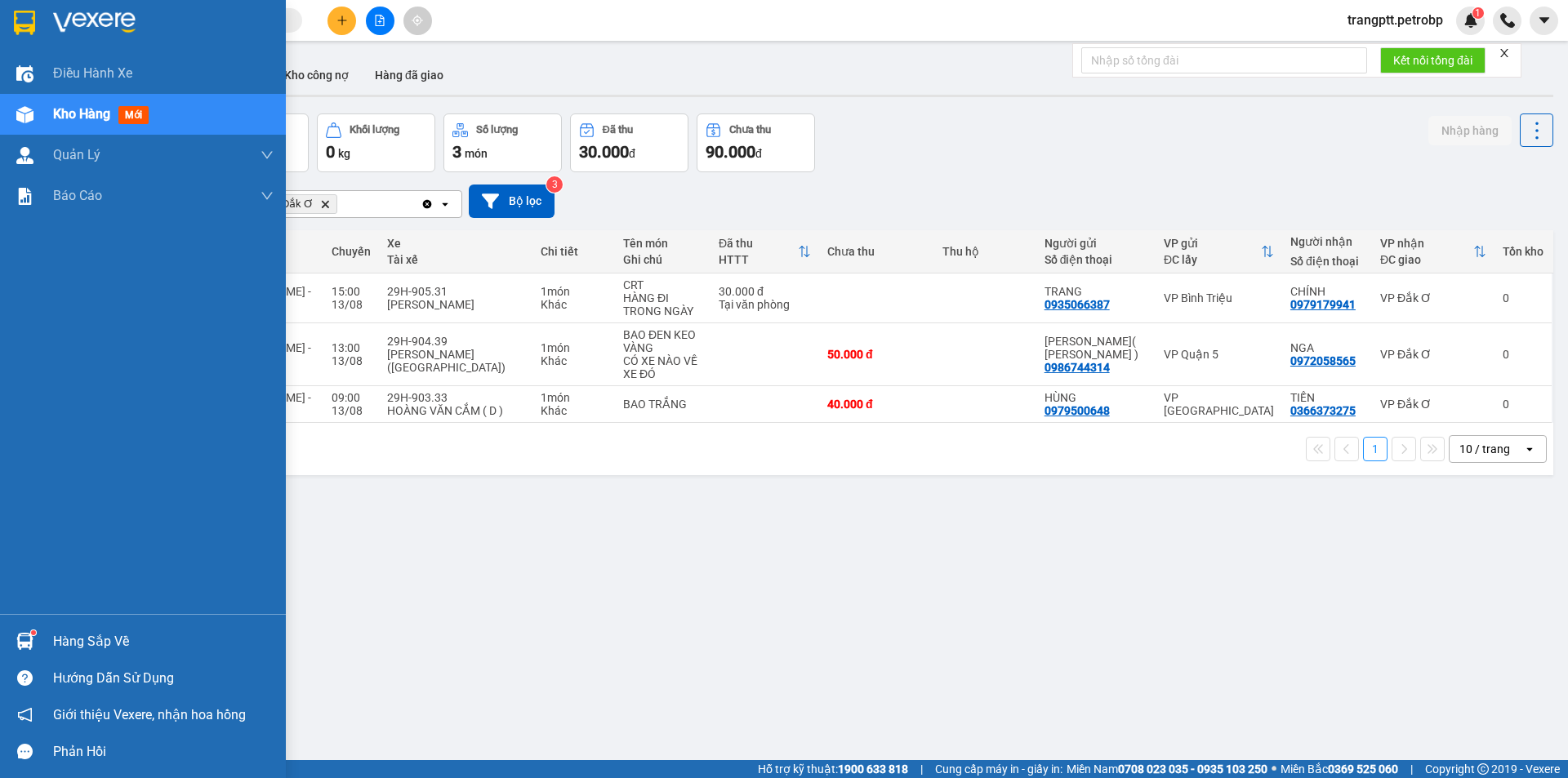
click at [93, 645] on div "Hàng sắp về" at bounding box center [163, 642] width 221 height 24
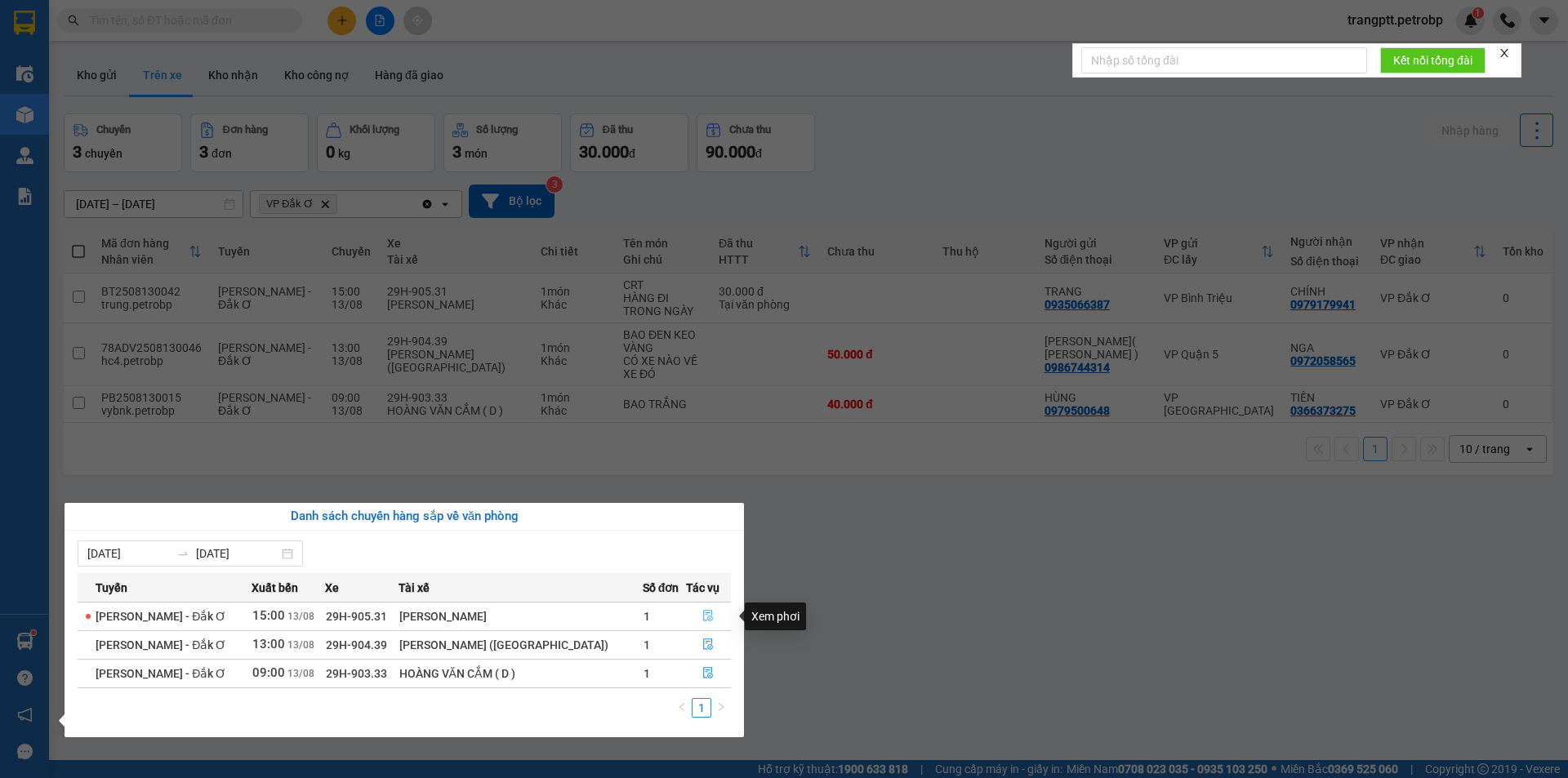
click at [708, 616] on icon "file-done" at bounding box center [708, 615] width 11 height 11
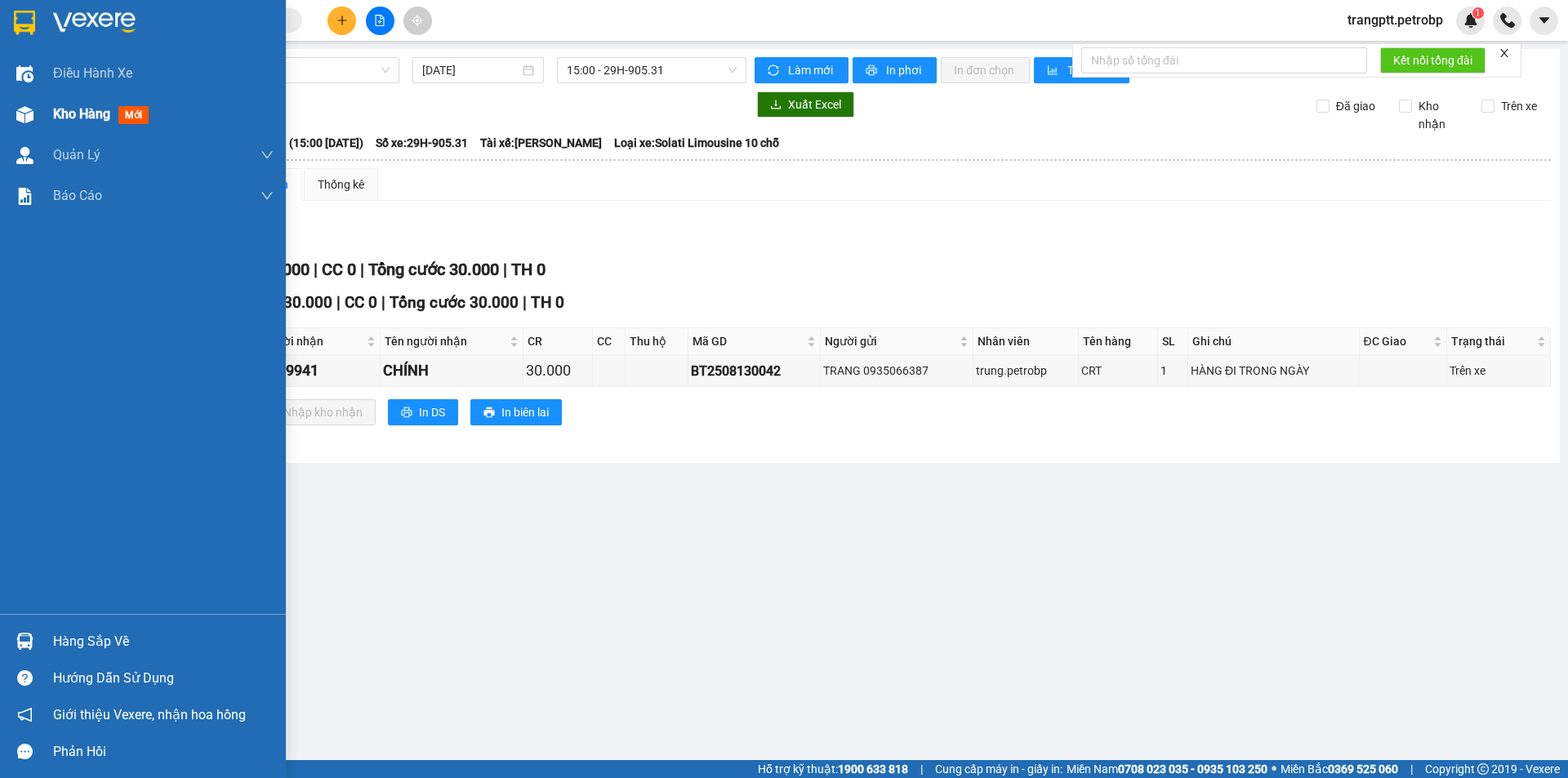
click at [76, 106] on span "Kho hàng" at bounding box center [82, 114] width 57 height 16
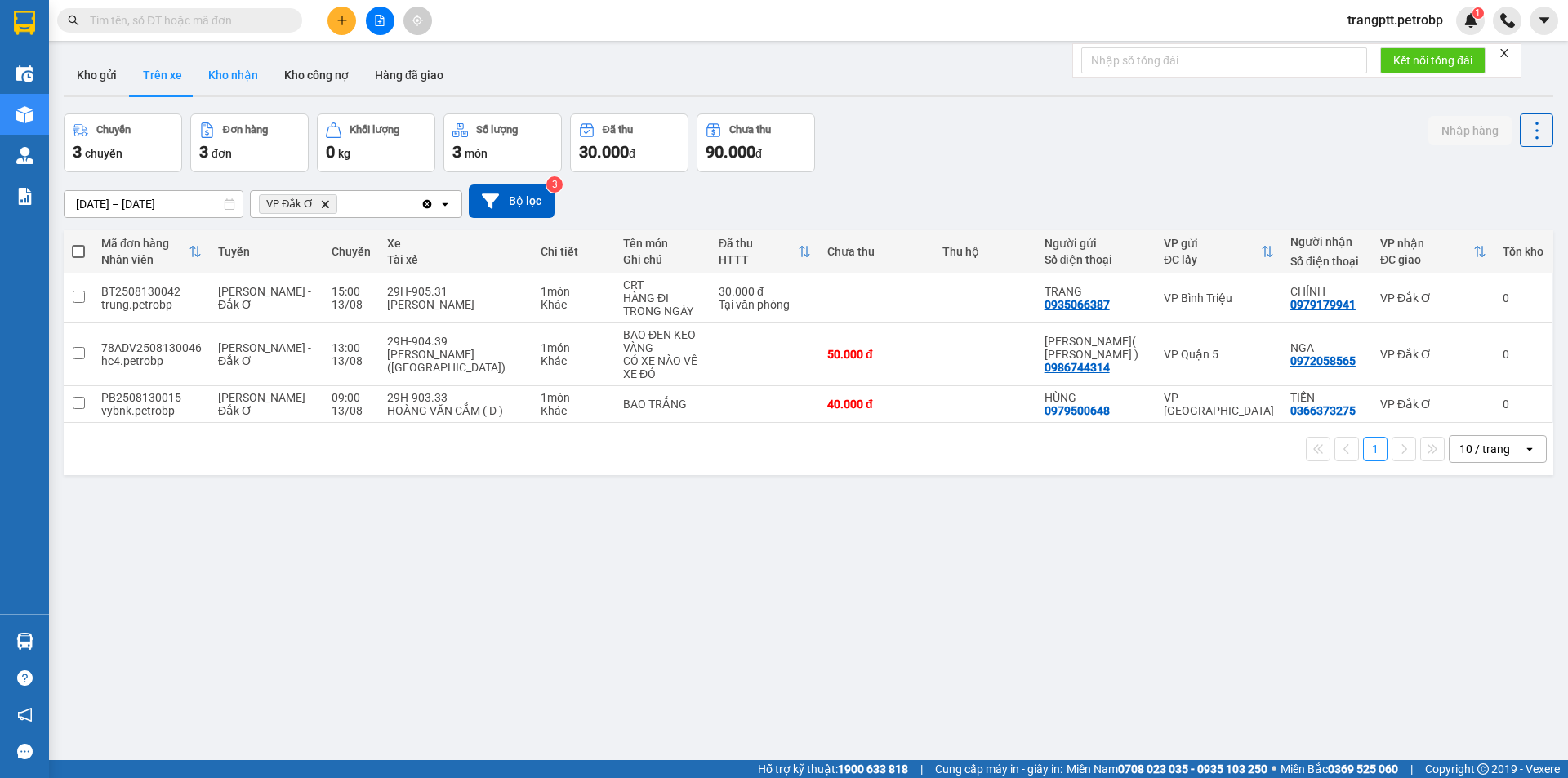
click at [229, 74] on button "Kho nhận" at bounding box center [233, 75] width 76 height 39
type input "[DATE] – [DATE]"
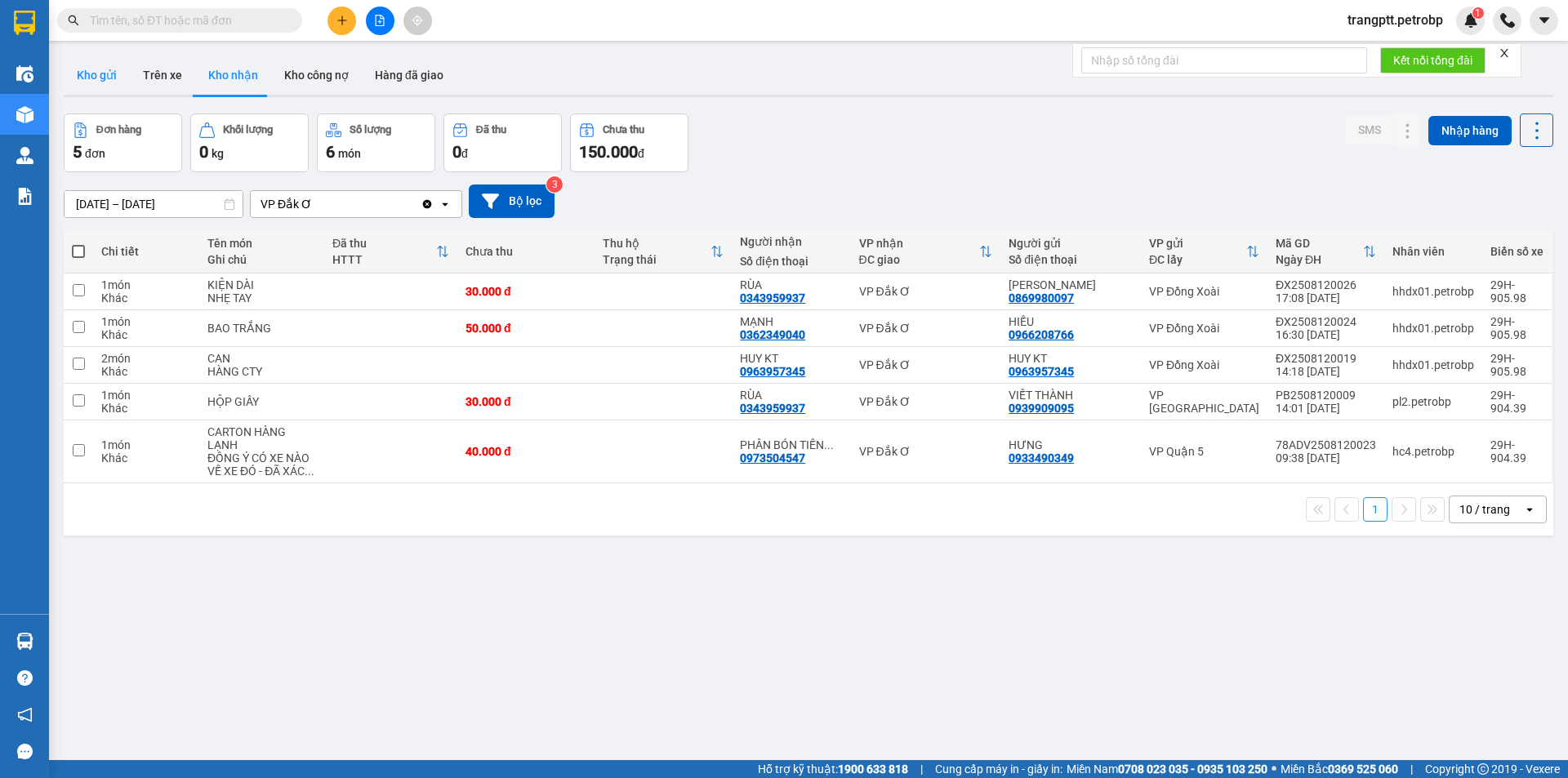
click at [98, 69] on button "Kho gửi" at bounding box center [96, 75] width 66 height 39
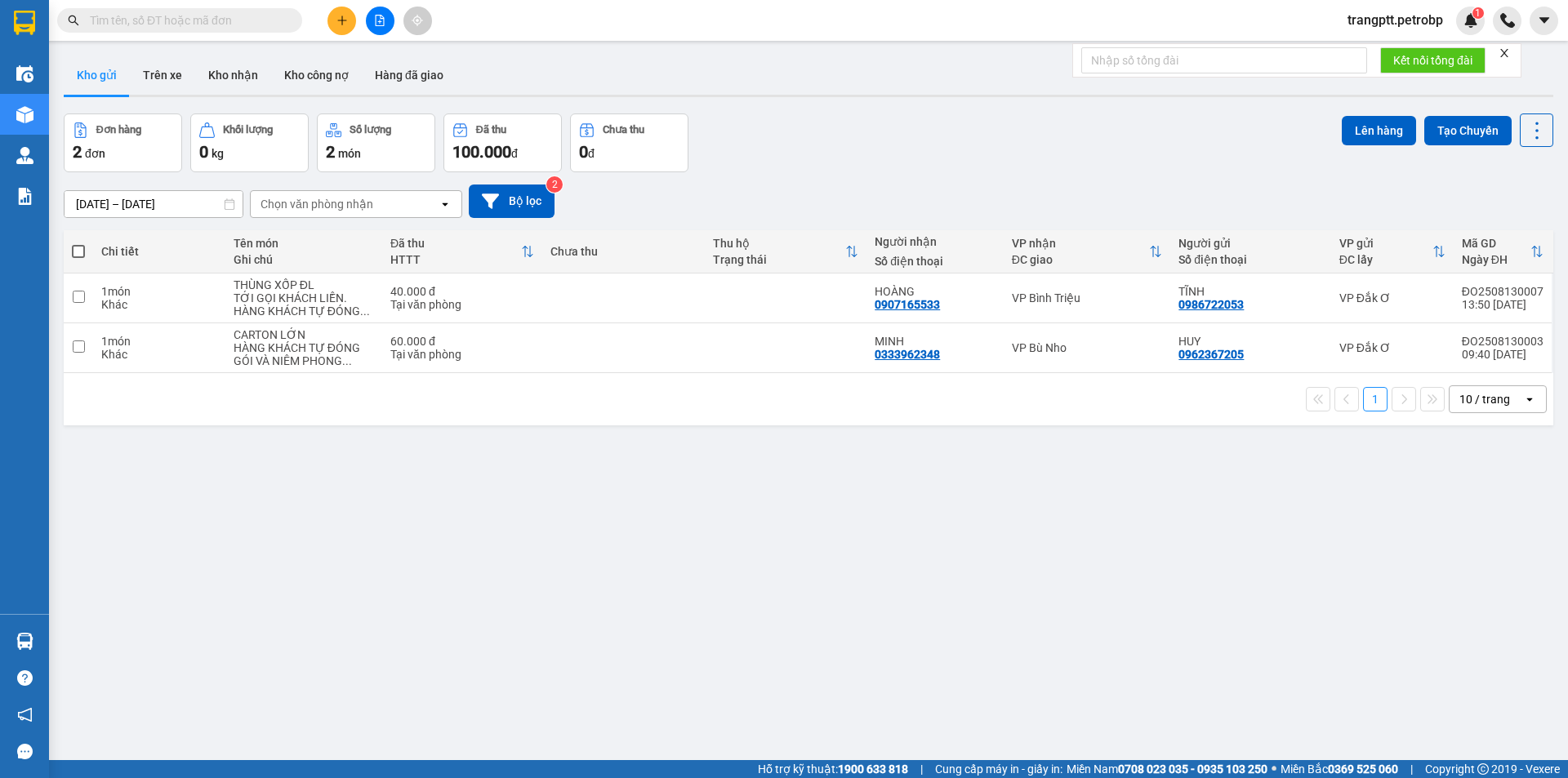
click at [81, 249] on span at bounding box center [78, 251] width 13 height 13
click at [78, 243] on input "checkbox" at bounding box center [78, 243] width 0 height 0
checkbox input "true"
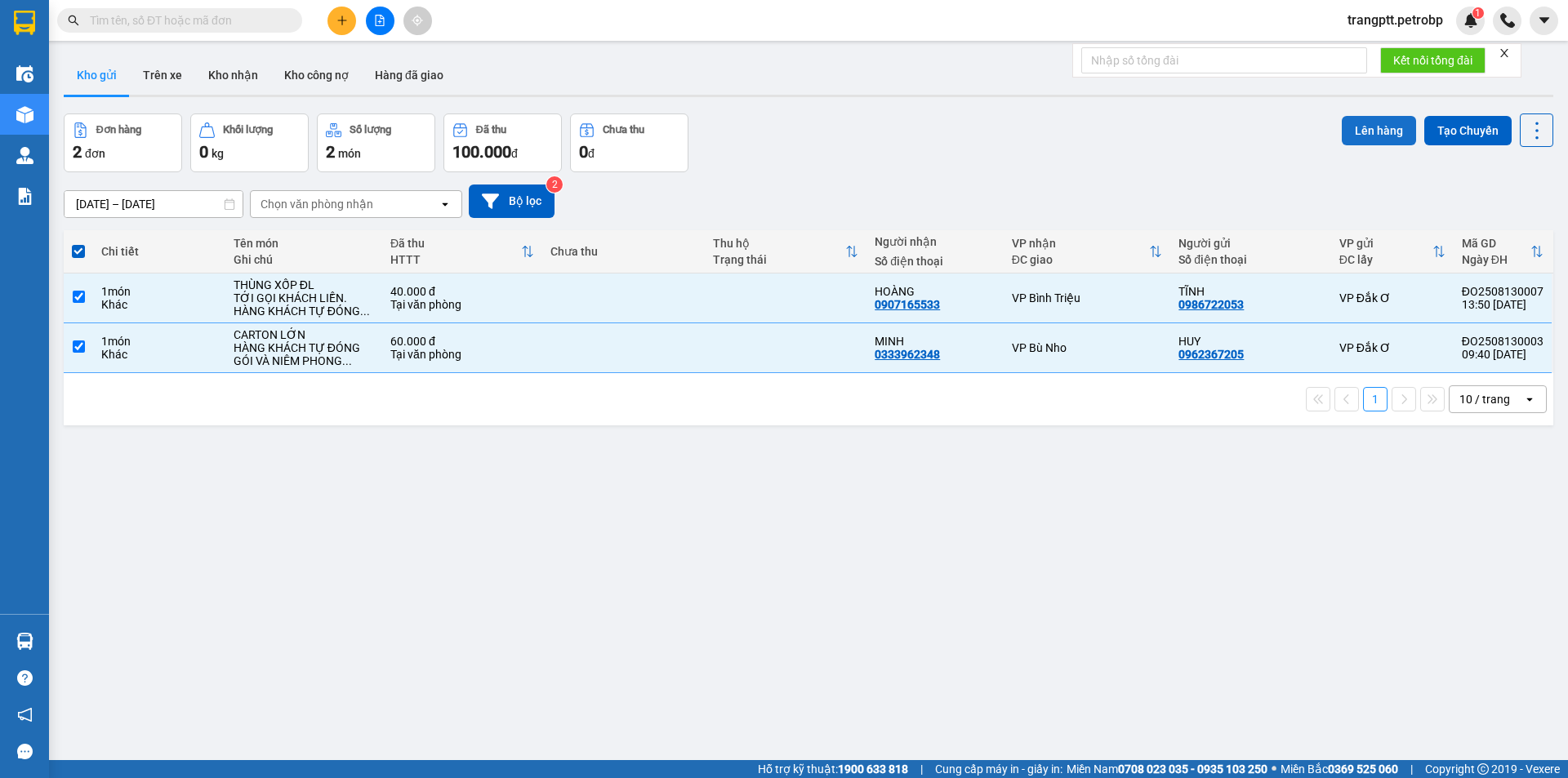
click at [1366, 127] on button "Lên hàng" at bounding box center [1379, 131] width 75 height 30
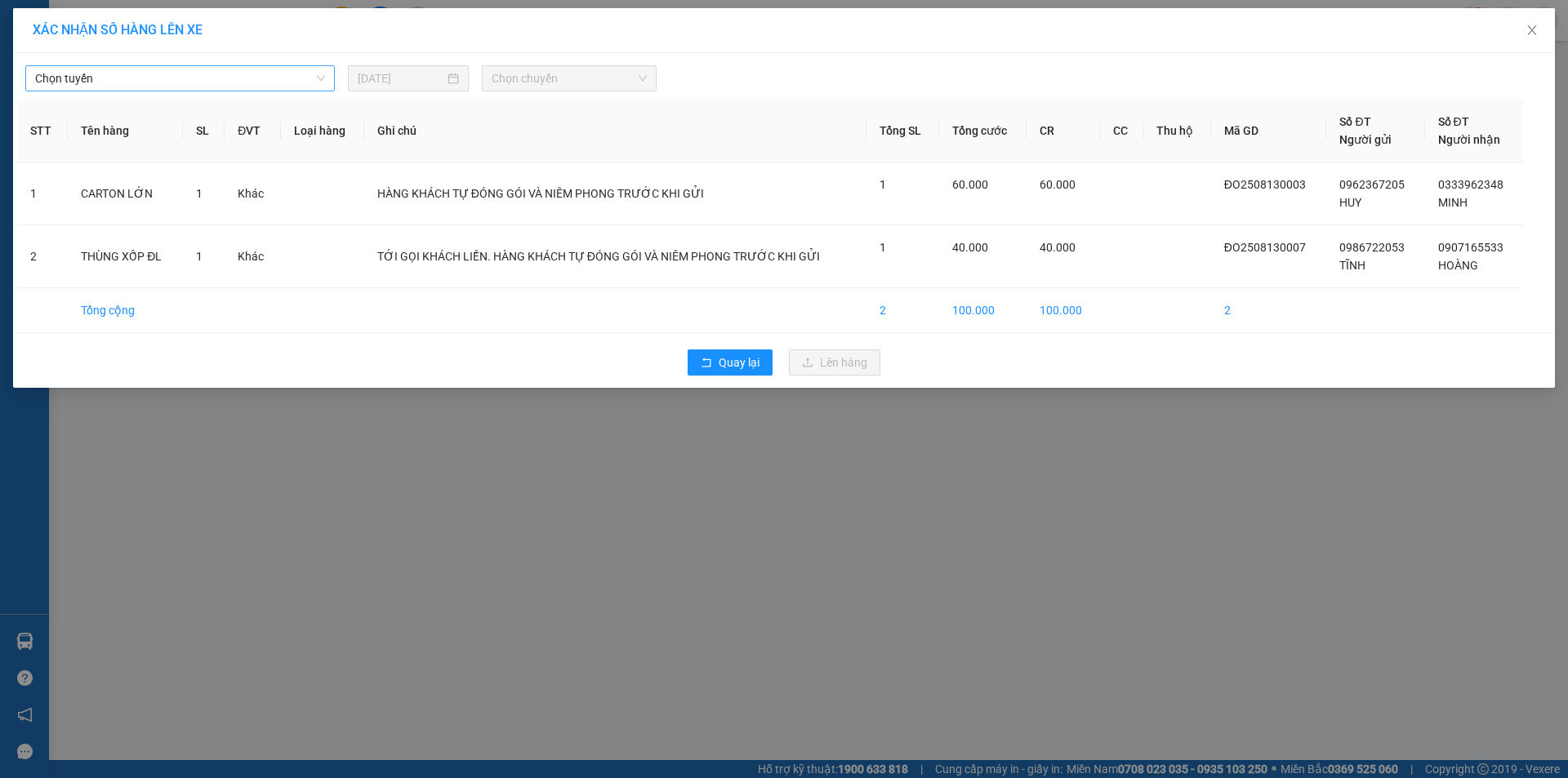
click at [155, 76] on span "Chọn tuyến" at bounding box center [180, 78] width 290 height 24
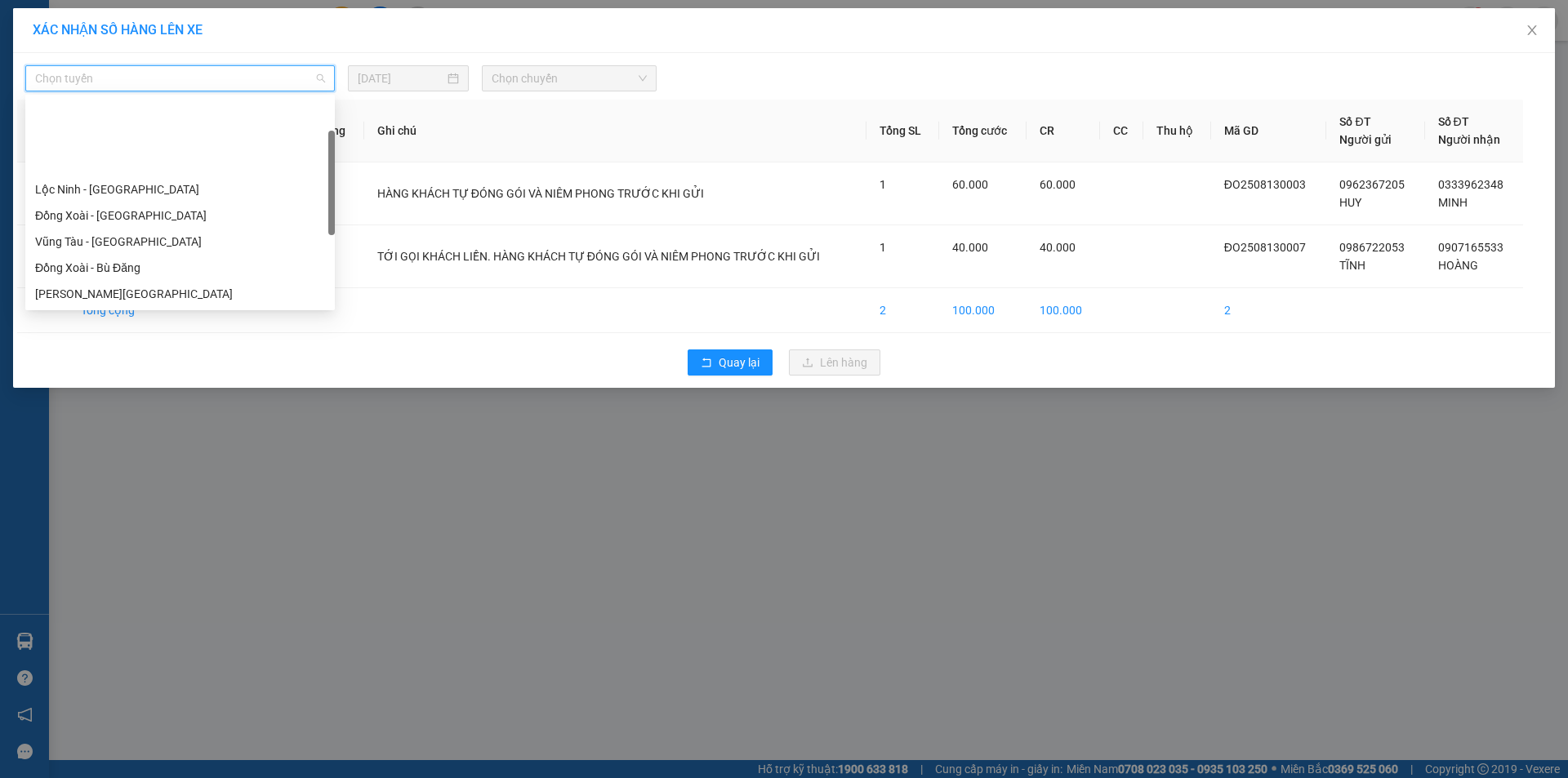
scroll to position [313, 0]
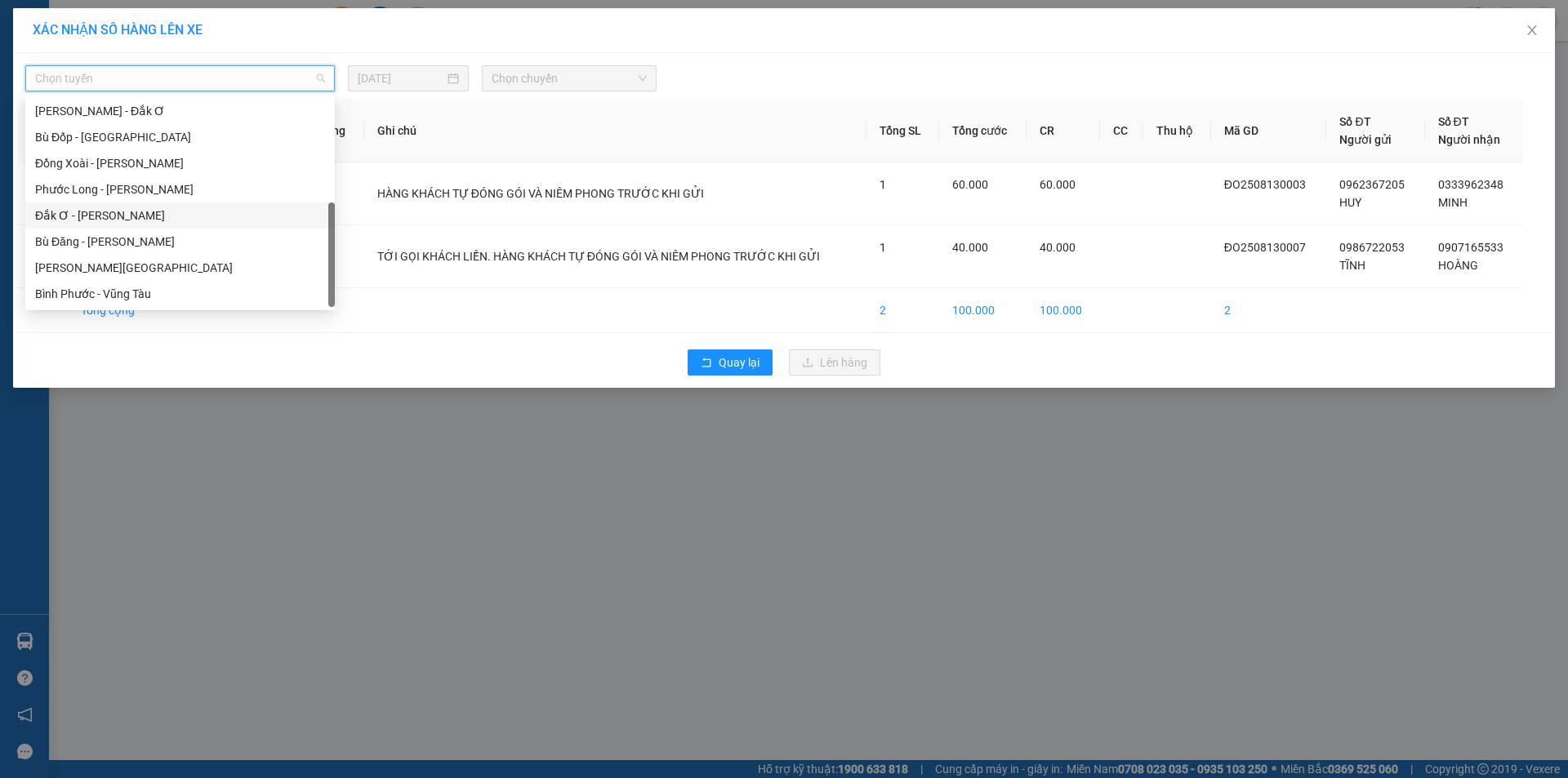
click at [101, 214] on div "Đắk Ơ - [PERSON_NAME]" at bounding box center [180, 215] width 290 height 18
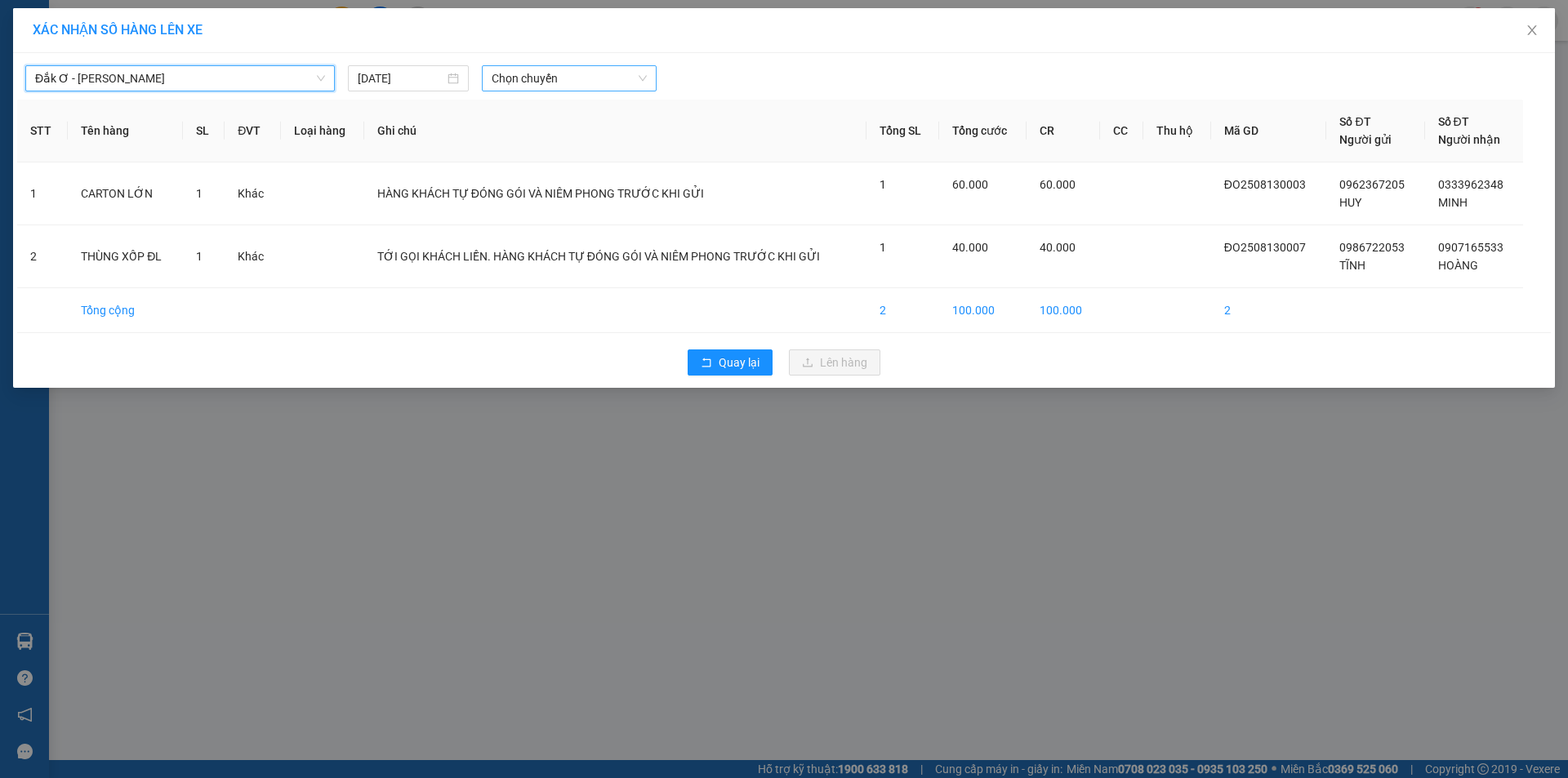
click at [554, 72] on span "Chọn chuyến" at bounding box center [569, 78] width 155 height 24
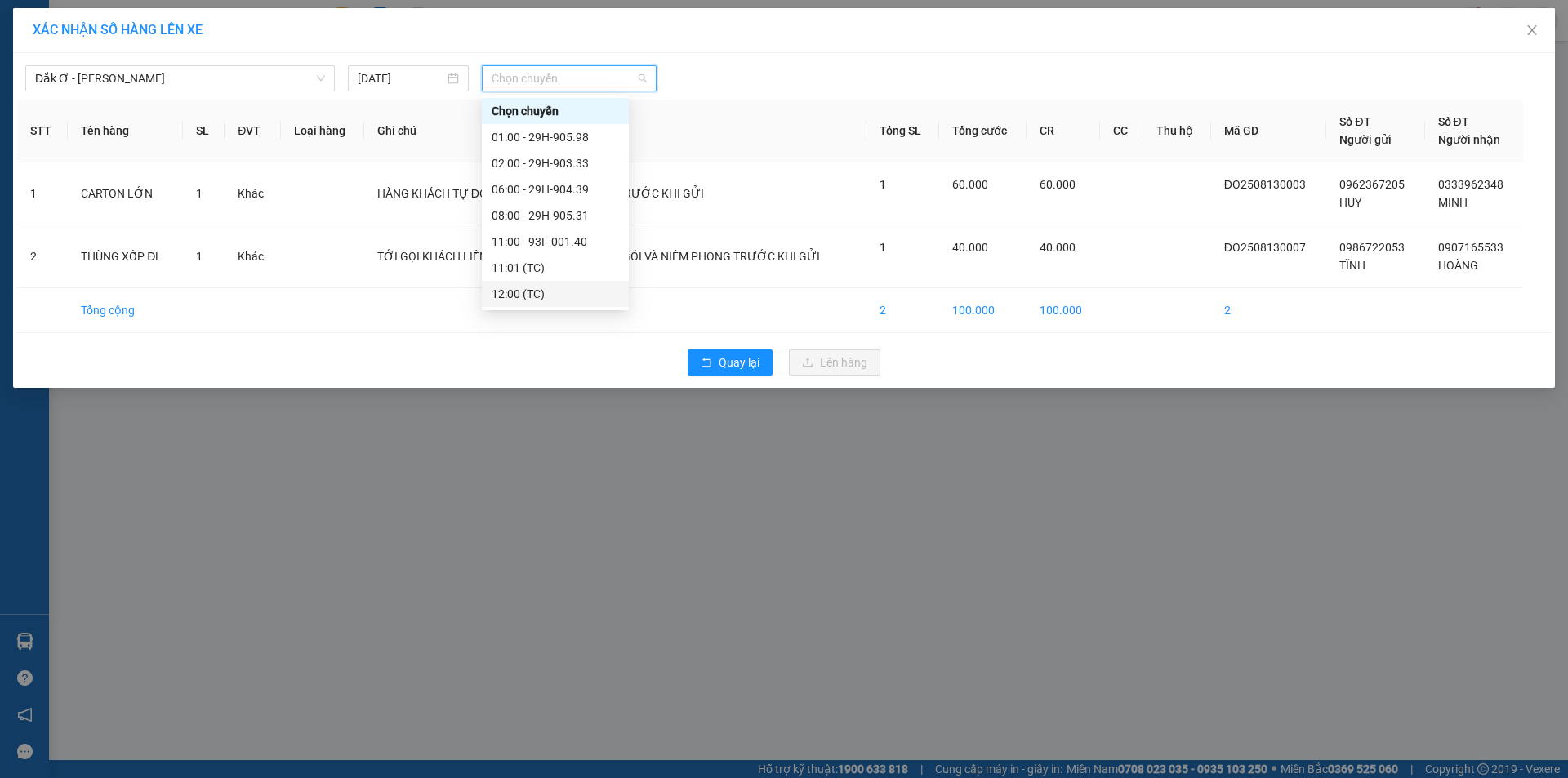
scroll to position [104, 0]
click at [544, 239] on div "15:00 - 29H-903.33" at bounding box center [555, 241] width 128 height 18
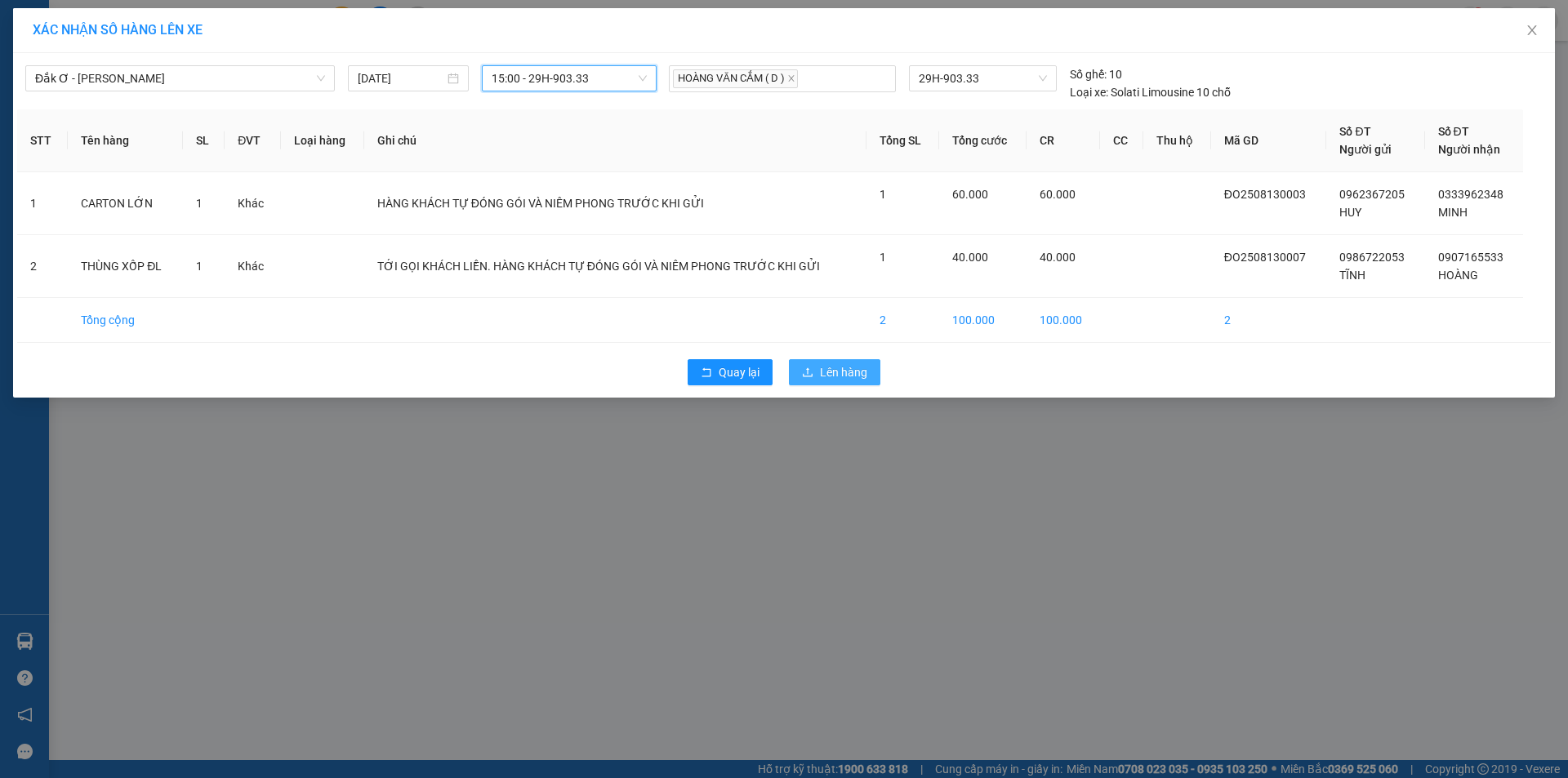
click at [834, 376] on span "Lên hàng" at bounding box center [844, 372] width 48 height 18
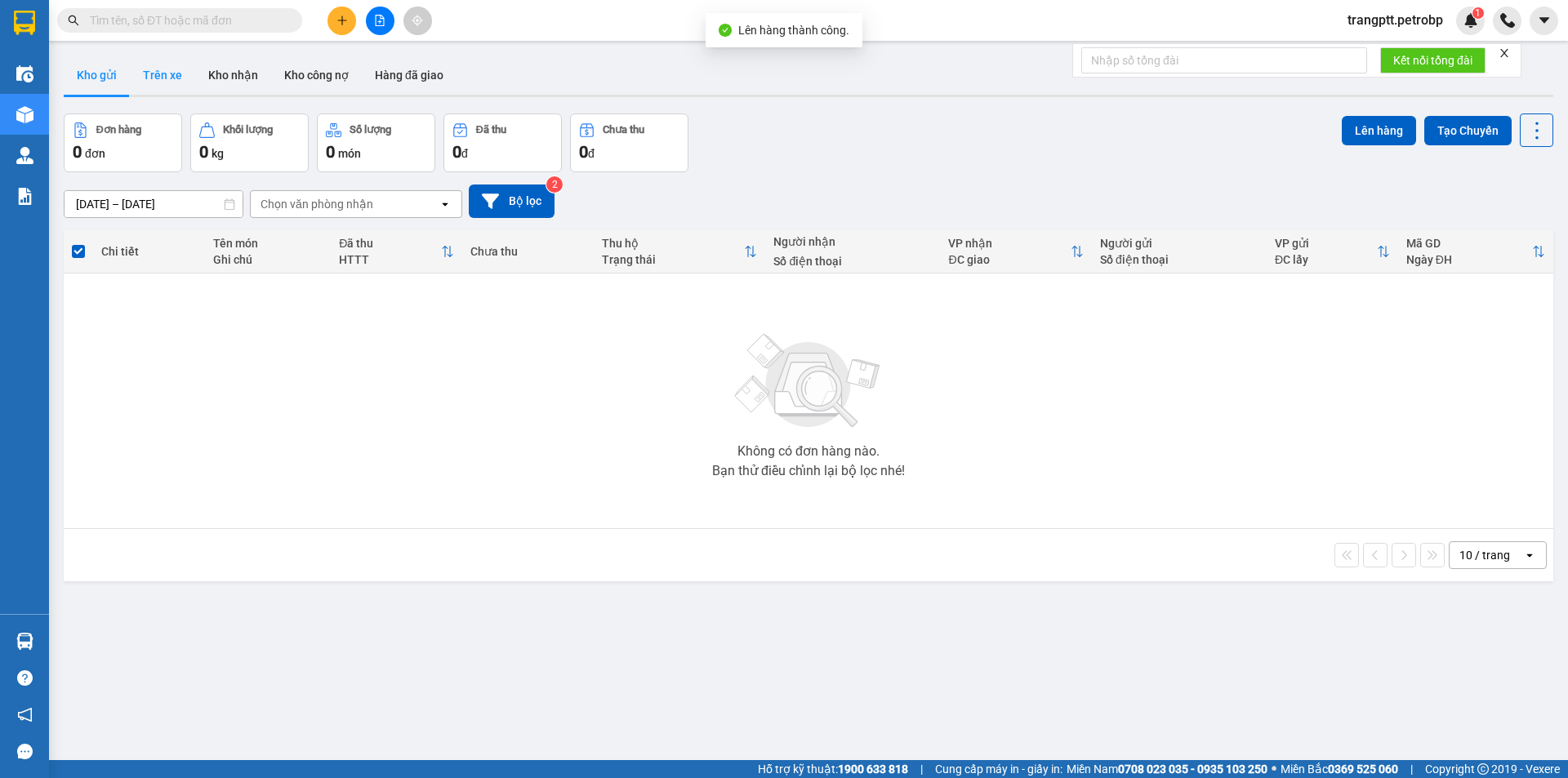
click at [170, 76] on button "Trên xe" at bounding box center [162, 75] width 65 height 39
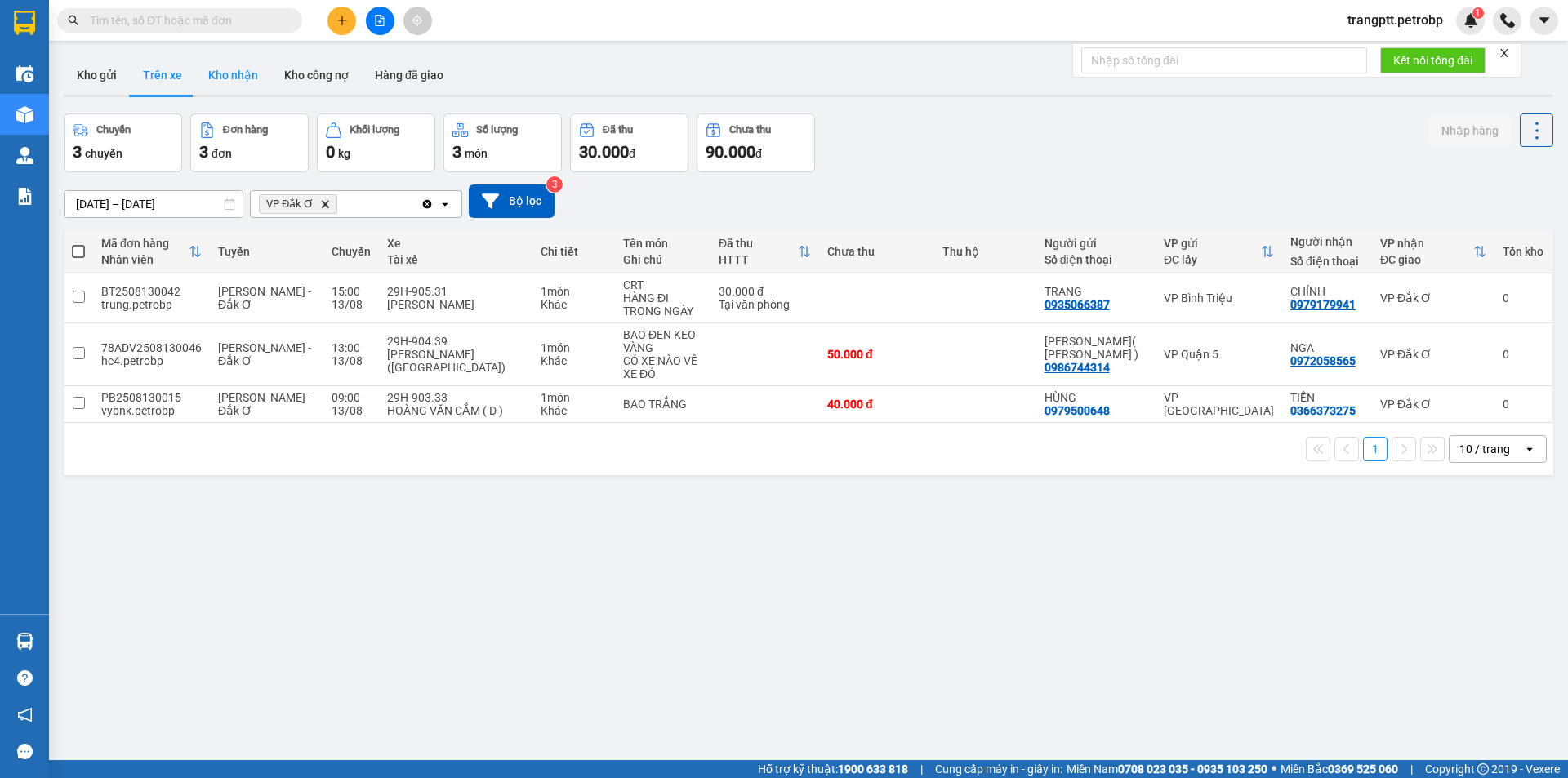
click at [235, 71] on button "Kho nhận" at bounding box center [233, 75] width 76 height 39
type input "[DATE] – [DATE]"
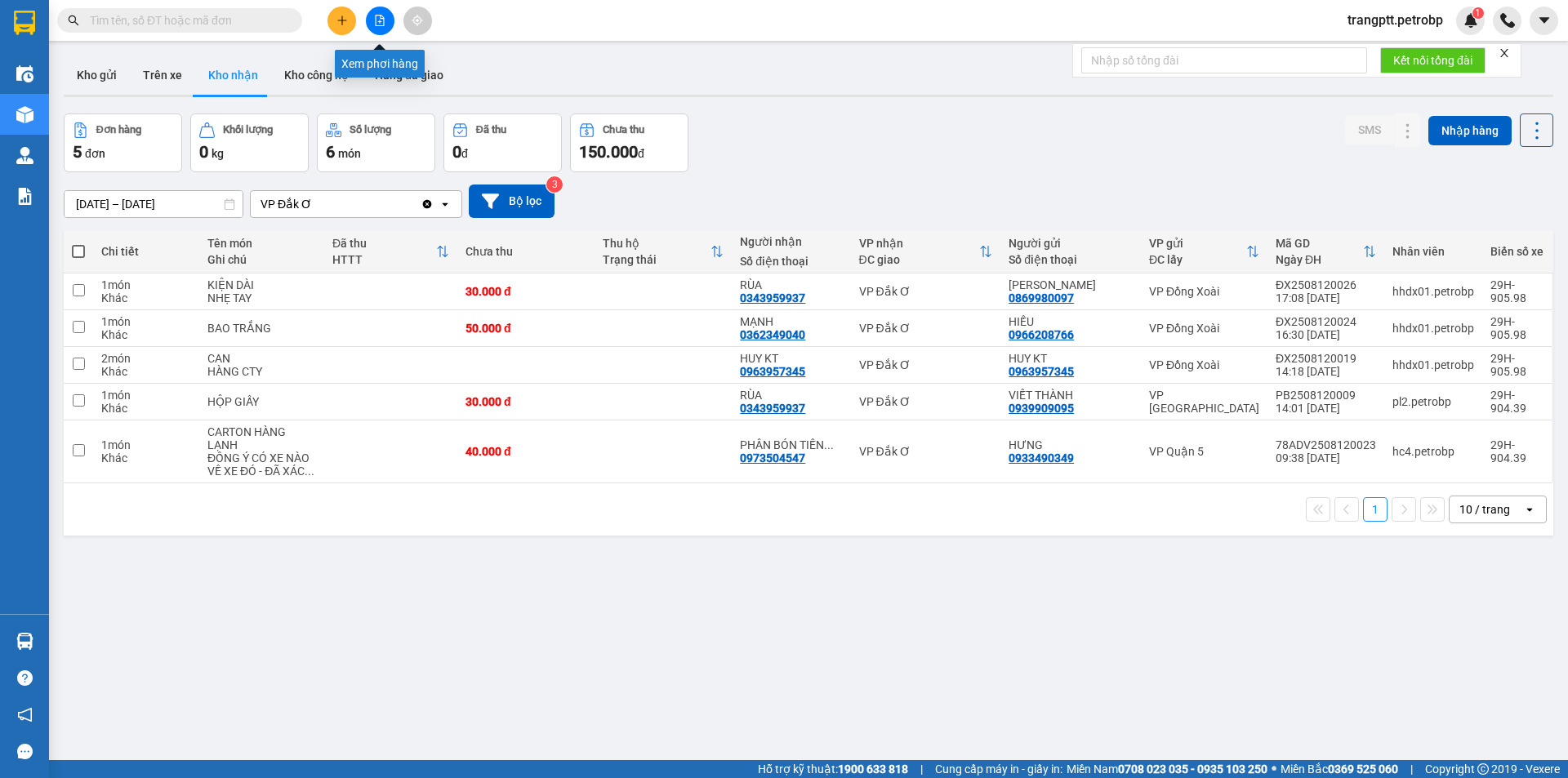
click at [377, 16] on icon "file-add" at bounding box center [380, 20] width 11 height 11
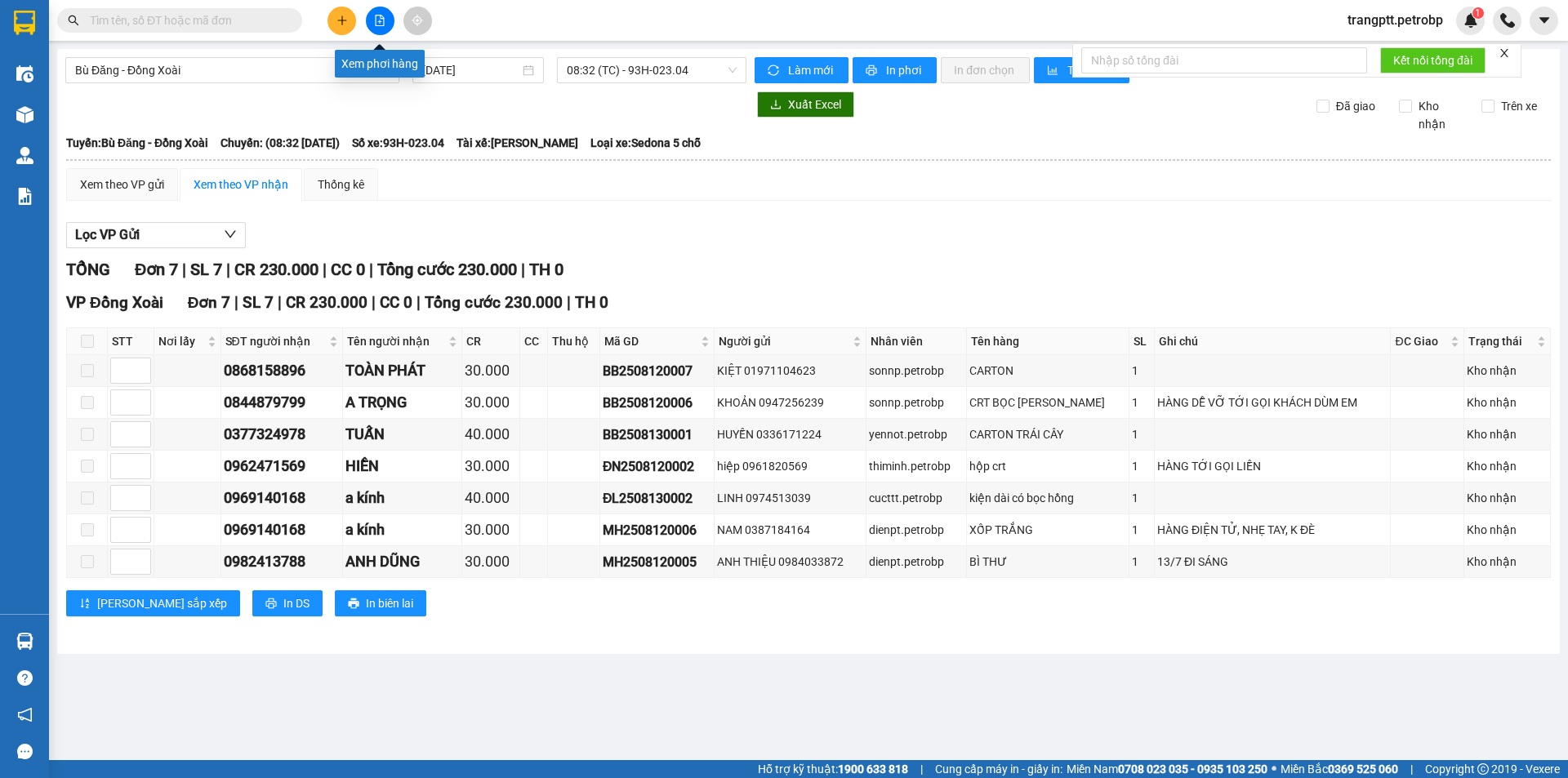
click at [375, 23] on icon "file-add" at bounding box center [380, 20] width 11 height 11
click at [205, 69] on span "Bù Đăng - Đồng Xoài" at bounding box center [232, 70] width 314 height 24
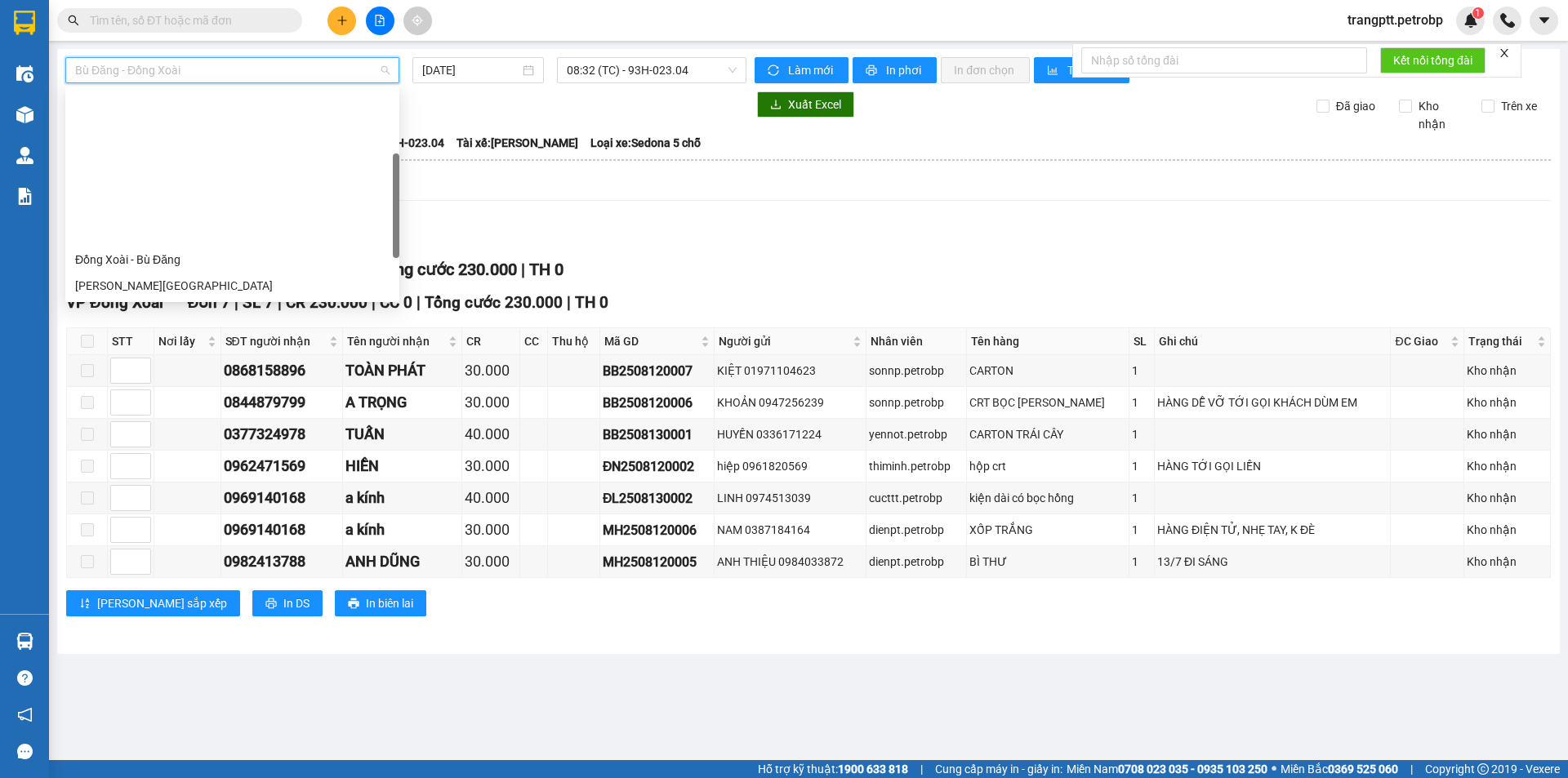
scroll to position [313, 0]
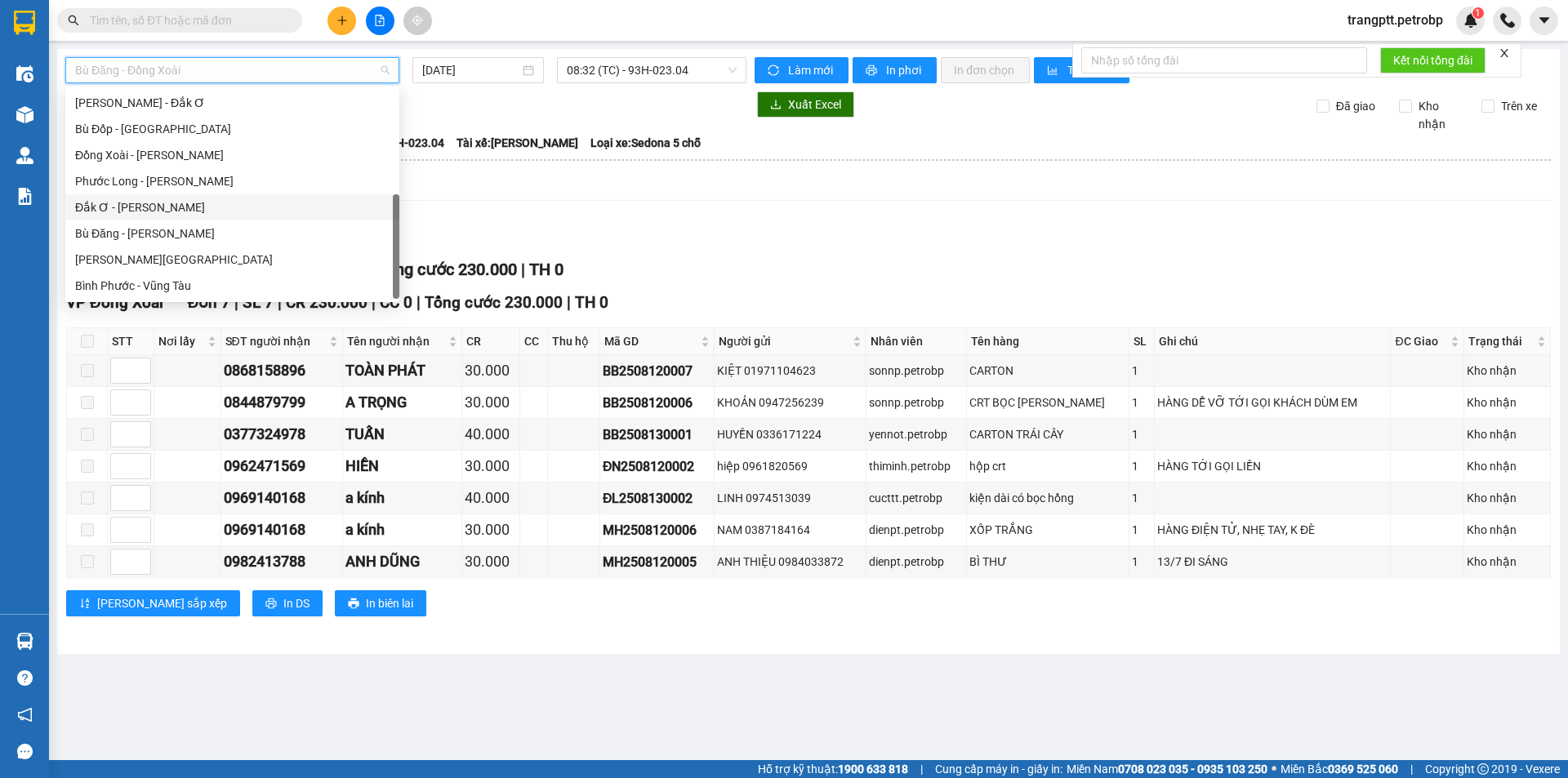
click at [133, 208] on div "Đắk Ơ - [PERSON_NAME]" at bounding box center [232, 207] width 314 height 18
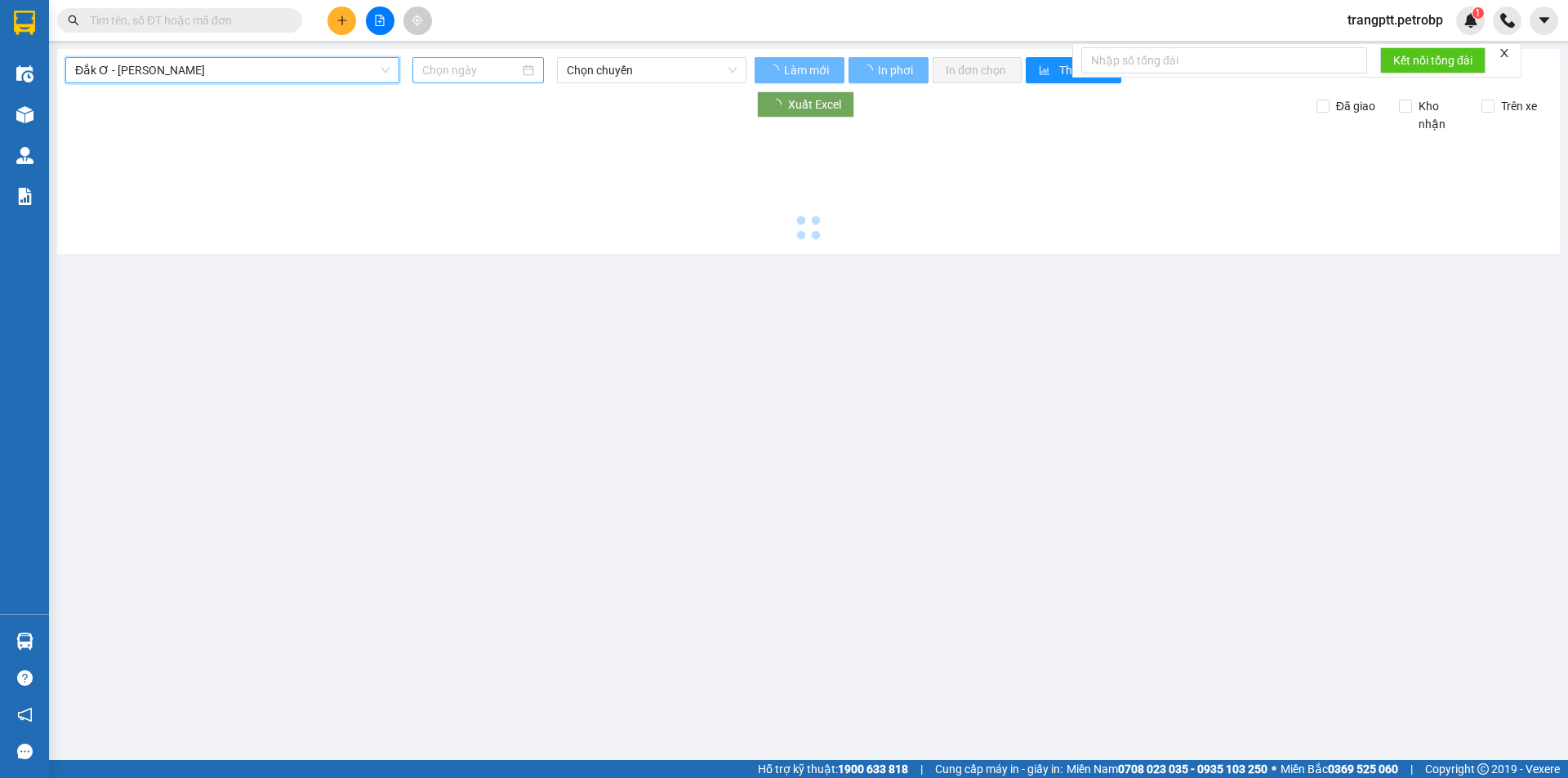
type input "[DATE]"
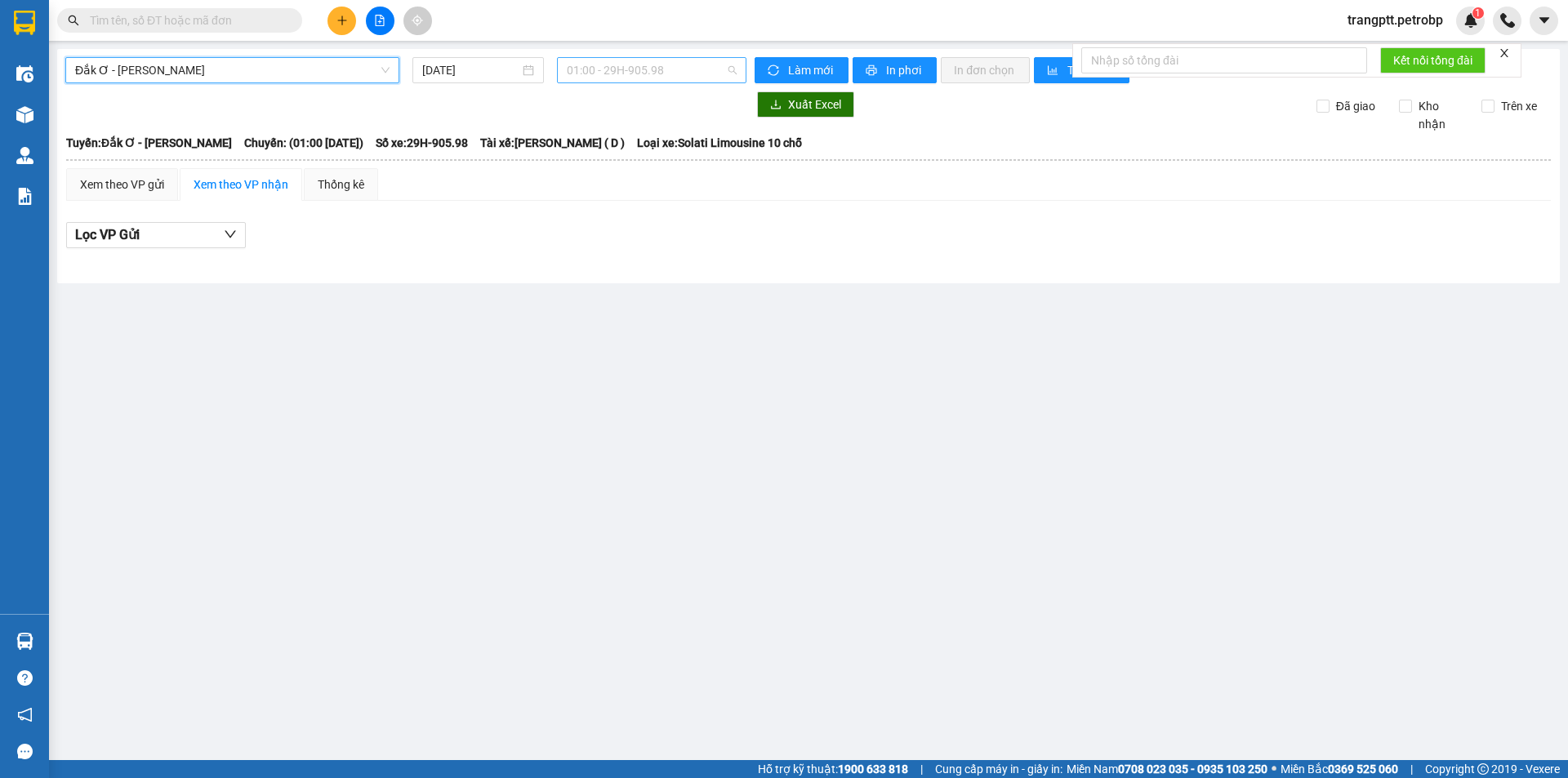
click at [610, 60] on span "01:00 - 29H-905.98" at bounding box center [652, 70] width 170 height 24
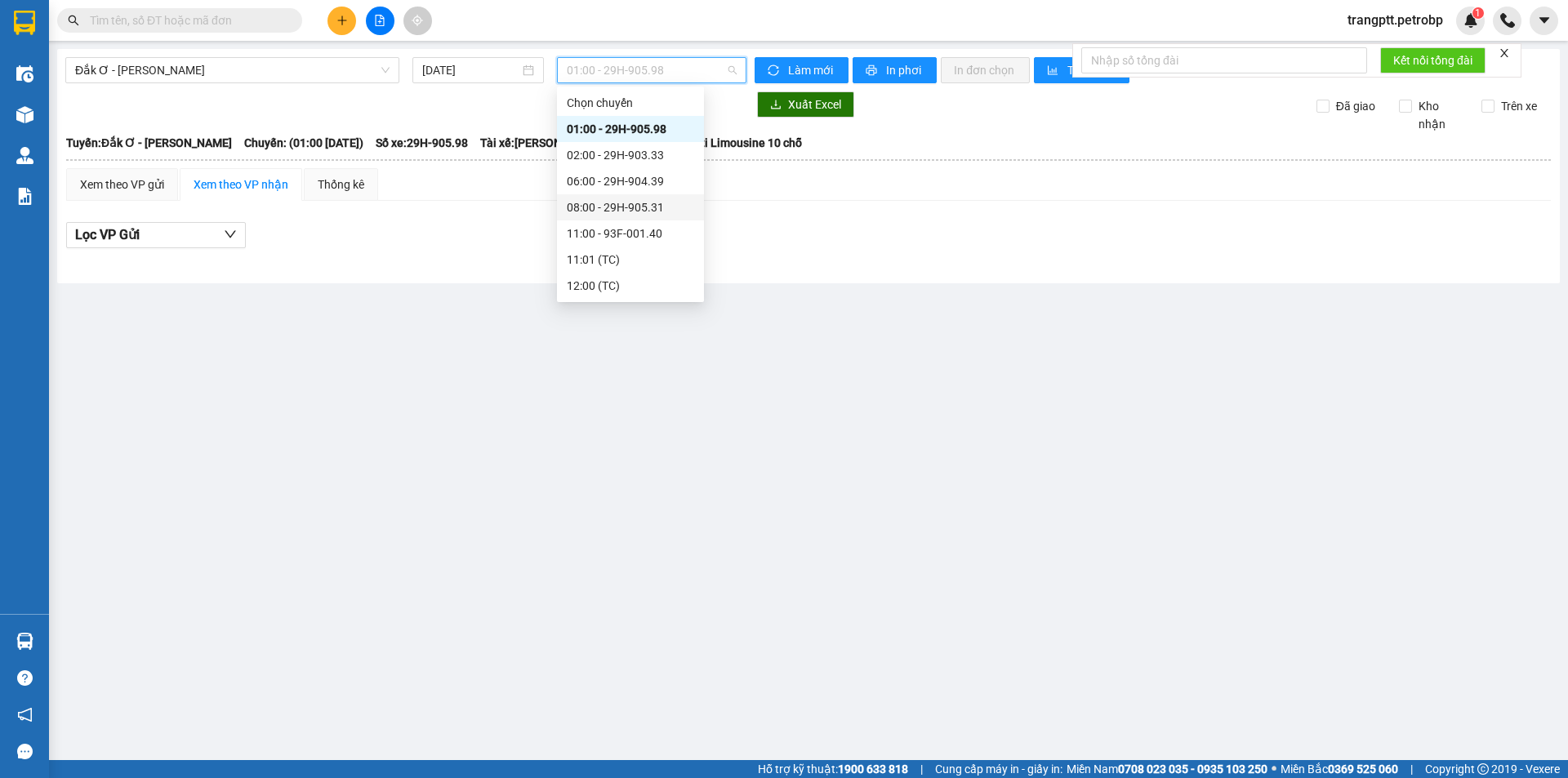
click at [645, 204] on div "08:00 - 29H-905.31" at bounding box center [631, 207] width 128 height 18
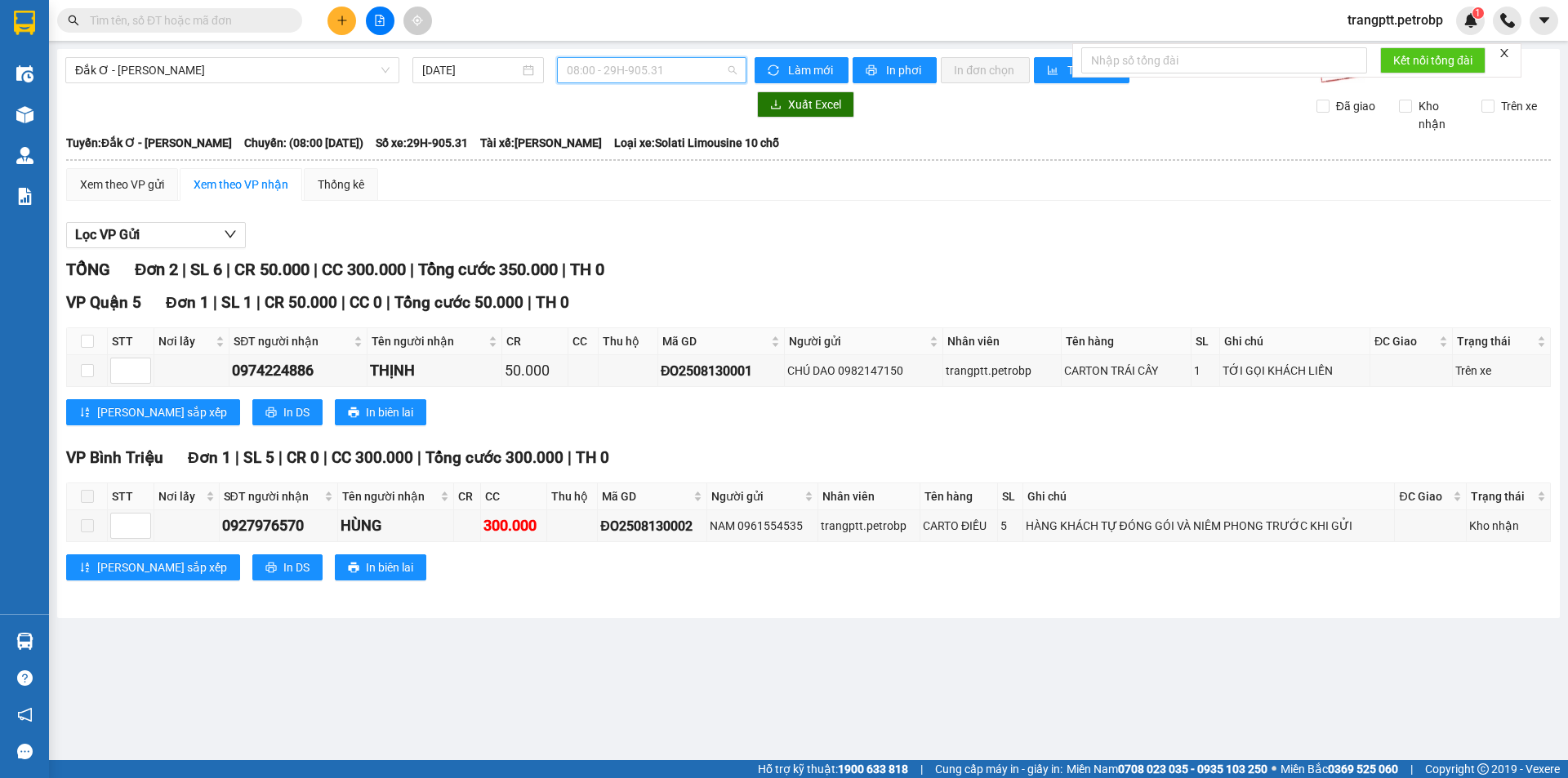
click at [652, 75] on span "08:00 - 29H-905.31" at bounding box center [652, 70] width 170 height 24
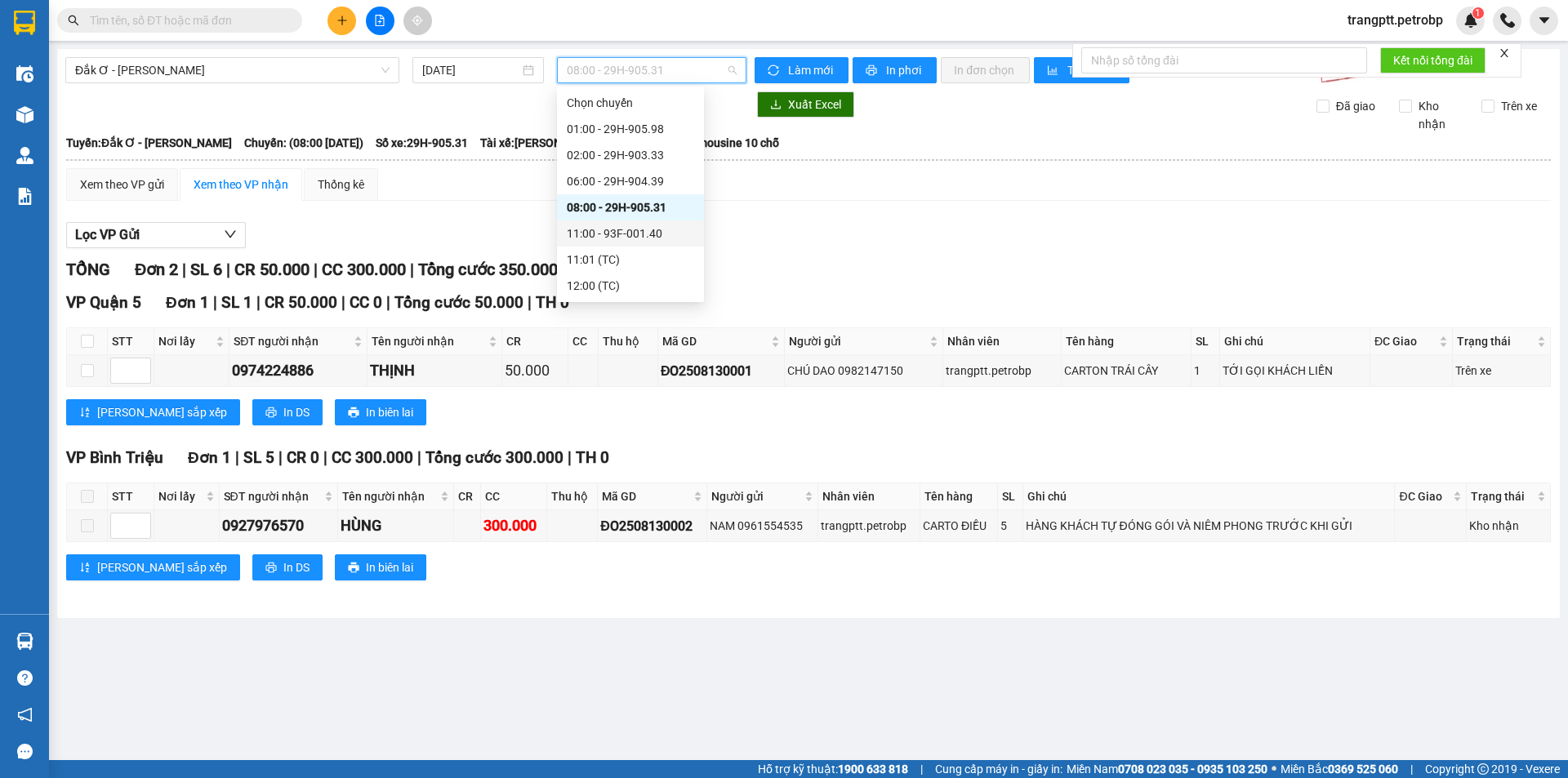
click at [618, 230] on div "11:00 - 93F-001.40" at bounding box center [631, 234] width 128 height 18
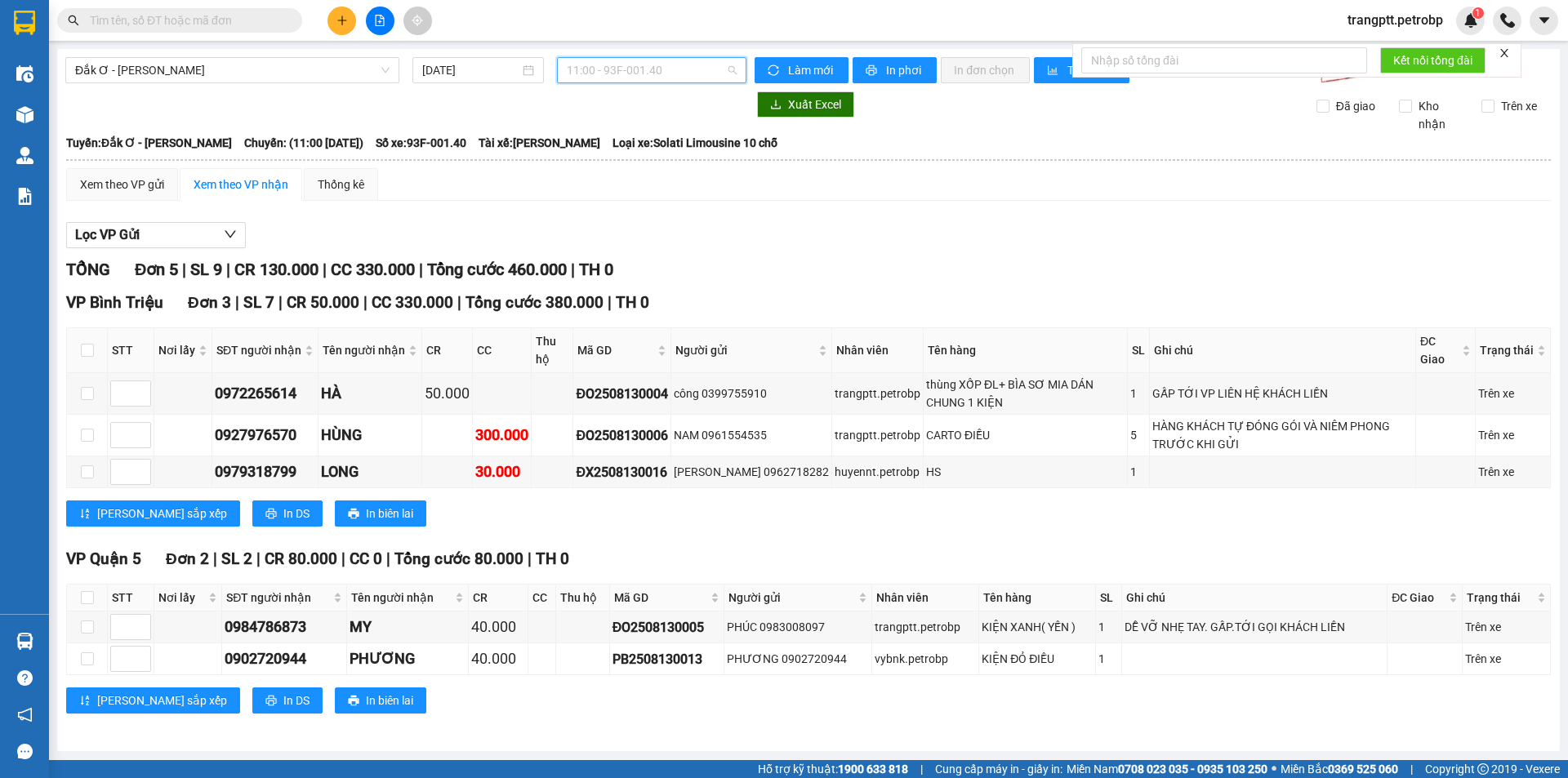
click at [631, 67] on span "11:00 - 93F-001.40" at bounding box center [652, 70] width 170 height 24
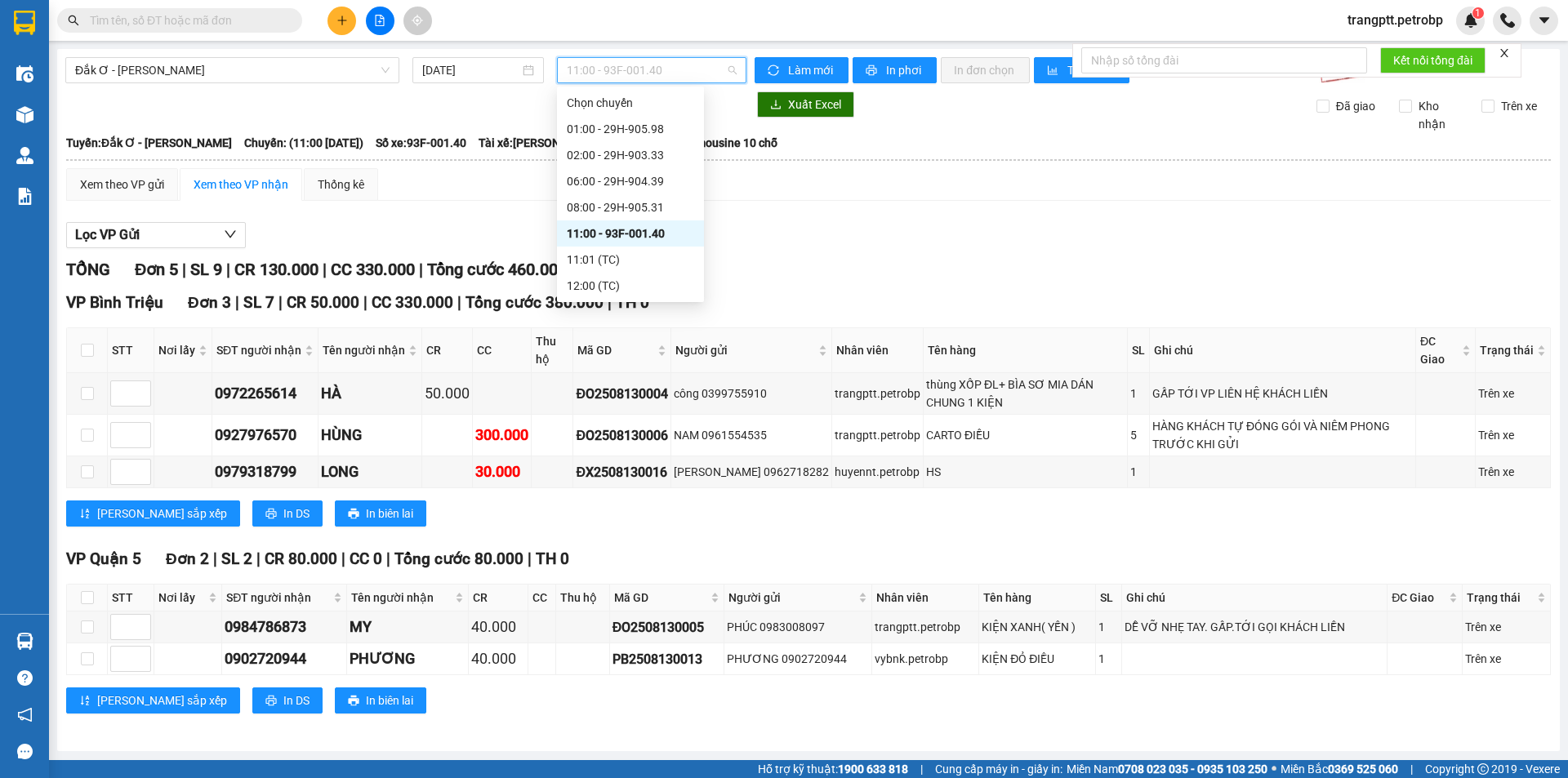
scroll to position [104, 0]
click at [616, 230] on div "15:00 - 29H-903.33" at bounding box center [631, 234] width 128 height 18
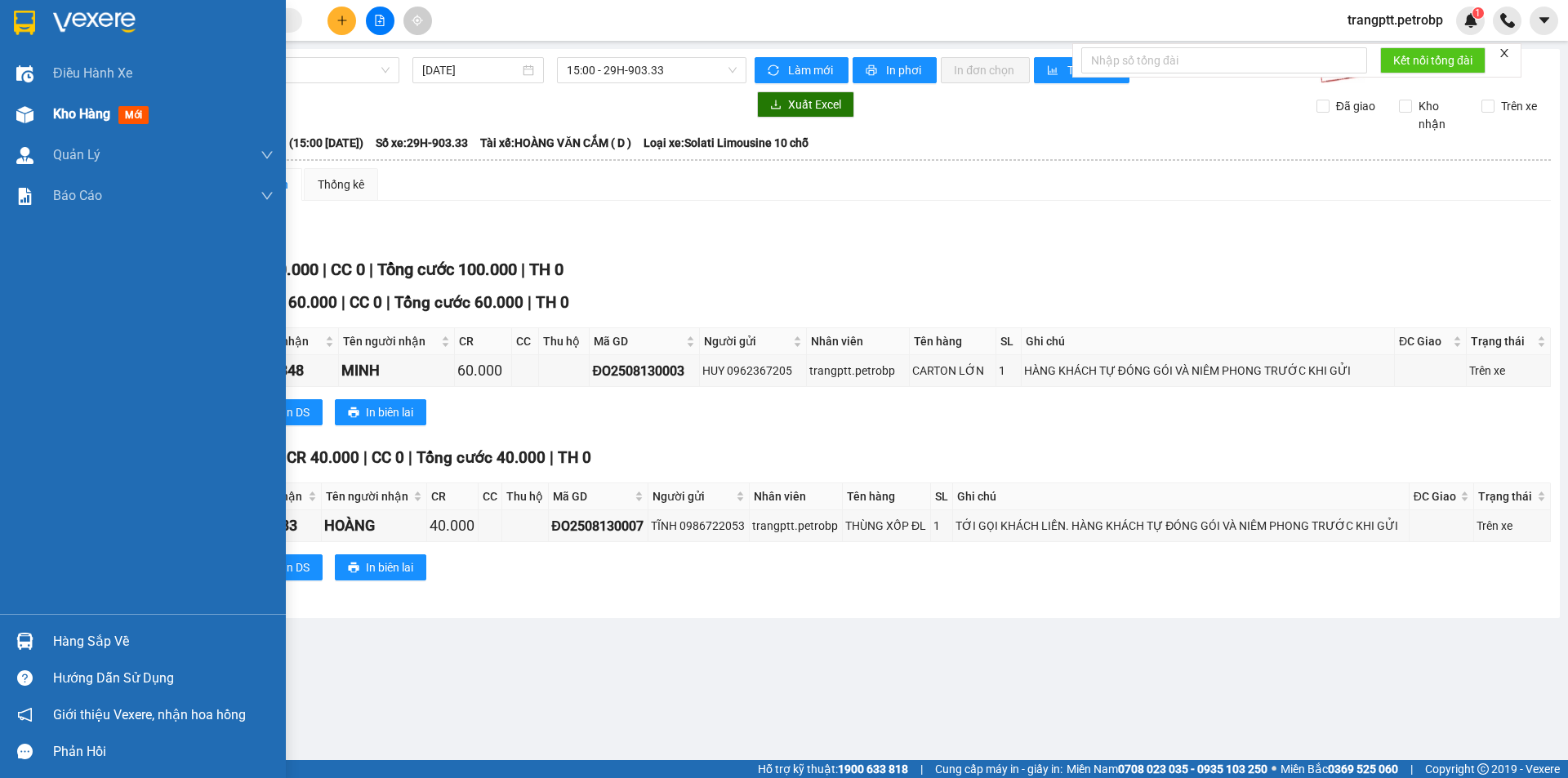
click at [69, 111] on span "Kho hàng" at bounding box center [82, 114] width 57 height 16
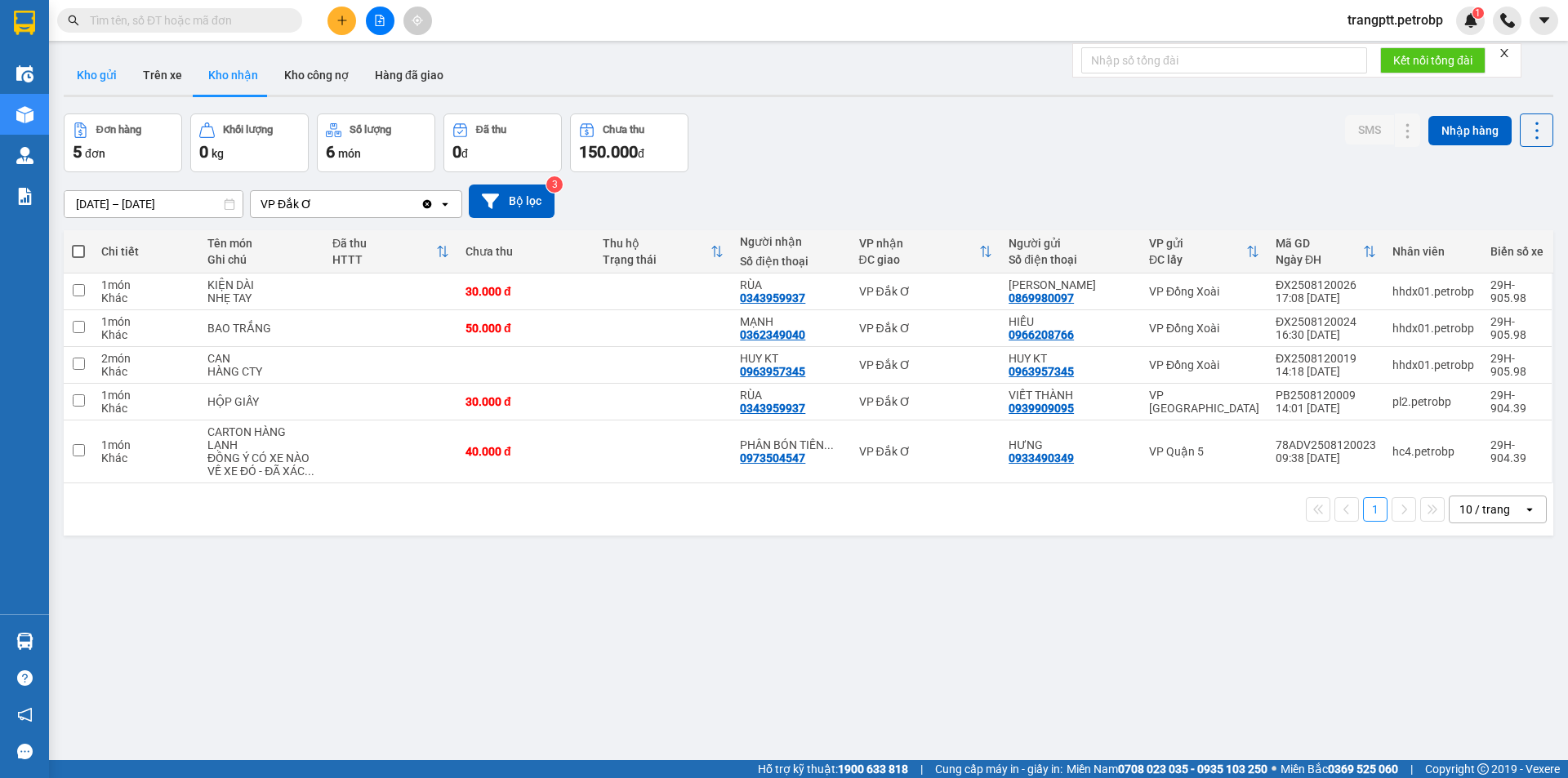
click at [96, 66] on button "Kho gửi" at bounding box center [96, 75] width 66 height 39
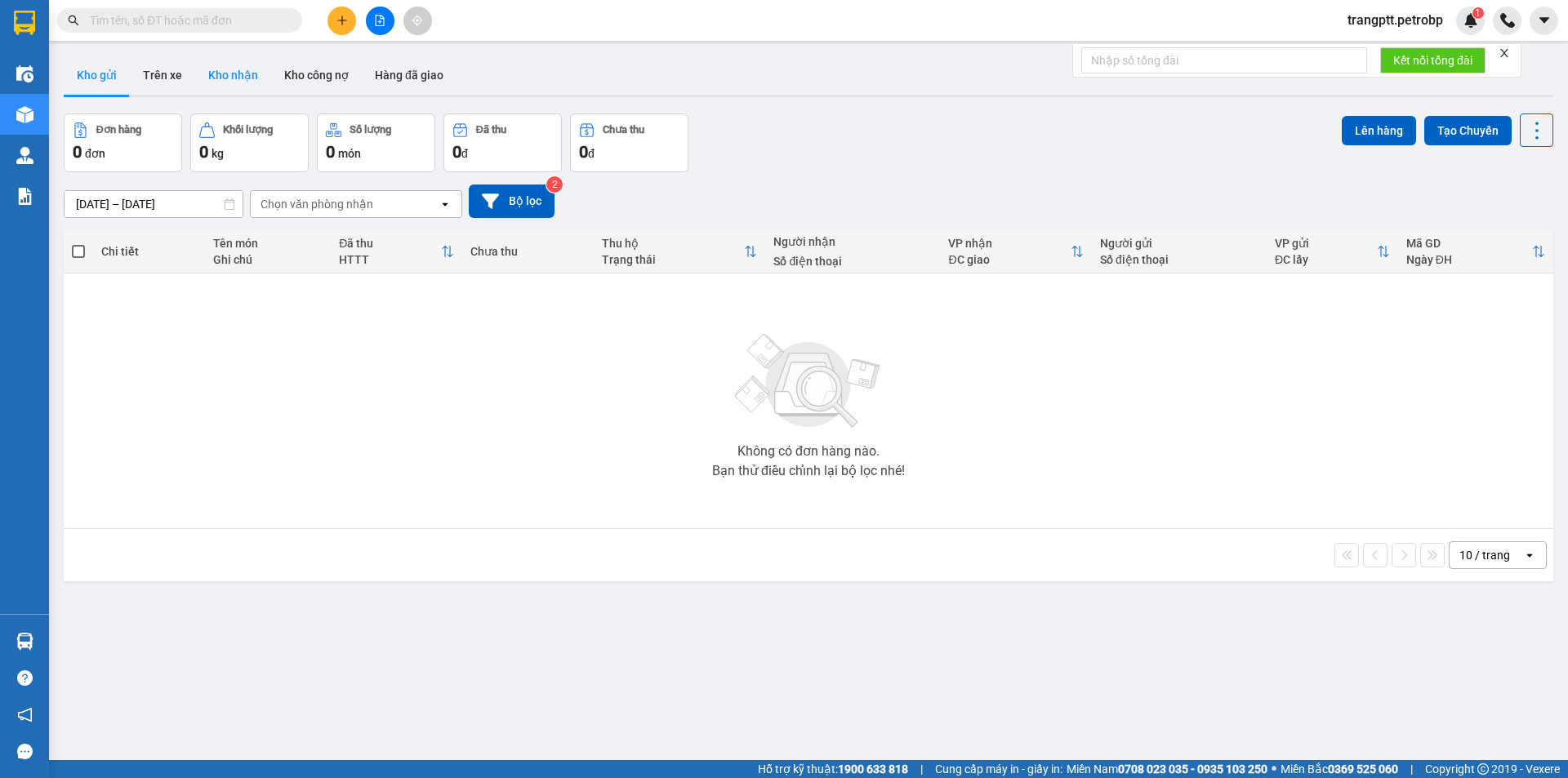
click at [220, 71] on button "Kho nhận" at bounding box center [233, 75] width 76 height 39
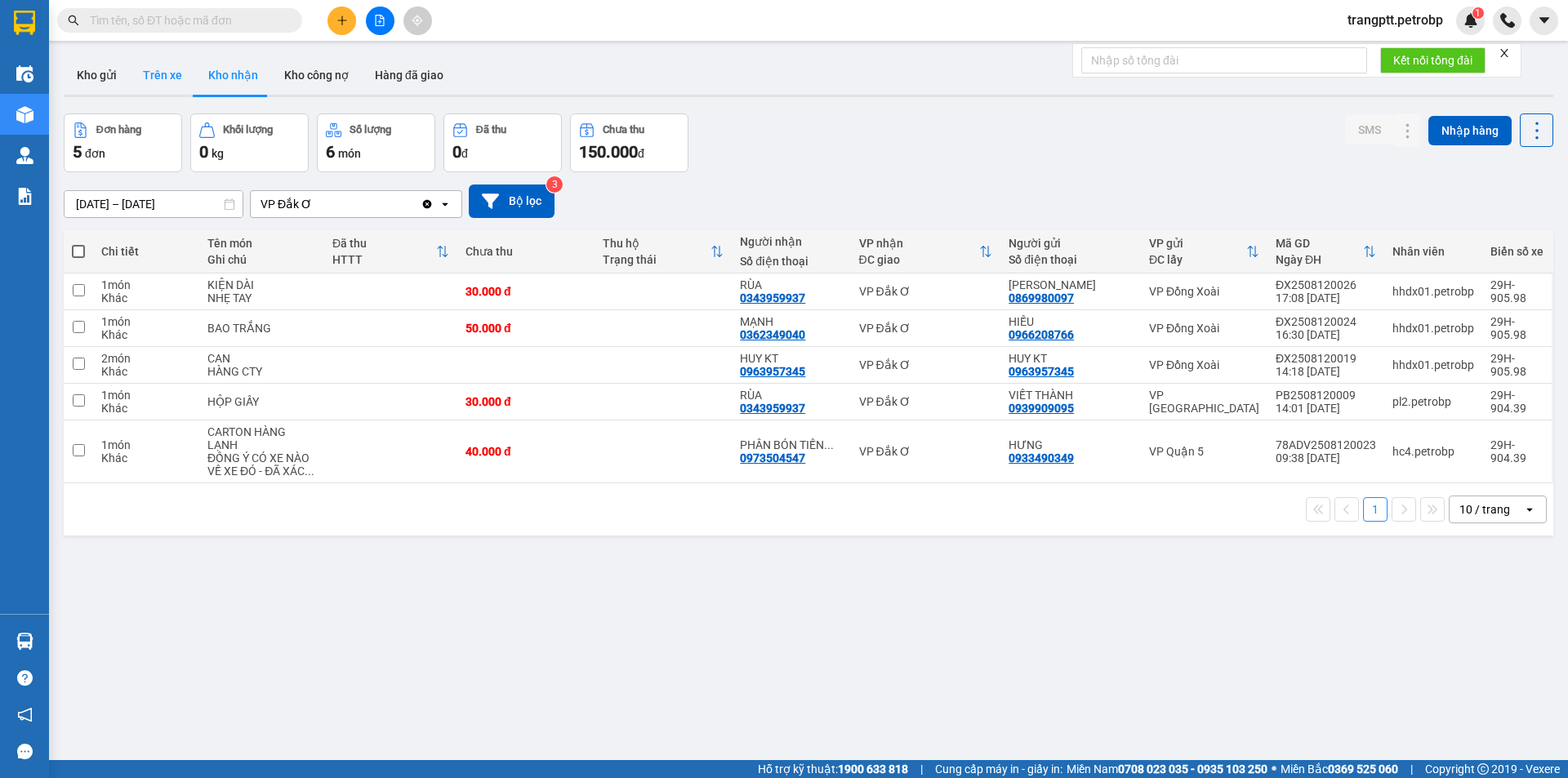
click at [168, 70] on button "Trên xe" at bounding box center [162, 75] width 65 height 39
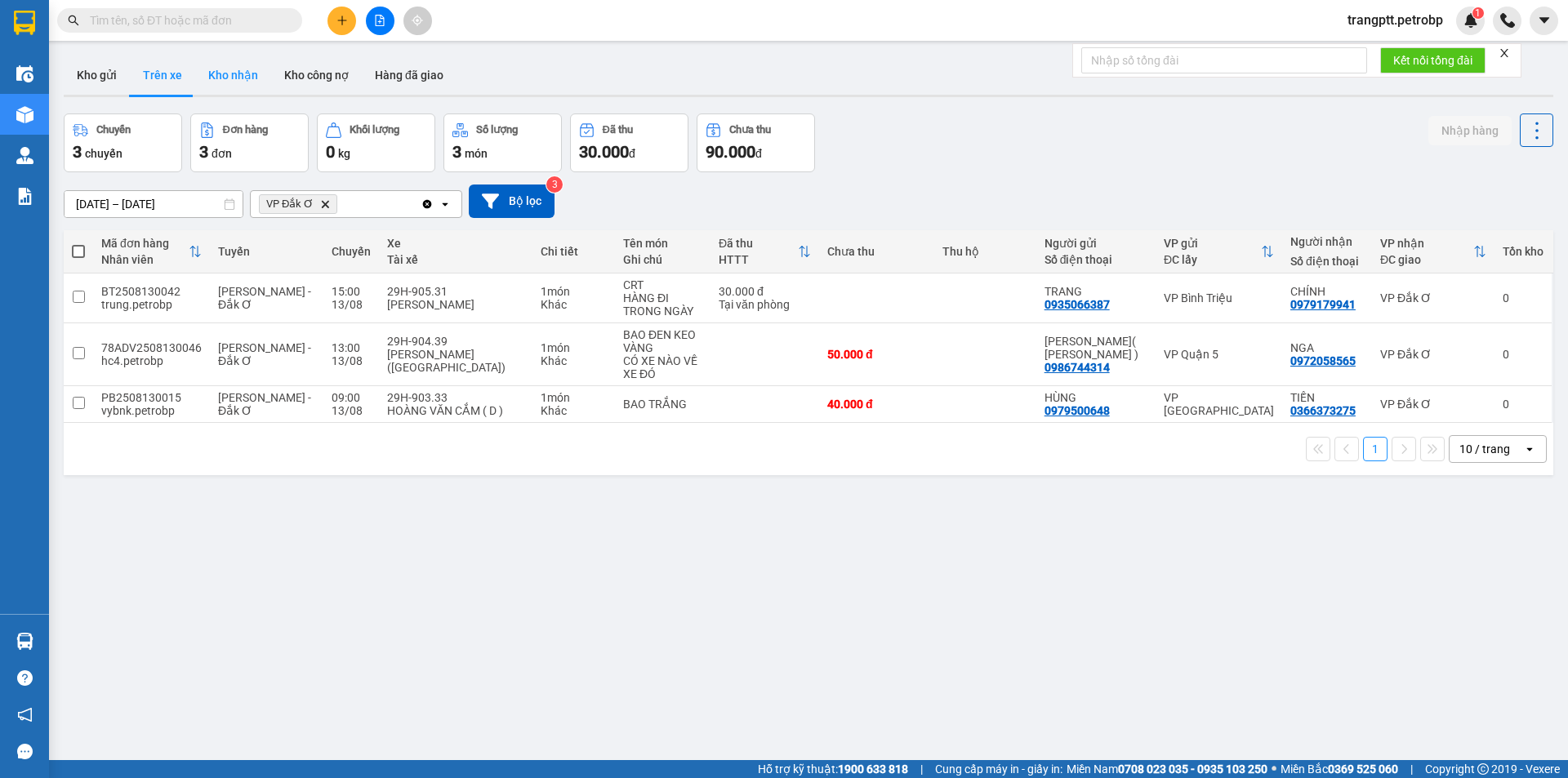
click at [217, 64] on button "Kho nhận" at bounding box center [233, 75] width 76 height 39
type input "[DATE] – [DATE]"
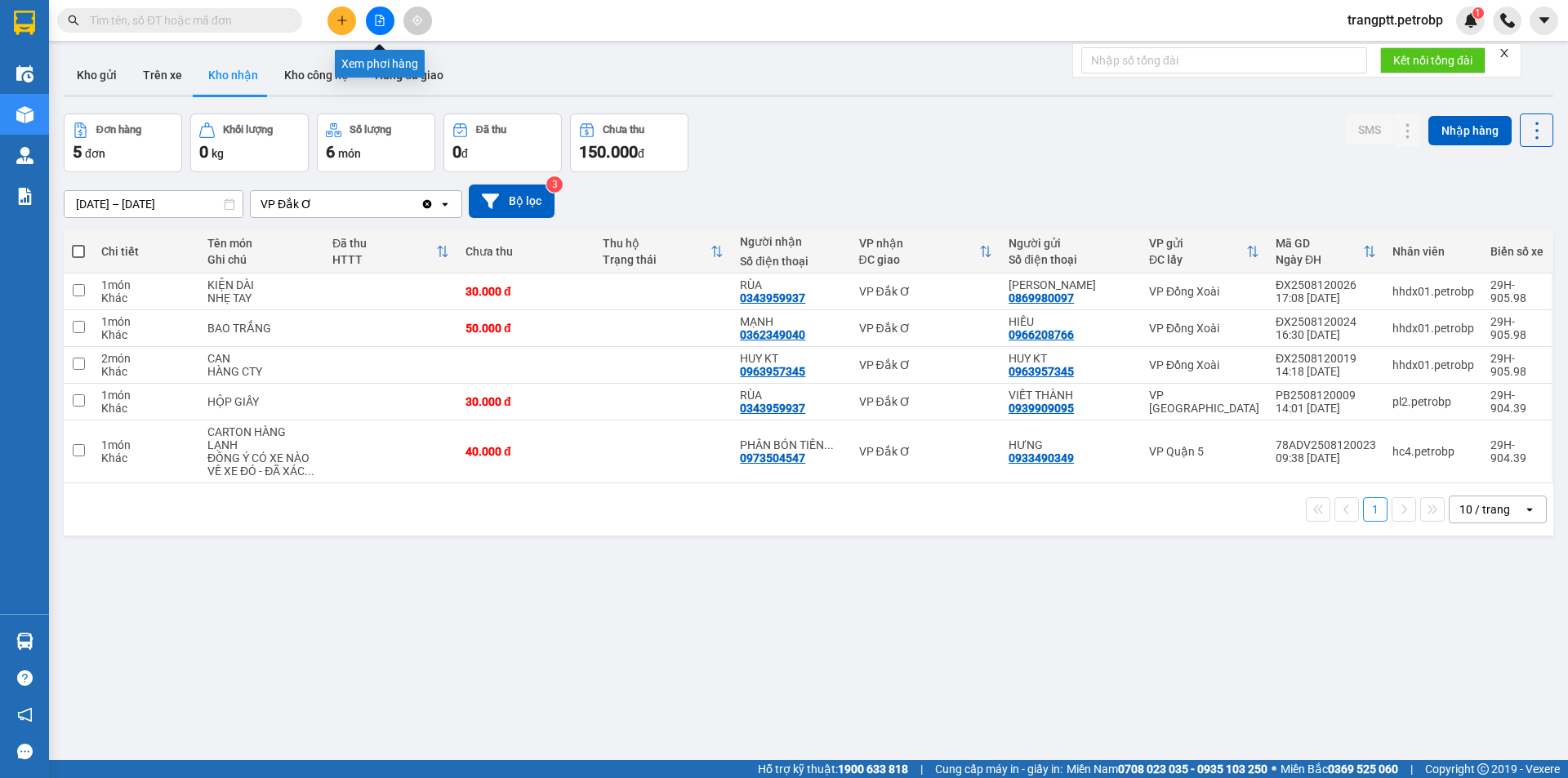
click at [386, 17] on button at bounding box center [380, 21] width 29 height 29
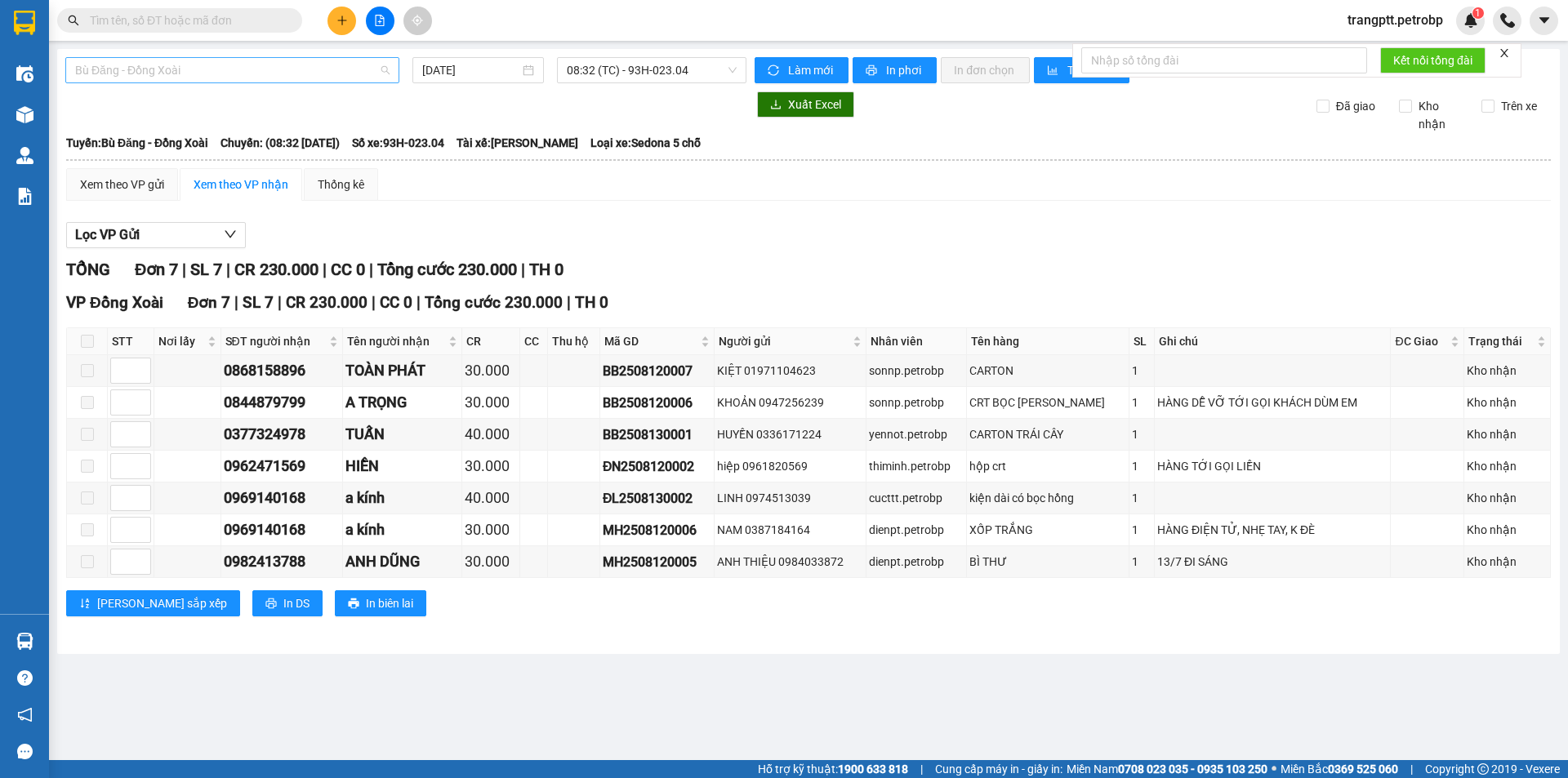
click at [230, 69] on span "Bù Đăng - Đồng Xoài" at bounding box center [232, 70] width 314 height 24
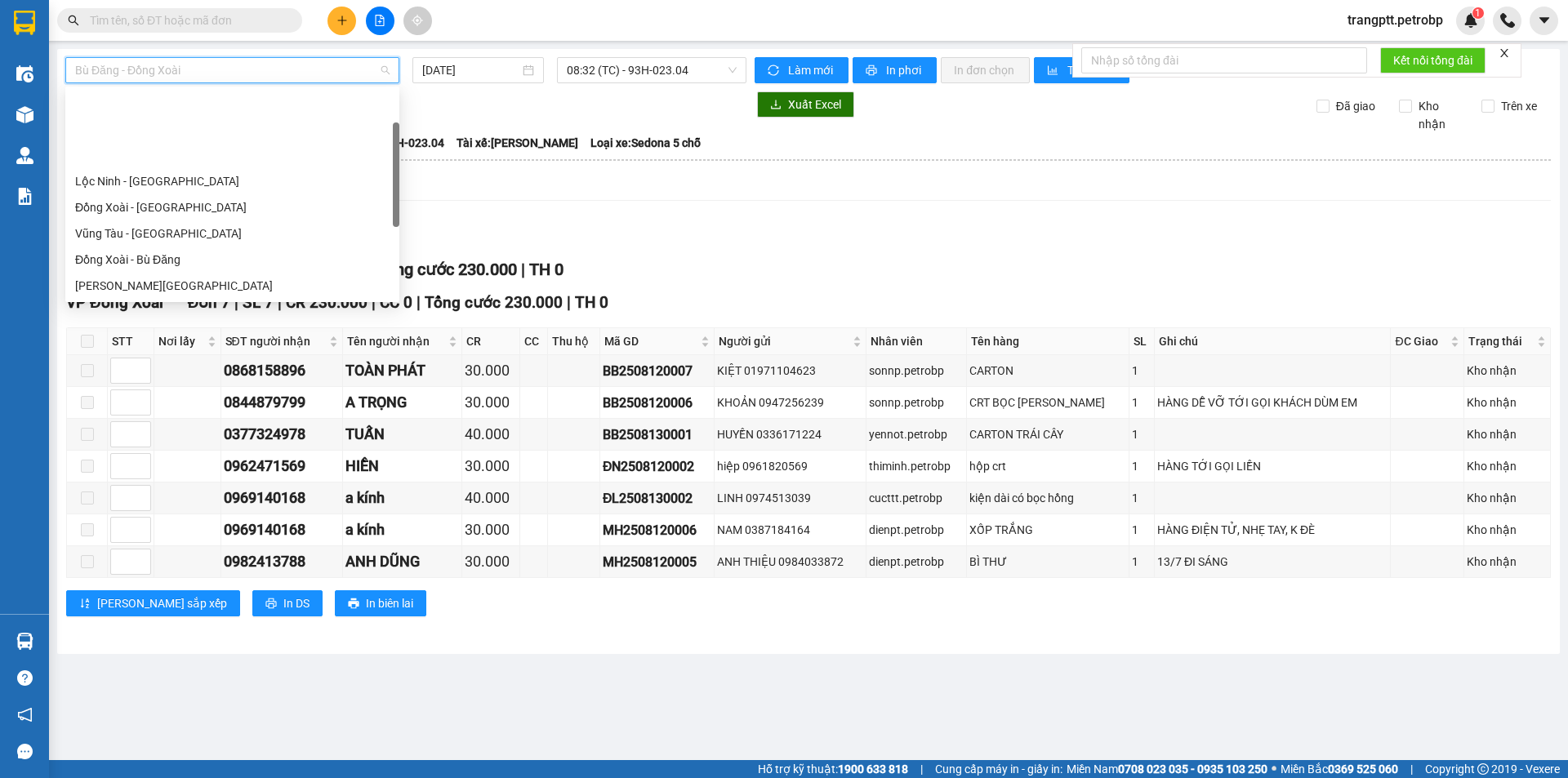
scroll to position [313, 0]
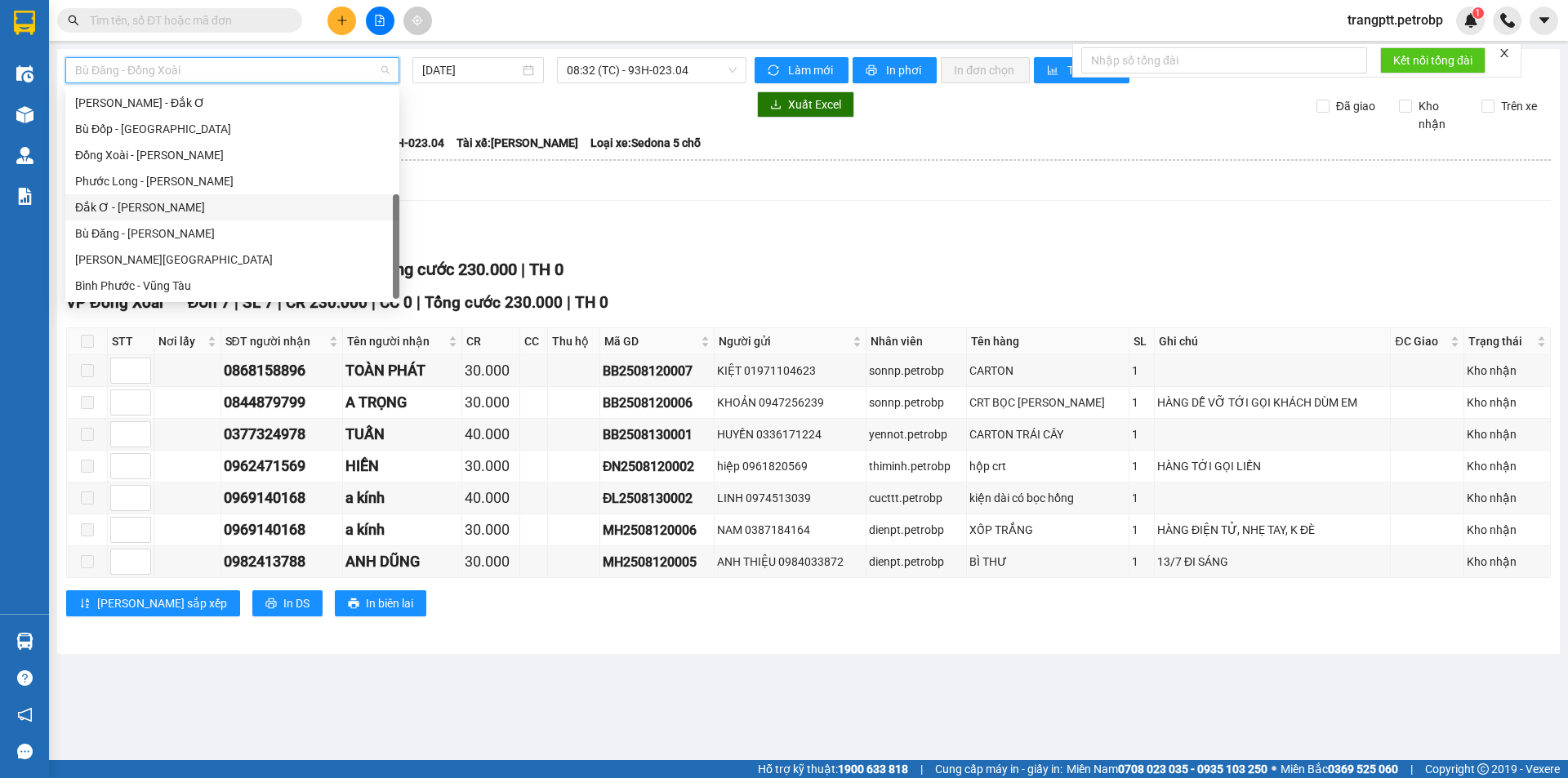
click at [121, 207] on div "Đắk Ơ - [PERSON_NAME]" at bounding box center [232, 207] width 314 height 18
type input "[DATE]"
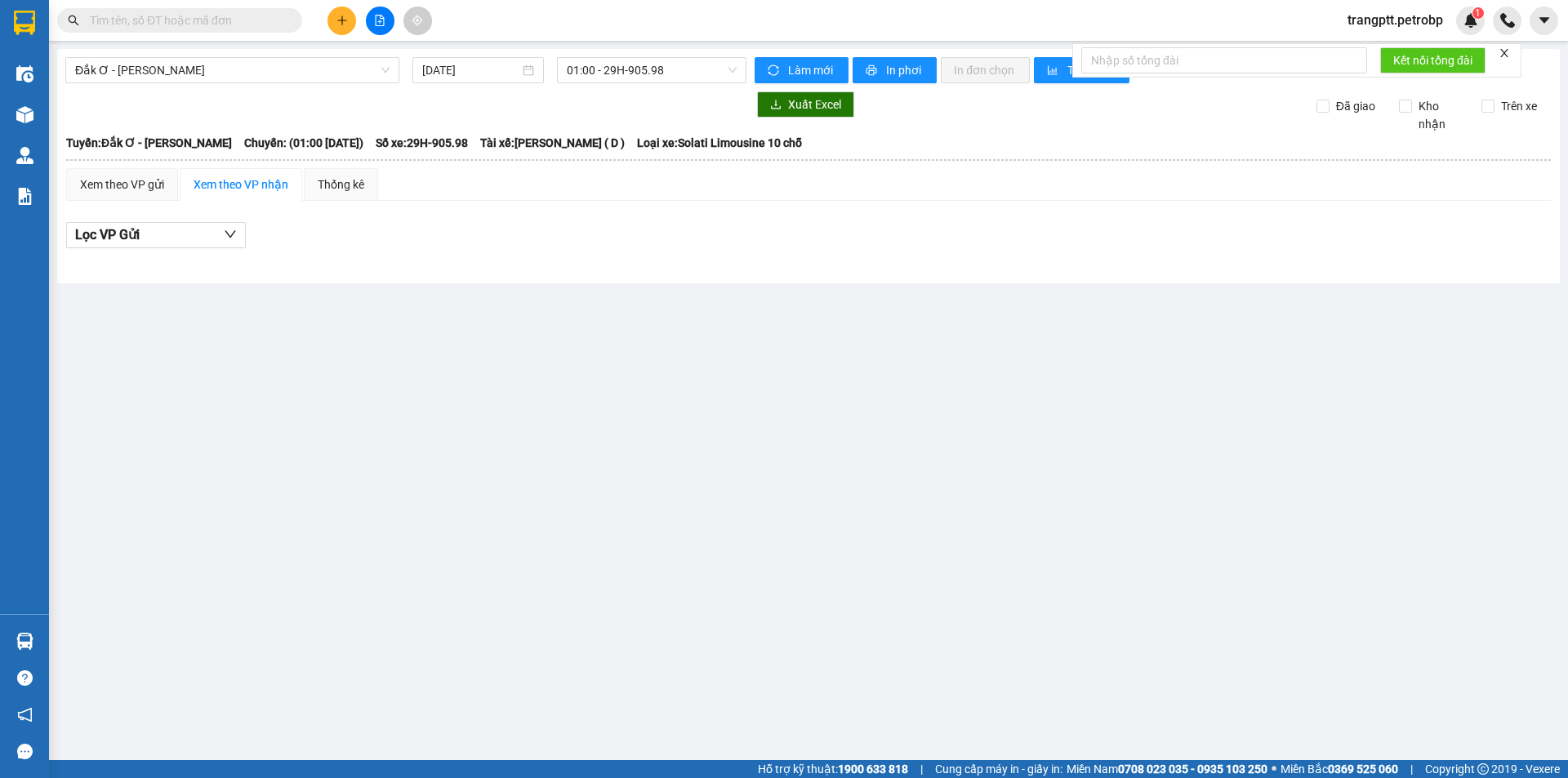
click at [661, 56] on div "Đắk Ơ - [GEOGRAPHIC_DATA] [DATE] 01:00 - 29H-905.98 Làm mới In phơi In đơn chọn…" at bounding box center [809, 166] width 1503 height 234
click at [638, 71] on span "01:00 - 29H-905.98" at bounding box center [652, 70] width 170 height 24
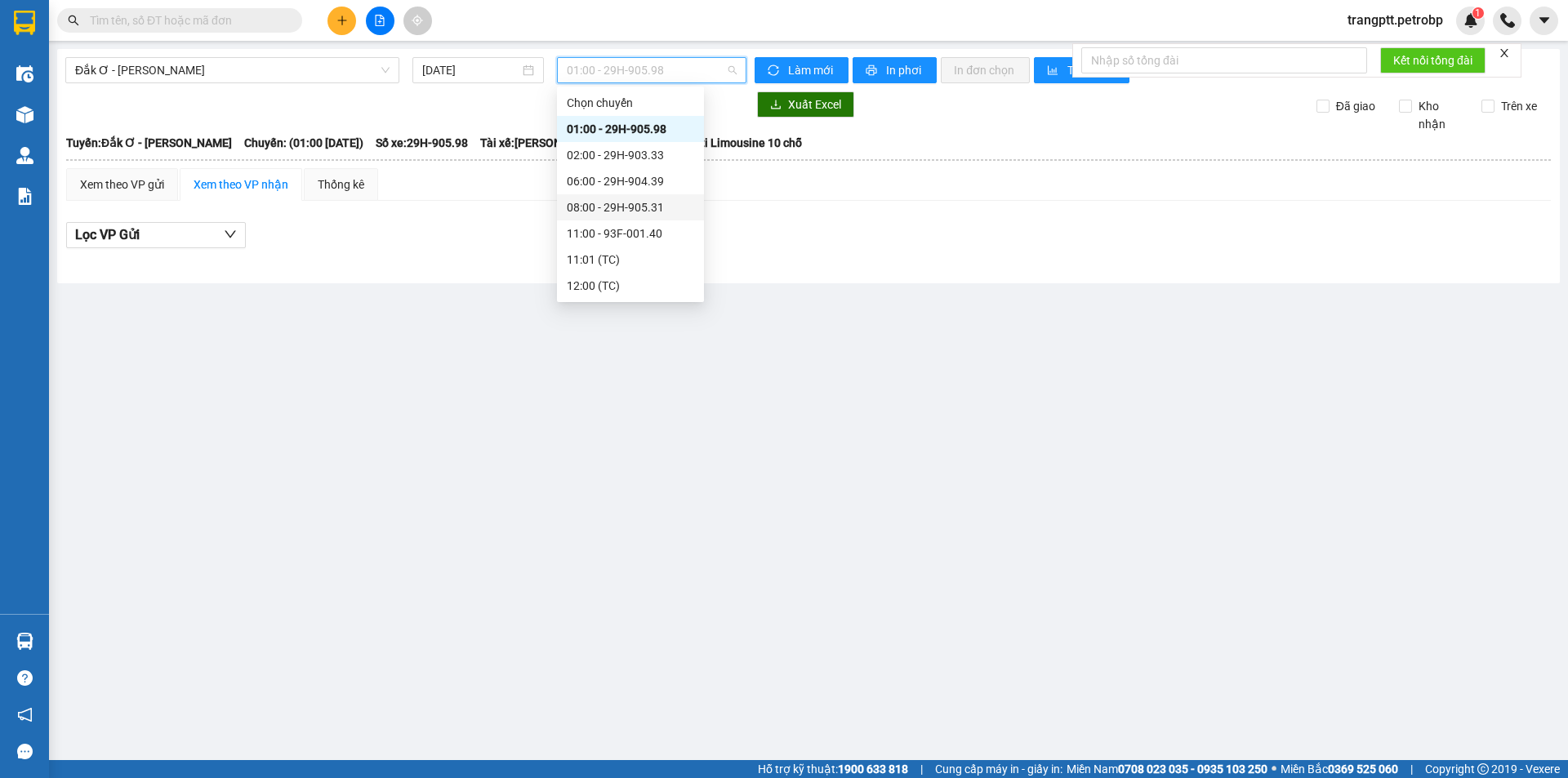
drag, startPoint x: 608, startPoint y: 199, endPoint x: 622, endPoint y: 301, distance: 103.0
click at [608, 203] on div "08:00 - 29H-905.31" at bounding box center [631, 207] width 128 height 18
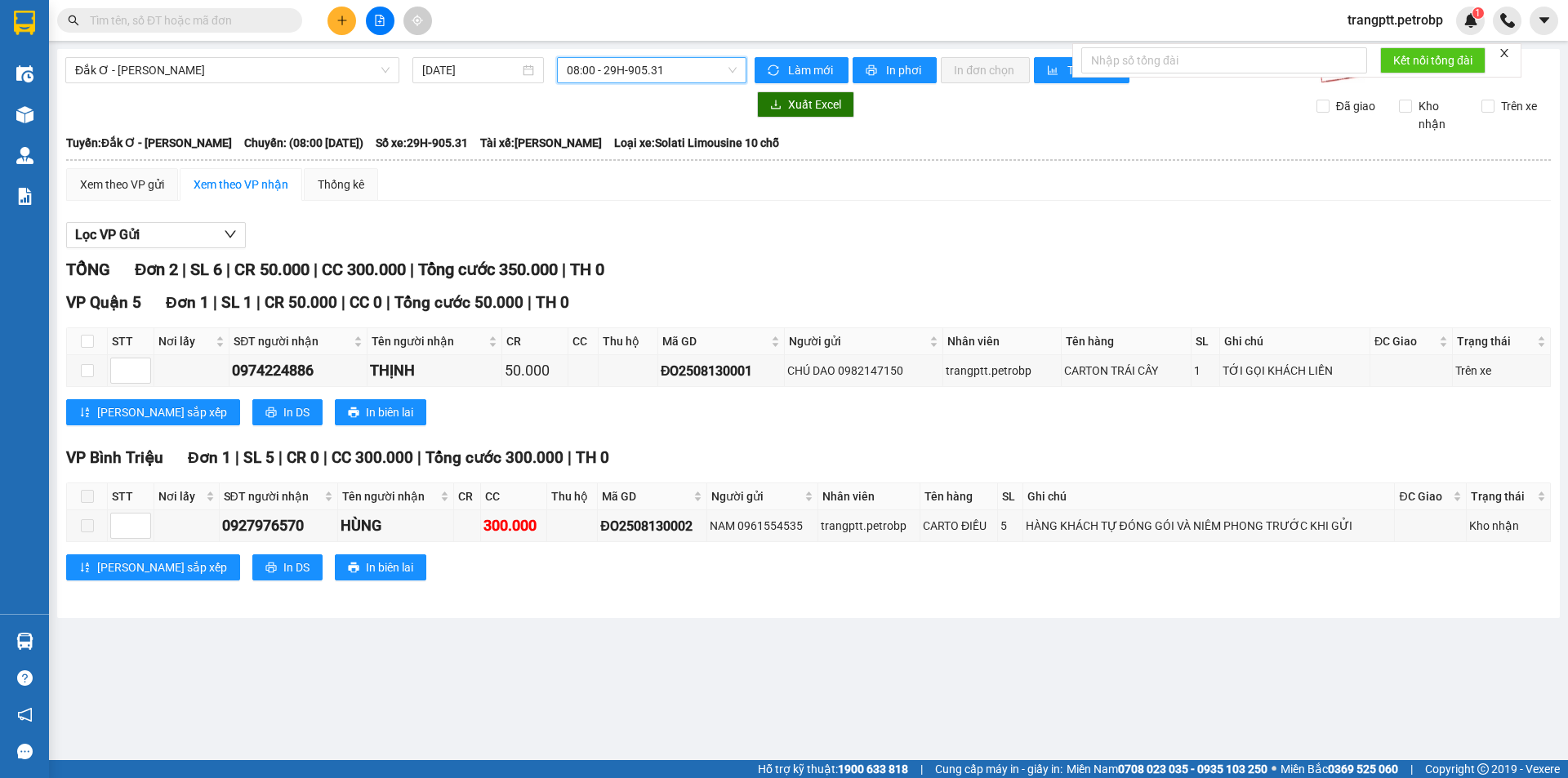
click at [638, 59] on span "08:00 - 29H-905.31" at bounding box center [652, 70] width 170 height 24
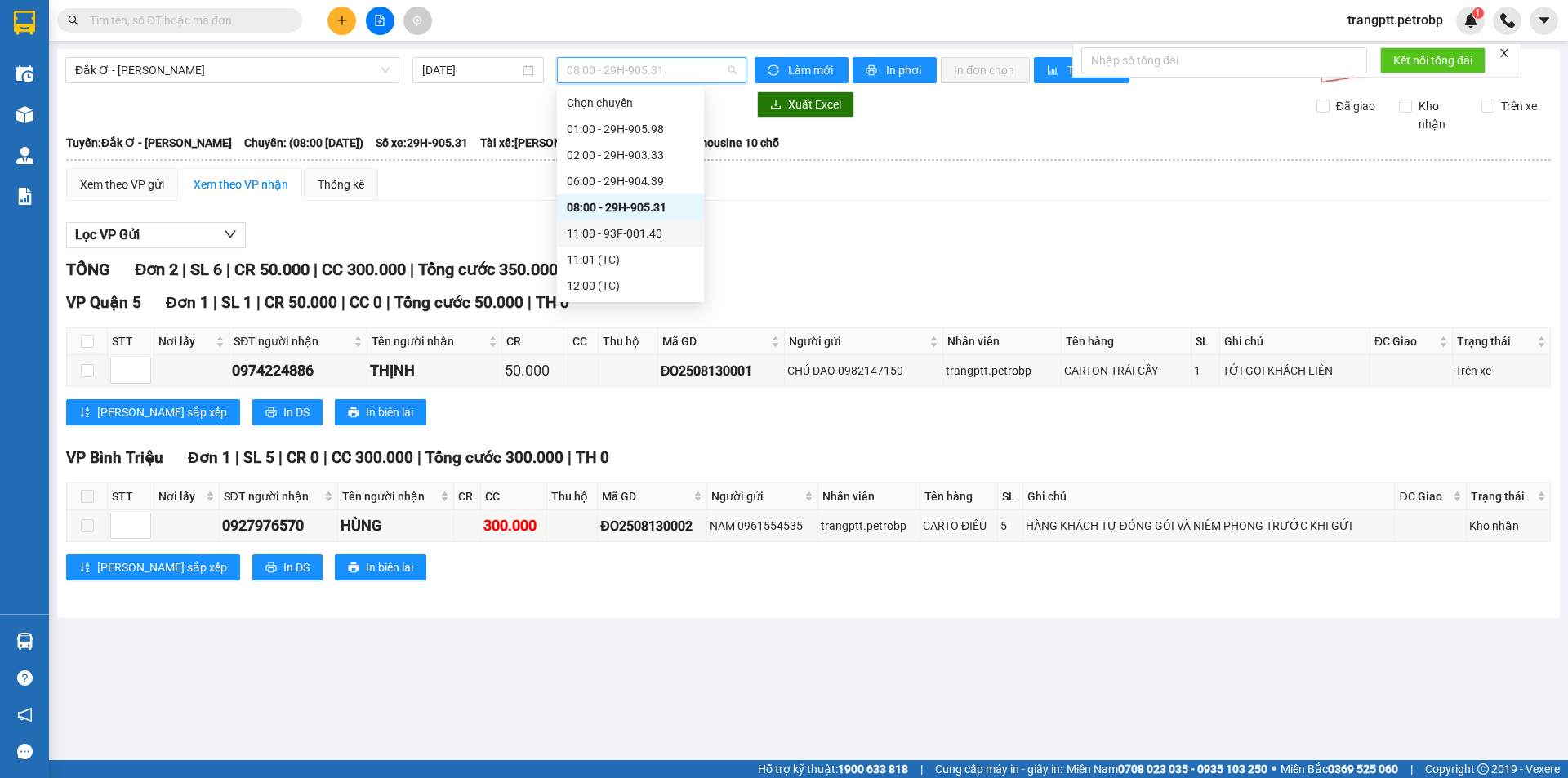
click at [608, 230] on div "11:00 - 93F-001.40" at bounding box center [631, 234] width 128 height 18
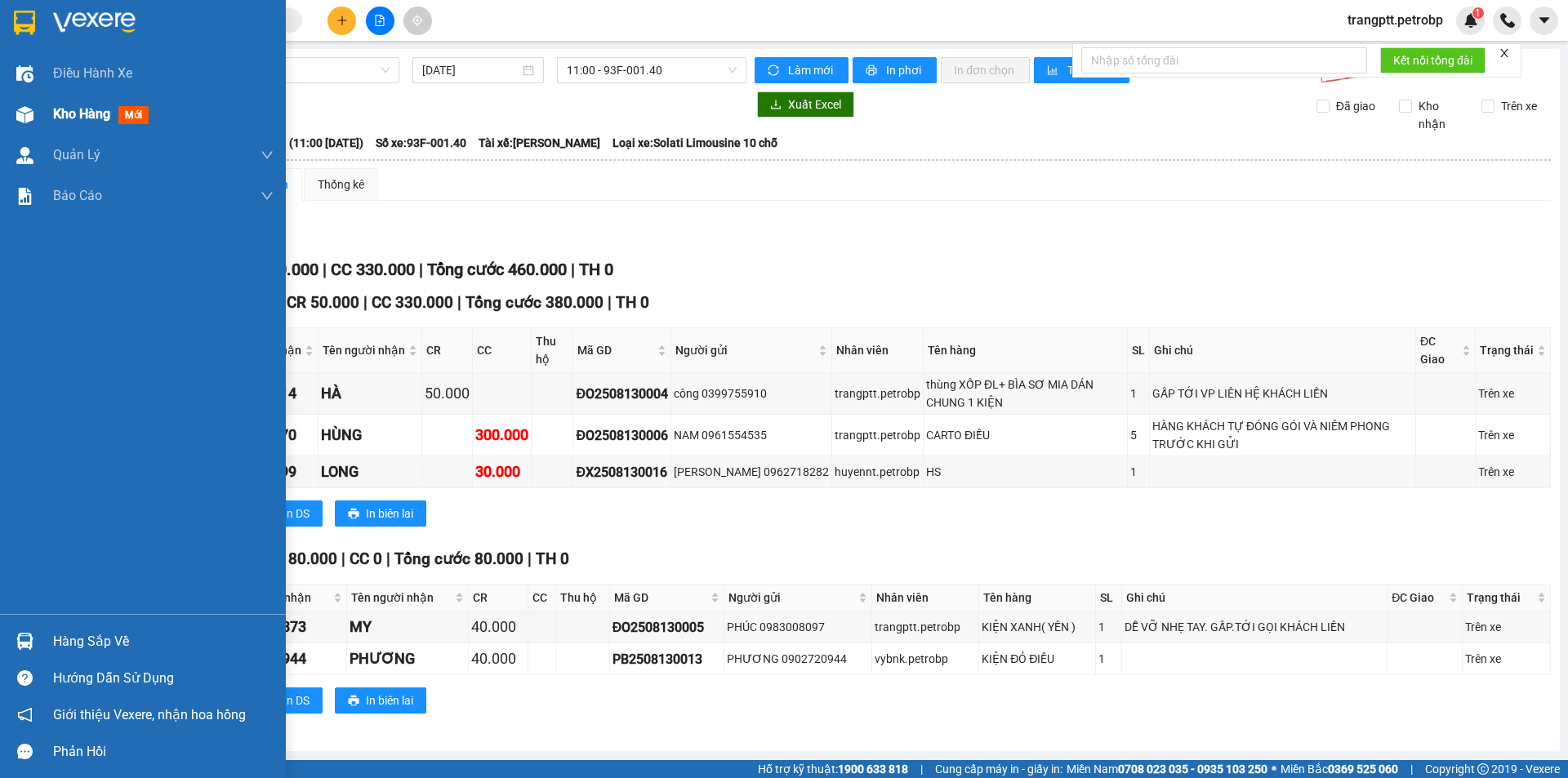
click at [41, 107] on div "Kho hàng mới" at bounding box center [142, 114] width 286 height 41
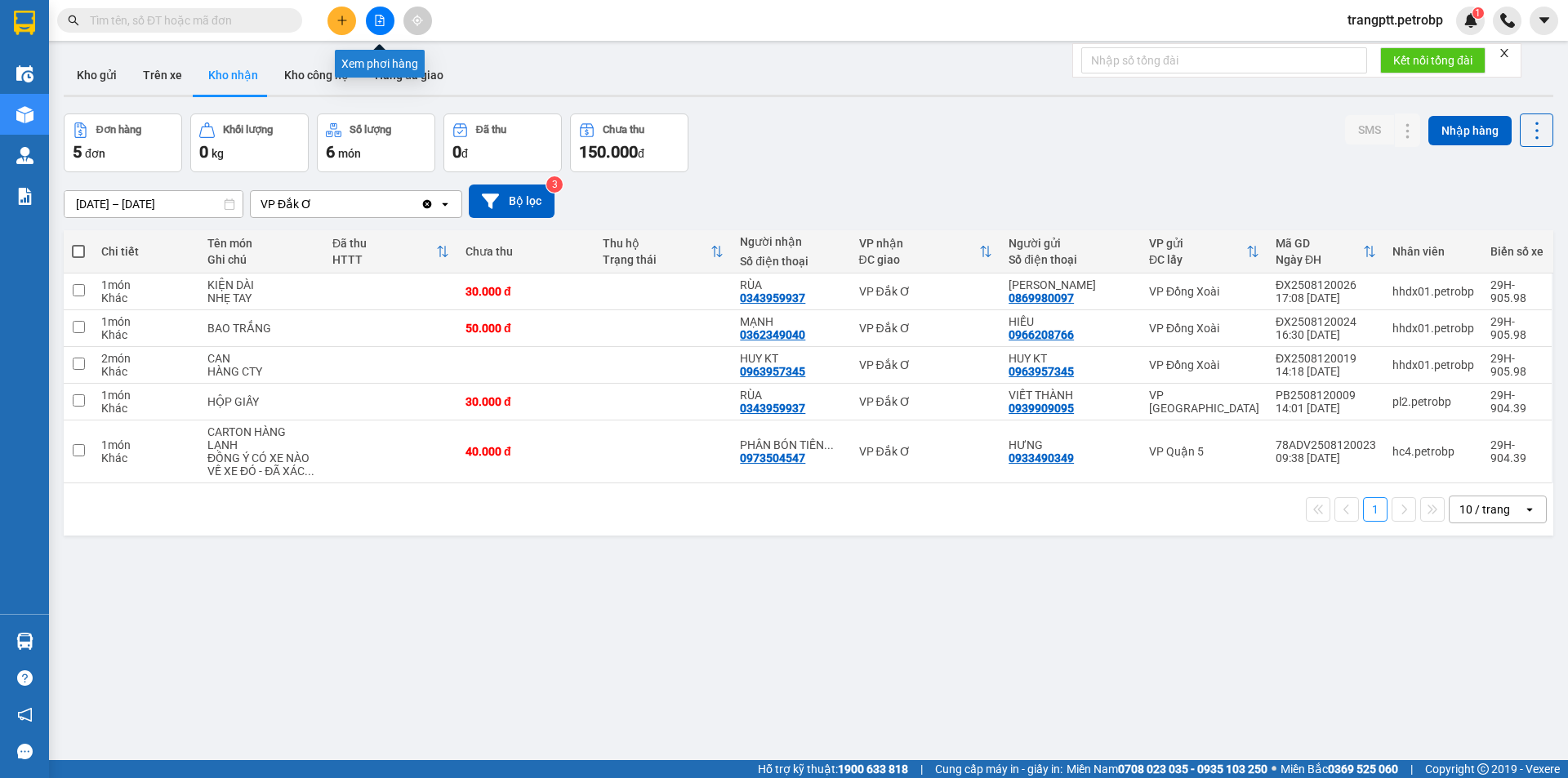
click at [374, 22] on icon "file-add" at bounding box center [380, 20] width 11 height 11
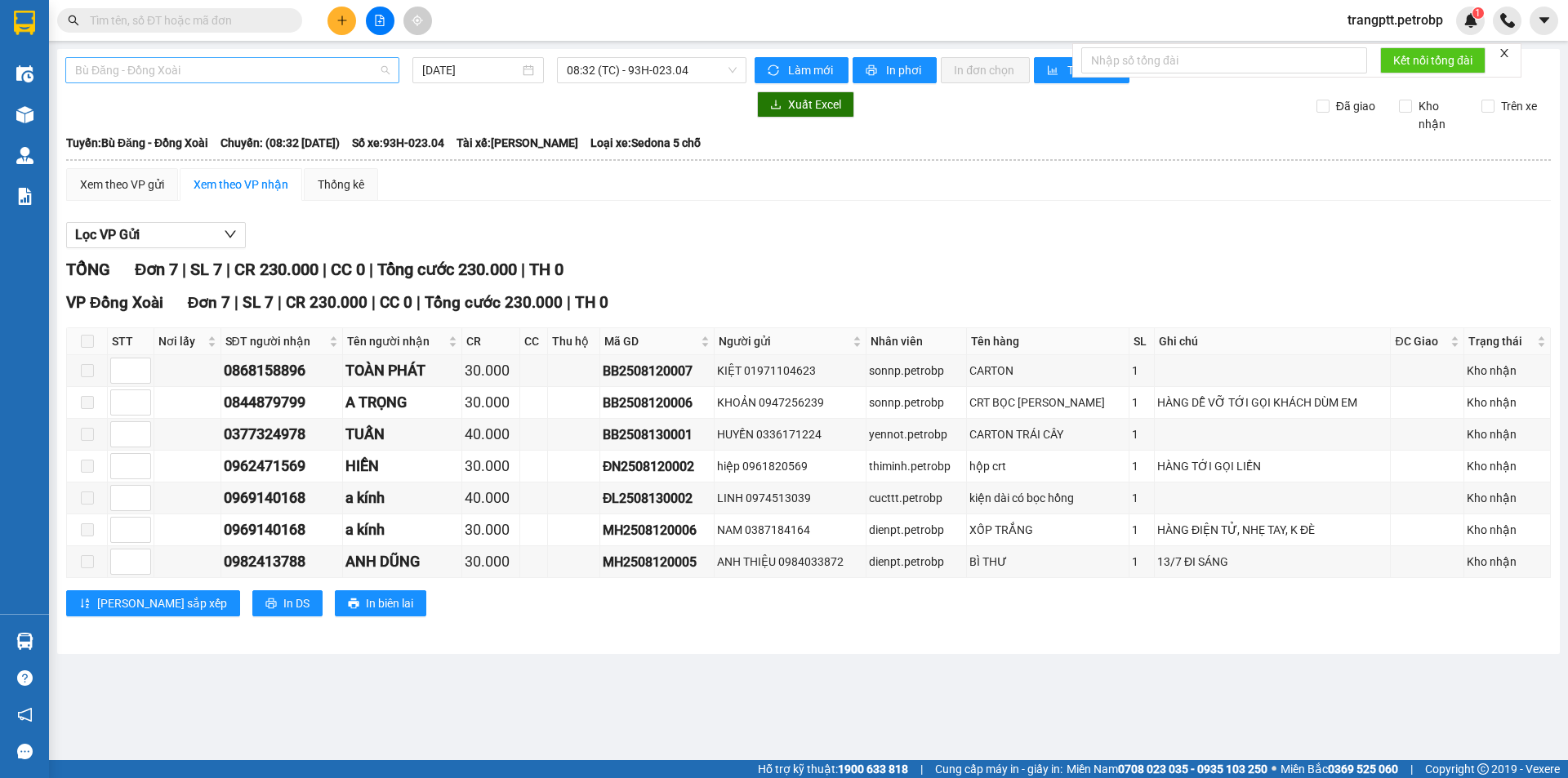
click at [215, 71] on span "Bù Đăng - Đồng Xoài" at bounding box center [232, 70] width 314 height 24
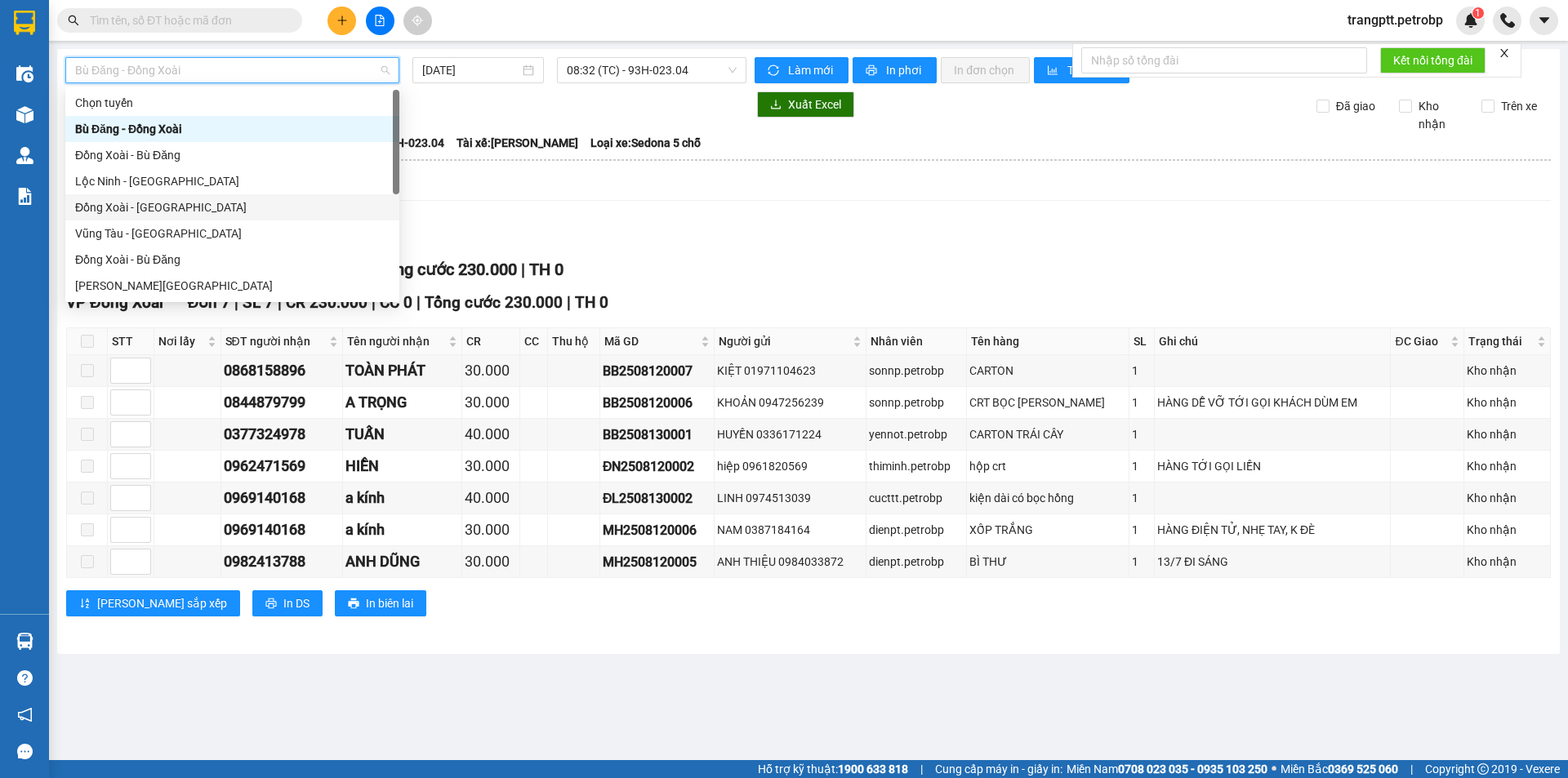
scroll to position [313, 0]
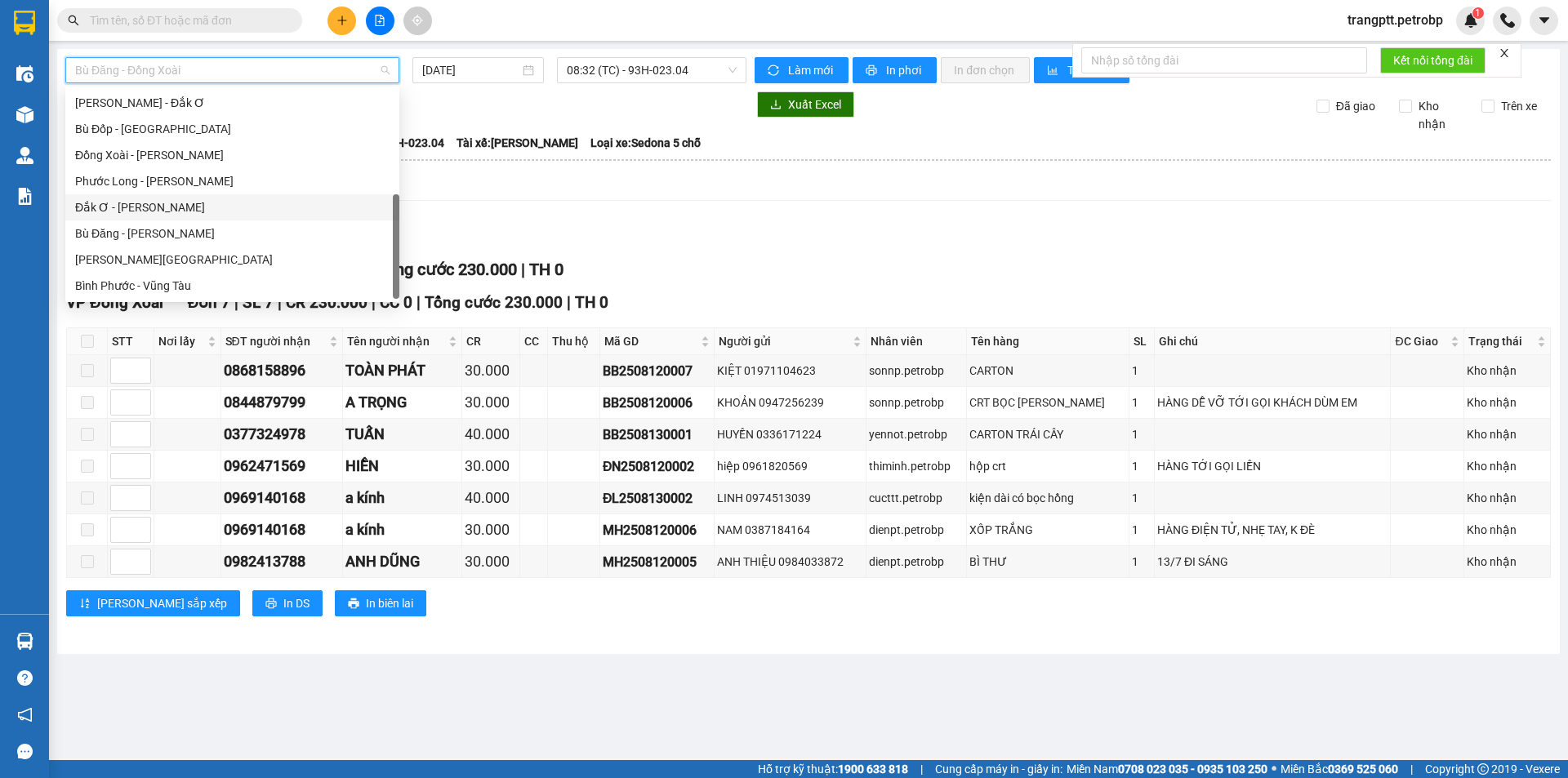
click at [120, 198] on div "Đắk Ơ - [PERSON_NAME]" at bounding box center [232, 208] width 334 height 26
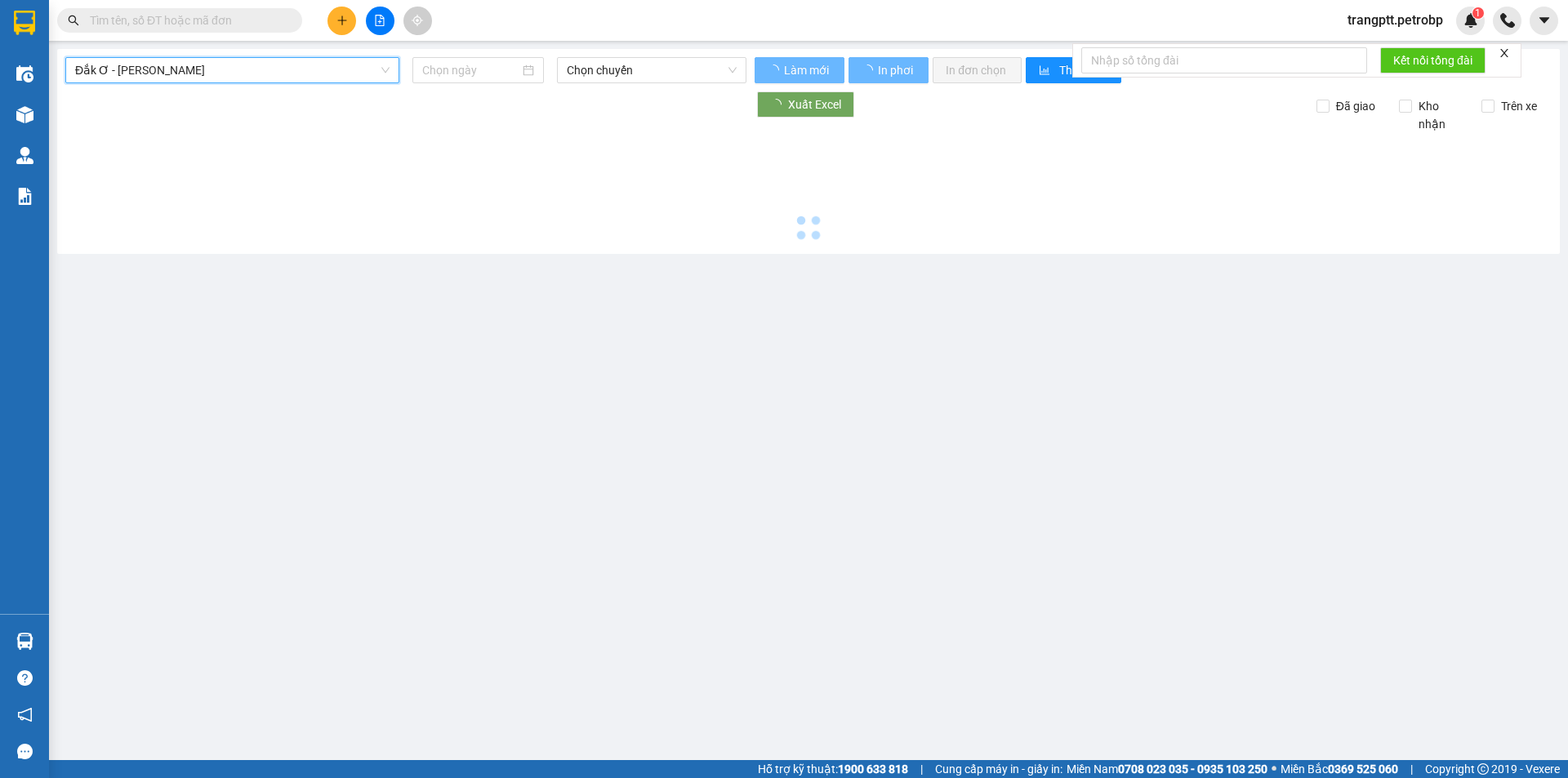
type input "[DATE]"
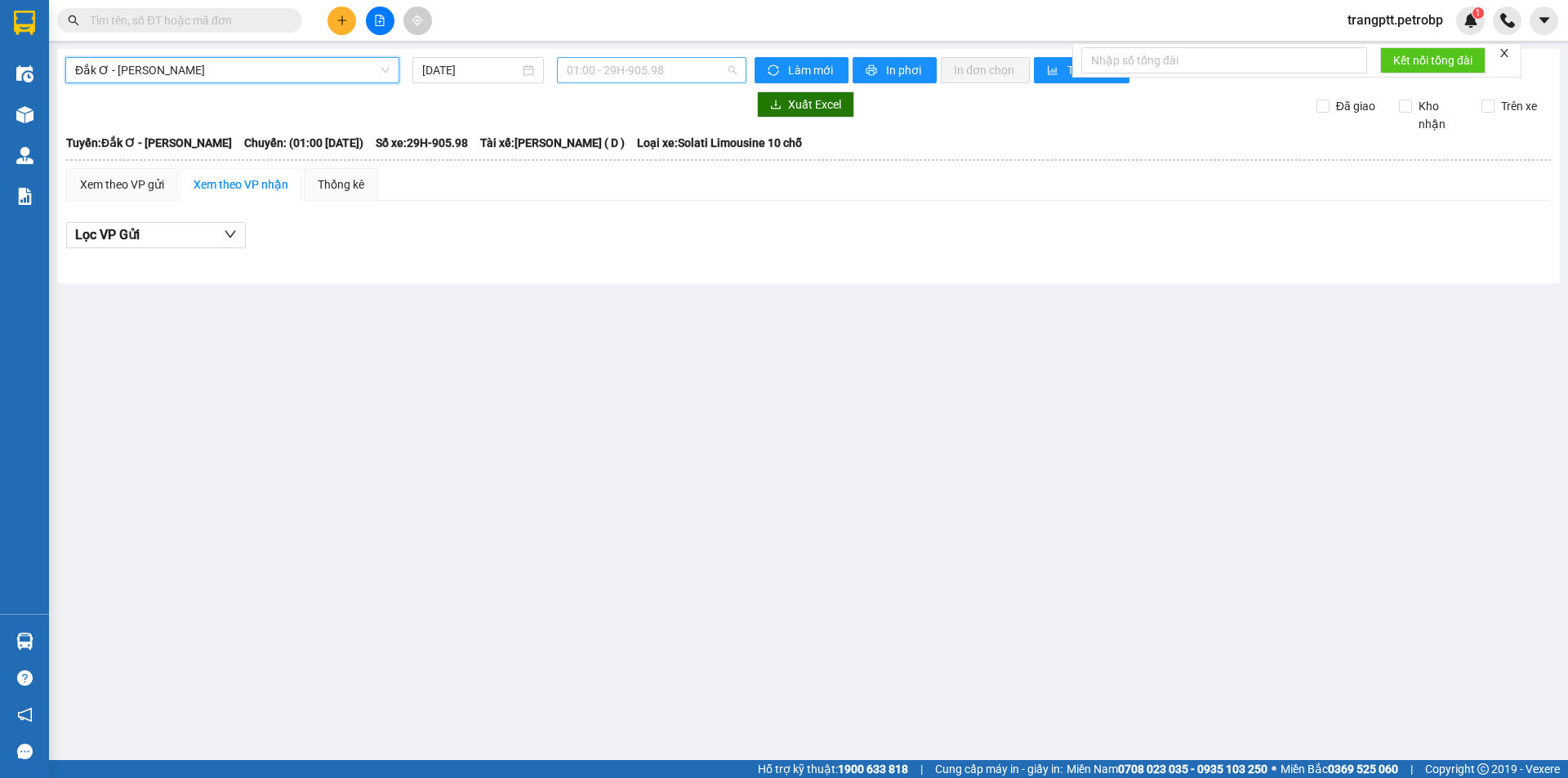
click at [608, 66] on span "01:00 - 29H-905.98" at bounding box center [652, 70] width 170 height 24
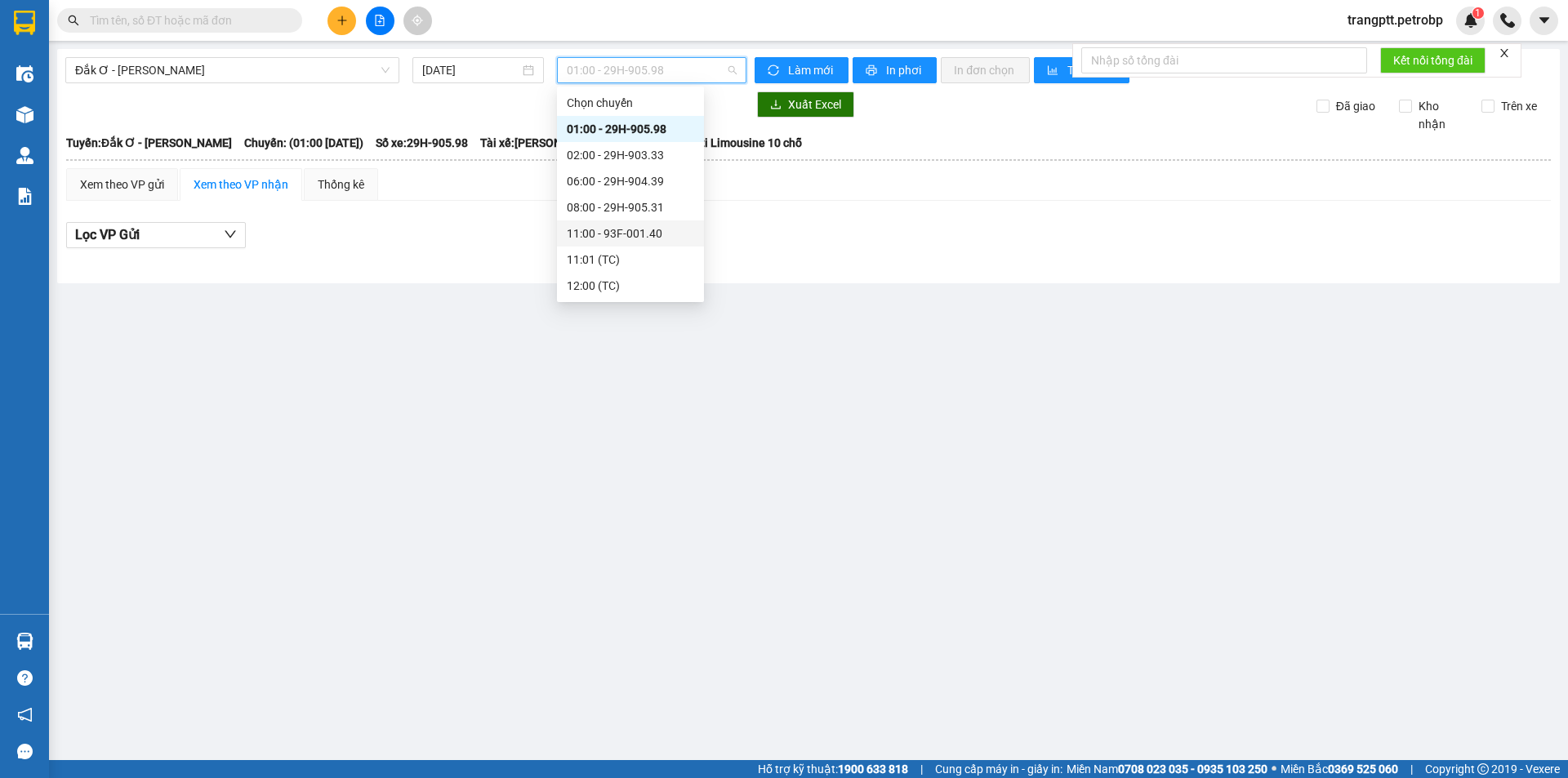
click at [637, 227] on div "11:00 - 93F-001.40" at bounding box center [631, 234] width 128 height 18
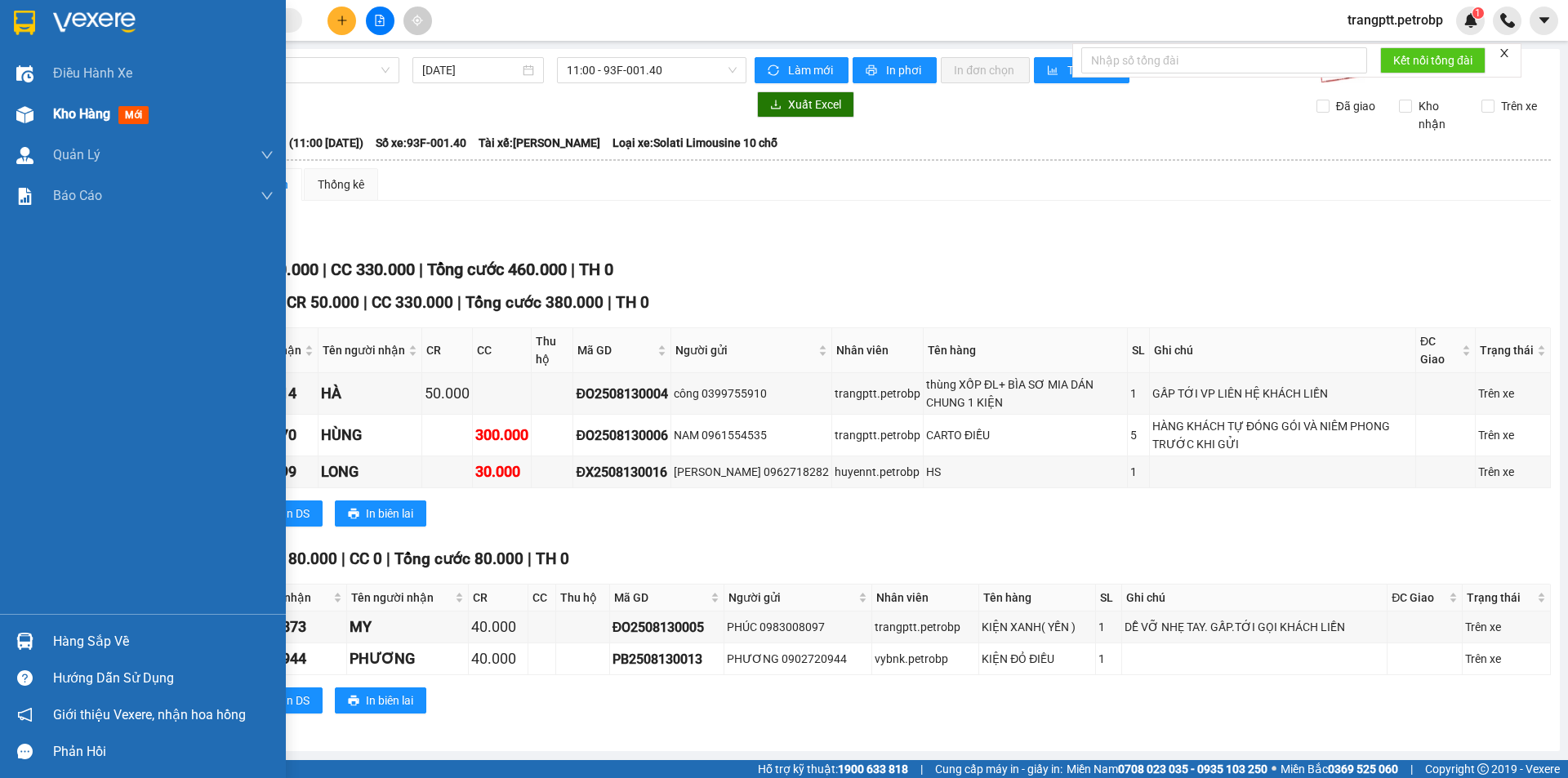
click at [90, 108] on span "Kho hàng" at bounding box center [82, 114] width 57 height 16
